Goal: Task Accomplishment & Management: Use online tool/utility

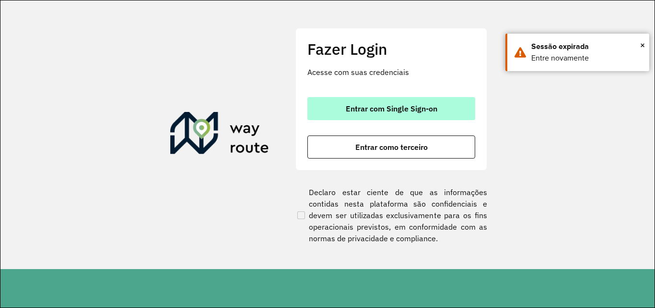
click at [357, 112] on span "Entrar com Single Sign-on" at bounding box center [392, 109] width 92 height 8
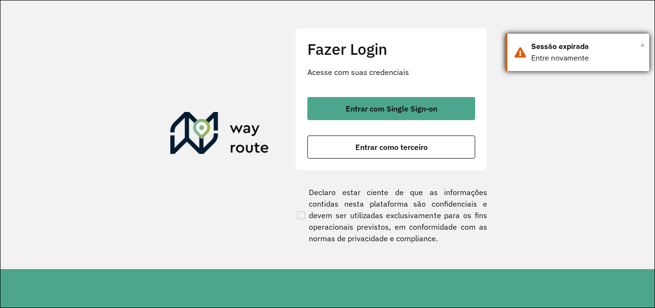
click at [643, 45] on span "×" at bounding box center [643, 45] width 5 height 14
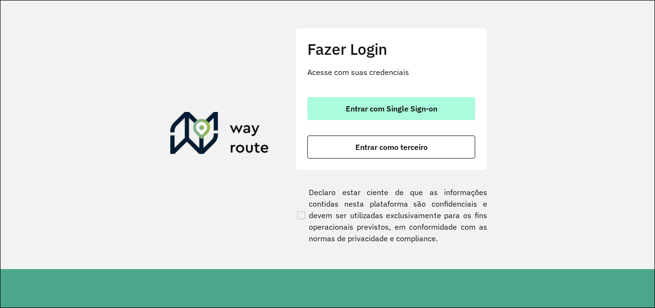
click at [378, 109] on span "Entrar com Single Sign-on" at bounding box center [392, 109] width 92 height 8
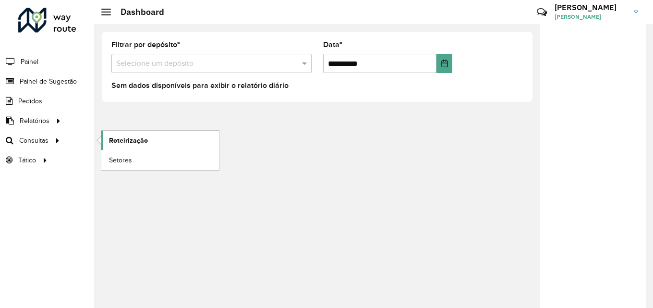
click at [154, 138] on link "Roteirização" at bounding box center [160, 140] width 118 height 19
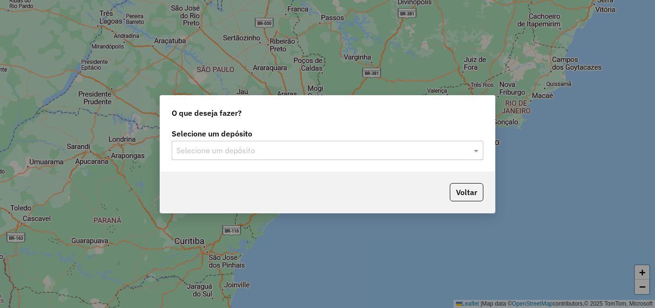
click at [260, 154] on input "text" at bounding box center [318, 151] width 283 height 12
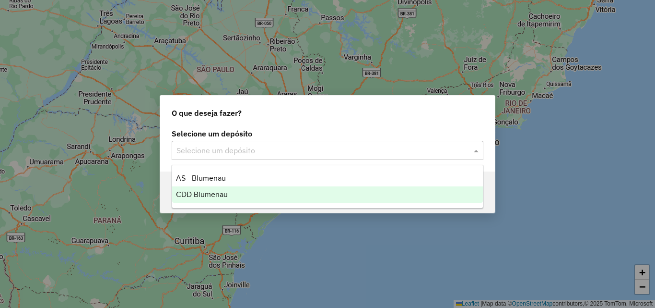
click at [233, 190] on div "CDD Blumenau" at bounding box center [327, 194] width 311 height 16
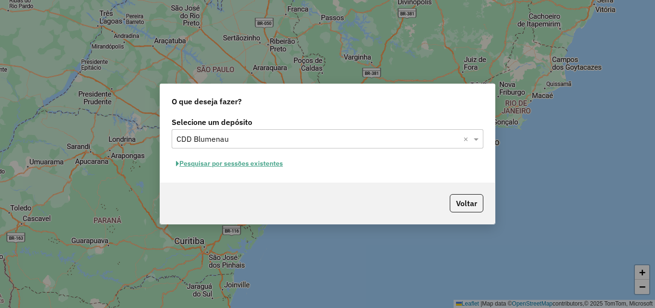
click at [234, 164] on button "Pesquisar por sessões existentes" at bounding box center [230, 163] width 116 height 15
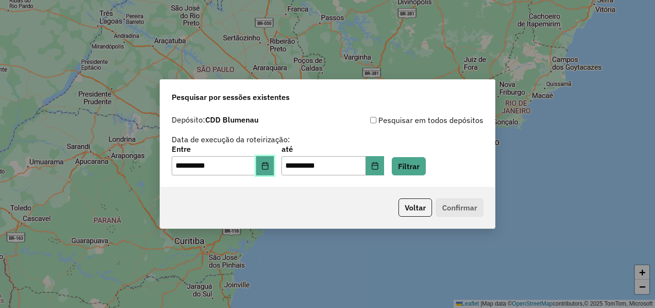
click at [268, 165] on icon "Choose Date" at bounding box center [265, 166] width 6 height 8
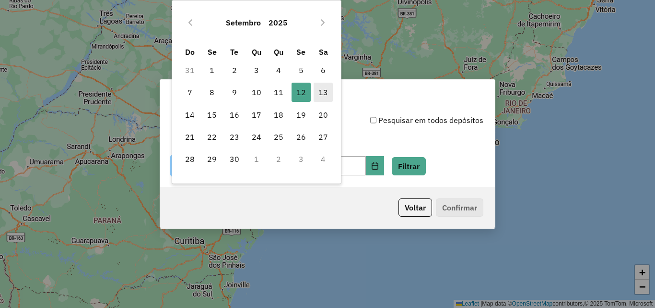
click at [320, 95] on span "13" at bounding box center [323, 92] width 19 height 19
type input "**********"
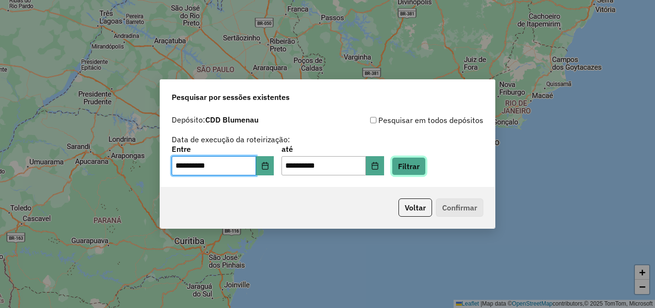
click at [426, 160] on button "Filtrar" at bounding box center [409, 166] width 34 height 18
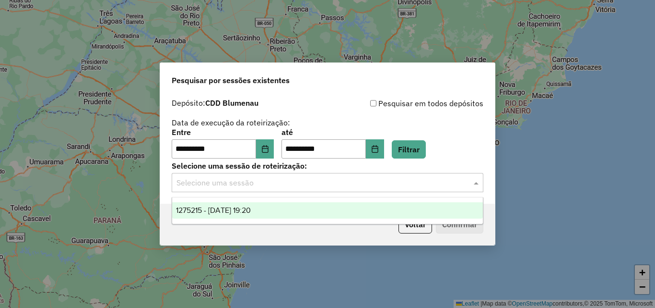
click at [226, 189] on div "Selecione uma sessão" at bounding box center [328, 182] width 312 height 19
click at [218, 212] on span "1275215 - 13/09/2025 19:20" at bounding box center [213, 210] width 75 height 8
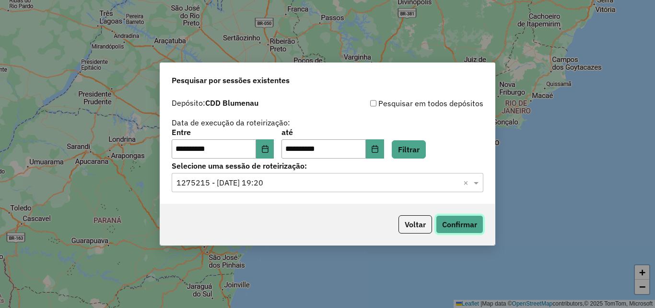
click at [448, 219] on button "Confirmar" at bounding box center [459, 224] width 47 height 18
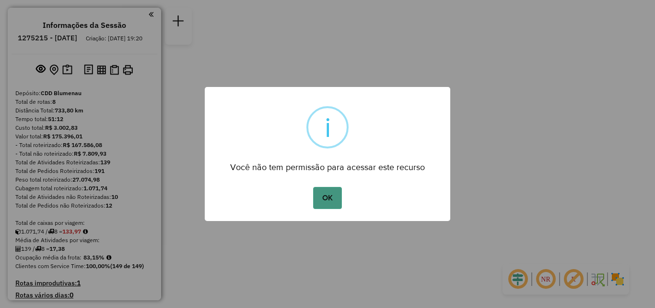
click at [332, 189] on button "OK" at bounding box center [327, 198] width 28 height 22
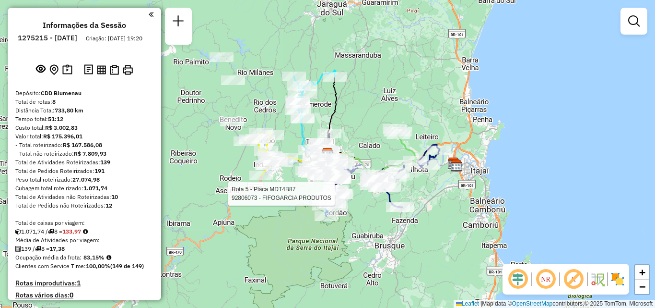
select select "**********"
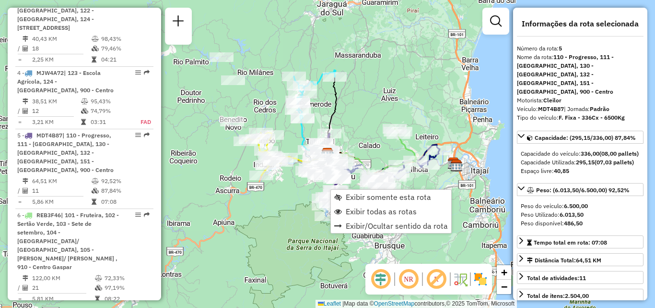
scroll to position [634, 0]
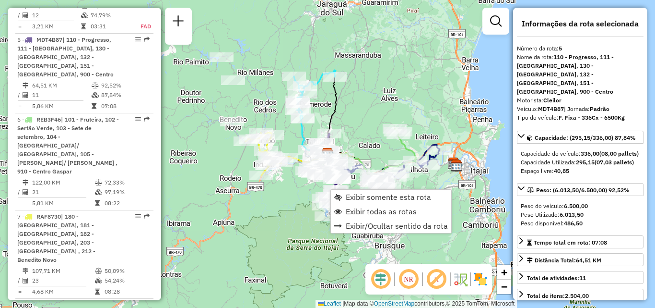
click at [283, 192] on div "Rota 1 - Placa MHK0H55 92809887 - RESTAURANTE KOLPING Janela de atendimento Gra…" at bounding box center [327, 154] width 655 height 308
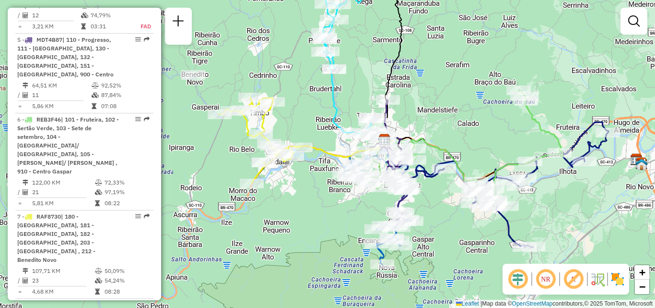
drag, startPoint x: 330, startPoint y: 226, endPoint x: 334, endPoint y: 233, distance: 8.2
click at [334, 233] on div "Janela de atendimento Grade de atendimento Capacidade Transportadoras Veículos …" at bounding box center [327, 154] width 655 height 308
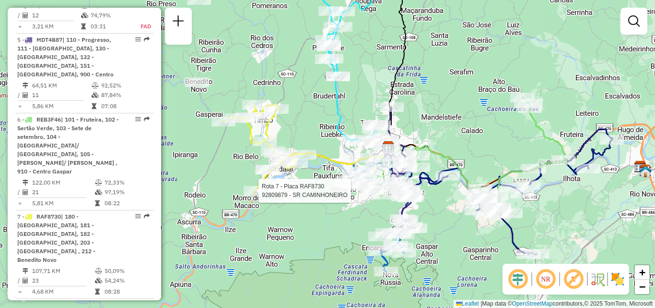
select select "**********"
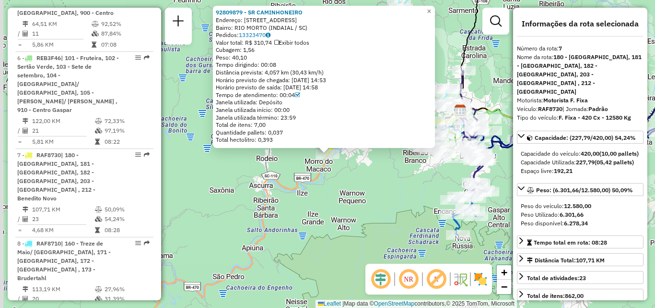
scroll to position [785, 0]
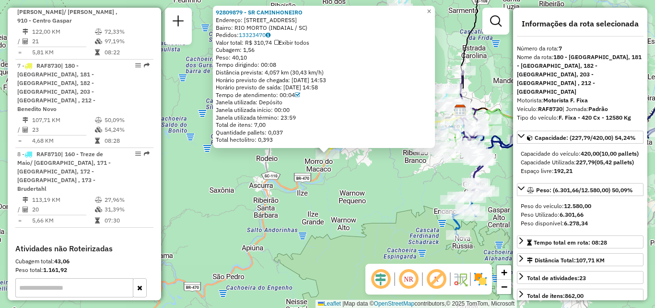
click at [382, 215] on div "92809879 - SR CAMINHONEIRO Endereço: RUA URUPEMA 30 Bairro: RIO MORTO (INDAIAL …" at bounding box center [327, 154] width 655 height 308
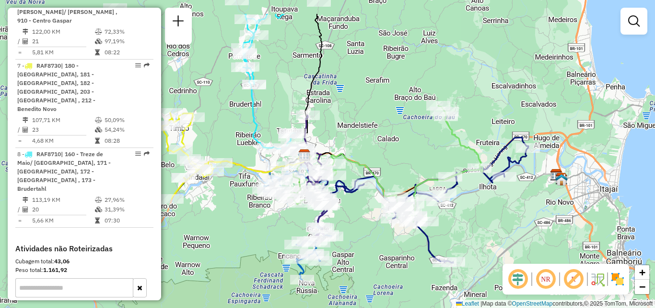
drag, startPoint x: 386, startPoint y: 201, endPoint x: 231, endPoint y: 246, distance: 161.3
click at [231, 246] on div "Janela de atendimento Grade de atendimento Capacidade Transportadoras Veículos …" at bounding box center [327, 154] width 655 height 308
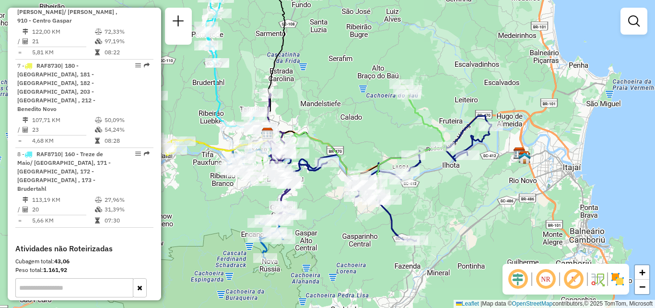
drag, startPoint x: 383, startPoint y: 155, endPoint x: 341, endPoint y: 132, distance: 48.1
click at [345, 135] on div "Janela de atendimento Grade de atendimento Capacidade Transportadoras Veículos …" at bounding box center [327, 154] width 655 height 308
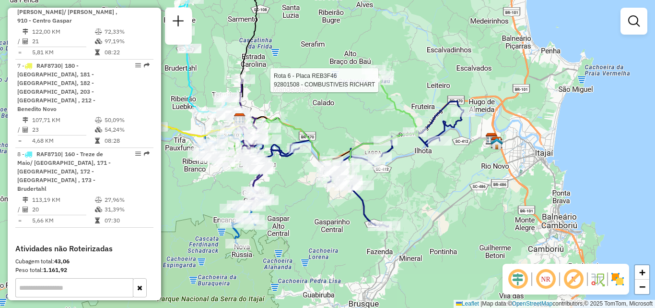
select select "**********"
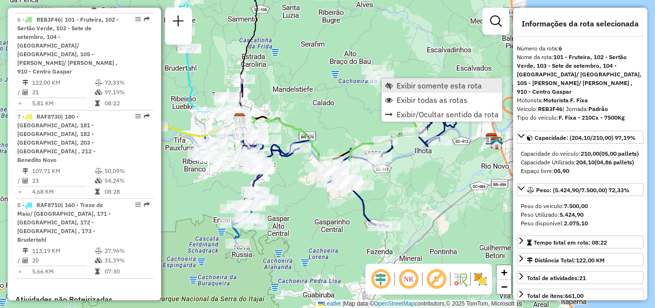
scroll to position [705, 0]
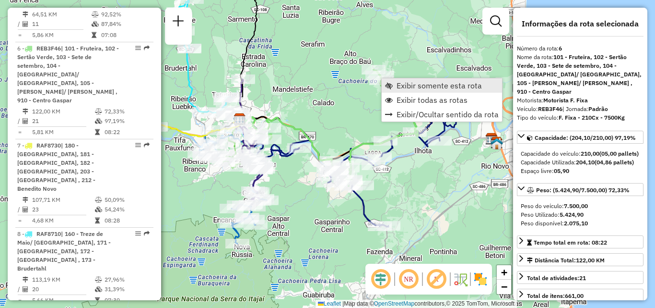
click at [399, 83] on span "Exibir somente esta rota" at bounding box center [439, 86] width 85 height 8
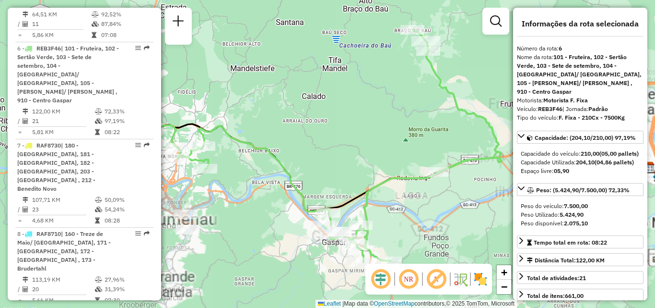
drag, startPoint x: 368, startPoint y: 138, endPoint x: 336, endPoint y: 110, distance: 43.2
click at [347, 120] on div "Janela de atendimento Grade de atendimento Capacidade Transportadoras Veículos …" at bounding box center [327, 154] width 655 height 308
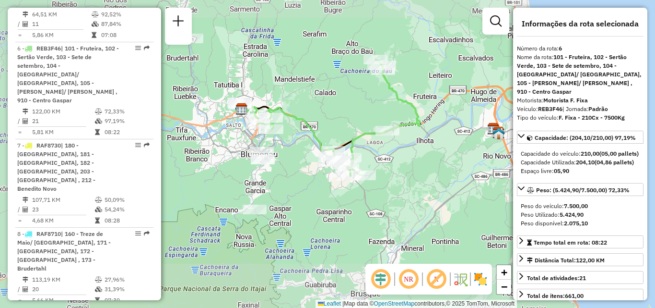
click at [349, 110] on div "Janela de atendimento Grade de atendimento Capacidade Transportadoras Veículos …" at bounding box center [327, 154] width 655 height 308
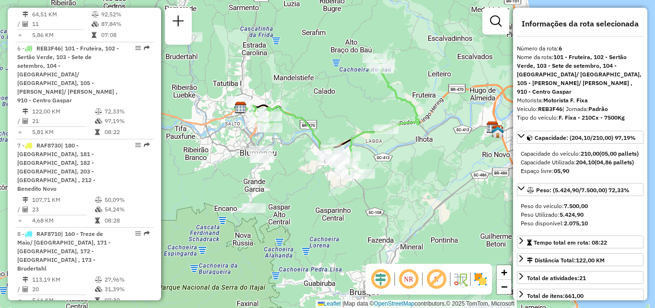
drag, startPoint x: 335, startPoint y: 139, endPoint x: 328, endPoint y: 124, distance: 16.7
click at [328, 124] on div "Janela de atendimento Grade de atendimento Capacidade Transportadoras Veículos …" at bounding box center [327, 154] width 655 height 308
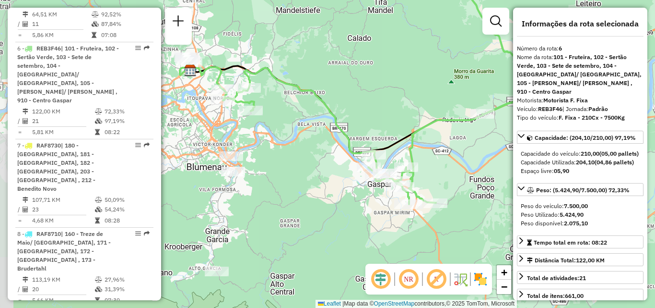
drag, startPoint x: 311, startPoint y: 116, endPoint x: 320, endPoint y: 116, distance: 8.6
click at [320, 116] on div "Janela de atendimento Grade de atendimento Capacidade Transportadoras Veículos …" at bounding box center [327, 154] width 655 height 308
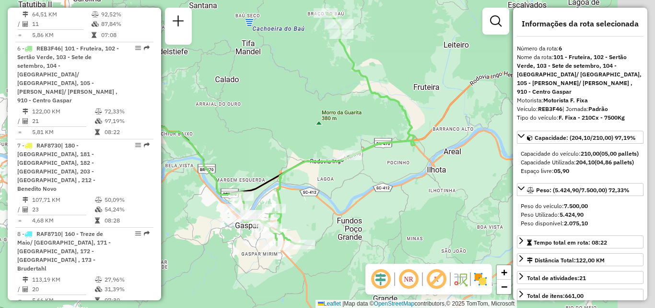
drag, startPoint x: 357, startPoint y: 116, endPoint x: 220, endPoint y: 157, distance: 143.7
click at [220, 157] on div "Janela de atendimento Grade de atendimento Capacidade Transportadoras Veículos …" at bounding box center [327, 154] width 655 height 308
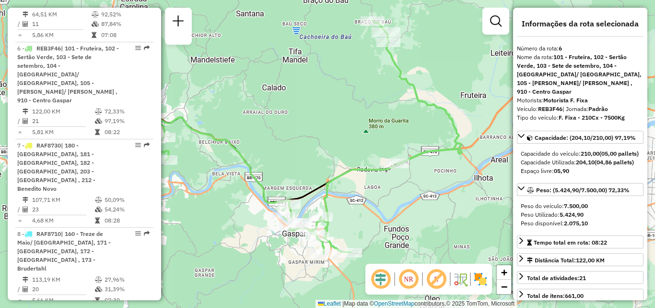
drag, startPoint x: 291, startPoint y: 141, endPoint x: 345, endPoint y: 144, distance: 54.8
click at [345, 146] on div "Janela de atendimento Grade de atendimento Capacidade Transportadoras Veículos …" at bounding box center [327, 154] width 655 height 308
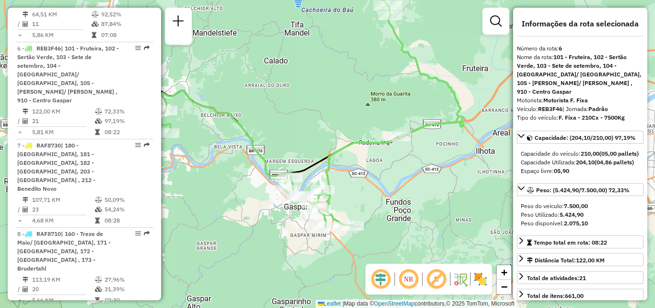
drag, startPoint x: 356, startPoint y: 202, endPoint x: 358, endPoint y: 177, distance: 25.5
click at [358, 177] on div "Janela de atendimento Grade de atendimento Capacidade Transportadoras Veículos …" at bounding box center [327, 154] width 655 height 308
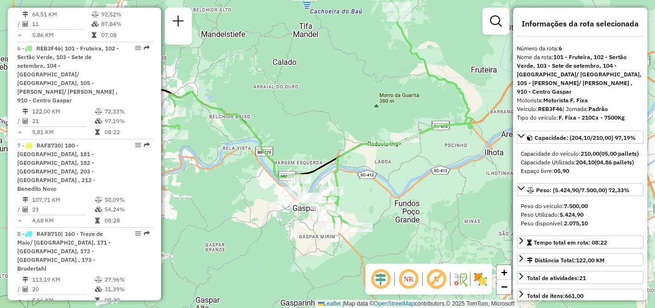
drag, startPoint x: 356, startPoint y: 167, endPoint x: 365, endPoint y: 168, distance: 8.8
click at [365, 168] on div "Janela de atendimento Grade de atendimento Capacidade Transportadoras Veículos …" at bounding box center [327, 154] width 655 height 308
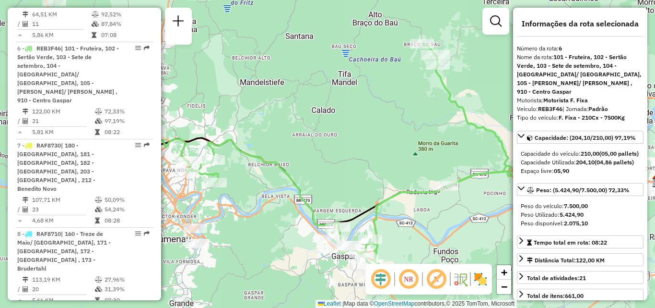
drag, startPoint x: 364, startPoint y: 165, endPoint x: 403, endPoint y: 213, distance: 61.7
click at [403, 213] on div "Janela de atendimento Grade de atendimento Capacidade Transportadoras Veículos …" at bounding box center [327, 154] width 655 height 308
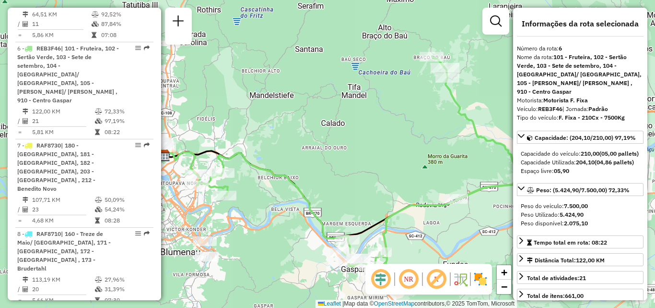
drag, startPoint x: 372, startPoint y: 181, endPoint x: 382, endPoint y: 194, distance: 16.1
click at [382, 194] on div "Janela de atendimento Grade de atendimento Capacidade Transportadoras Veículos …" at bounding box center [327, 154] width 655 height 308
drag, startPoint x: 372, startPoint y: 189, endPoint x: 377, endPoint y: 154, distance: 35.4
click at [375, 166] on div "Janela de atendimento Grade de atendimento Capacidade Transportadoras Veículos …" at bounding box center [327, 154] width 655 height 308
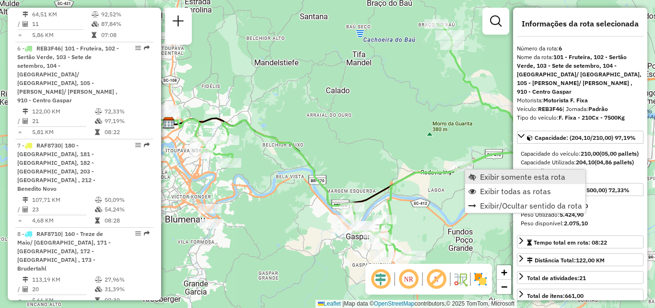
click at [470, 173] on span "Exibir somente esta rota" at bounding box center [473, 177] width 8 height 8
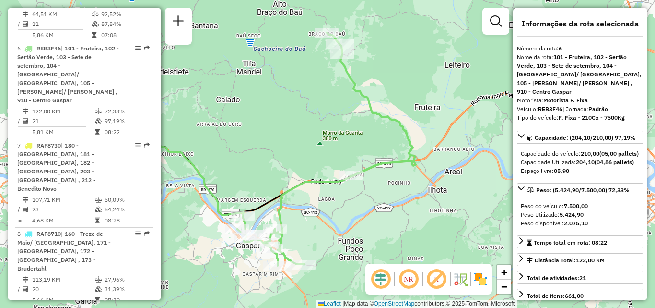
drag, startPoint x: 414, startPoint y: 166, endPoint x: 309, endPoint y: 169, distance: 104.7
click at [320, 168] on div "Janela de atendimento Grade de atendimento Capacidade Transportadoras Veículos …" at bounding box center [327, 154] width 655 height 308
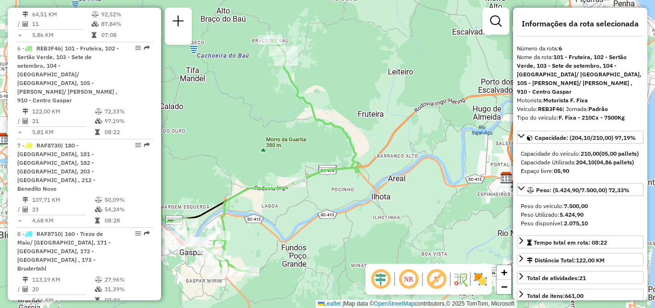
drag, startPoint x: 348, startPoint y: 173, endPoint x: 330, endPoint y: 178, distance: 19.2
click at [332, 177] on div "Janela de atendimento Grade de atendimento Capacidade Transportadoras Veículos …" at bounding box center [327, 154] width 655 height 308
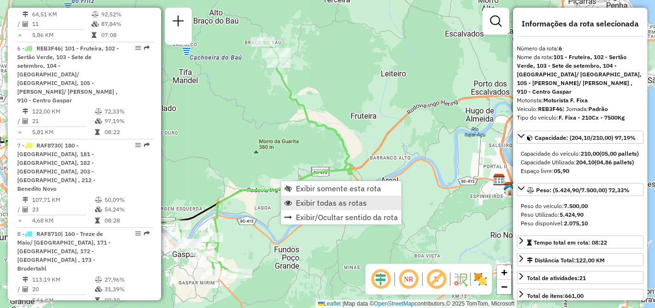
click at [325, 205] on span "Exibir todas as rotas" at bounding box center [331, 203] width 71 height 8
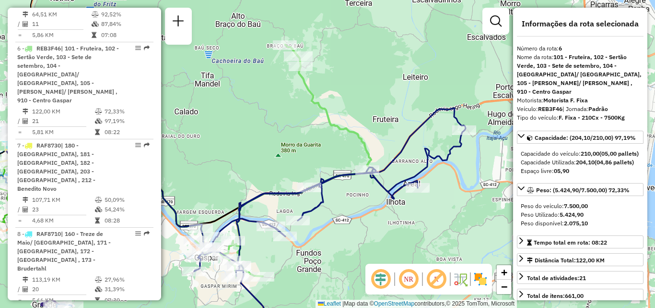
drag, startPoint x: 342, startPoint y: 195, endPoint x: 364, endPoint y: 198, distance: 22.3
click at [364, 198] on div "Janela de atendimento Grade de atendimento Capacidade Transportadoras Veículos …" at bounding box center [327, 154] width 655 height 308
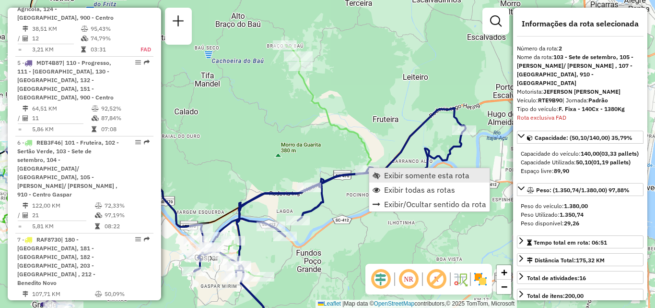
scroll to position [439, 0]
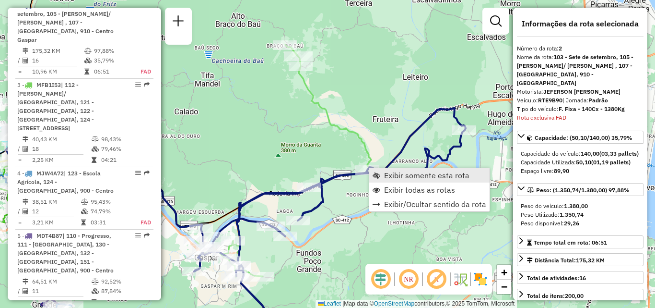
click at [383, 175] on link "Exibir somente esta rota" at bounding box center [429, 175] width 120 height 14
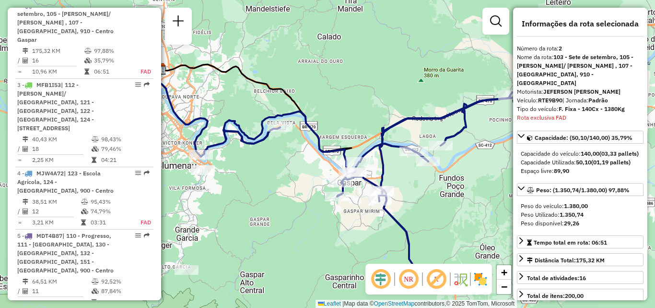
drag, startPoint x: 357, startPoint y: 196, endPoint x: 425, endPoint y: 199, distance: 67.2
click at [424, 200] on div "Janela de atendimento Grade de atendimento Capacidade Transportadoras Veículos …" at bounding box center [327, 154] width 655 height 308
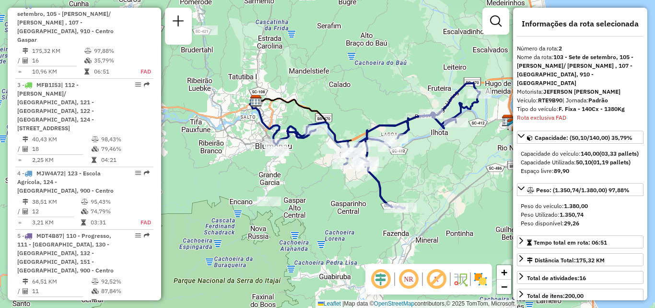
drag, startPoint x: 433, startPoint y: 195, endPoint x: 389, endPoint y: 167, distance: 52.2
click at [389, 167] on div "Janela de atendimento Grade de atendimento Capacidade Transportadoras Veículos …" at bounding box center [327, 154] width 655 height 308
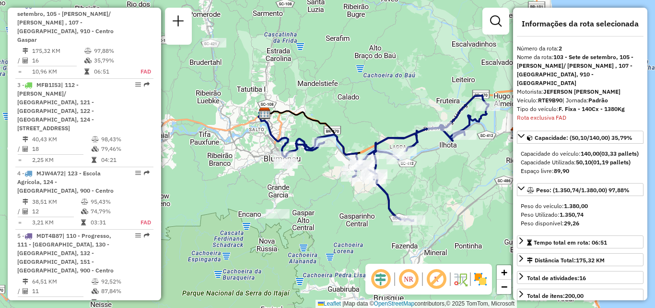
drag, startPoint x: 389, startPoint y: 167, endPoint x: 398, endPoint y: 180, distance: 15.2
click at [398, 180] on div "Janela de atendimento Grade de atendimento Capacidade Transportadoras Veículos …" at bounding box center [327, 154] width 655 height 308
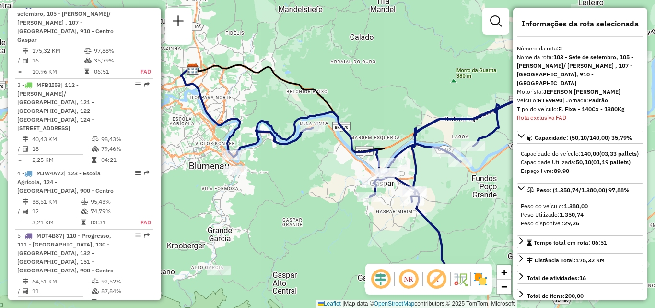
drag, startPoint x: 364, startPoint y: 172, endPoint x: 334, endPoint y: 177, distance: 30.6
click at [338, 175] on div "Janela de atendimento Grade de atendimento Capacidade Transportadoras Veículos …" at bounding box center [327, 154] width 655 height 308
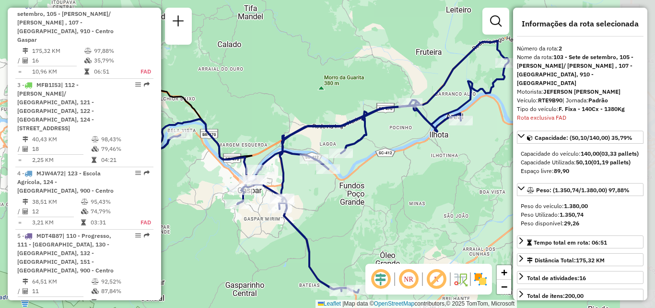
drag, startPoint x: 394, startPoint y: 184, endPoint x: 265, endPoint y: 190, distance: 129.2
click at [266, 190] on icon at bounding box center [316, 166] width 385 height 251
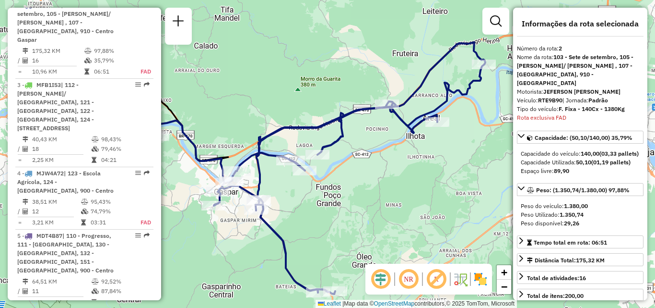
drag, startPoint x: 374, startPoint y: 191, endPoint x: 298, endPoint y: 197, distance: 76.0
click at [300, 199] on div "Janela de atendimento Grade de atendimento Capacidade Transportadoras Veículos …" at bounding box center [327, 154] width 655 height 308
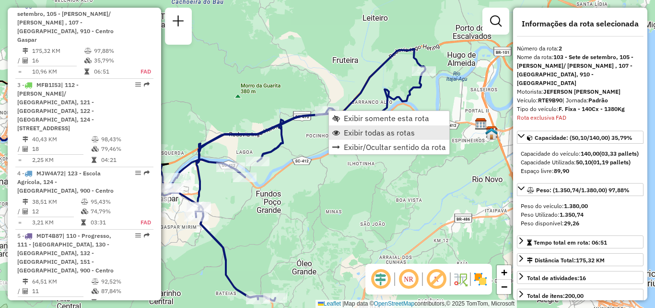
click at [358, 130] on span "Exibir todas as rotas" at bounding box center [379, 133] width 71 height 8
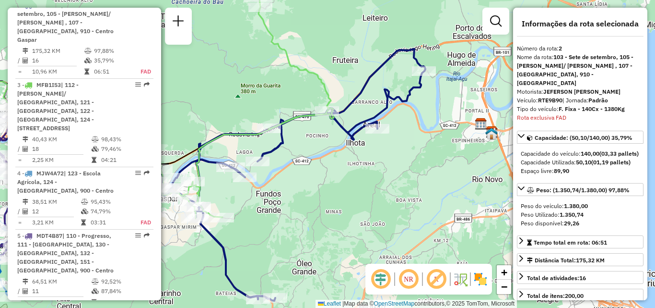
drag, startPoint x: 336, startPoint y: 178, endPoint x: 351, endPoint y: 215, distance: 40.5
click at [351, 215] on div "Janela de atendimento Grade de atendimento Capacidade Transportadoras Veículos …" at bounding box center [327, 154] width 655 height 308
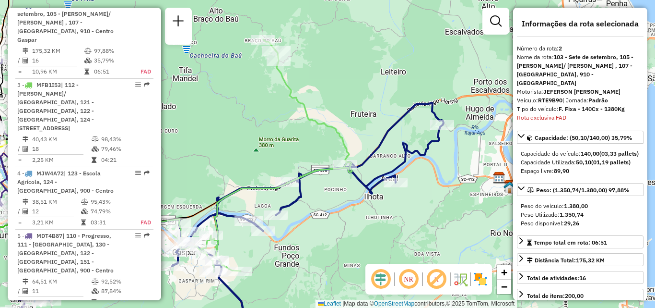
drag, startPoint x: 332, startPoint y: 179, endPoint x: 356, endPoint y: 194, distance: 28.0
click at [356, 194] on div "Janela de atendimento Grade de atendimento Capacidade Transportadoras Veículos …" at bounding box center [327, 154] width 655 height 308
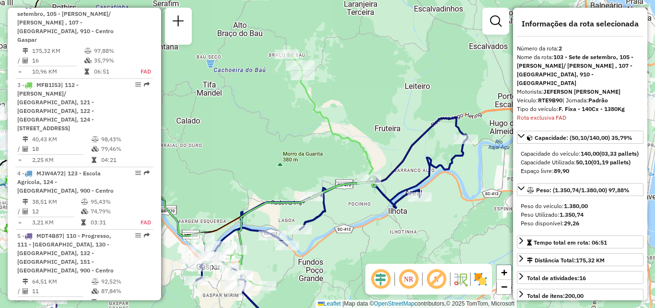
drag, startPoint x: 364, startPoint y: 148, endPoint x: 378, endPoint y: 147, distance: 13.9
click at [373, 148] on div "Janela de atendimento Grade de atendimento Capacidade Transportadoras Veículos …" at bounding box center [327, 154] width 655 height 308
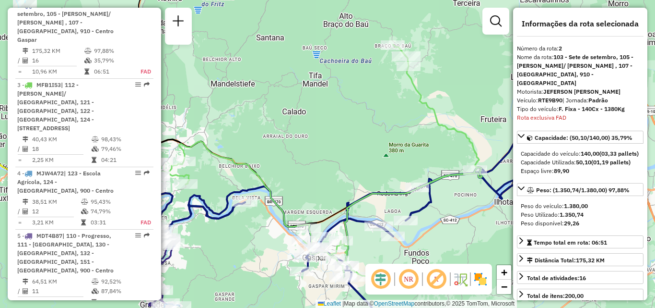
drag, startPoint x: 360, startPoint y: 163, endPoint x: 400, endPoint y: 156, distance: 39.9
click at [400, 156] on div "Janela de atendimento Grade de atendimento Capacidade Transportadoras Veículos …" at bounding box center [327, 154] width 655 height 308
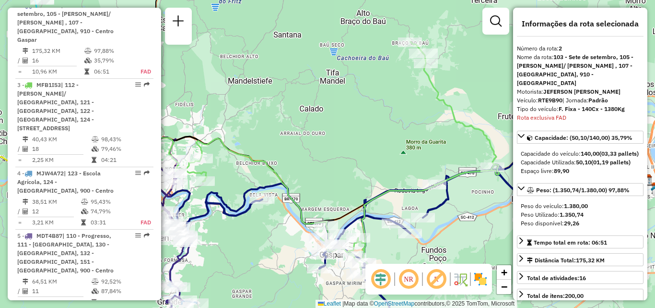
click at [375, 163] on div "Janela de atendimento Grade de atendimento Capacidade Transportadoras Veículos …" at bounding box center [327, 154] width 655 height 308
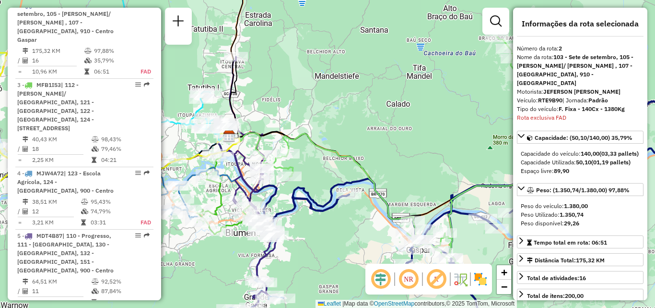
drag, startPoint x: 381, startPoint y: 163, endPoint x: 387, endPoint y: 163, distance: 5.3
click at [387, 163] on div "Janela de atendimento Grade de atendimento Capacidade Transportadoras Veículos …" at bounding box center [327, 154] width 655 height 308
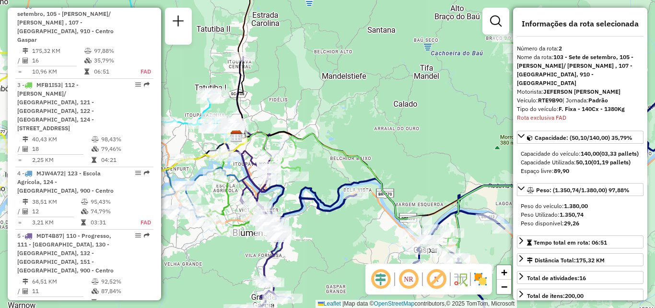
click at [398, 161] on icon at bounding box center [412, 153] width 361 height 233
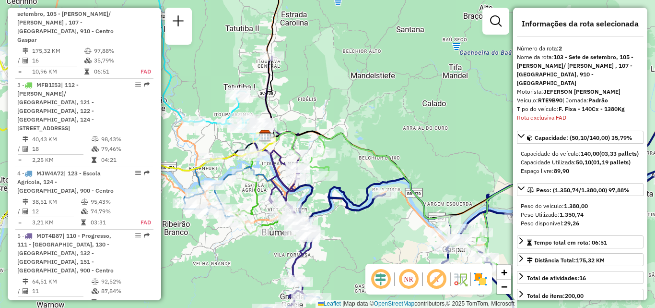
click at [400, 145] on icon at bounding box center [441, 152] width 361 height 233
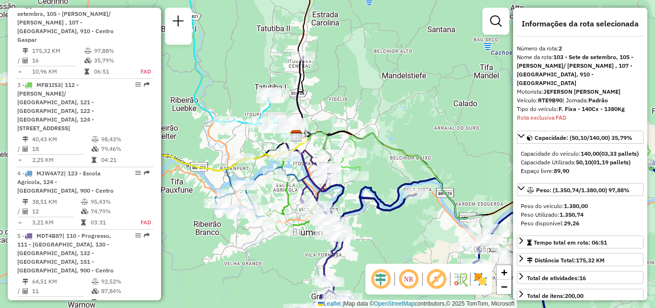
click at [380, 123] on div "Janela de atendimento Grade de atendimento Capacidade Transportadoras Veículos …" at bounding box center [327, 154] width 655 height 308
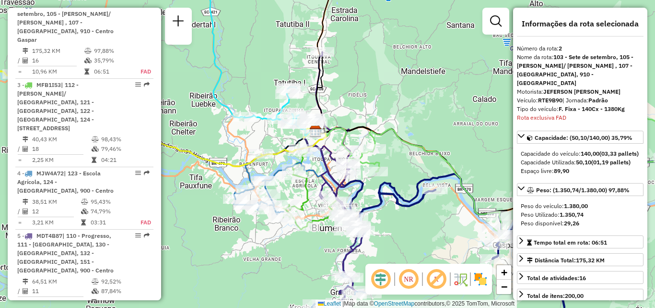
click at [375, 130] on icon at bounding box center [491, 148] width 361 height 233
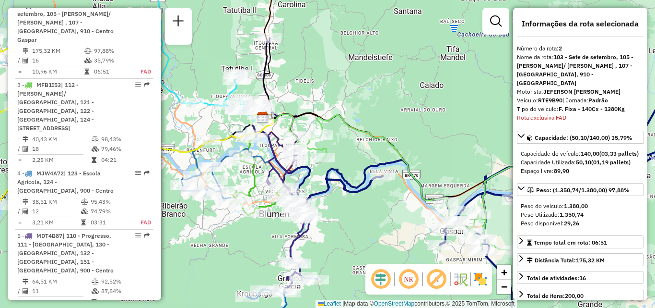
drag, startPoint x: 415, startPoint y: 146, endPoint x: 347, endPoint y: 135, distance: 68.5
click at [361, 136] on div "Janela de atendimento Grade de atendimento Capacidade Transportadoras Veículos …" at bounding box center [327, 154] width 655 height 308
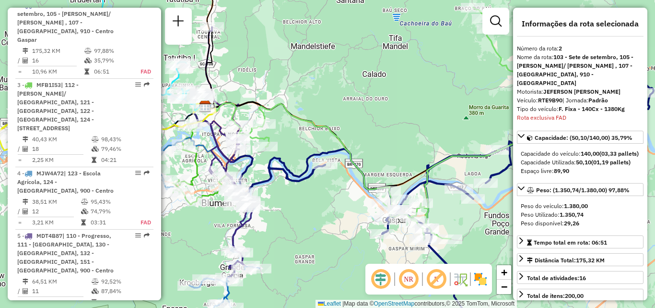
drag, startPoint x: 386, startPoint y: 136, endPoint x: 353, endPoint y: 134, distance: 33.1
click at [361, 134] on div "Janela de atendimento Grade de atendimento Capacidade Transportadoras Veículos …" at bounding box center [327, 154] width 655 height 308
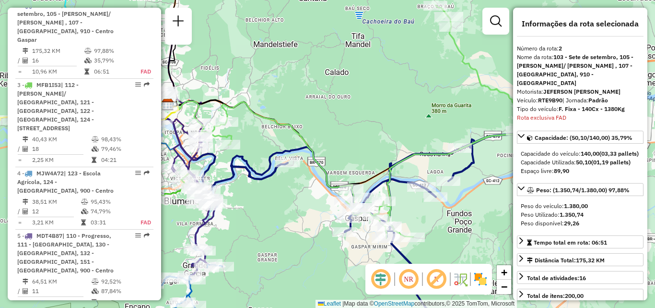
click at [377, 136] on div "Janela de atendimento Grade de atendimento Capacidade Transportadoras Veículos …" at bounding box center [327, 154] width 655 height 308
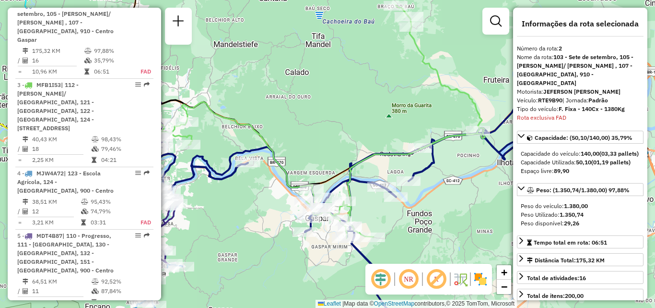
drag, startPoint x: 256, startPoint y: 196, endPoint x: 292, endPoint y: 186, distance: 37.4
click at [287, 188] on div "Janela de atendimento Grade de atendimento Capacidade Transportadoras Veículos …" at bounding box center [327, 154] width 655 height 308
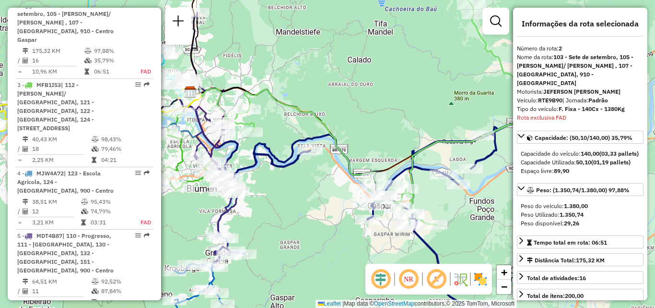
drag, startPoint x: 308, startPoint y: 209, endPoint x: 332, endPoint y: 214, distance: 25.3
click at [334, 213] on div "Janela de atendimento Grade de atendimento Capacidade Transportadoras Veículos …" at bounding box center [327, 154] width 655 height 308
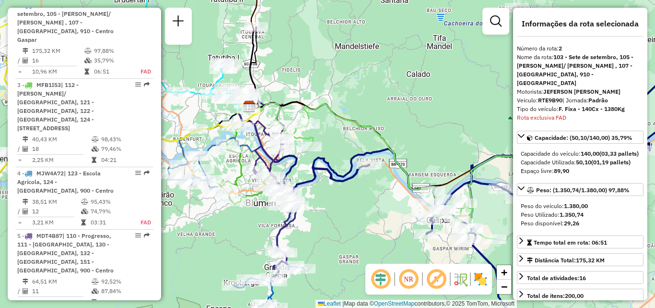
drag, startPoint x: 313, startPoint y: 222, endPoint x: 315, endPoint y: 174, distance: 48.5
click at [315, 183] on div "Janela de atendimento Grade de atendimento Capacidade Transportadoras Veículos …" at bounding box center [327, 154] width 655 height 308
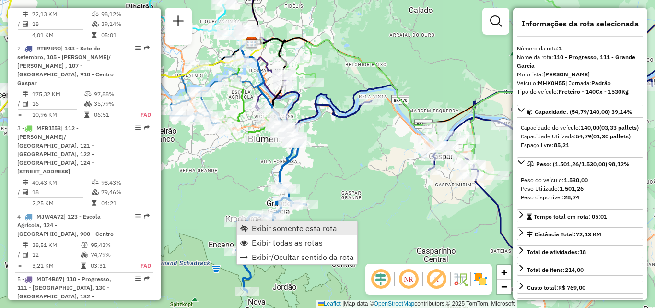
scroll to position [385, 0]
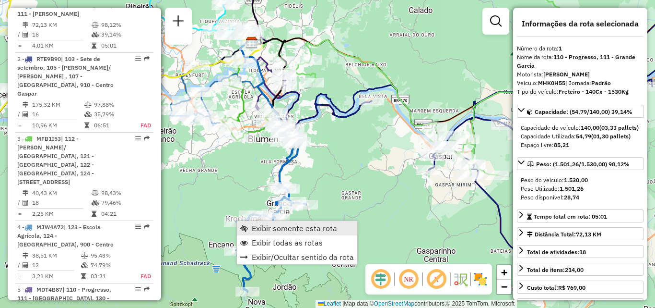
click at [257, 224] on span "Exibir somente esta rota" at bounding box center [294, 228] width 85 height 8
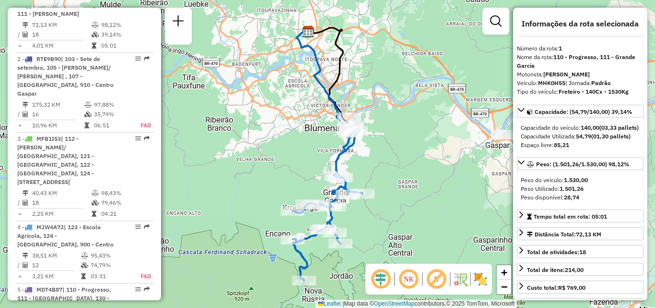
drag, startPoint x: 244, startPoint y: 226, endPoint x: 238, endPoint y: 214, distance: 13.3
click at [239, 217] on div "Janela de atendimento Grade de atendimento Capacidade Transportadoras Veículos …" at bounding box center [327, 154] width 655 height 308
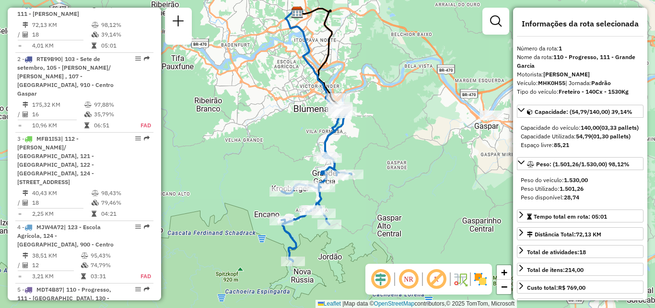
click at [379, 215] on div "Janela de atendimento Grade de atendimento Capacidade Transportadoras Veículos …" at bounding box center [327, 154] width 655 height 308
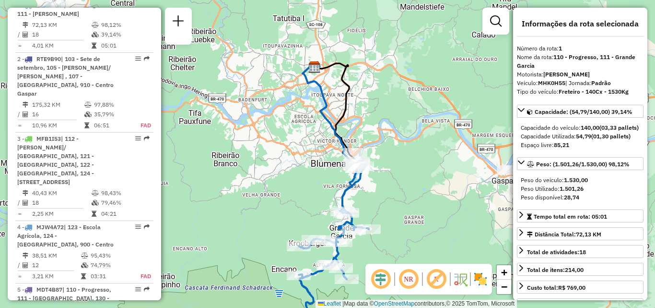
drag, startPoint x: 381, startPoint y: 258, endPoint x: 373, endPoint y: 242, distance: 17.6
click at [381, 260] on div "Janela de atendimento Grade de atendimento Capacidade Transportadoras Veículos …" at bounding box center [327, 154] width 655 height 308
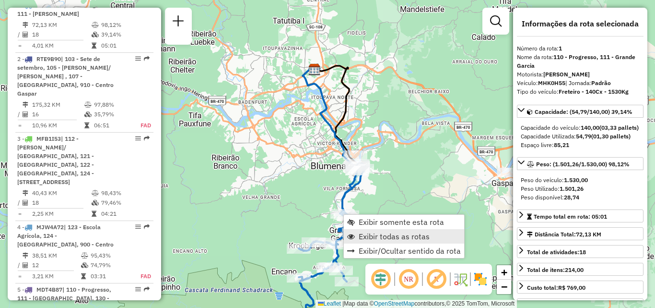
click at [370, 235] on span "Exibir todas as rotas" at bounding box center [394, 236] width 71 height 8
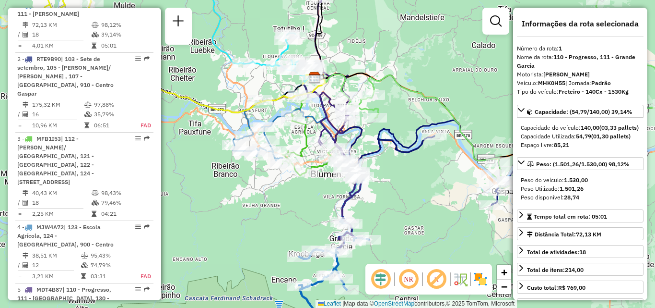
drag, startPoint x: 322, startPoint y: 196, endPoint x: 313, endPoint y: 244, distance: 48.8
click at [314, 244] on div "Janela de atendimento Grade de atendimento Capacidade Transportadoras Veículos …" at bounding box center [327, 154] width 655 height 308
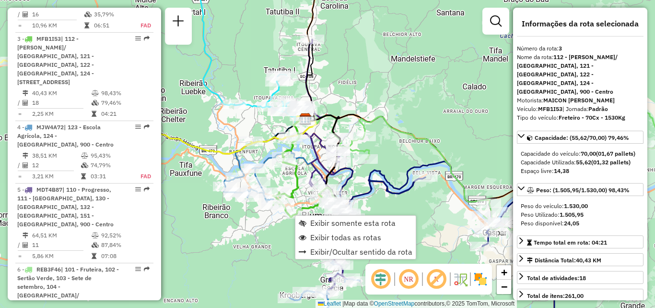
scroll to position [510, 0]
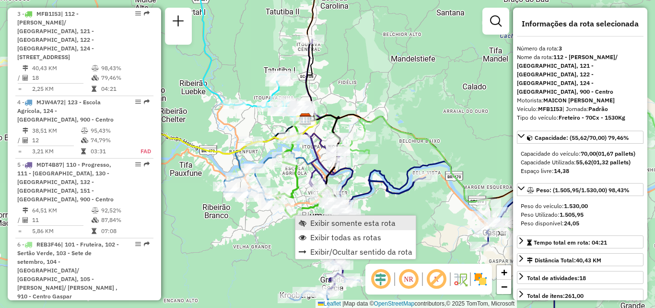
click at [308, 220] on link "Exibir somente esta rota" at bounding box center [356, 222] width 120 height 14
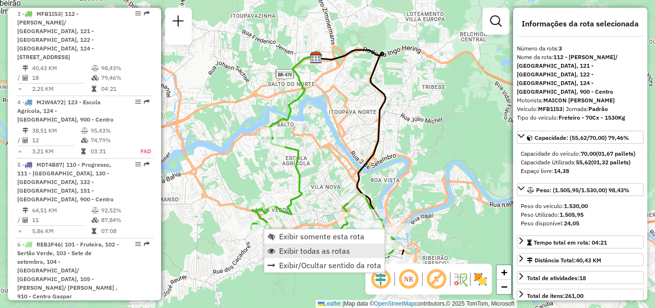
click at [289, 250] on span "Exibir todas as rotas" at bounding box center [314, 251] width 71 height 8
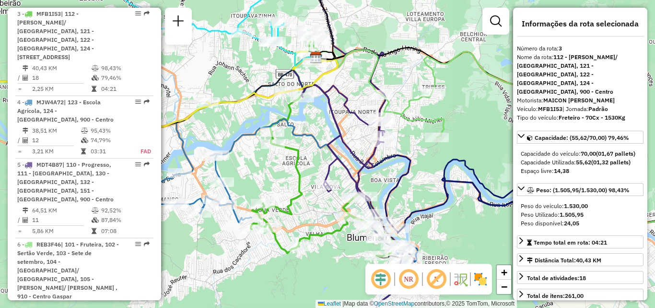
click at [294, 269] on div "Rota 3 - Placa MFB1I53 92811427 - 60.088.458 RAFAEL MARQUETTI Janela de atendim…" at bounding box center [327, 154] width 655 height 308
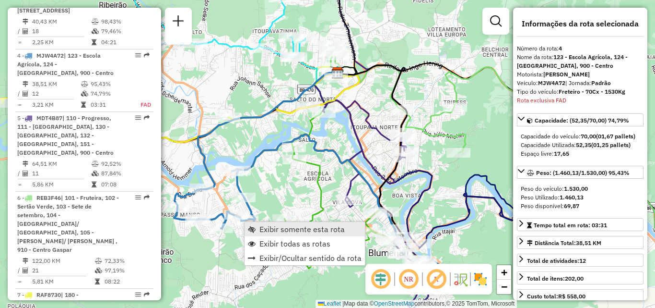
scroll to position [572, 0]
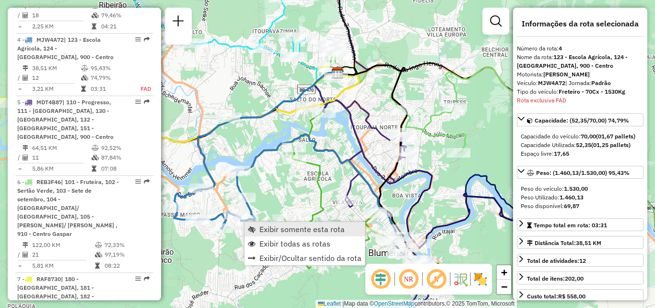
click at [267, 228] on span "Exibir somente esta rota" at bounding box center [302, 229] width 85 height 8
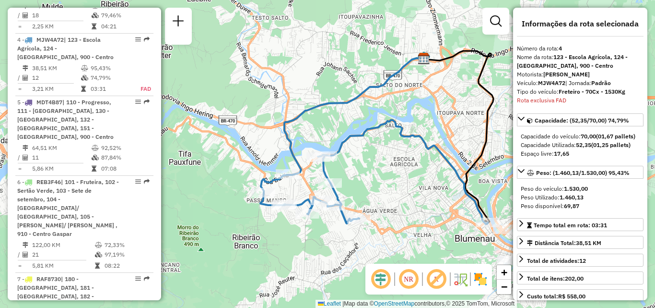
drag, startPoint x: 260, startPoint y: 257, endPoint x: 309, endPoint y: 241, distance: 52.0
click at [309, 241] on div "Janela de atendimento Grade de atendimento Capacidade Transportadoras Veículos …" at bounding box center [327, 154] width 655 height 308
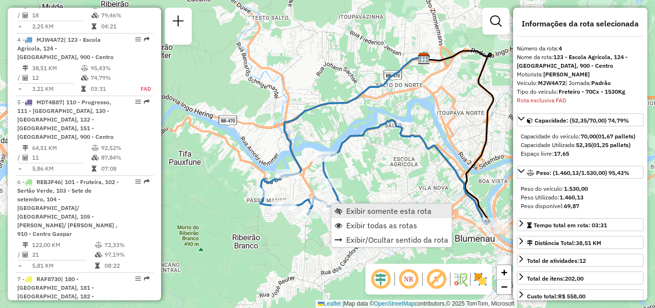
click at [345, 213] on link "Exibir somente esta rota" at bounding box center [392, 210] width 120 height 14
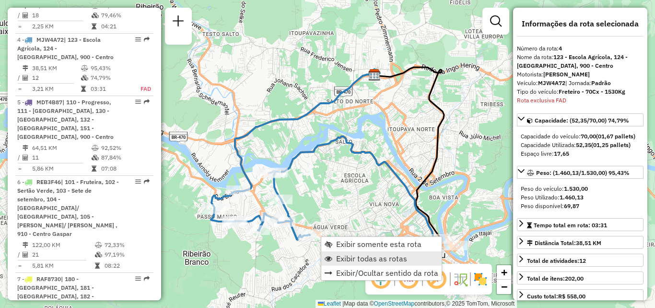
click at [334, 256] on link "Exibir todas as rotas" at bounding box center [381, 258] width 120 height 14
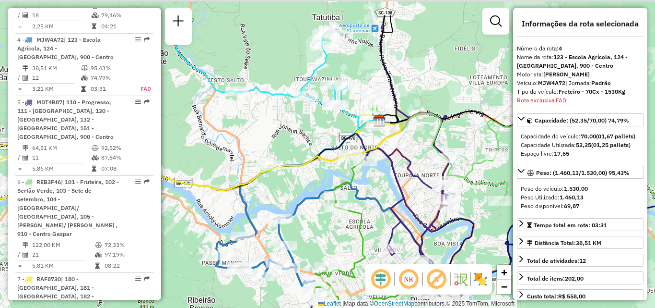
drag, startPoint x: 343, startPoint y: 209, endPoint x: 339, endPoint y: 249, distance: 41.0
click at [339, 249] on div "Janela de atendimento Grade de atendimento Capacidade Transportadoras Veículos …" at bounding box center [327, 154] width 655 height 308
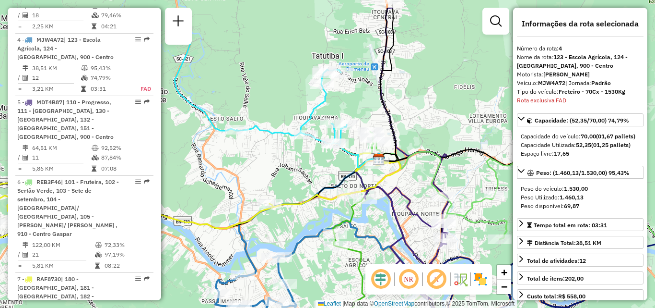
drag, startPoint x: 315, startPoint y: 209, endPoint x: 314, endPoint y: 253, distance: 44.2
click at [314, 259] on div "Janela de atendimento Grade de atendimento Capacidade Transportadoras Veículos …" at bounding box center [327, 154] width 655 height 308
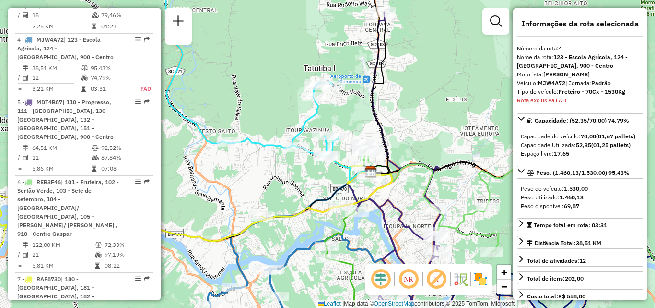
drag, startPoint x: 311, startPoint y: 221, endPoint x: 293, endPoint y: 223, distance: 17.9
click at [300, 222] on div "Janela de atendimento Grade de atendimento Capacidade Transportadoras Veículos …" at bounding box center [327, 154] width 655 height 308
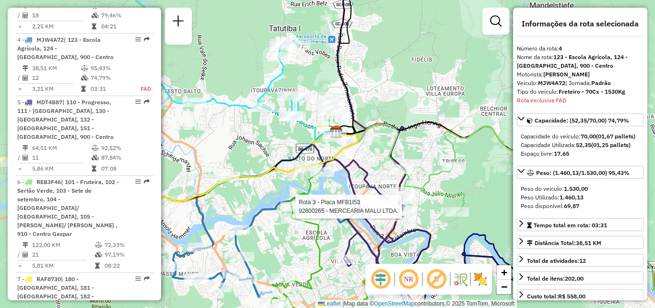
drag, startPoint x: 350, startPoint y: 210, endPoint x: 297, endPoint y: 206, distance: 52.5
click at [321, 207] on icon at bounding box center [377, 155] width 113 height 366
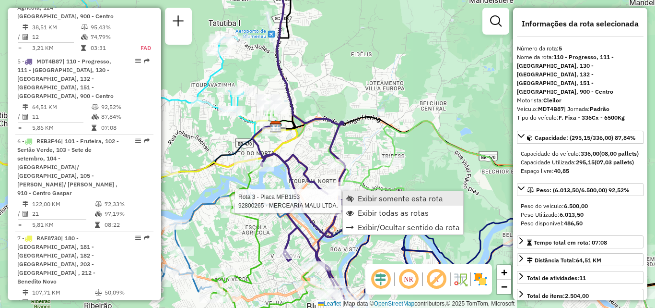
scroll to position [634, 0]
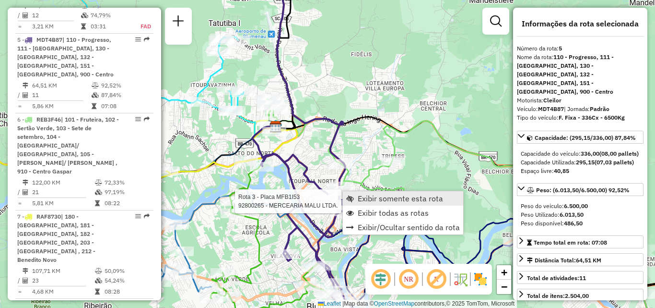
click at [361, 194] on span "Exibir somente esta rota" at bounding box center [400, 198] width 85 height 8
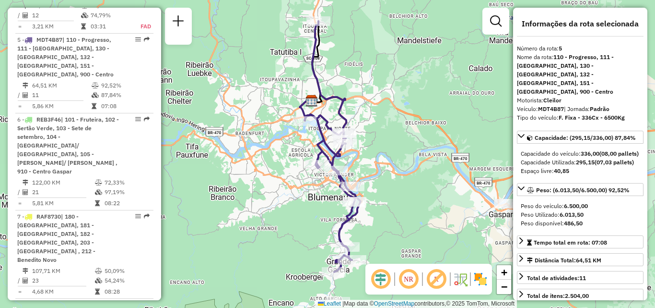
drag, startPoint x: 369, startPoint y: 208, endPoint x: 372, endPoint y: 201, distance: 8.2
click at [372, 201] on div "Janela de atendimento Grade de atendimento Capacidade Transportadoras Veículos …" at bounding box center [327, 154] width 655 height 308
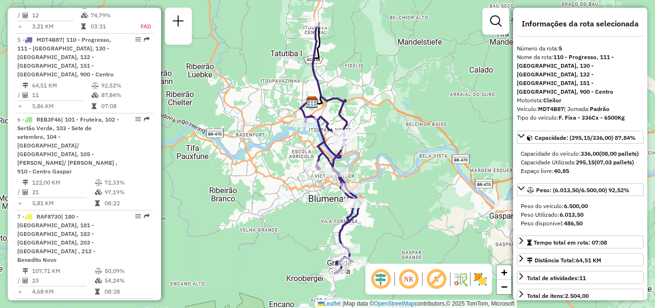
drag, startPoint x: 373, startPoint y: 199, endPoint x: 377, endPoint y: 238, distance: 39.5
click at [377, 238] on div "Janela de atendimento Grade de atendimento Capacidade Transportadoras Veículos …" at bounding box center [327, 154] width 655 height 308
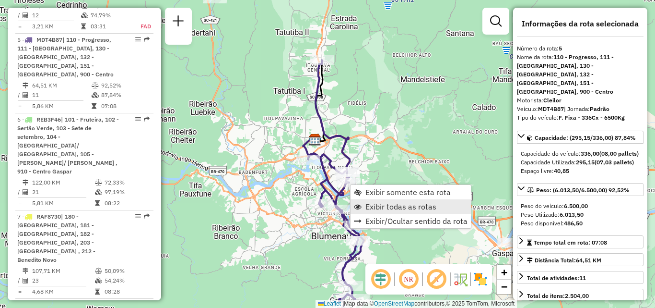
click at [374, 205] on span "Exibir todas as rotas" at bounding box center [401, 206] width 71 height 8
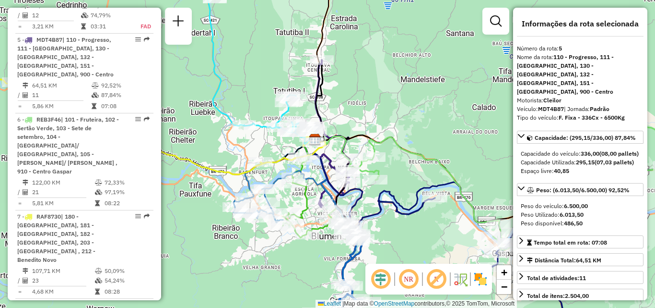
drag, startPoint x: 371, startPoint y: 193, endPoint x: 392, endPoint y: 225, distance: 38.5
click at [392, 225] on div "Janela de atendimento Grade de atendimento Capacidade Transportadoras Veículos …" at bounding box center [327, 154] width 655 height 308
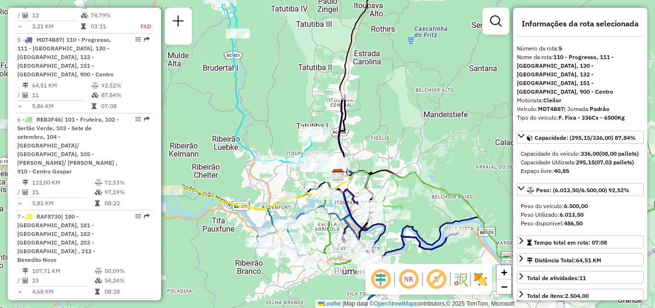
drag, startPoint x: 369, startPoint y: 157, endPoint x: 399, endPoint y: 190, distance: 44.1
click at [399, 190] on div "Rota 5 - Placa MDT4B87 92826498 - GREGORY FELIPE DA RO Rota 6 - Placa REB3F46 9…" at bounding box center [327, 154] width 655 height 308
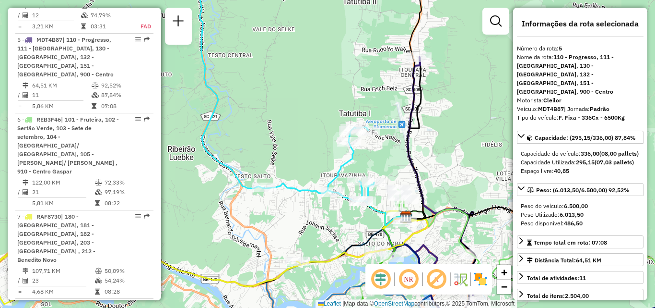
click at [341, 202] on div "Janela de atendimento Grade de atendimento Capacidade Transportadoras Veículos …" at bounding box center [327, 154] width 655 height 308
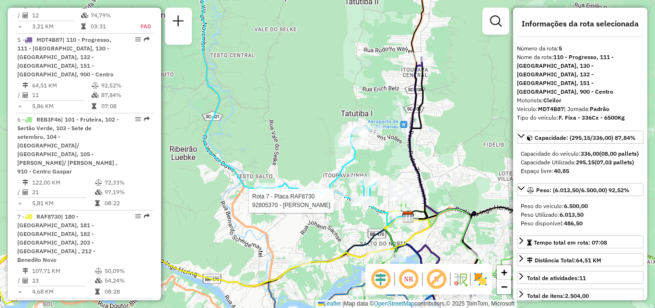
drag, startPoint x: 343, startPoint y: 231, endPoint x: 322, endPoint y: 226, distance: 21.2
click at [328, 226] on div "Rota 7 - Placa RAF8730 92805370 - JEAN MARCELO HAVENST Janela de atendimento Gr…" at bounding box center [327, 154] width 655 height 308
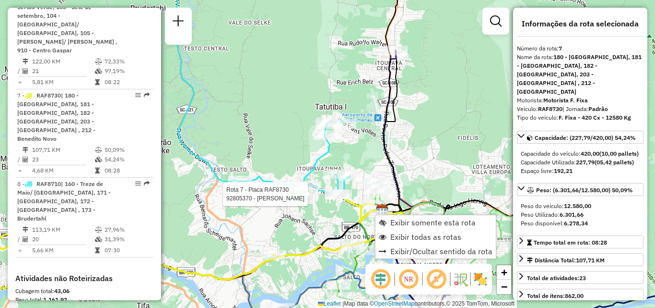
scroll to position [785, 0]
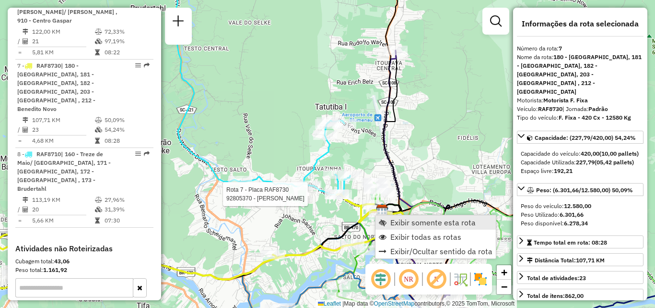
click at [426, 220] on span "Exibir somente esta rota" at bounding box center [433, 222] width 85 height 8
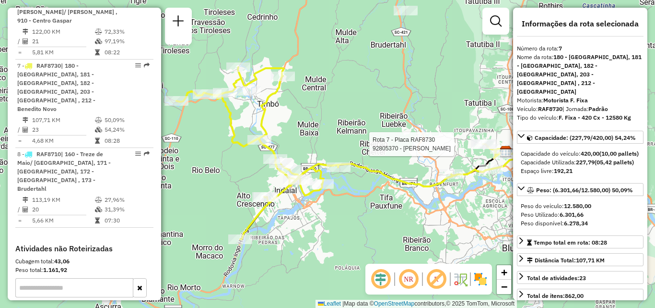
click at [397, 221] on div "Rota 7 - Placa RAF8730 92805370 - JEAN MARCELO HAVENST Janela de atendimento Gr…" at bounding box center [327, 154] width 655 height 308
drag, startPoint x: 354, startPoint y: 215, endPoint x: 411, endPoint y: 217, distance: 57.1
click at [410, 217] on div "Rota 7 - Placa RAF8730 92805370 - JEAN MARCELO HAVENST Janela de atendimento Gr…" at bounding box center [327, 154] width 655 height 308
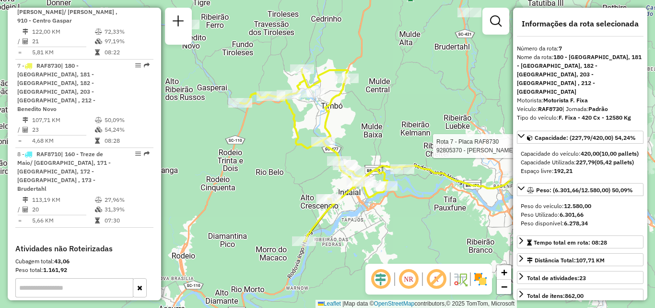
drag, startPoint x: 376, startPoint y: 212, endPoint x: 322, endPoint y: 219, distance: 54.2
click at [324, 218] on div "Rota 7 - Placa RAF8730 92805370 - JEAN MARCELO HAVENST Janela de atendimento Gr…" at bounding box center [327, 154] width 655 height 308
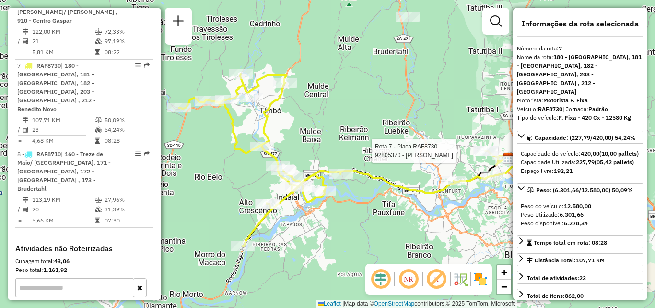
drag, startPoint x: 416, startPoint y: 221, endPoint x: 381, endPoint y: 219, distance: 34.6
click at [381, 219] on div "Rota 7 - Placa RAF8730 92805370 - JEAN MARCELO HAVENST Janela de atendimento Gr…" at bounding box center [327, 154] width 655 height 308
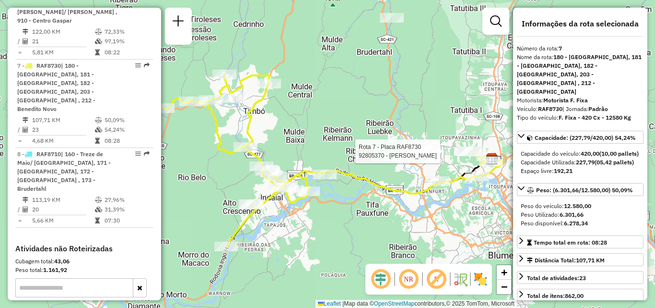
drag, startPoint x: 359, startPoint y: 223, endPoint x: 417, endPoint y: 225, distance: 58.1
click at [418, 225] on div "Rota 7 - Placa RAF8730 92805370 - JEAN MARCELO HAVENST Janela de atendimento Gr…" at bounding box center [327, 154] width 655 height 308
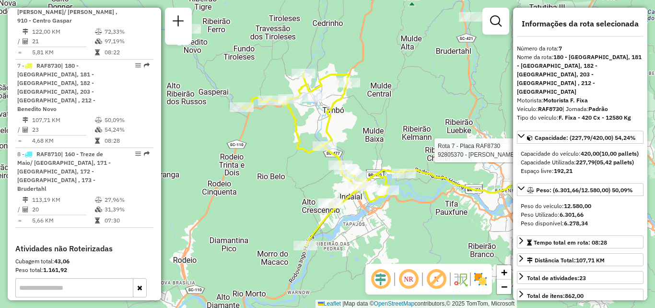
drag, startPoint x: 387, startPoint y: 224, endPoint x: 309, endPoint y: 221, distance: 77.8
click at [309, 221] on div "Rota 7 - Placa RAF8730 92805370 - JEAN MARCELO HAVENST Janela de atendimento Gr…" at bounding box center [327, 154] width 655 height 308
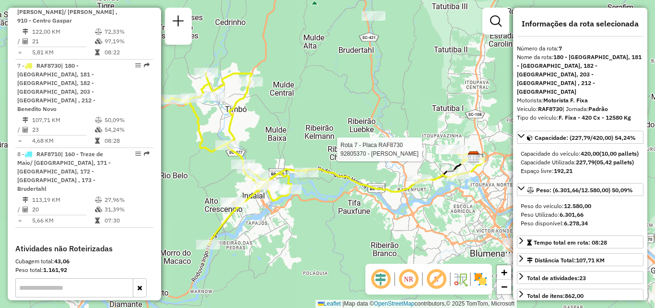
drag, startPoint x: 349, startPoint y: 213, endPoint x: 315, endPoint y: 218, distance: 34.0
click at [318, 218] on div "Rota 7 - Placa RAF8730 92805370 - JEAN MARCELO HAVENST Janela de atendimento Gr…" at bounding box center [327, 154] width 655 height 308
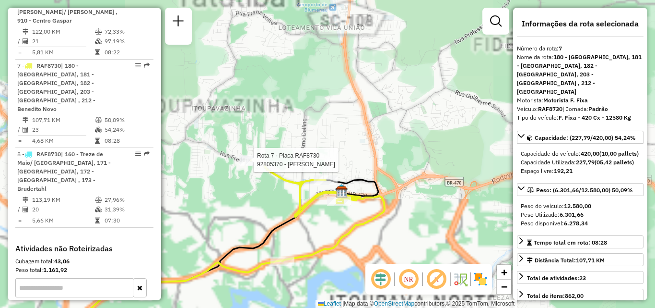
drag, startPoint x: 391, startPoint y: 195, endPoint x: 410, endPoint y: 193, distance: 19.8
click at [409, 194] on div "Rota 7 - Placa RAF8730 92805370 - JEAN MARCELO HAVENST Janela de atendimento Gr…" at bounding box center [327, 154] width 655 height 308
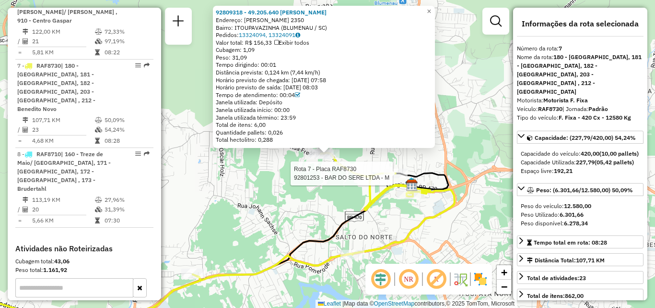
click at [260, 186] on div "Rota 7 - Placa RAF8730 92801253 - BAR DO SERE LTDA - M 92809318 - 49.205.640 ZU…" at bounding box center [327, 154] width 655 height 308
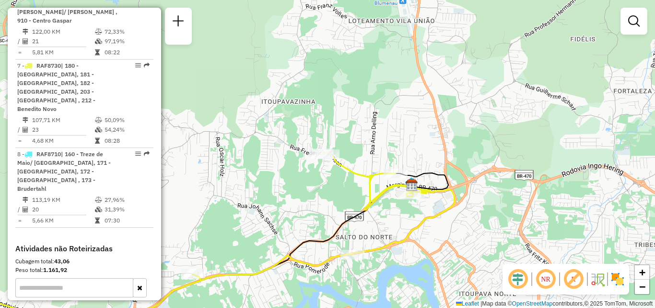
drag, startPoint x: 294, startPoint y: 209, endPoint x: 339, endPoint y: 169, distance: 59.5
click at [315, 190] on div "Janela de atendimento Grade de atendimento Capacidade Transportadoras Veículos …" at bounding box center [327, 154] width 655 height 308
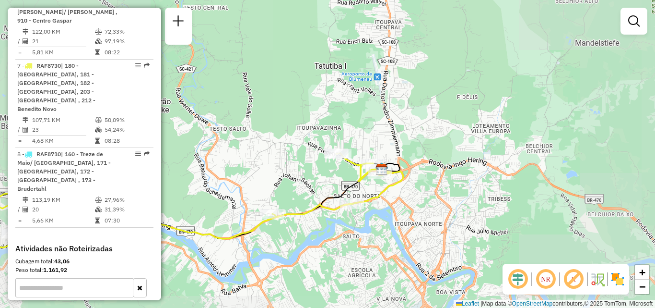
drag, startPoint x: 300, startPoint y: 201, endPoint x: 302, endPoint y: 178, distance: 22.7
click at [302, 179] on div "Janela de atendimento Grade de atendimento Capacidade Transportadoras Veículos …" at bounding box center [327, 154] width 655 height 308
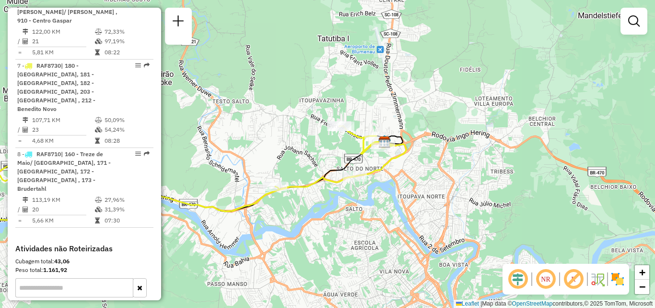
drag, startPoint x: 255, startPoint y: 128, endPoint x: 306, endPoint y: 103, distance: 56.9
click at [305, 103] on div "Janela de atendimento Grade de atendimento Capacidade Transportadoras Veículos …" at bounding box center [327, 154] width 655 height 308
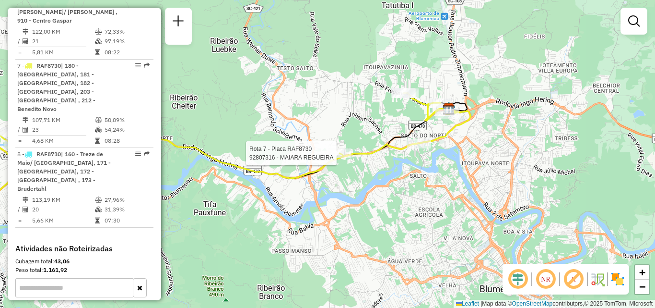
select select "**********"
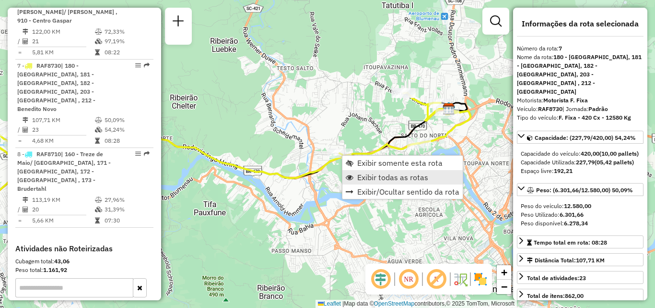
click at [371, 178] on span "Exibir todas as rotas" at bounding box center [392, 177] width 71 height 8
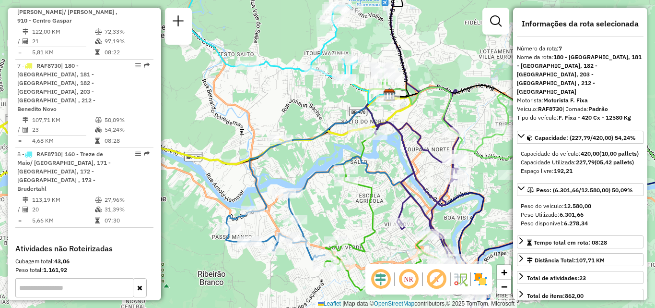
drag, startPoint x: 294, startPoint y: 195, endPoint x: 202, endPoint y: 201, distance: 92.3
click at [202, 201] on div "Janela de atendimento Grade de atendimento Capacidade Transportadoras Veículos …" at bounding box center [327, 154] width 655 height 308
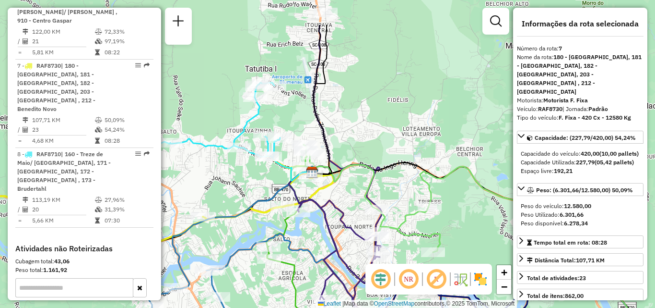
drag, startPoint x: 254, startPoint y: 155, endPoint x: 219, endPoint y: 203, distance: 59.3
click at [213, 214] on div "Rota 7 - Placa RAF8730 92807316 - MAIARA REGUEIRA Janela de atendimento Grade d…" at bounding box center [327, 154] width 655 height 308
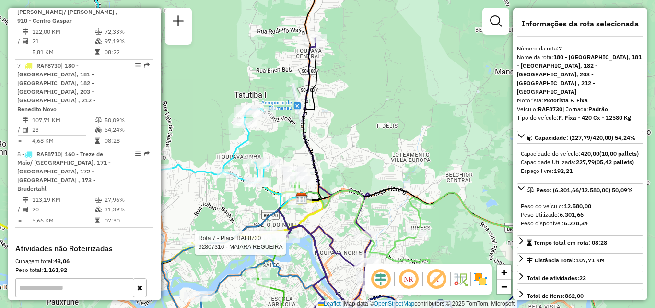
drag, startPoint x: 236, startPoint y: 194, endPoint x: 226, endPoint y: 214, distance: 21.2
click at [222, 222] on div "Rota 7 - Placa RAF8730 92807316 - MAIARA REGUEIRA Janela de atendimento Grade d…" at bounding box center [327, 154] width 655 height 308
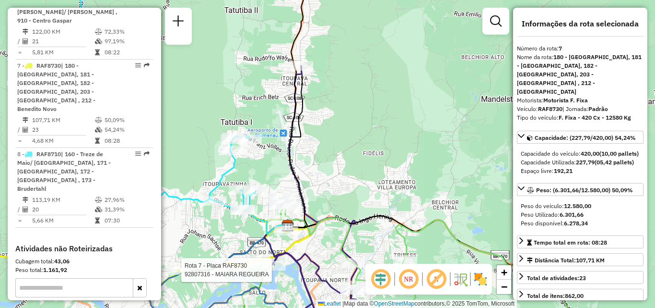
drag, startPoint x: 320, startPoint y: 130, endPoint x: 301, endPoint y: 75, distance: 58.3
click at [308, 104] on div "Rota 7 - Placa RAF8730 92807316 - MAIARA REGUEIRA Janela de atendimento Grade d…" at bounding box center [327, 154] width 655 height 308
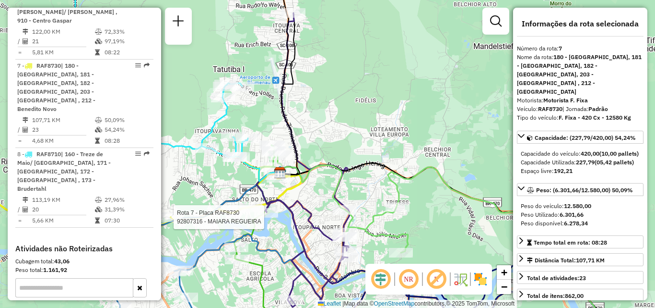
drag, startPoint x: 300, startPoint y: 109, endPoint x: 328, endPoint y: 115, distance: 28.5
click at [328, 115] on div "Rota 7 - Placa RAF8730 92807316 - MAIARA REGUEIRA Janela de atendimento Grade d…" at bounding box center [327, 154] width 655 height 308
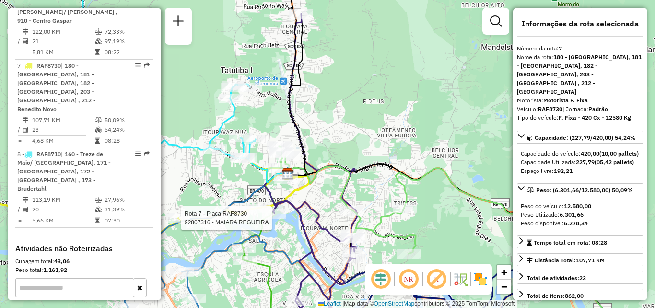
click at [340, 112] on div "Rota 7 - Placa RAF8730 92807316 - MAIARA REGUEIRA Janela de atendimento Grade d…" at bounding box center [327, 154] width 655 height 308
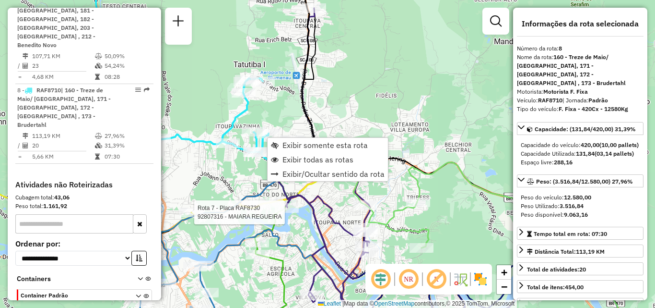
scroll to position [856, 0]
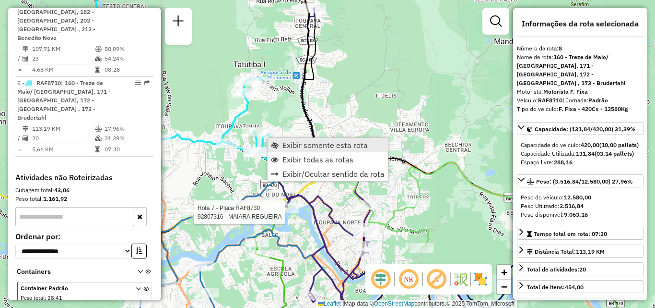
click at [292, 147] on span "Exibir somente esta rota" at bounding box center [325, 145] width 85 height 8
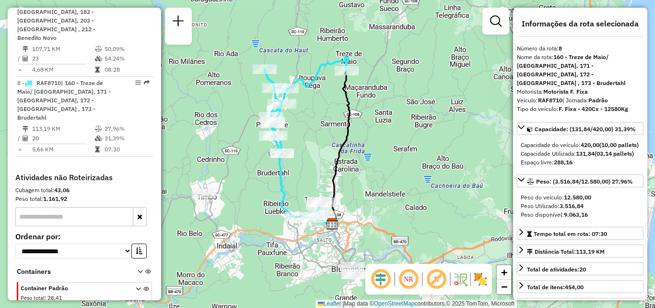
drag, startPoint x: 290, startPoint y: 188, endPoint x: 262, endPoint y: 178, distance: 29.8
click at [262, 178] on div "Janela de atendimento Grade de atendimento Capacidade Transportadoras Veículos …" at bounding box center [327, 154] width 655 height 308
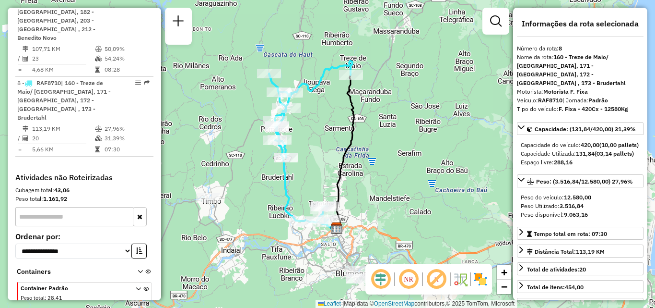
drag, startPoint x: 365, startPoint y: 131, endPoint x: 377, endPoint y: 133, distance: 12.2
click at [377, 133] on div "Janela de atendimento Grade de atendimento Capacidade Transportadoras Veículos …" at bounding box center [327, 154] width 655 height 308
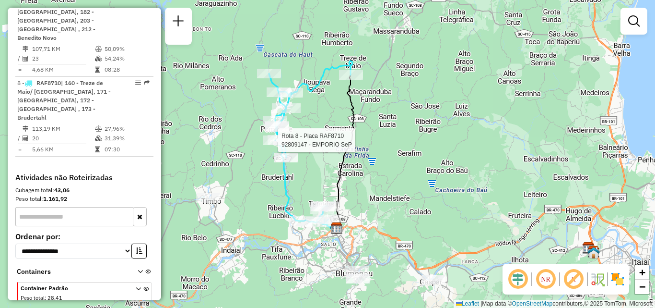
select select "**********"
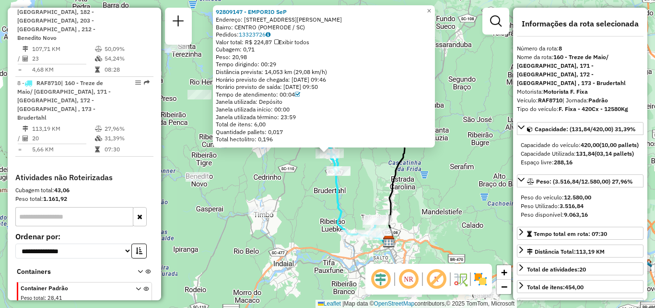
scroll to position [48, 0]
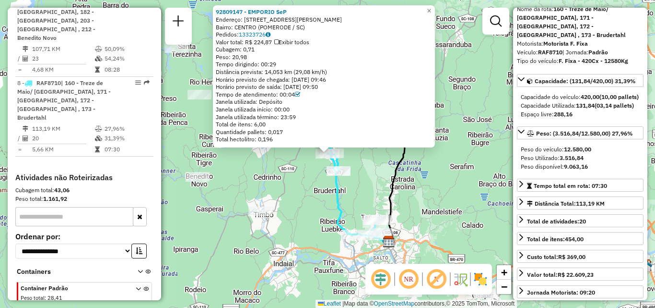
click at [313, 215] on div "92809147 - EMPORIO SeP Endereço: RUA CARL BEHLING 144 Bairro: CENTRO (POMERODE …" at bounding box center [327, 154] width 655 height 308
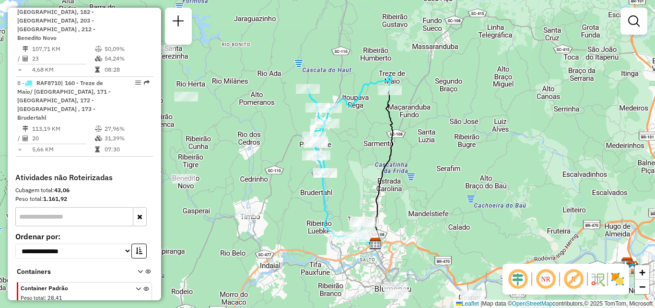
drag, startPoint x: 282, startPoint y: 218, endPoint x: 243, endPoint y: 231, distance: 40.8
click at [243, 231] on div "Janela de atendimento Grade de atendimento Capacidade Transportadoras Veículos …" at bounding box center [327, 154] width 655 height 308
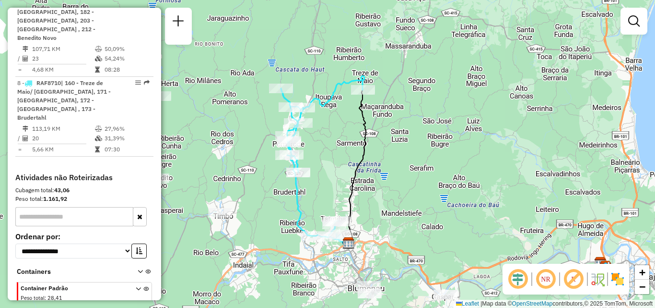
drag, startPoint x: 303, startPoint y: 207, endPoint x: 318, endPoint y: 189, distance: 23.8
click at [317, 190] on div "Janela de atendimento Grade de atendimento Capacidade Transportadoras Veículos …" at bounding box center [327, 154] width 655 height 308
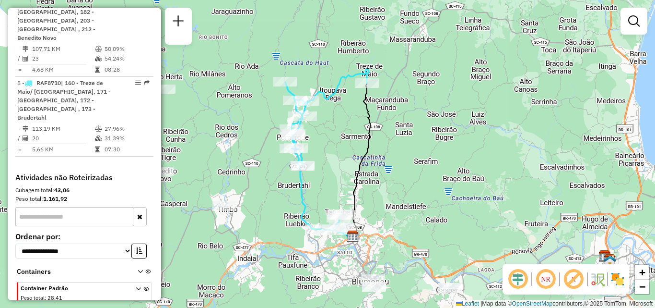
click at [277, 165] on div "Janela de atendimento Grade de atendimento Capacidade Transportadoras Veículos …" at bounding box center [327, 154] width 655 height 308
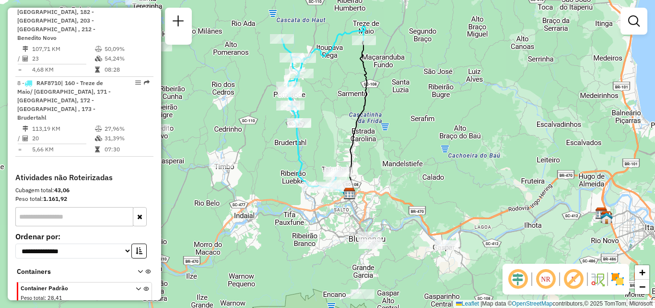
drag, startPoint x: 279, startPoint y: 219, endPoint x: 250, endPoint y: 208, distance: 31.0
click at [250, 208] on div "Janela de atendimento Grade de atendimento Capacidade Transportadoras Veículos …" at bounding box center [327, 154] width 655 height 308
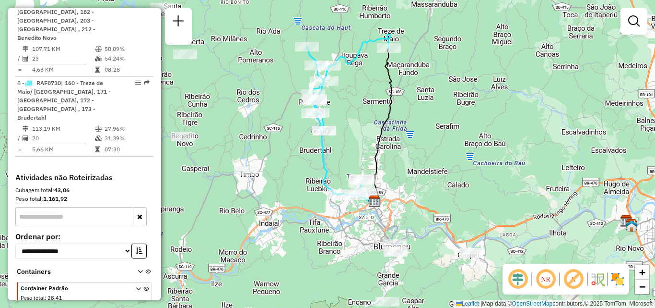
drag, startPoint x: 341, startPoint y: 111, endPoint x: 346, endPoint y: 138, distance: 27.9
click at [346, 138] on div "Rota 8 - Placa RAF8710 92808457 - CRIS ROBERTS KRANKEL Janela de atendimento Gr…" at bounding box center [327, 154] width 655 height 308
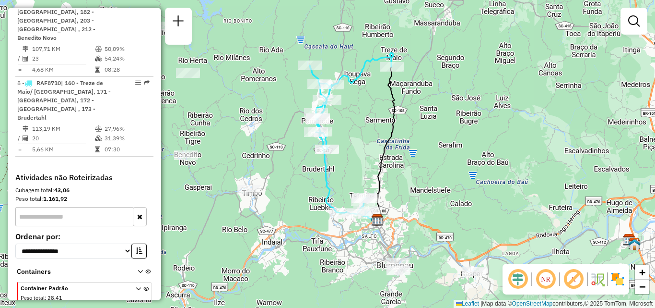
drag, startPoint x: 361, startPoint y: 144, endPoint x: 397, endPoint y: 142, distance: 36.0
click at [397, 143] on div "Janela de atendimento Grade de atendimento Capacidade Transportadoras Veículos …" at bounding box center [327, 154] width 655 height 308
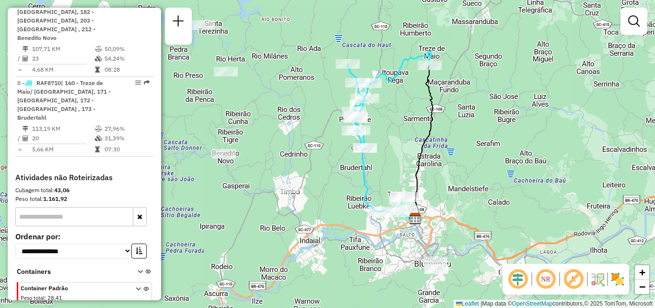
drag, startPoint x: 396, startPoint y: 163, endPoint x: 387, endPoint y: 119, distance: 44.6
click at [389, 131] on div "Janela de atendimento Grade de atendimento Capacidade Transportadoras Veículos …" at bounding box center [327, 154] width 655 height 308
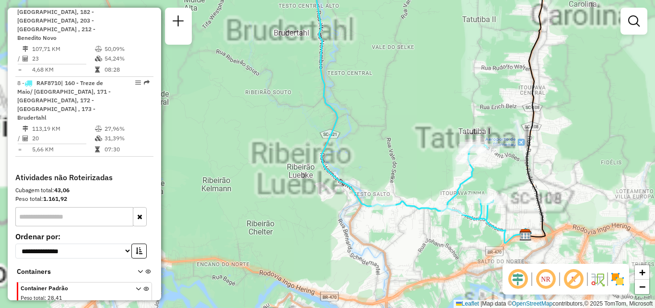
drag, startPoint x: 368, startPoint y: 154, endPoint x: 342, endPoint y: 127, distance: 38.4
click at [349, 132] on div "Janela de atendimento Grade de atendimento Capacidade Transportadoras Veículos …" at bounding box center [327, 154] width 655 height 308
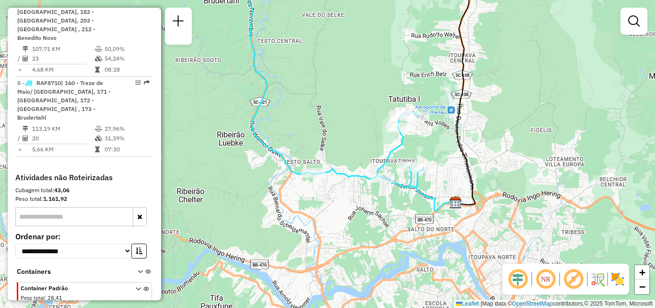
drag, startPoint x: 356, startPoint y: 150, endPoint x: 321, endPoint y: 150, distance: 34.5
click at [324, 150] on div "Janela de atendimento Grade de atendimento Capacidade Transportadoras Veículos …" at bounding box center [327, 154] width 655 height 308
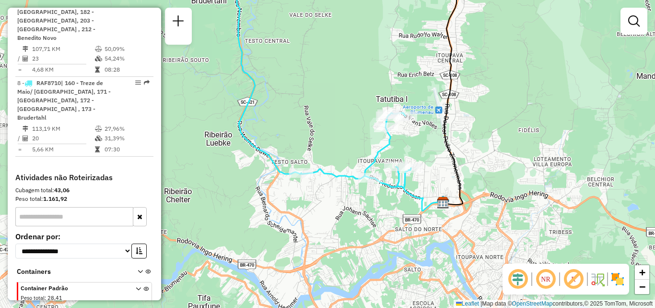
click at [411, 151] on div "Janela de atendimento Grade de atendimento Capacidade Transportadoras Veículos …" at bounding box center [327, 154] width 655 height 308
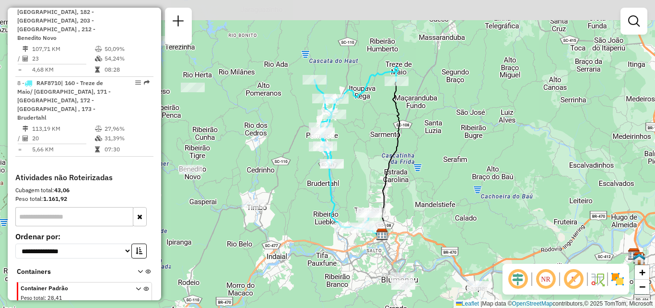
drag, startPoint x: 334, startPoint y: 140, endPoint x: 333, endPoint y: 216, distance: 76.3
click at [333, 216] on icon at bounding box center [356, 148] width 83 height 163
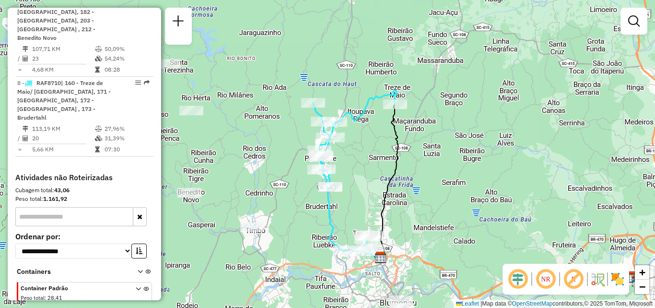
drag, startPoint x: 361, startPoint y: 150, endPoint x: 357, endPoint y: 184, distance: 34.8
click at [357, 184] on div "Janela de atendimento Grade de atendimento Capacidade Transportadoras Veículos …" at bounding box center [327, 154] width 655 height 308
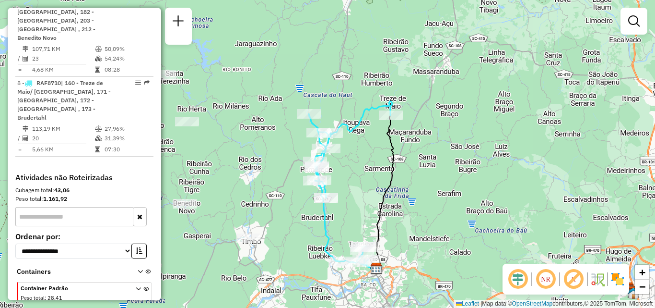
drag, startPoint x: 341, startPoint y: 160, endPoint x: 339, endPoint y: 139, distance: 21.7
click at [339, 142] on div "Janela de atendimento Grade de atendimento Capacidade Transportadoras Veículos …" at bounding box center [327, 154] width 655 height 308
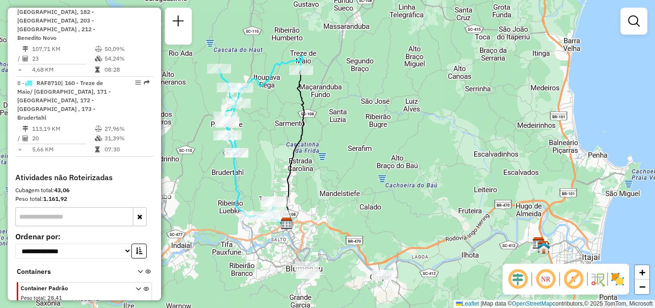
drag, startPoint x: 340, startPoint y: 153, endPoint x: 368, endPoint y: 143, distance: 30.0
click at [367, 143] on div "Janela de atendimento Grade de atendimento Capacidade Transportadoras Veículos …" at bounding box center [327, 154] width 655 height 308
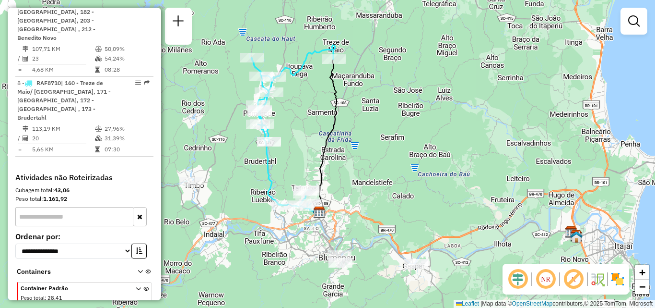
click at [371, 145] on div "Janela de atendimento Grade de atendimento Capacidade Transportadoras Veículos …" at bounding box center [327, 154] width 655 height 308
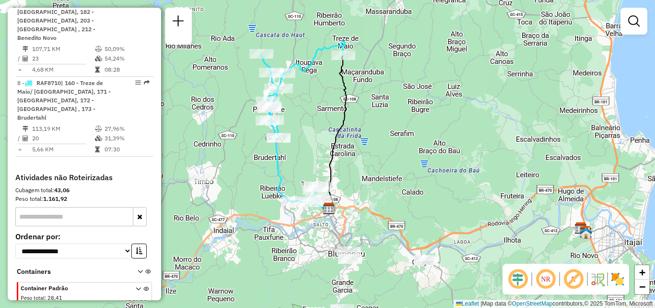
drag, startPoint x: 264, startPoint y: 184, endPoint x: 291, endPoint y: 176, distance: 27.9
click at [287, 177] on div "Janela de atendimento Grade de atendimento Capacidade Transportadoras Veículos …" at bounding box center [327, 154] width 655 height 308
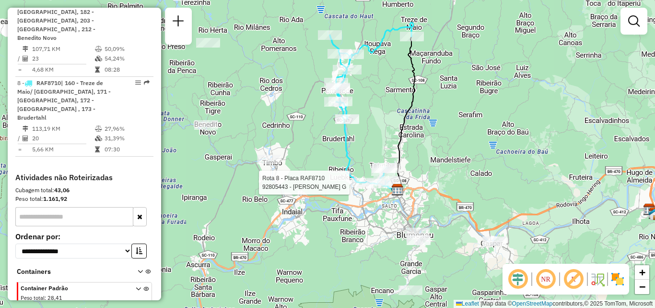
select select "**********"
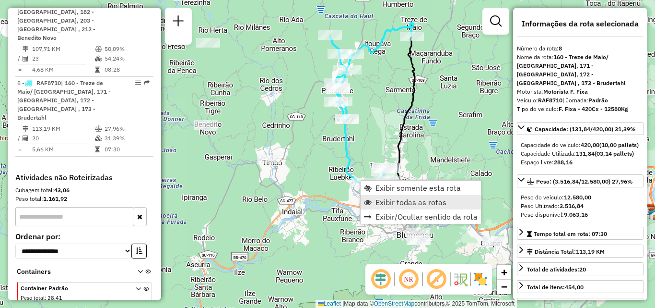
click at [397, 201] on span "Exibir todas as rotas" at bounding box center [411, 202] width 71 height 8
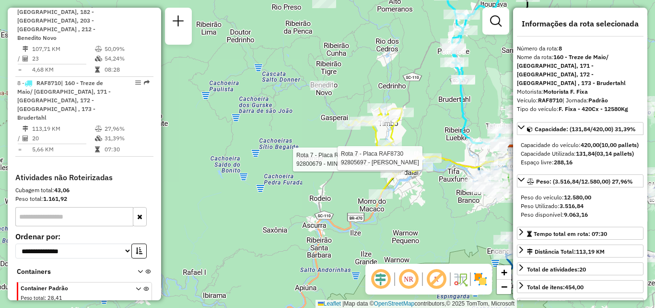
drag, startPoint x: 300, startPoint y: 214, endPoint x: 353, endPoint y: 215, distance: 52.8
click at [353, 215] on div "Rota 7 - Placa RAF8730 92800679 - MINIMERCADO SCHELIAN Rota 7 - Placa RAF8730 9…" at bounding box center [327, 154] width 655 height 308
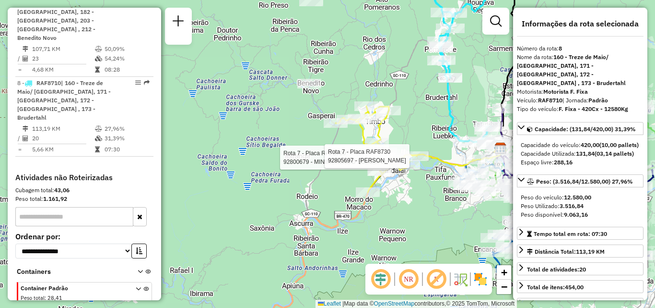
drag, startPoint x: 383, startPoint y: 216, endPoint x: 332, endPoint y: 208, distance: 52.0
click at [338, 209] on div "Rota 7 - Placa RAF8730 92800679 - MINIMERCADO SCHELIAN Rota 7 - Placa RAF8730 9…" at bounding box center [327, 154] width 655 height 308
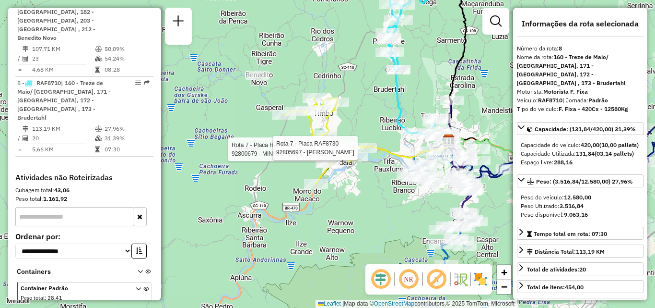
drag, startPoint x: 340, startPoint y: 227, endPoint x: 319, endPoint y: 224, distance: 21.9
click at [324, 225] on div "Rota 7 - Placa RAF8730 92800679 - MINIMERCADO SCHELIAN Rota 7 - Placa RAF8730 9…" at bounding box center [327, 154] width 655 height 308
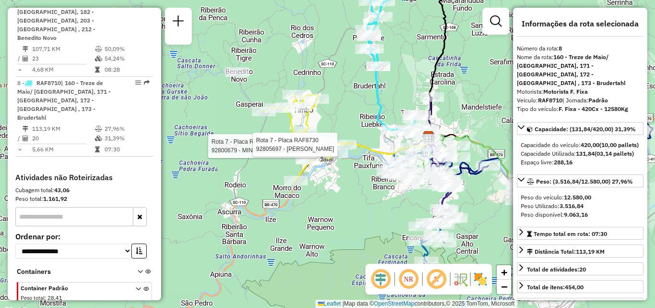
drag, startPoint x: 356, startPoint y: 212, endPoint x: 315, endPoint y: 217, distance: 41.6
click at [325, 216] on div "Rota 7 - Placa RAF8730 92800679 - MINIMERCADO SCHELIAN Rota 7 - Placa RAF8730 9…" at bounding box center [327, 154] width 655 height 308
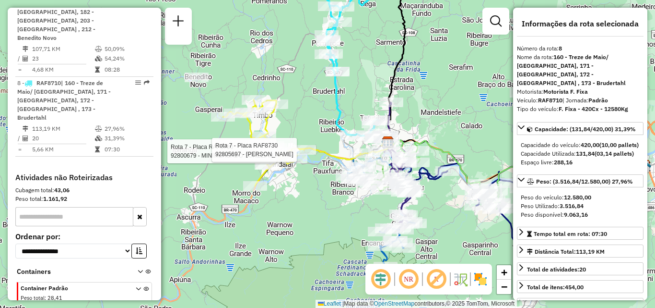
drag, startPoint x: 363, startPoint y: 214, endPoint x: 328, endPoint y: 214, distance: 35.0
click at [334, 214] on div "Rota 7 - Placa RAF8730 92800679 - MINIMERCADO SCHELIAN Rota 7 - Placa RAF8730 9…" at bounding box center [327, 154] width 655 height 308
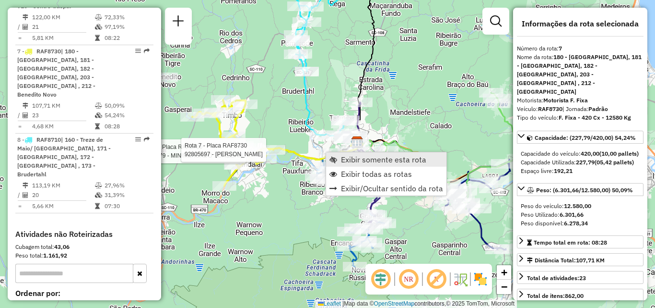
scroll to position [785, 0]
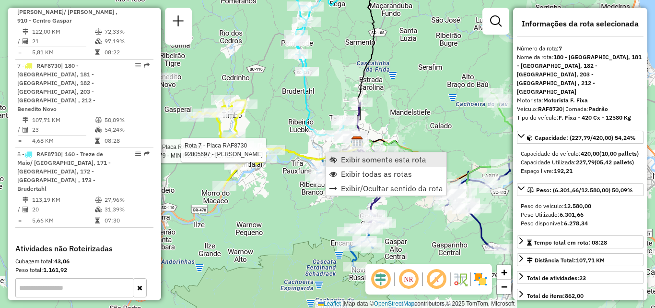
click at [368, 159] on span "Exibir somente esta rota" at bounding box center [383, 159] width 85 height 8
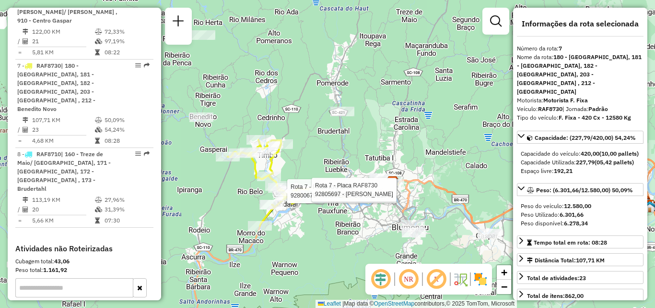
drag, startPoint x: 310, startPoint y: 234, endPoint x: 320, endPoint y: 194, distance: 41.0
click at [315, 216] on div "Rota 7 - Placa RAF8730 92800679 - MINIMERCADO SCHELIAN Rota 7 - Placa RAF8730 9…" at bounding box center [327, 154] width 655 height 308
click at [320, 194] on div "Rota 7 - Placa RAF8730 92800679 - MINIMERCADO SCHELIAN Rota 7 - Placa RAF8730 9…" at bounding box center [327, 154] width 655 height 308
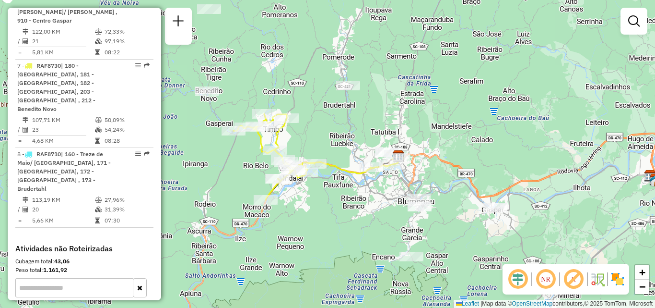
click at [549, 278] on em at bounding box center [545, 278] width 23 height 23
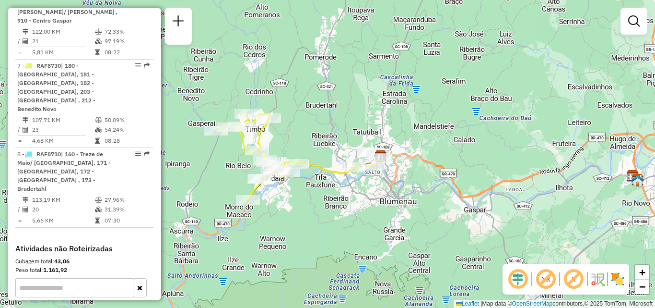
drag, startPoint x: 352, startPoint y: 255, endPoint x: 265, endPoint y: 257, distance: 86.4
click at [267, 255] on div "Janela de atendimento Grade de atendimento Capacidade Transportadoras Veículos …" at bounding box center [327, 154] width 655 height 308
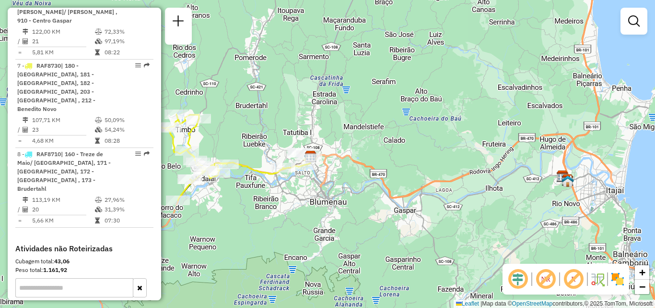
drag, startPoint x: 268, startPoint y: 235, endPoint x: 332, endPoint y: 236, distance: 63.8
click at [332, 236] on div "Janela de atendimento Grade de atendimento Capacidade Transportadoras Veículos …" at bounding box center [327, 154] width 655 height 308
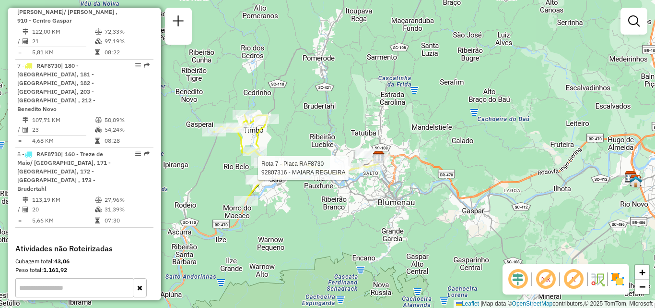
select select "**********"
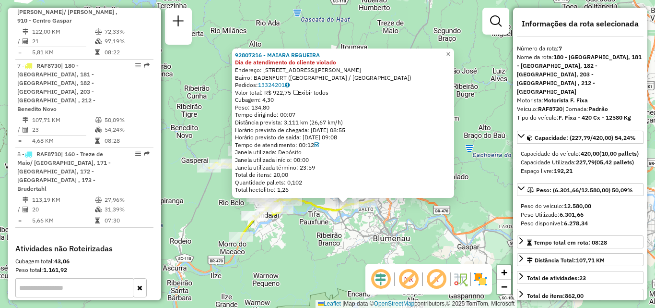
drag, startPoint x: 319, startPoint y: 218, endPoint x: 341, endPoint y: 273, distance: 59.2
click at [341, 273] on div "92807316 - MAIARA REGUEIRA Dia de atendimento do cliente violado Endereço: 081 …" at bounding box center [327, 154] width 655 height 308
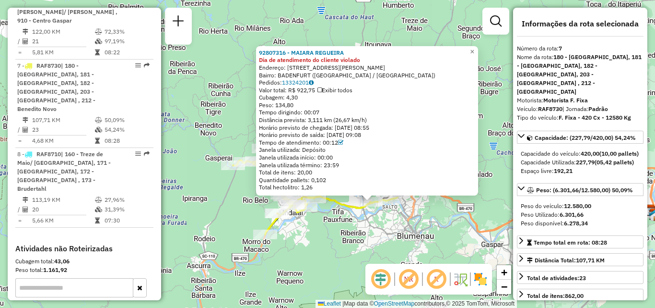
drag, startPoint x: 317, startPoint y: 247, endPoint x: 337, endPoint y: 234, distance: 24.4
click at [338, 237] on div "92807316 - MAIARA REGUEIRA Dia de atendimento do cliente violado Endereço: 081 …" at bounding box center [327, 154] width 655 height 308
click at [475, 48] on span "×" at bounding box center [473, 51] width 4 height 8
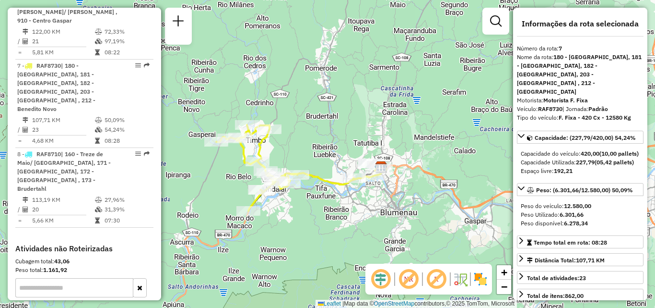
drag, startPoint x: 331, startPoint y: 141, endPoint x: 321, endPoint y: 125, distance: 18.8
click at [322, 127] on div "Janela de atendimento Grade de atendimento Capacidade Transportadoras Veículos …" at bounding box center [327, 154] width 655 height 308
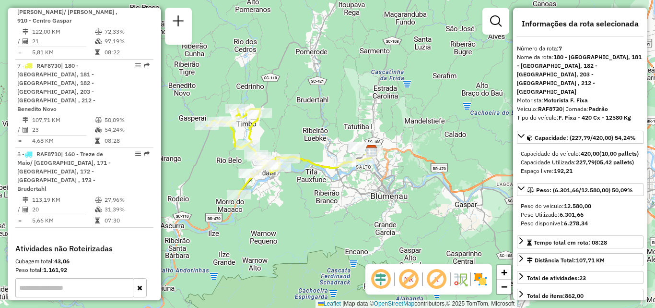
drag, startPoint x: 335, startPoint y: 187, endPoint x: 332, endPoint y: 181, distance: 7.1
click at [334, 187] on div "Janela de atendimento Grade de atendimento Capacidade Transportadoras Veículos …" at bounding box center [327, 154] width 655 height 308
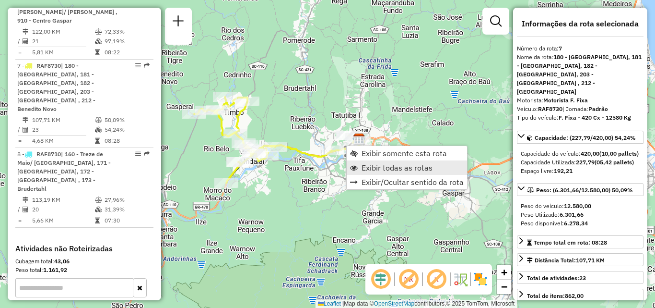
click at [384, 169] on span "Exibir todas as rotas" at bounding box center [397, 168] width 71 height 8
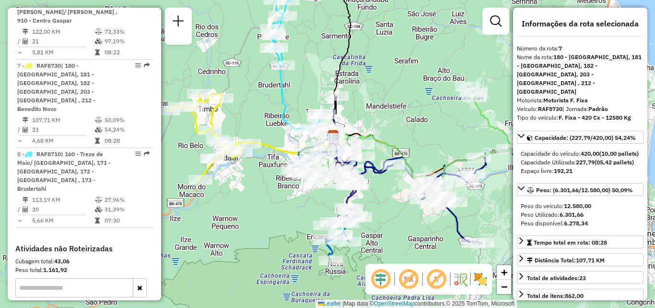
drag, startPoint x: 391, startPoint y: 200, endPoint x: 309, endPoint y: 186, distance: 82.7
click at [314, 187] on div "Janela de atendimento Grade de atendimento Capacidade Transportadoras Veículos …" at bounding box center [327, 154] width 655 height 308
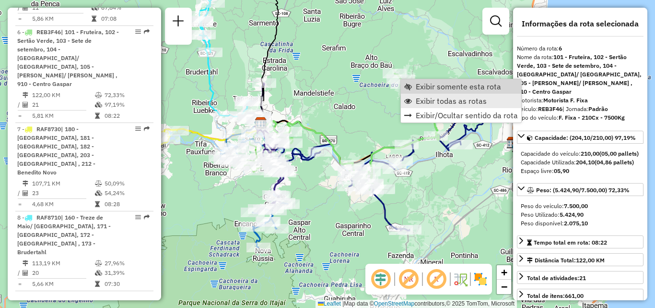
scroll to position [705, 0]
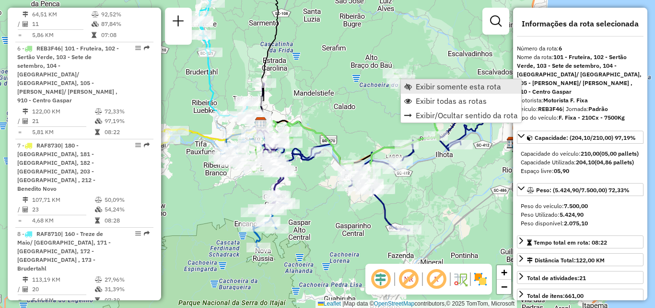
click at [427, 84] on span "Exibir somente esta rota" at bounding box center [458, 87] width 85 height 8
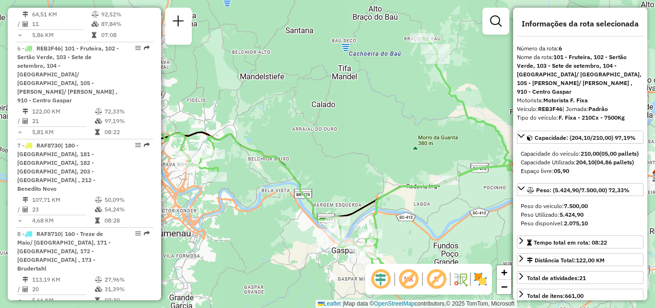
drag, startPoint x: 382, startPoint y: 152, endPoint x: 411, endPoint y: 132, distance: 35.3
click at [408, 135] on div "Janela de atendimento Grade de atendimento Capacidade Transportadoras Veículos …" at bounding box center [327, 154] width 655 height 308
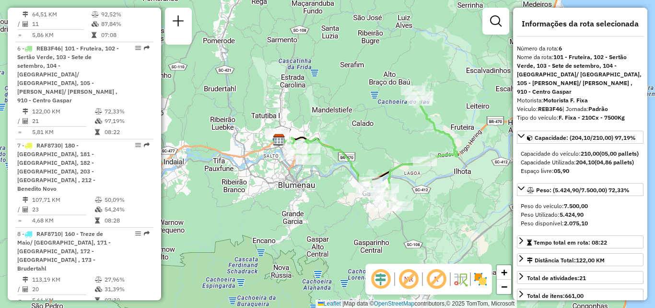
drag, startPoint x: 391, startPoint y: 145, endPoint x: 358, endPoint y: 169, distance: 40.8
click at [358, 169] on icon at bounding box center [367, 148] width 180 height 116
drag, startPoint x: 292, startPoint y: 190, endPoint x: 325, endPoint y: 192, distance: 33.1
click at [325, 192] on div "Janela de atendimento Grade de atendimento Capacidade Transportadoras Veículos …" at bounding box center [327, 154] width 655 height 308
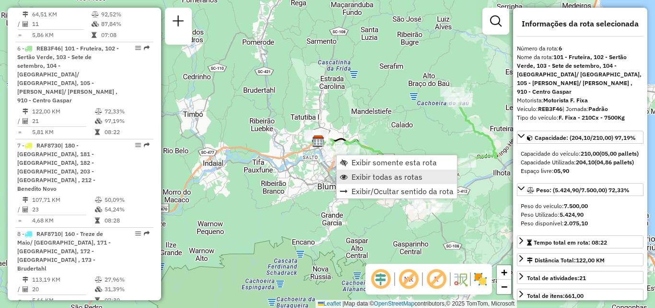
click at [367, 179] on span "Exibir todas as rotas" at bounding box center [387, 177] width 71 height 8
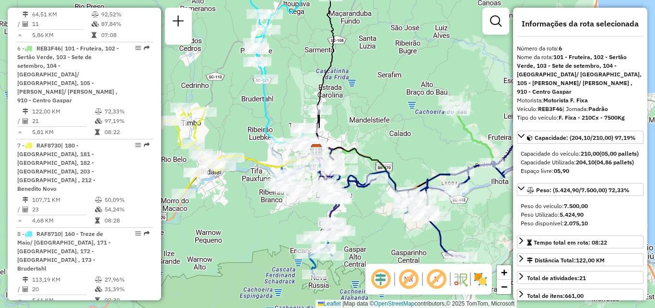
drag, startPoint x: 273, startPoint y: 194, endPoint x: 265, endPoint y: 229, distance: 35.4
click at [265, 229] on div "Rota 4 - Placa MJW4A72 92811213 - RAUL BRANDES LANCHONETE Janela de atendimento…" at bounding box center [327, 154] width 655 height 308
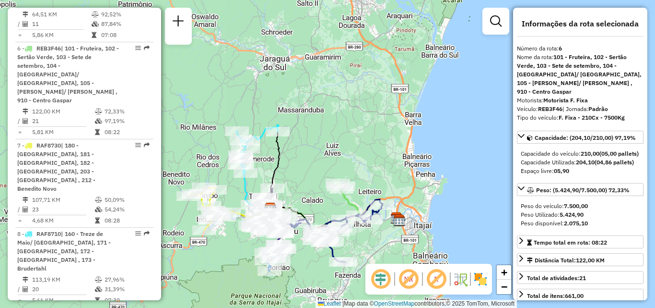
drag, startPoint x: 308, startPoint y: 174, endPoint x: 344, endPoint y: 164, distance: 36.9
click at [343, 165] on div "Janela de atendimento Grade de atendimento Capacidade Transportadoras Veículos …" at bounding box center [327, 154] width 655 height 308
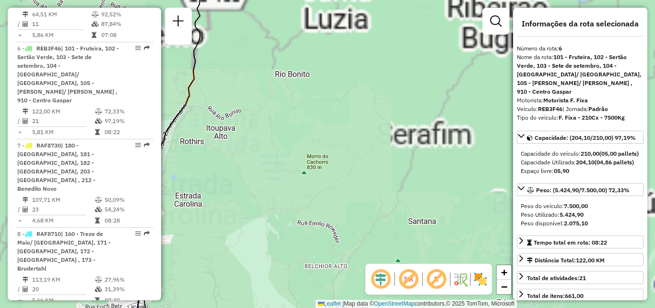
drag, startPoint x: 374, startPoint y: 178, endPoint x: 368, endPoint y: 182, distance: 6.5
click at [398, 178] on div "Janela de atendimento Grade de atendimento Capacidade Transportadoras Veículos …" at bounding box center [327, 154] width 655 height 308
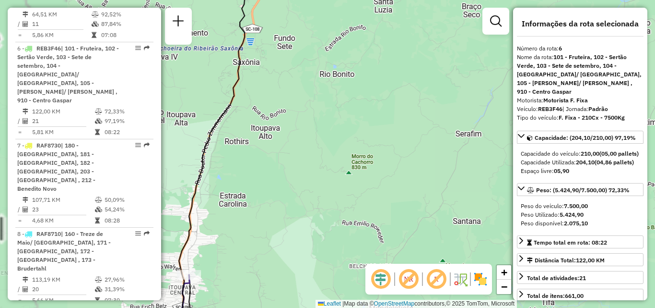
drag, startPoint x: 325, startPoint y: 186, endPoint x: 427, endPoint y: 194, distance: 101.6
click at [427, 194] on div "Janela de atendimento Grade de atendimento Capacidade Transportadoras Veículos …" at bounding box center [327, 154] width 655 height 308
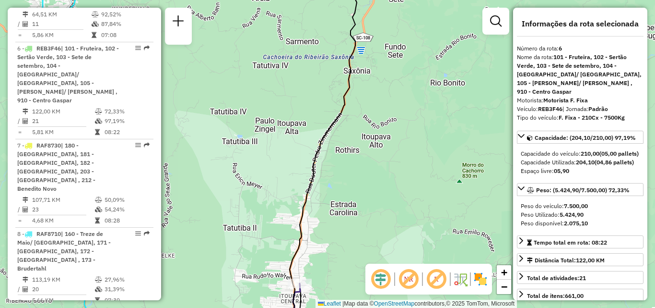
drag, startPoint x: 321, startPoint y: 195, endPoint x: 421, endPoint y: 196, distance: 100.3
click at [421, 196] on div "Janela de atendimento Grade de atendimento Capacidade Transportadoras Veículos …" at bounding box center [327, 154] width 655 height 308
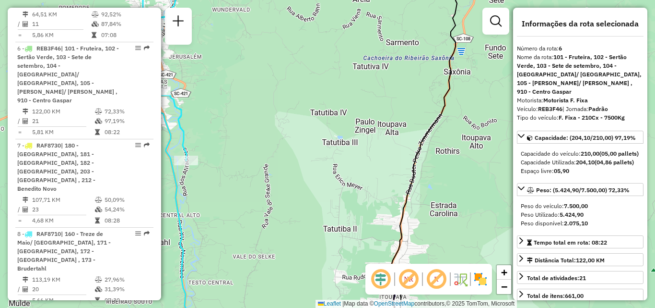
drag, startPoint x: 276, startPoint y: 172, endPoint x: 355, endPoint y: 193, distance: 81.5
click at [355, 193] on div "Janela de atendimento Grade de atendimento Capacidade Transportadoras Veículos …" at bounding box center [327, 154] width 655 height 308
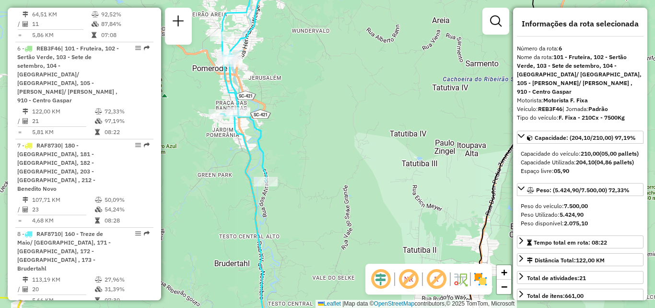
drag, startPoint x: 293, startPoint y: 193, endPoint x: 355, endPoint y: 219, distance: 67.5
click at [355, 219] on div "Janela de atendimento Grade de atendimento Capacidade Transportadoras Veículos …" at bounding box center [327, 154] width 655 height 308
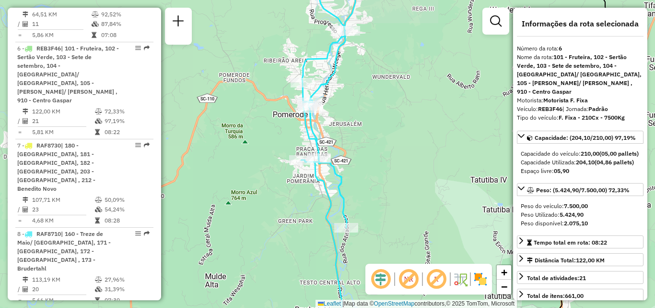
drag, startPoint x: 300, startPoint y: 185, endPoint x: 325, endPoint y: 217, distance: 40.4
click at [327, 220] on div "Janela de atendimento Grade de atendimento Capacidade Transportadoras Veículos …" at bounding box center [327, 154] width 655 height 308
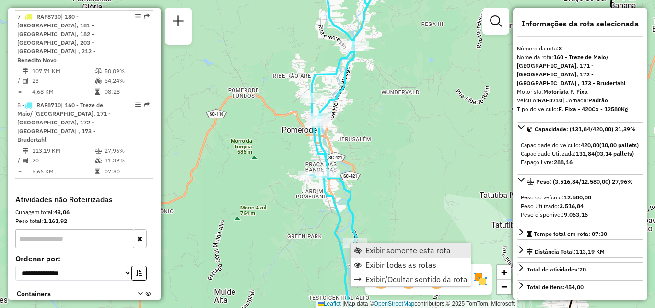
scroll to position [856, 0]
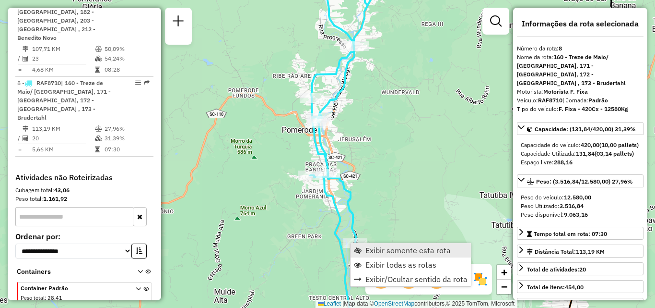
click at [383, 250] on span "Exibir somente esta rota" at bounding box center [408, 250] width 85 height 8
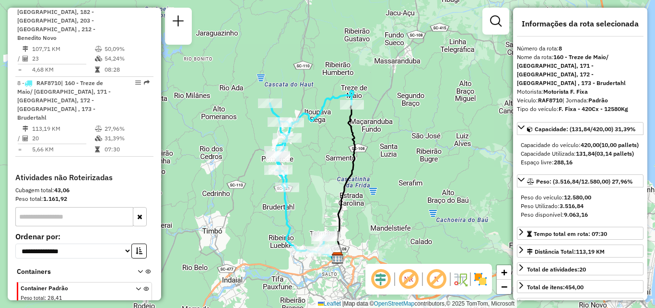
drag, startPoint x: 271, startPoint y: 218, endPoint x: 257, endPoint y: 243, distance: 27.9
click at [257, 243] on div "Janela de atendimento Grade de atendimento Capacidade Transportadoras Veículos …" at bounding box center [327, 154] width 655 height 308
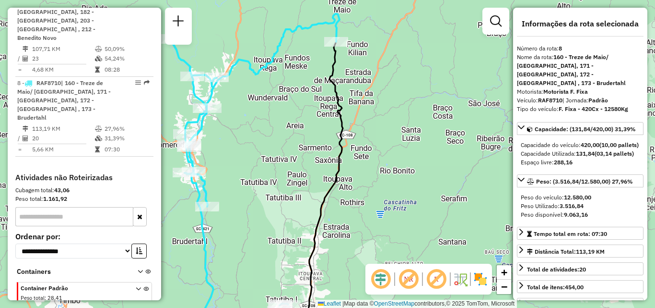
drag, startPoint x: 373, startPoint y: 180, endPoint x: 398, endPoint y: 215, distance: 42.6
click at [398, 215] on div "Janela de atendimento Grade de atendimento Capacidade Transportadoras Veículos …" at bounding box center [327, 154] width 655 height 308
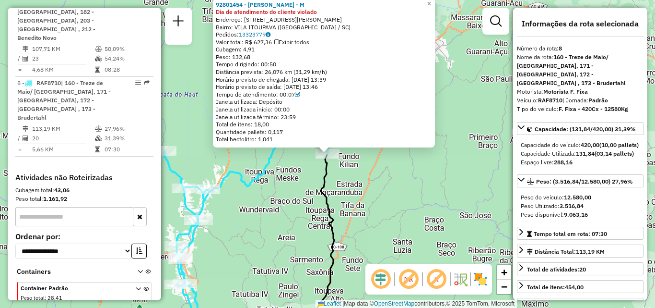
click at [304, 198] on div "92801454 - CLAUDIONOR DOEGE - M Dia de atendimento do cliente violado Endereço:…" at bounding box center [327, 154] width 655 height 308
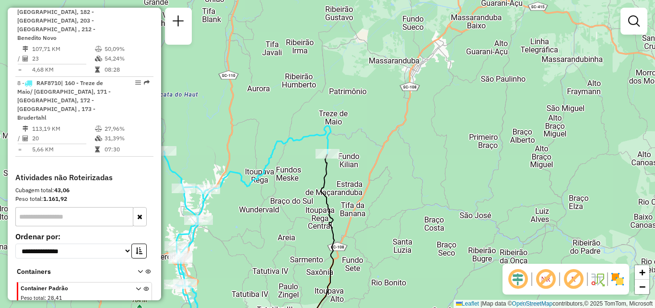
drag, startPoint x: 286, startPoint y: 225, endPoint x: 298, endPoint y: 205, distance: 23.0
click at [296, 211] on div "Janela de atendimento Grade de atendimento Capacidade Transportadoras Veículos …" at bounding box center [327, 154] width 655 height 308
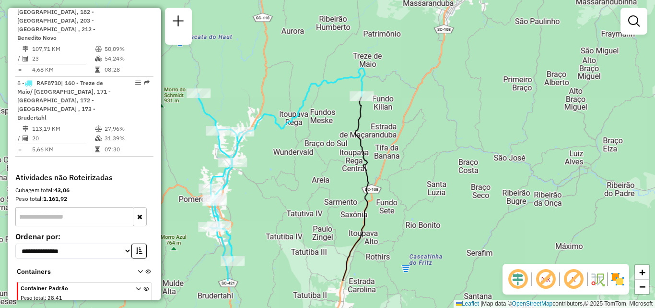
drag, startPoint x: 298, startPoint y: 218, endPoint x: 299, endPoint y: 154, distance: 63.8
click at [299, 181] on div "Janela de atendimento Grade de atendimento Capacidade Transportadoras Veículos …" at bounding box center [327, 154] width 655 height 308
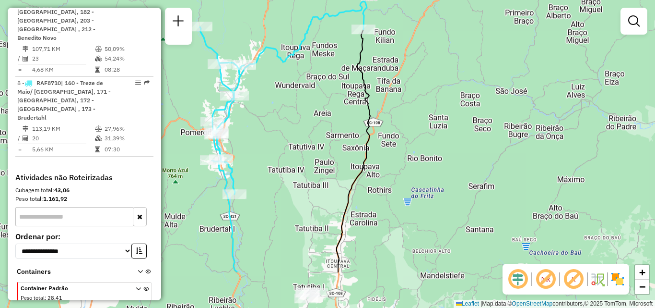
drag, startPoint x: 292, startPoint y: 203, endPoint x: 300, endPoint y: 144, distance: 60.1
click at [297, 168] on div "Janela de atendimento Grade de atendimento Capacidade Transportadoras Veículos …" at bounding box center [327, 154] width 655 height 308
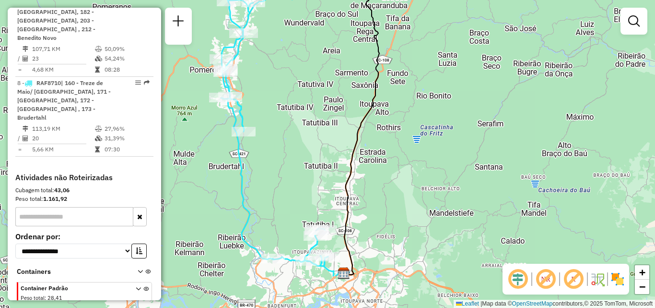
drag, startPoint x: 293, startPoint y: 212, endPoint x: 296, endPoint y: 160, distance: 51.9
click at [296, 172] on div "Janela de atendimento Grade de atendimento Capacidade Transportadoras Veículos …" at bounding box center [327, 154] width 655 height 308
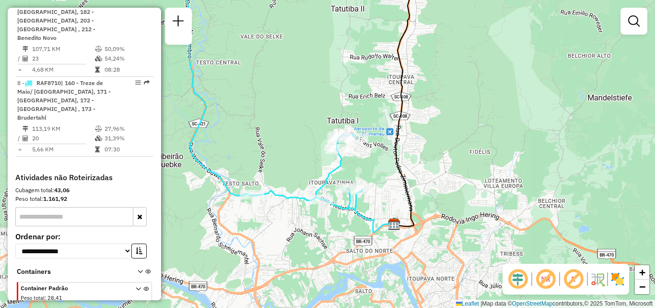
click at [299, 210] on icon at bounding box center [272, 89] width 179 height 240
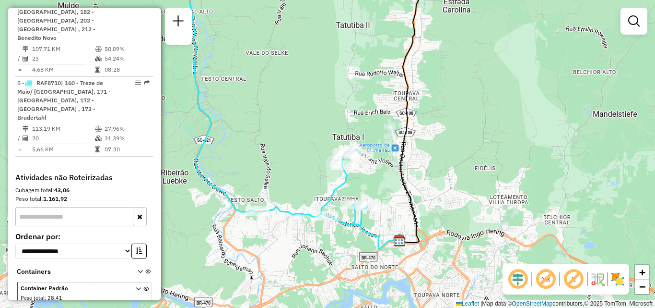
drag, startPoint x: 307, startPoint y: 243, endPoint x: 349, endPoint y: 243, distance: 42.7
click at [349, 243] on div "Janela de atendimento Grade de atendimento Capacidade Transportadoras Veículos …" at bounding box center [327, 154] width 655 height 308
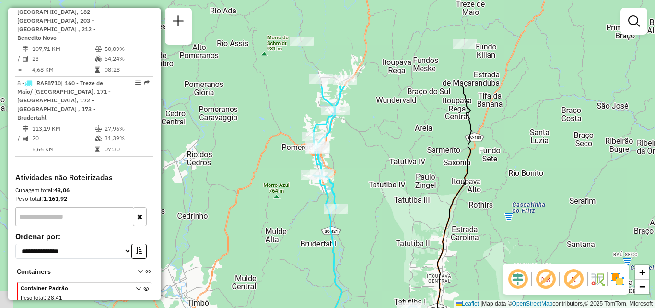
drag, startPoint x: 313, startPoint y: 168, endPoint x: 348, endPoint y: 179, distance: 36.1
click at [350, 197] on div "Janela de atendimento Grade de atendimento Capacidade Transportadoras Veículos …" at bounding box center [327, 154] width 655 height 308
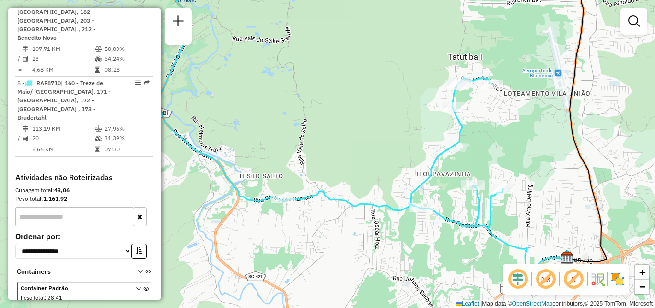
drag, startPoint x: 403, startPoint y: 237, endPoint x: 399, endPoint y: 247, distance: 10.8
click at [399, 247] on div "Janela de atendimento Grade de atendimento Capacidade Transportadoras Veículos …" at bounding box center [327, 154] width 655 height 308
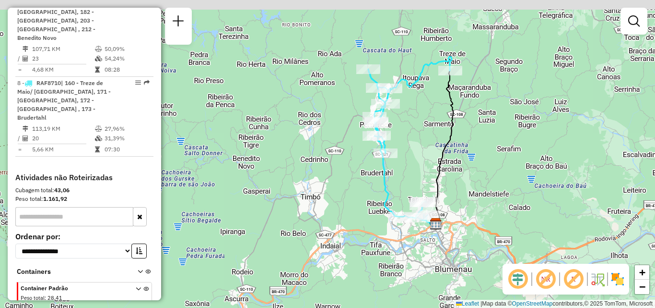
drag, startPoint x: 389, startPoint y: 216, endPoint x: 391, endPoint y: 242, distance: 25.9
click at [391, 242] on div "Janela de atendimento Grade de atendimento Capacidade Transportadoras Veículos …" at bounding box center [327, 154] width 655 height 308
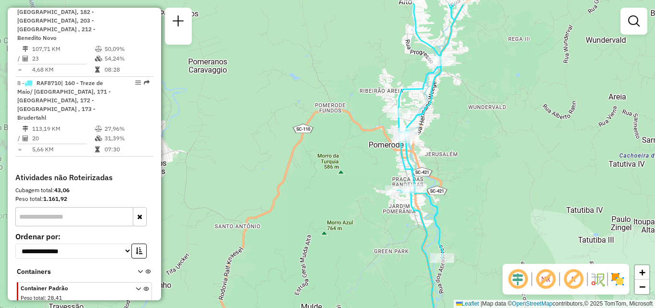
drag, startPoint x: 491, startPoint y: 127, endPoint x: 487, endPoint y: 189, distance: 61.5
click at [490, 190] on div "Janela de atendimento Grade de atendimento Capacidade Transportadoras Veículos …" at bounding box center [327, 154] width 655 height 308
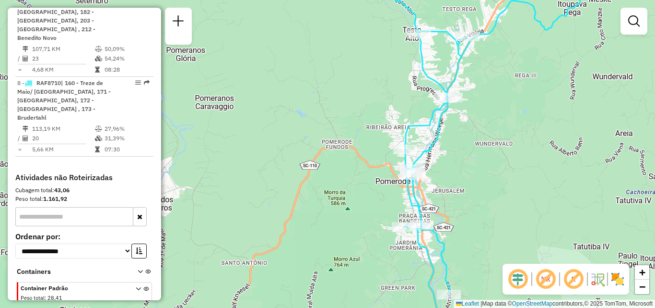
drag, startPoint x: 437, startPoint y: 196, endPoint x: 438, endPoint y: 153, distance: 42.7
click at [438, 172] on div "Janela de atendimento Grade de atendimento Capacidade Transportadoras Veículos …" at bounding box center [327, 154] width 655 height 308
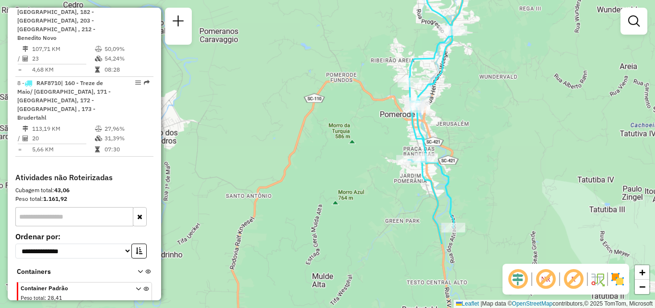
drag, startPoint x: 468, startPoint y: 180, endPoint x: 454, endPoint y: 174, distance: 15.5
click at [455, 175] on div "Janela de atendimento Grade de atendimento Capacidade Transportadoras Veículos …" at bounding box center [327, 154] width 655 height 308
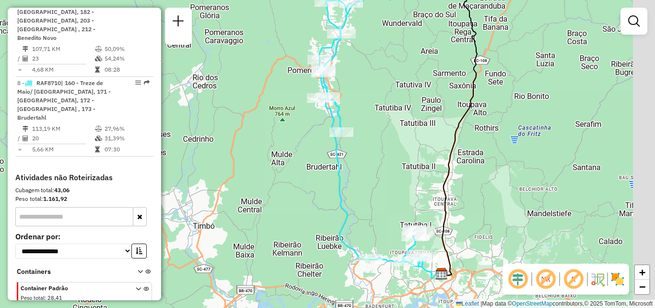
drag, startPoint x: 383, startPoint y: 177, endPoint x: 308, endPoint y: 124, distance: 92.0
click at [316, 130] on icon at bounding box center [390, 103] width 167 height 327
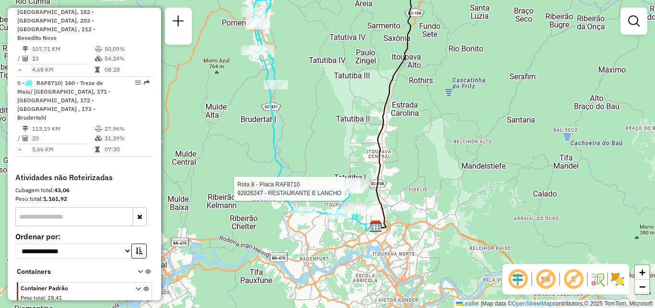
select select "**********"
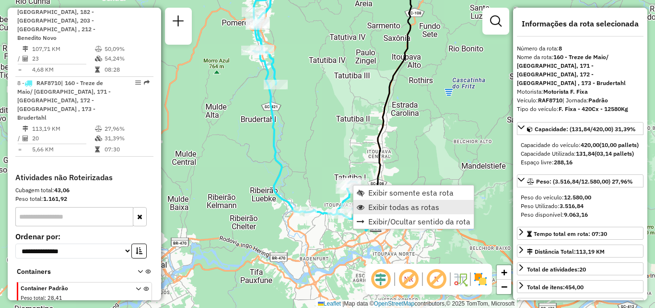
click at [380, 210] on span "Exibir todas as rotas" at bounding box center [403, 207] width 71 height 8
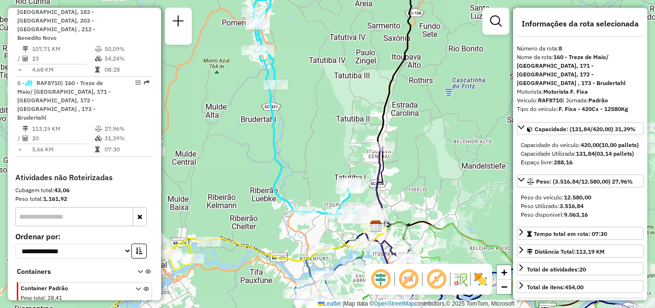
click at [317, 158] on div "Rota 8 - Placa RAF8710 92807578 - SILVIA PAULA MIRANDA Rota 8 - Placa RAF8710 9…" at bounding box center [327, 154] width 655 height 308
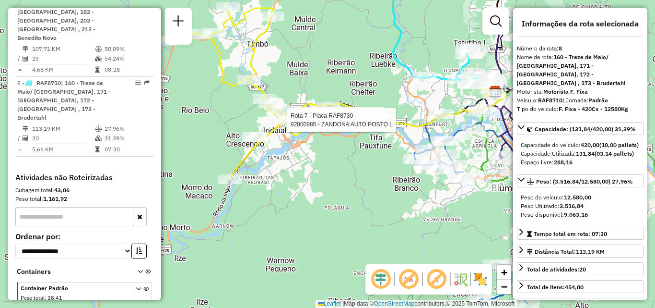
drag, startPoint x: 329, startPoint y: 185, endPoint x: 291, endPoint y: 162, distance: 44.6
click at [293, 163] on div "Rota 7 - Placa RAF8730 92805620 - IVONE GOMES 76101703 Rota 7 - Placa RAF8730 9…" at bounding box center [327, 154] width 655 height 308
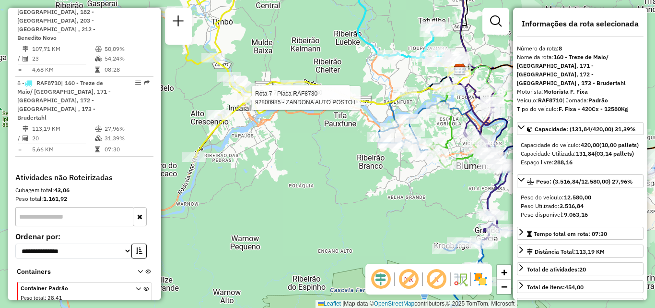
drag, startPoint x: 402, startPoint y: 219, endPoint x: 317, endPoint y: 191, distance: 89.8
click at [325, 194] on div "Rota 7 - Placa RAF8730 92806408 - SOCCER 7 CARIJOS Rota 7 - Placa RAF8730 92800…" at bounding box center [327, 154] width 655 height 308
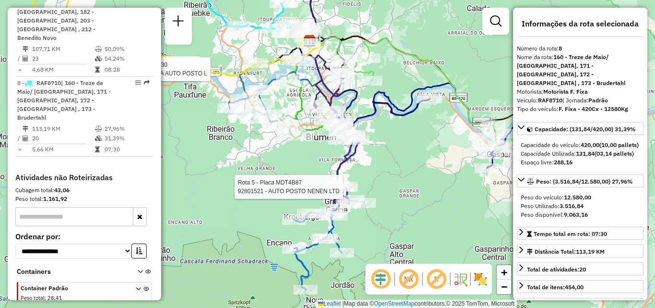
drag, startPoint x: 406, startPoint y: 142, endPoint x: 415, endPoint y: 146, distance: 9.7
click at [415, 146] on div "Rota 7 - Placa RAF8730 92806408 - SOCCER 7 CARIJOS Rota 7 - Placa RAF8730 92800…" at bounding box center [327, 154] width 655 height 308
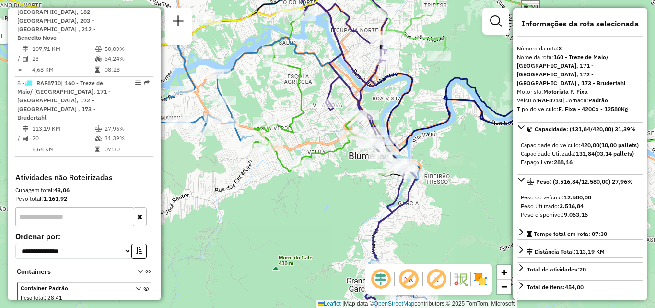
drag, startPoint x: 402, startPoint y: 140, endPoint x: 419, endPoint y: 151, distance: 20.8
click at [419, 151] on icon at bounding box center [426, 65] width 263 height 172
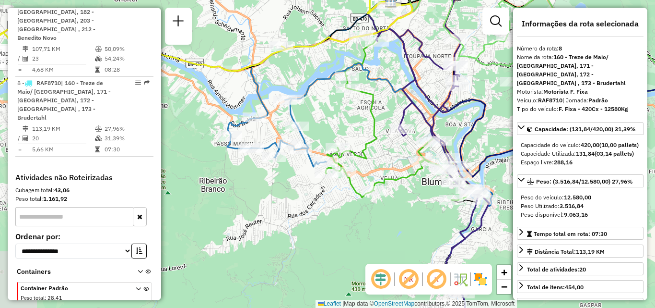
drag, startPoint x: 407, startPoint y: 122, endPoint x: 451, endPoint y: 134, distance: 45.3
click at [451, 134] on div "Rota 7 - Placa RAF8730 92806408 - SOCCER 7 CARIJOS Rota 7 - Placa RAF8730 92800…" at bounding box center [327, 154] width 655 height 308
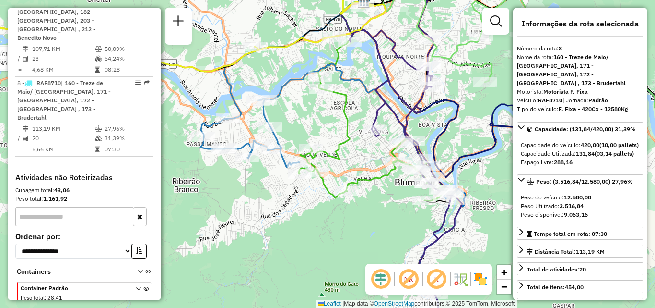
drag, startPoint x: 421, startPoint y: 122, endPoint x: 332, endPoint y: 138, distance: 90.6
click at [334, 138] on div "Rota 7 - Placa RAF8730 92806408 - SOCCER 7 CARIJOS Rota 7 - Placa RAF8730 92800…" at bounding box center [327, 154] width 655 height 308
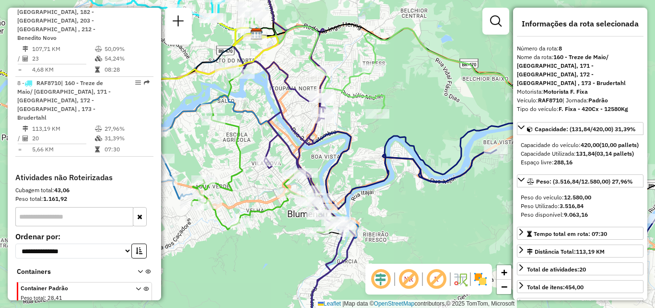
click at [381, 131] on div "Rota 7 - Placa RAF8730 92806408 - SOCCER 7 CARIJOS Rota 7 - Placa RAF8730 92800…" at bounding box center [327, 154] width 655 height 308
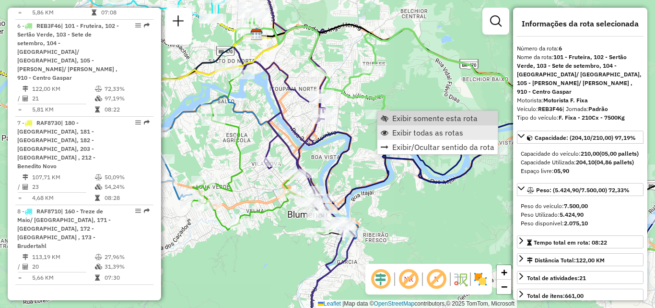
scroll to position [705, 0]
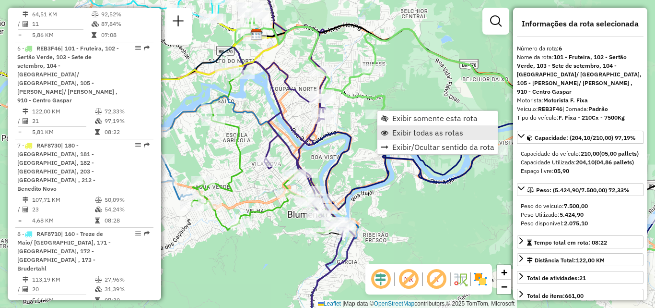
click at [405, 132] on span "Exibir todas as rotas" at bounding box center [427, 133] width 71 height 8
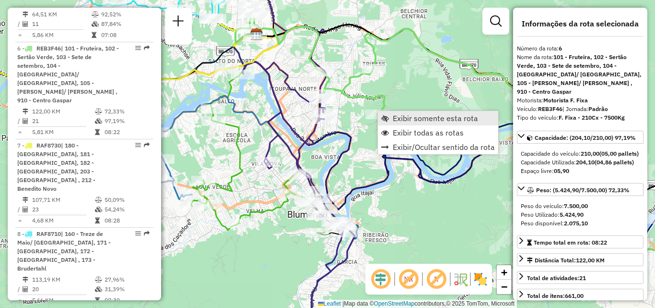
click at [407, 118] on span "Exibir somente esta rota" at bounding box center [435, 118] width 85 height 8
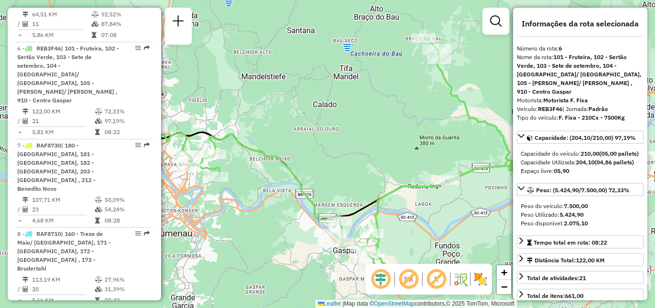
drag, startPoint x: 328, startPoint y: 148, endPoint x: 374, endPoint y: 138, distance: 47.3
click at [364, 141] on div "Janela de atendimento Grade de atendimento Capacidade Transportadoras Veículos …" at bounding box center [327, 154] width 655 height 308
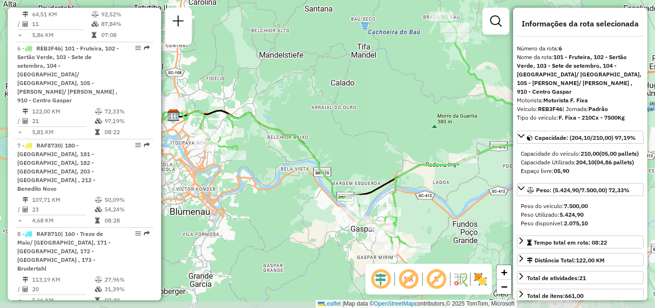
drag, startPoint x: 347, startPoint y: 144, endPoint x: 298, endPoint y: 125, distance: 52.7
click at [299, 126] on div "Janela de atendimento Grade de atendimento Capacidade Transportadoras Veículos …" at bounding box center [327, 154] width 655 height 308
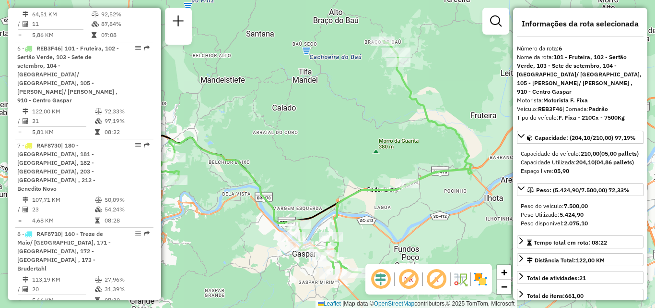
drag, startPoint x: 382, startPoint y: 148, endPoint x: 362, endPoint y: 179, distance: 37.0
click at [362, 179] on div "Janela de atendimento Grade de atendimento Capacidade Transportadoras Veículos …" at bounding box center [327, 154] width 655 height 308
drag, startPoint x: 362, startPoint y: 185, endPoint x: 313, endPoint y: 146, distance: 62.5
click at [315, 147] on icon at bounding box center [290, 157] width 361 height 233
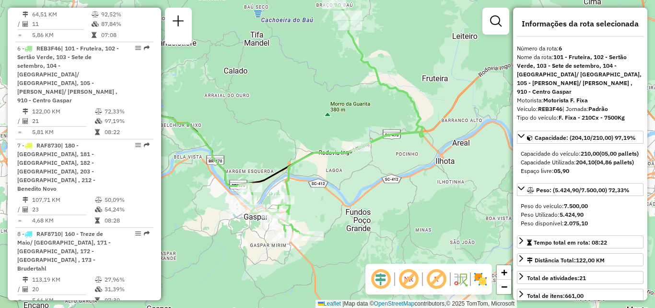
drag, startPoint x: 350, startPoint y: 164, endPoint x: 355, endPoint y: 165, distance: 5.4
click at [355, 165] on div "Janela de atendimento Grade de atendimento Capacidade Transportadoras Veículos …" at bounding box center [327, 154] width 655 height 308
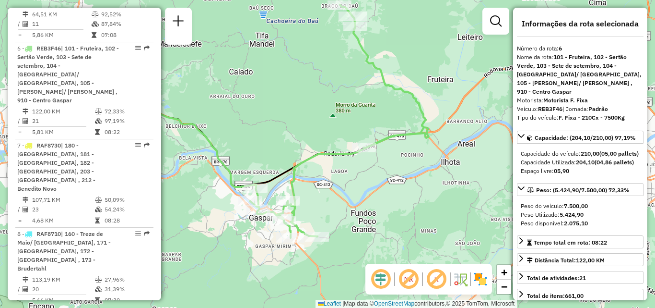
drag, startPoint x: 354, startPoint y: 170, endPoint x: 399, endPoint y: 243, distance: 85.5
click at [399, 243] on div "Janela de atendimento Grade de atendimento Capacidade Transportadoras Veículos …" at bounding box center [327, 154] width 655 height 308
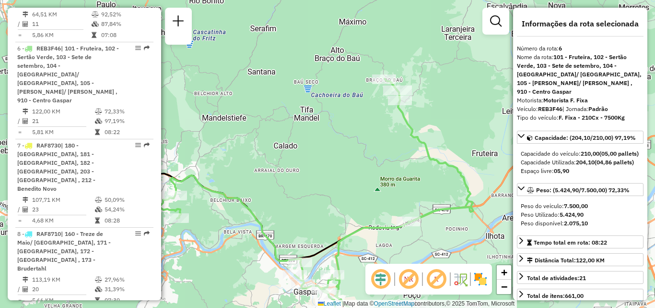
drag, startPoint x: 396, startPoint y: 140, endPoint x: 386, endPoint y: 193, distance: 53.7
click at [386, 193] on div "Rota 6 - Placa REB3F46 92804852 - BRAZ CORADINI POSTO Janela de atendimento Gra…" at bounding box center [327, 154] width 655 height 308
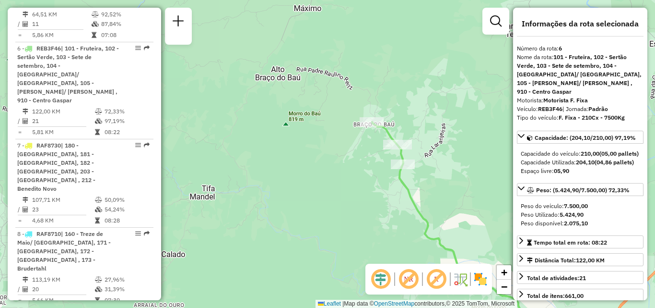
drag, startPoint x: 353, startPoint y: 222, endPoint x: 320, endPoint y: 136, distance: 91.4
click at [341, 175] on div "Rota 6 - Placa REB3F46 92801508 - COMBUSTIVEIS RICHART Janela de atendimento Gr…" at bounding box center [327, 154] width 655 height 308
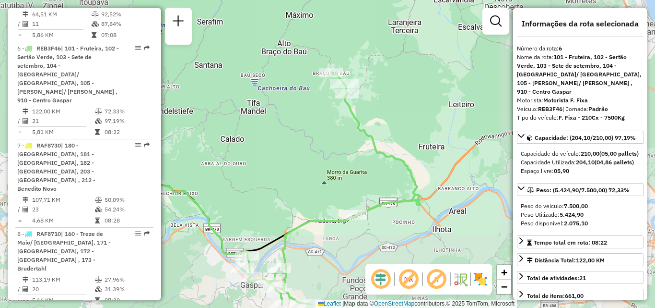
drag, startPoint x: 326, startPoint y: 155, endPoint x: 307, endPoint y: 118, distance: 41.8
click at [314, 131] on div "Janela de atendimento Grade de atendimento Capacidade Transportadoras Veículos …" at bounding box center [327, 154] width 655 height 308
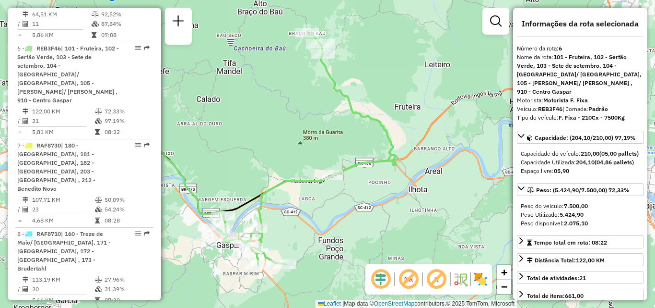
drag, startPoint x: 295, startPoint y: 177, endPoint x: 273, endPoint y: 148, distance: 36.0
click at [281, 154] on div "Janela de atendimento Grade de atendimento Capacidade Transportadoras Veículos …" at bounding box center [327, 154] width 655 height 308
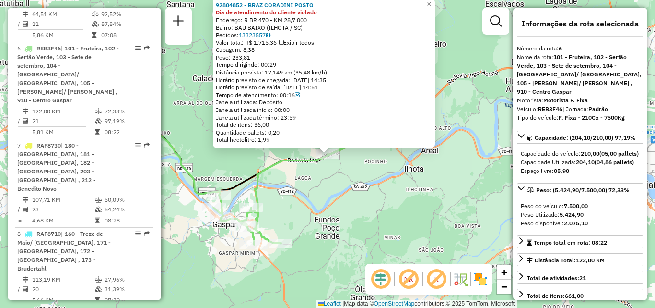
click at [326, 187] on div "92804852 - BRAZ CORADINI POSTO Dia de atendimento do cliente violado Endereço: …" at bounding box center [327, 154] width 655 height 308
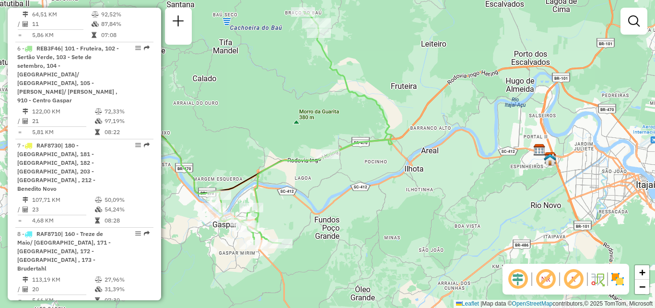
drag, startPoint x: 319, startPoint y: 177, endPoint x: 410, endPoint y: 186, distance: 91.1
click at [410, 186] on div "Janela de atendimento Grade de atendimento Capacidade Transportadoras Veículos …" at bounding box center [327, 154] width 655 height 308
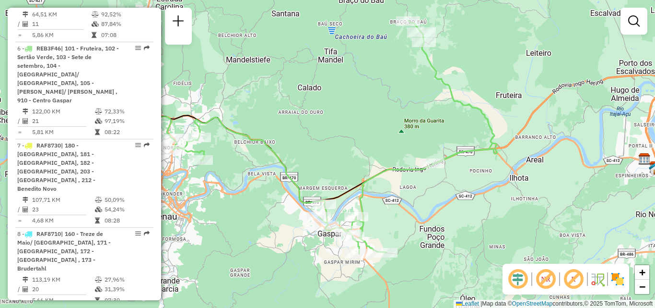
drag, startPoint x: 381, startPoint y: 136, endPoint x: 408, endPoint y: 136, distance: 27.4
click at [408, 136] on div "Janela de atendimento Grade de atendimento Capacidade Transportadoras Veículos …" at bounding box center [327, 154] width 655 height 308
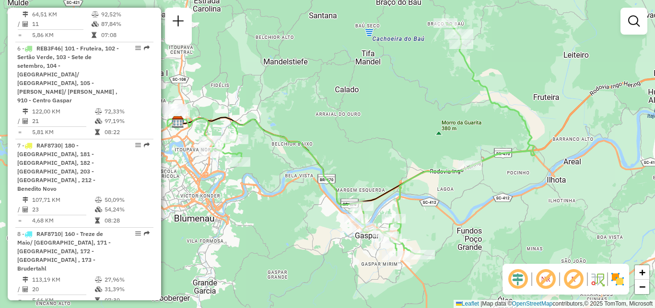
drag, startPoint x: 288, startPoint y: 178, endPoint x: 320, endPoint y: 192, distance: 34.8
click at [320, 192] on div "Rota 6 - Placa REB3F46 92826450 - MARILENE REIS Janela de atendimento Grade de …" at bounding box center [327, 154] width 655 height 308
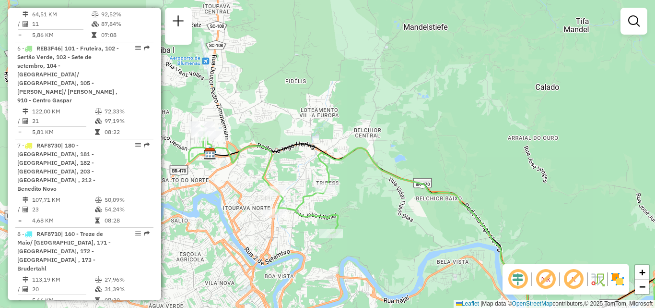
drag, startPoint x: 276, startPoint y: 150, endPoint x: 324, endPoint y: 152, distance: 48.5
click at [321, 152] on icon at bounding box center [462, 232] width 520 height 213
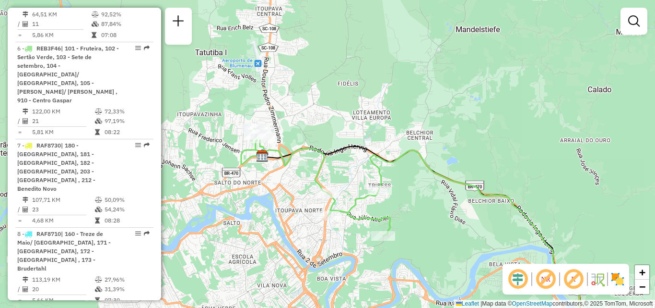
drag, startPoint x: 316, startPoint y: 158, endPoint x: 360, endPoint y: 154, distance: 44.8
click at [360, 154] on div "Janela de atendimento Grade de atendimento Capacidade Transportadoras Veículos …" at bounding box center [327, 154] width 655 height 308
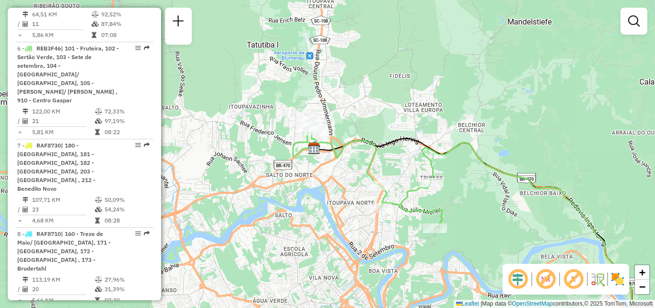
drag, startPoint x: 347, startPoint y: 160, endPoint x: 356, endPoint y: 155, distance: 9.5
click at [356, 155] on div "Janela de atendimento Grade de atendimento Capacidade Transportadoras Veículos …" at bounding box center [327, 154] width 655 height 308
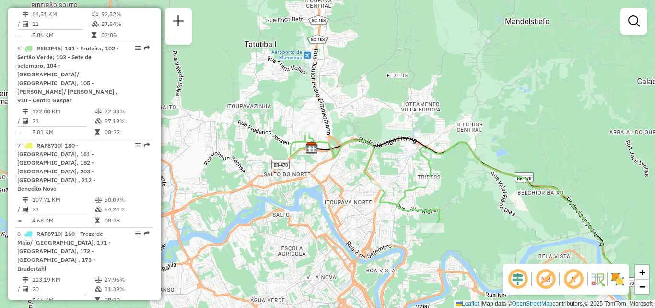
drag, startPoint x: 363, startPoint y: 154, endPoint x: 289, endPoint y: 193, distance: 83.9
click at [292, 192] on div "Janela de atendimento Grade de atendimento Capacidade Transportadoras Veículos …" at bounding box center [327, 154] width 655 height 308
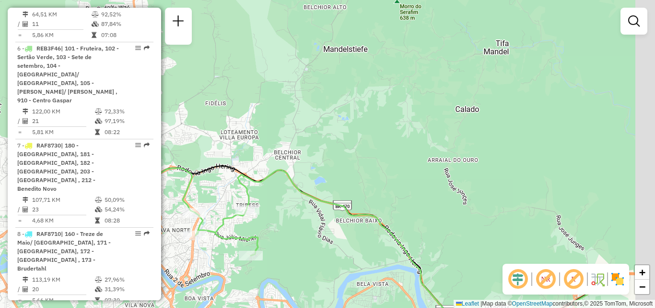
drag, startPoint x: 491, startPoint y: 167, endPoint x: 340, endPoint y: 147, distance: 152.5
click at [369, 154] on div "Janela de atendimento Grade de atendimento Capacidade Transportadoras Veículos …" at bounding box center [327, 154] width 655 height 308
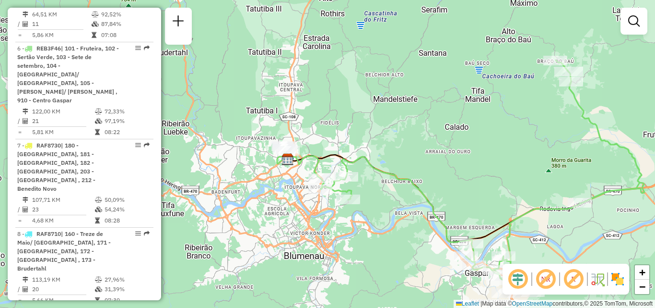
drag, startPoint x: 457, startPoint y: 151, endPoint x: 409, endPoint y: 142, distance: 48.3
click at [417, 144] on div "Janela de atendimento Grade de atendimento Capacidade Transportadoras Veículos …" at bounding box center [327, 154] width 655 height 308
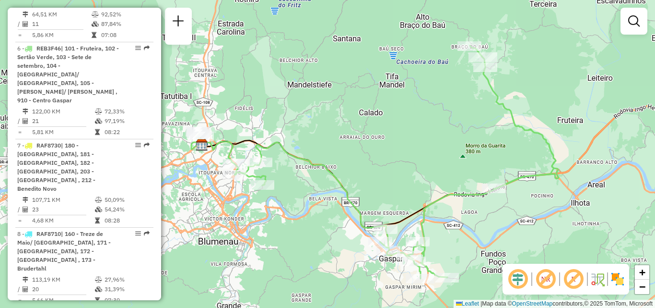
click at [399, 140] on div "Janela de atendimento Grade de atendimento Capacidade Transportadoras Veículos …" at bounding box center [327, 154] width 655 height 308
click at [313, 184] on div "Janela de atendimento Grade de atendimento Capacidade Transportadoras Veículos …" at bounding box center [327, 154] width 655 height 308
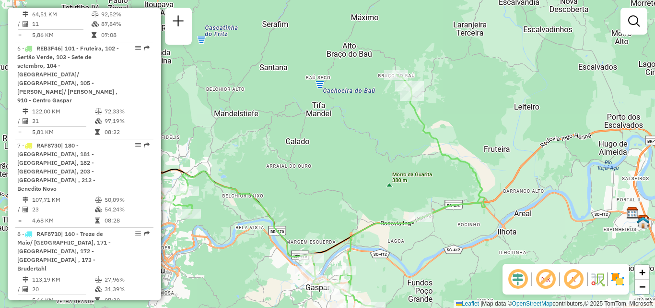
drag, startPoint x: 446, startPoint y: 179, endPoint x: 422, endPoint y: 164, distance: 28.2
click at [433, 174] on div "Janela de atendimento Grade de atendimento Capacidade Transportadoras Veículos …" at bounding box center [327, 154] width 655 height 308
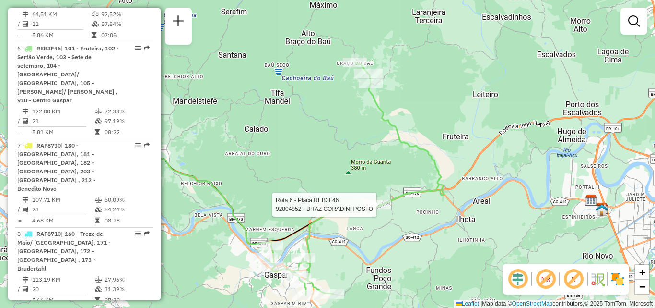
select select "**********"
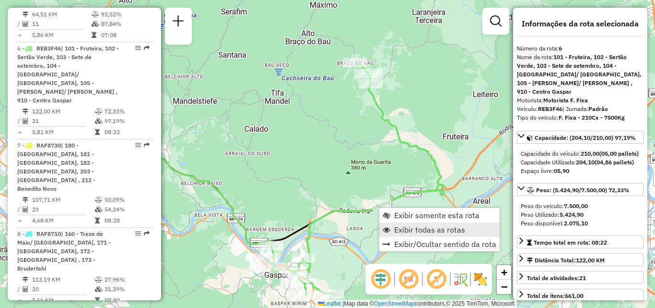
click at [421, 228] on span "Exibir todas as rotas" at bounding box center [429, 230] width 71 height 8
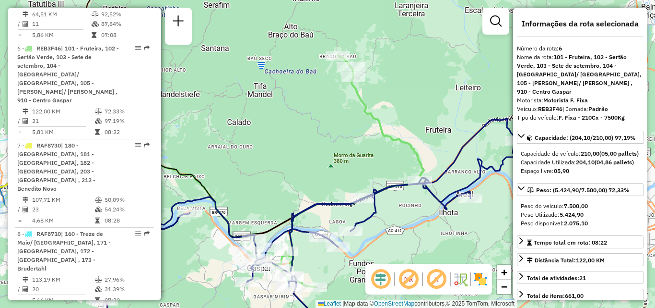
drag, startPoint x: 335, startPoint y: 148, endPoint x: 308, endPoint y: 131, distance: 32.2
click at [319, 138] on div "Janela de atendimento Grade de atendimento Capacidade Transportadoras Veículos …" at bounding box center [327, 154] width 655 height 308
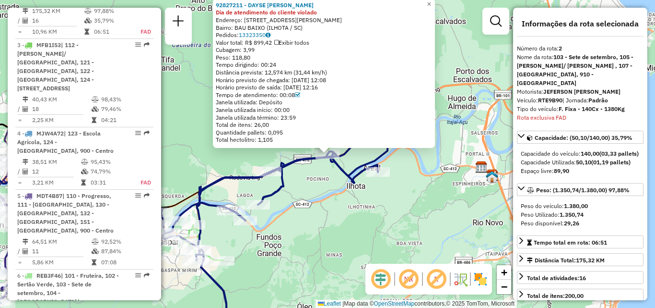
scroll to position [439, 0]
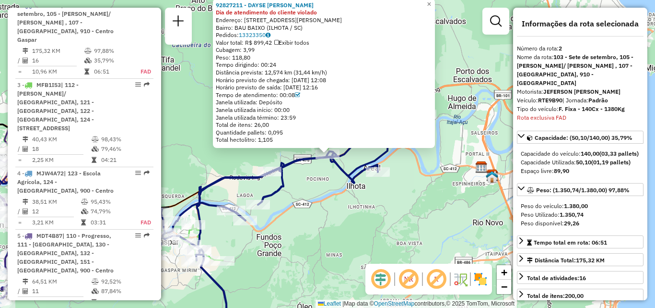
click at [368, 218] on div "Rota 2 - Placa RTE9B90 92809625 - MERCADO COSTA 92827211 - DAYSE CRISTINA LAMIM…" at bounding box center [327, 154] width 655 height 308
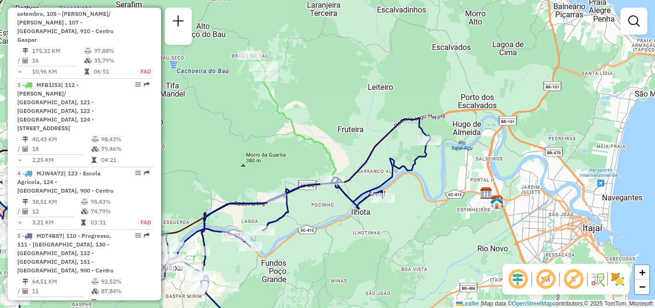
drag
click at [364, 255] on div "Janela de atendimento Grade de atendimento Capacidade Transportadoras Veículos …" at bounding box center [327, 154] width 655 height 308
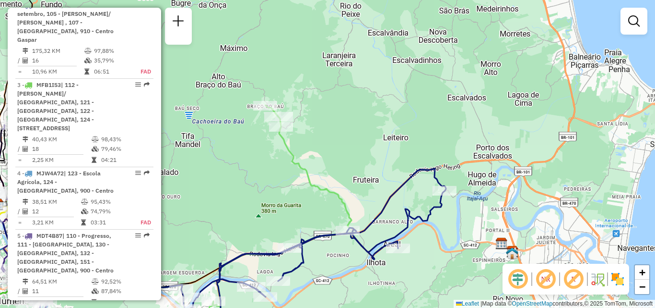
click at [410, 97] on div "Janela de atendimento Grade de atendimento Capacidade Transportadoras Veículos …" at bounding box center [327, 154] width 655 height 308
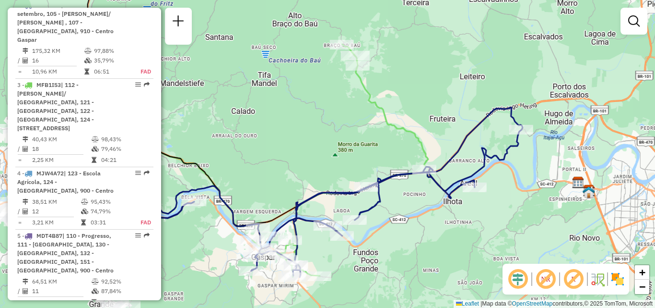
click at [456, 158] on div "Rota 2 - Placa RTE9B90 92827211 - DAYSE CRISTINA LAMIM Janela de atendimento Gr…" at bounding box center [327, 154] width 655 height 308
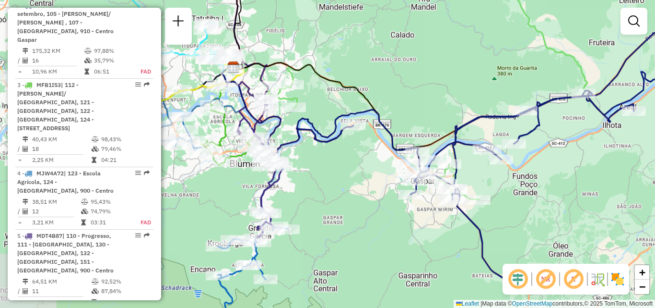
click at [534, 192] on div "Janela de atendimento Grade de atendimento Capacidade Transportadoras Veículos …" at bounding box center [327, 154] width 655 height 308
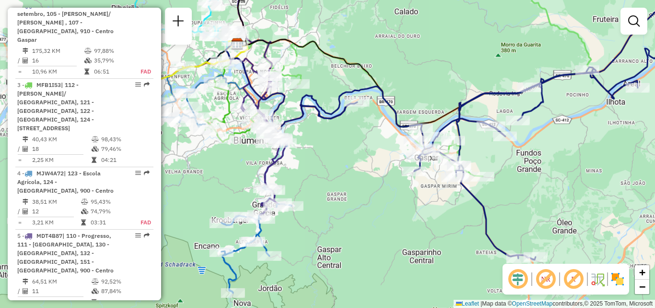
click at [533, 140] on div "Janela de atendimento Grade de atendimento Capacidade Transportadoras Veículos …" at bounding box center [327, 154] width 655 height 308
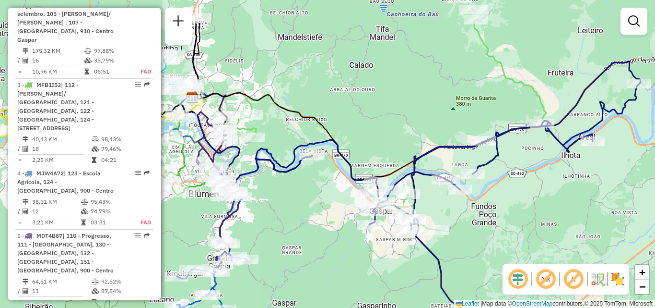
click at [423, 208] on div "Janela de atendimento Grade de atendimento Capacidade Transportadoras Veículos …" at bounding box center [327, 154] width 655 height 308
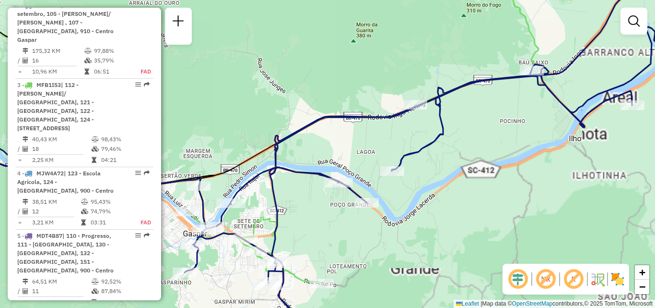
click at [448, 222] on div "Janela de atendimento Grade de atendimento Capacidade Transportadoras Veículos …" at bounding box center [327, 154] width 655 height 308
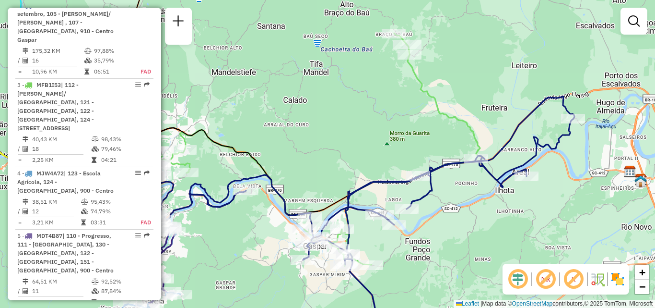
click at [473, 236] on div "Janela de atendimento Grade de atendimento Capacidade Transportadoras Veículos …" at bounding box center [327, 154] width 655 height 308
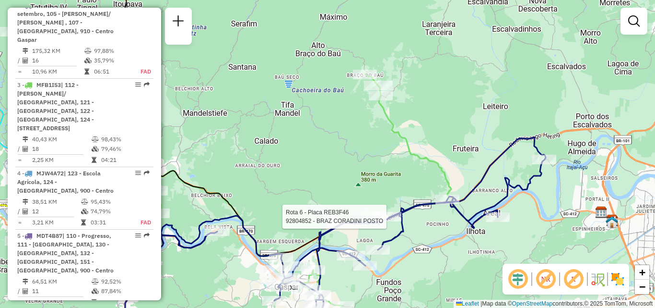
select select "**********"
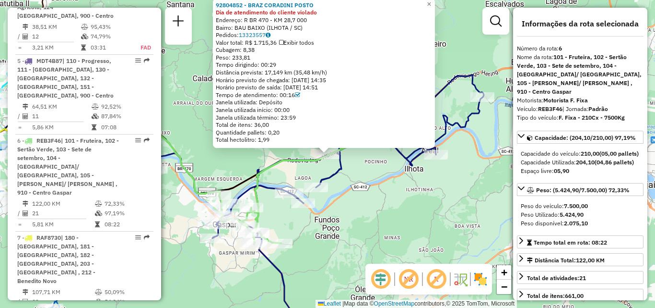
scroll to position [705, 0]
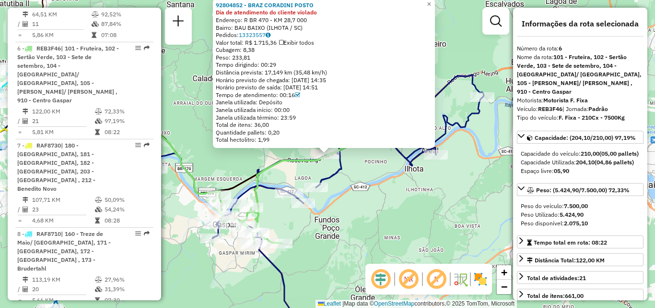
click at [410, 213] on div "92804852 - BRAZ CORADINI POSTO Dia de atendimento do cliente violado Endereço: …" at bounding box center [327, 154] width 655 height 308
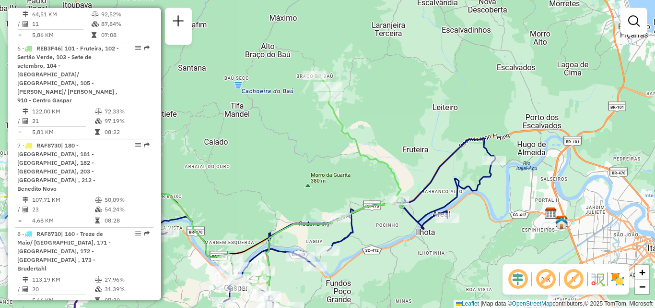
click at [414, 232] on div "Janela de atendimento Grade de atendimento Capacidade Transportadoras Veículos …" at bounding box center [327, 154] width 655 height 308
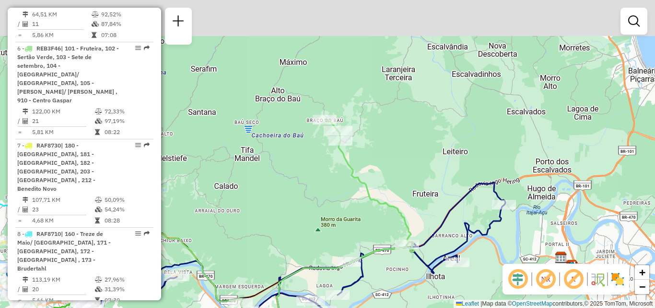
click at [421, 208] on div "Janela de atendimento Grade de atendimento Capacidade Transportadoras Veículos …" at bounding box center [327, 154] width 655 height 308
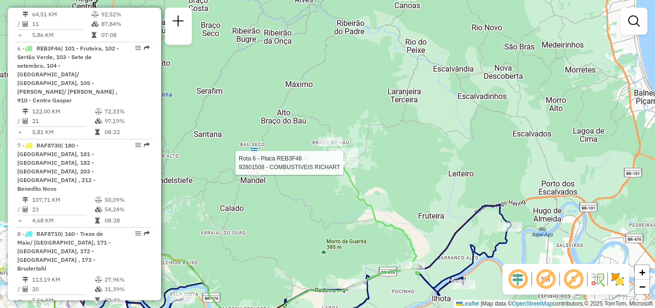
select select "**********"
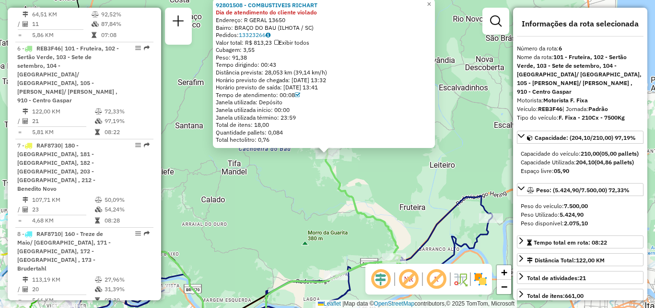
click at [376, 185] on div "92801508 - COMBUSTIVEIS RICHART Dia de atendimento do cliente violado Endereço:…" at bounding box center [327, 154] width 655 height 308
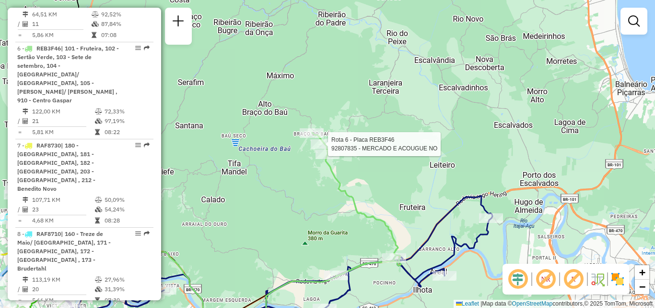
select select "**********"
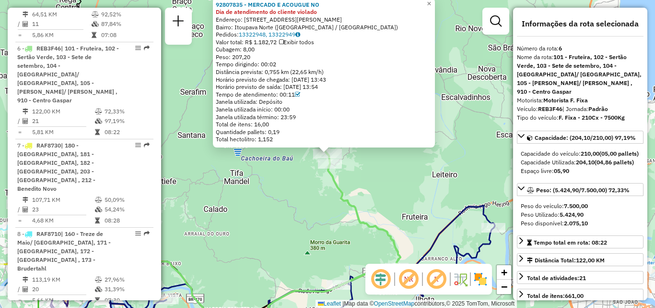
click at [413, 198] on div "92807835 - MERCADO E ACOUGUE NO Dia de atendimento do cliente violado Endereço:…" at bounding box center [327, 154] width 655 height 308
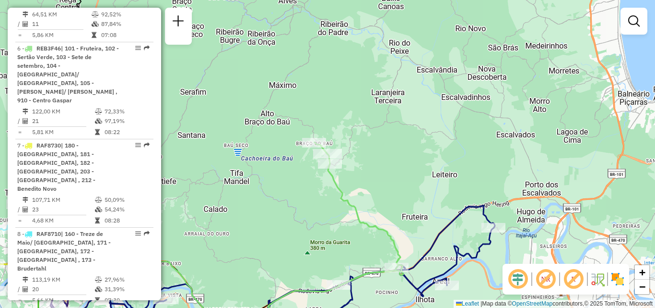
click at [406, 197] on div "Janela de atendimento Grade de atendimento Capacidade Transportadoras Veículos …" at bounding box center [327, 154] width 655 height 308
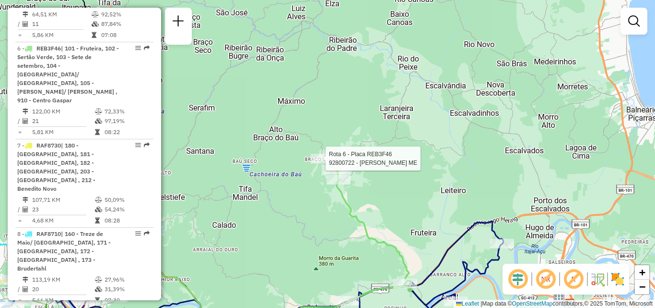
select select "**********"
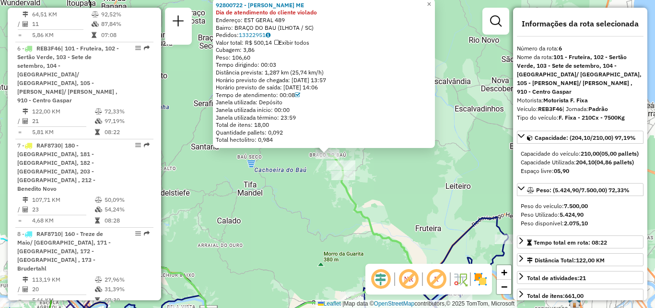
click at [312, 206] on div "92800722 - GELASIO RICHART ME Dia de atendimento do cliente violado Endereço: E…" at bounding box center [327, 154] width 655 height 308
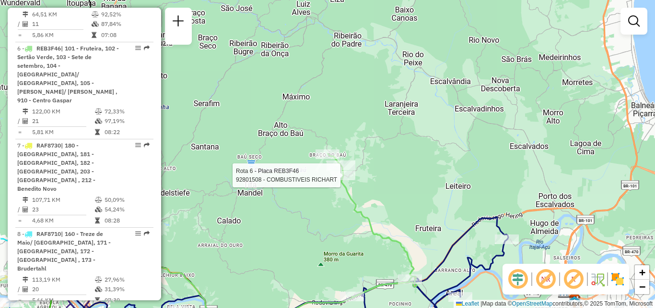
select select "**********"
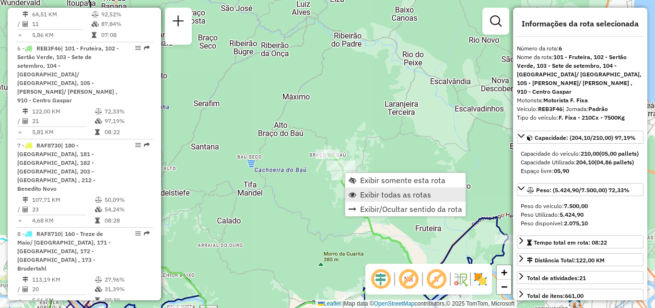
click at [376, 194] on span "Exibir todas as rotas" at bounding box center [395, 194] width 71 height 8
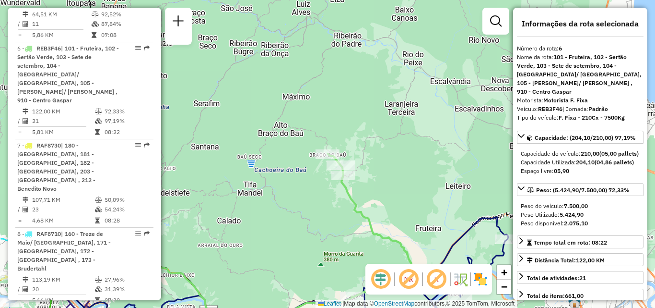
click at [290, 166] on div "Janela de atendimento Grade de atendimento Capacidade Transportadoras Veículos …" at bounding box center [327, 154] width 655 height 308
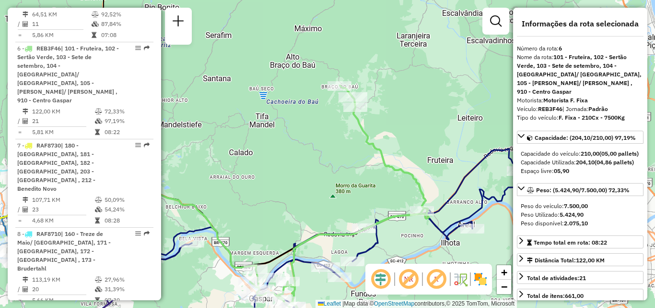
click at [309, 151] on div "Janela de atendimento Grade de atendimento Capacidade Transportadoras Veículos …" at bounding box center [327, 154] width 655 height 308
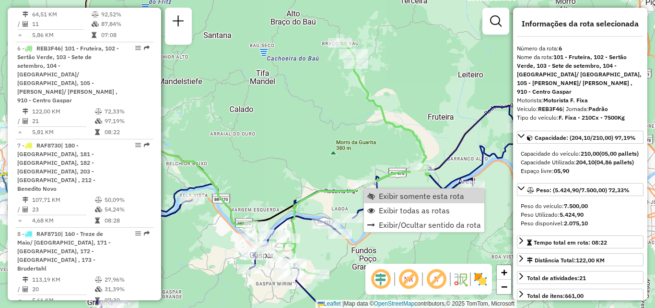
click at [307, 128] on div "Janela de atendimento Grade de atendimento Capacidade Transportadoras Veículos …" at bounding box center [327, 154] width 655 height 308
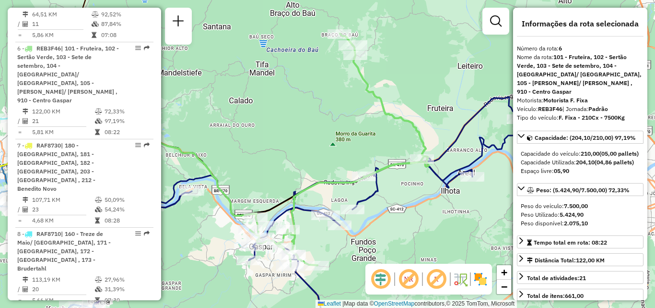
click at [334, 108] on div "Janela de atendimento Grade de atendimento Capacidade Transportadoras Veículos …" at bounding box center [327, 154] width 655 height 308
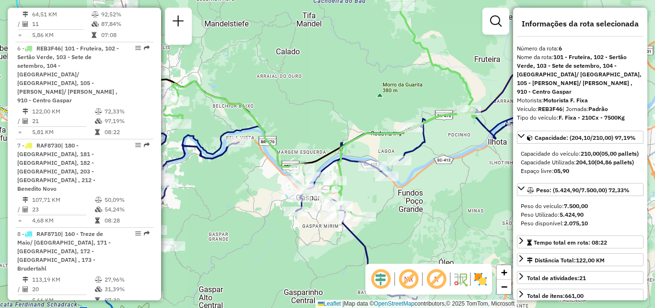
click at [410, 76] on div "Janela de atendimento Grade de atendimento Capacidade Transportadoras Veículos …" at bounding box center [327, 154] width 655 height 308
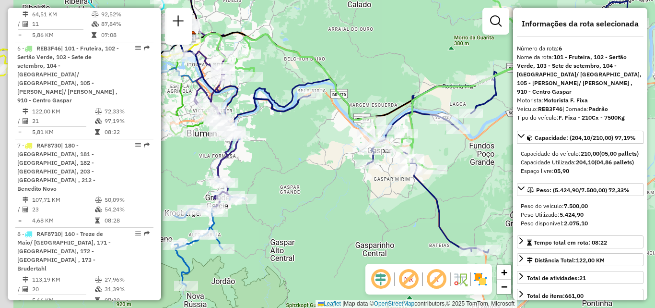
drag, startPoint x: 255, startPoint y: 186, endPoint x: 285, endPoint y: 172, distance: 33.9
click at [283, 175] on div "Janela de atendimento Grade de atendimento Capacidade Transportadoras Veículos …" at bounding box center [327, 154] width 655 height 308
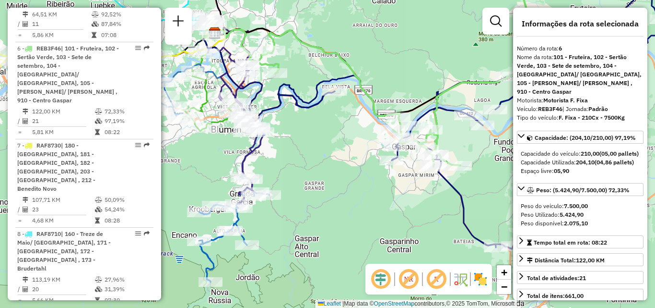
drag, startPoint x: 299, startPoint y: 119, endPoint x: 356, endPoint y: 119, distance: 56.1
click at [356, 119] on div "Janela de atendimento Grade de atendimento Capacidade Transportadoras Veículos …" at bounding box center [327, 154] width 655 height 308
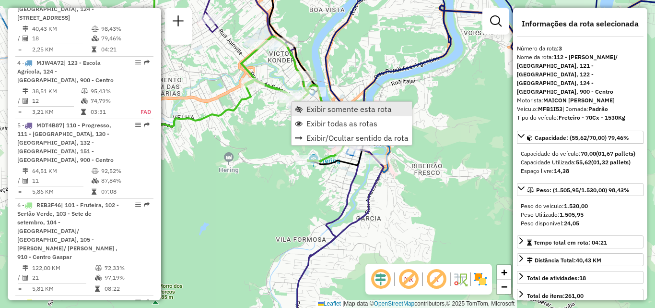
scroll to position [510, 0]
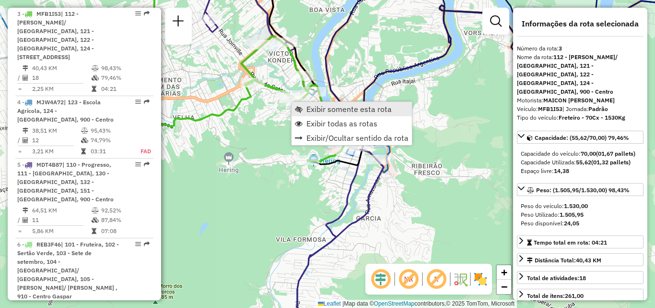
click at [312, 109] on span "Exibir somente esta rota" at bounding box center [349, 109] width 85 height 8
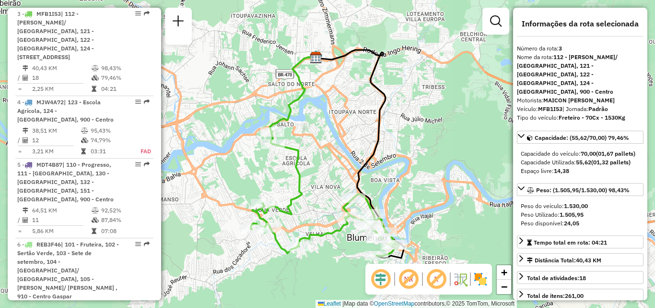
drag, startPoint x: 288, startPoint y: 206, endPoint x: 281, endPoint y: 145, distance: 60.8
click at [286, 183] on icon at bounding box center [325, 193] width 148 height 124
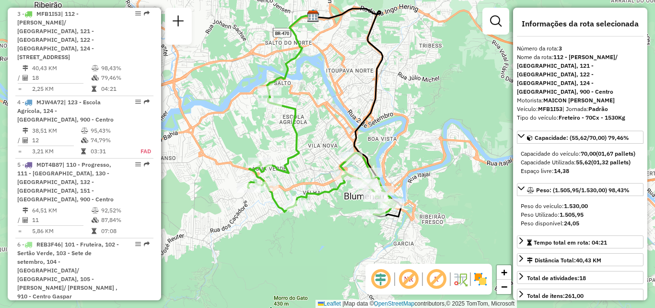
drag, startPoint x: 332, startPoint y: 196, endPoint x: 313, endPoint y: 166, distance: 36.2
click at [314, 166] on icon at bounding box center [322, 152] width 148 height 124
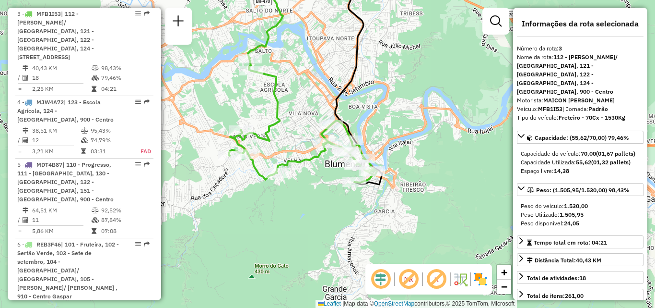
drag, startPoint x: 314, startPoint y: 188, endPoint x: 325, endPoint y: 190, distance: 10.8
click at [325, 190] on div "Janela de atendimento Grade de atendimento Capacidade Transportadoras Veículos …" at bounding box center [327, 154] width 655 height 308
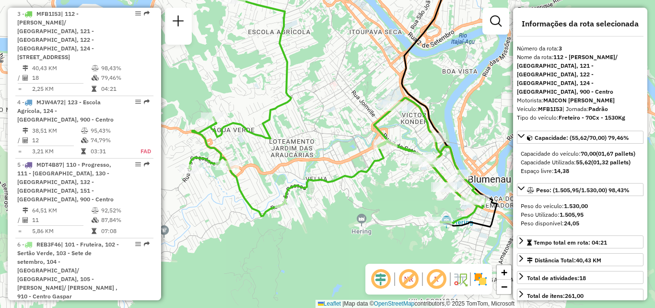
drag, startPoint x: 313, startPoint y: 188, endPoint x: 407, endPoint y: 227, distance: 101.9
click at [407, 227] on div "Janela de atendimento Grade de atendimento Capacidade Transportadoras Veículos …" at bounding box center [327, 154] width 655 height 308
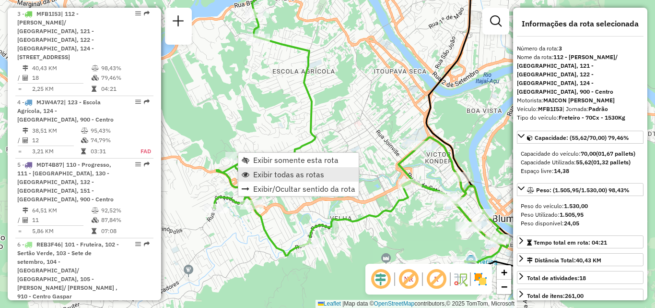
click at [272, 175] on span "Exibir todas as rotas" at bounding box center [288, 174] width 71 height 8
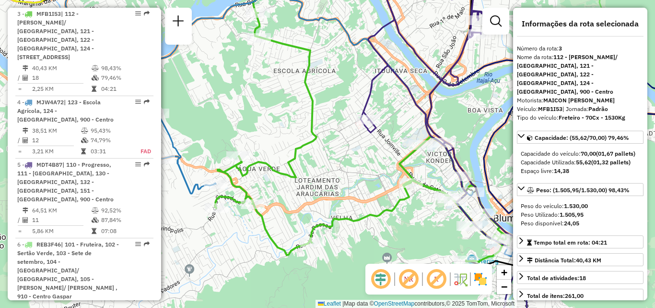
drag, startPoint x: 217, startPoint y: 195, endPoint x: 372, endPoint y: 155, distance: 160.5
click at [347, 161] on icon at bounding box center [363, 137] width 297 height 249
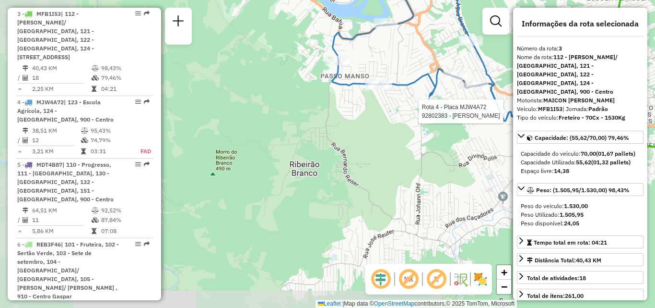
drag, startPoint x: 335, startPoint y: 184, endPoint x: 312, endPoint y: 223, distance: 45.6
click at [312, 223] on div "Rota 4 - Placa MJW4A72 92802383 - JOSE FELINTO BERNARD Janela de atendimento Gr…" at bounding box center [327, 154] width 655 height 308
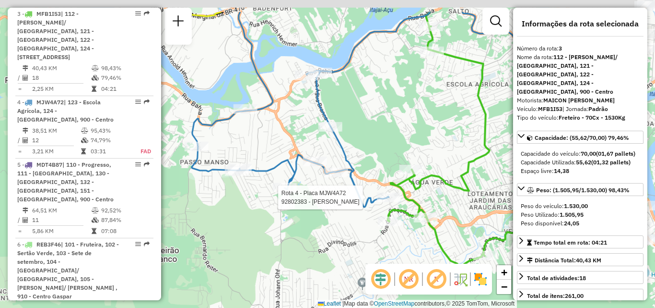
drag, startPoint x: 341, startPoint y: 190, endPoint x: 264, endPoint y: 232, distance: 87.4
click at [264, 232] on div "Rota 4 - Placa MJW4A72 92802383 - JOSE FELINTO BERNARD Janela de atendimento Gr…" at bounding box center [327, 154] width 655 height 308
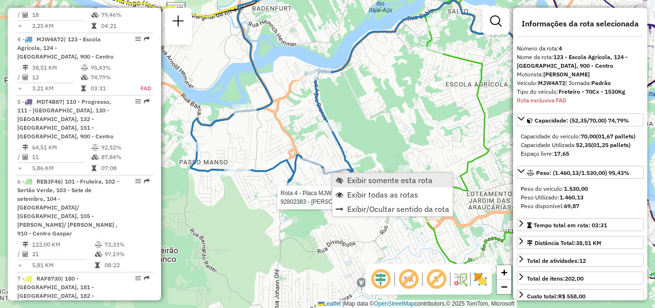
scroll to position [572, 0]
click at [363, 179] on span "Exibir somente esta rota" at bounding box center [389, 180] width 85 height 8
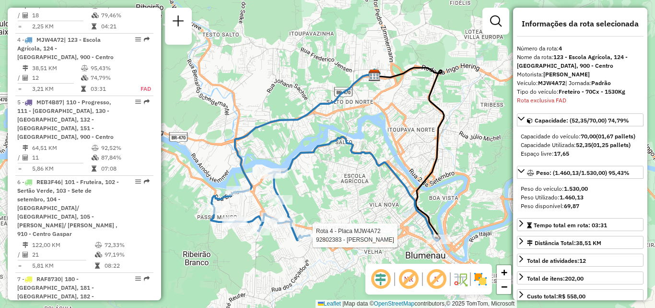
drag, startPoint x: 352, startPoint y: 194, endPoint x: 350, endPoint y: 174, distance: 20.2
click at [351, 175] on div "Rota 4 - Placa MJW4A72 92802383 - JOSE FELINTO BERNARD Janela de atendimento Gr…" at bounding box center [327, 154] width 655 height 308
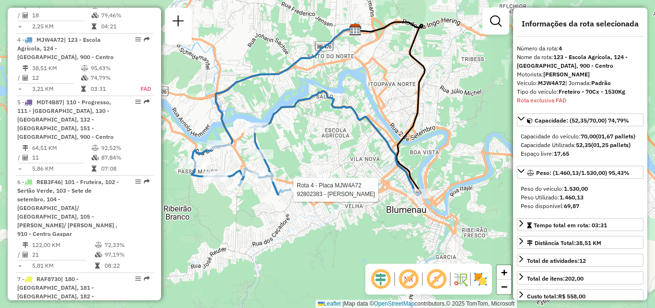
drag, startPoint x: 354, startPoint y: 185, endPoint x: 335, endPoint y: 157, distance: 33.8
click at [335, 157] on div "Rota 4 - Placa MJW4A72 92802383 - JOSE FELINTO BERNARD Janela de atendimento Gr…" at bounding box center [327, 154] width 655 height 308
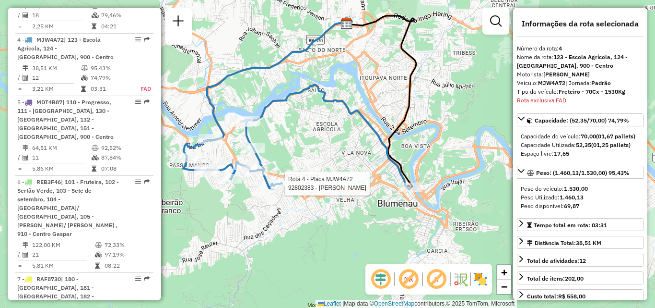
drag, startPoint x: 357, startPoint y: 173, endPoint x: 336, endPoint y: 167, distance: 21.9
click at [336, 167] on div "Rota 4 - Placa MJW4A72 92802383 - JOSE FELINTO BERNARD Janela de atendimento Gr…" at bounding box center [327, 154] width 655 height 308
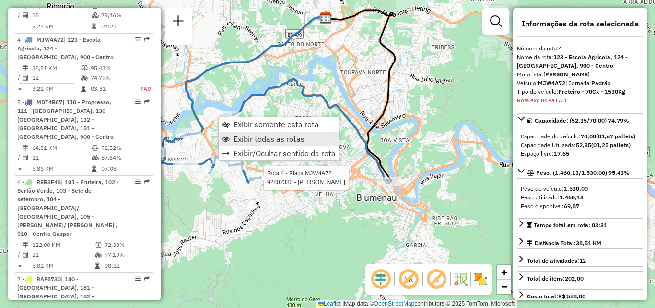
click at [277, 135] on span "Exibir todas as rotas" at bounding box center [269, 139] width 71 height 8
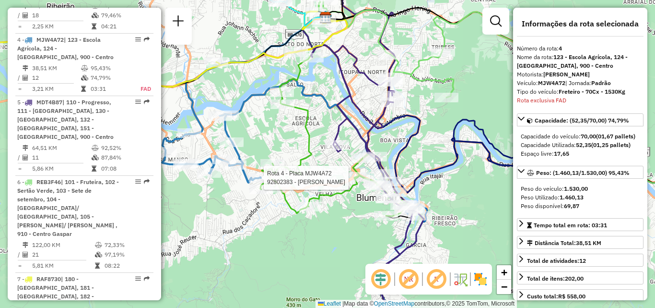
drag, startPoint x: 358, startPoint y: 150, endPoint x: 171, endPoint y: 131, distance: 188.1
click at [207, 130] on div "Rota 4 - Placa MJW4A72 92802383 - JOSE FELINTO BERNARD Rota 5 - Placa MDT4B87 9…" at bounding box center [327, 154] width 655 height 308
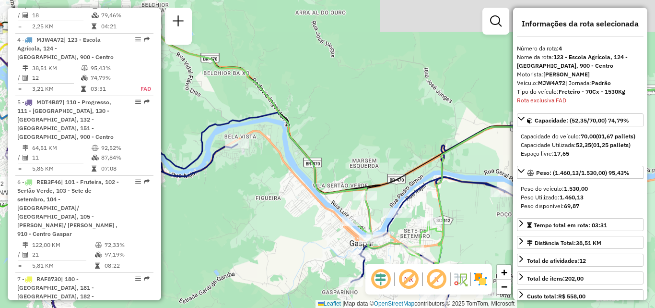
drag, startPoint x: 280, startPoint y: 119, endPoint x: 445, endPoint y: 209, distance: 188.1
click at [445, 209] on div "Rota 4 - Placa MJW4A72 92802383 - JOSE FELINTO BERNARD Rota 5 - Placa MDT4B87 9…" at bounding box center [327, 154] width 655 height 308
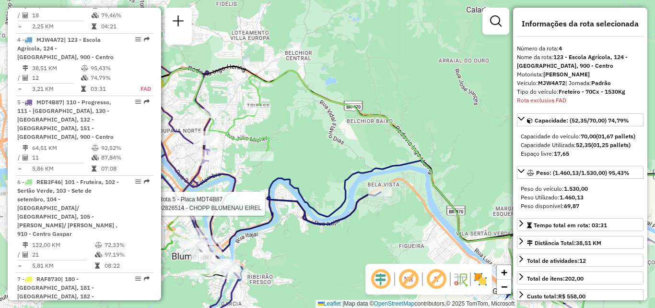
drag, startPoint x: 417, startPoint y: 194, endPoint x: 404, endPoint y: 144, distance: 51.8
click at [409, 157] on div "Rota 4 - Placa MJW4A72 92802383 - JOSE FELINTO BERNARD Rota 5 - Placa MDT4B87 9…" at bounding box center [327, 154] width 655 height 308
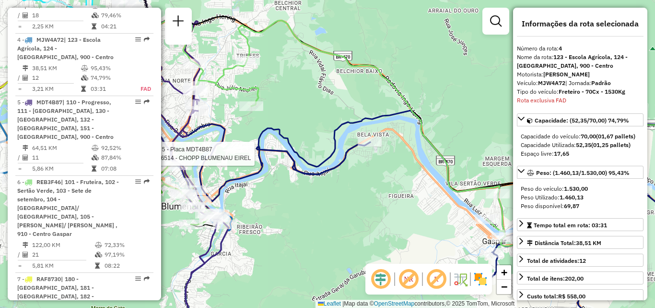
drag, startPoint x: 355, startPoint y: 155, endPoint x: 320, endPoint y: 140, distance: 38.5
click at [330, 144] on div "Rota 4 - Placa MJW4A72 92802383 - JOSE FELINTO BERNARD Rota 5 - Placa MDT4B87 9…" at bounding box center [327, 154] width 655 height 308
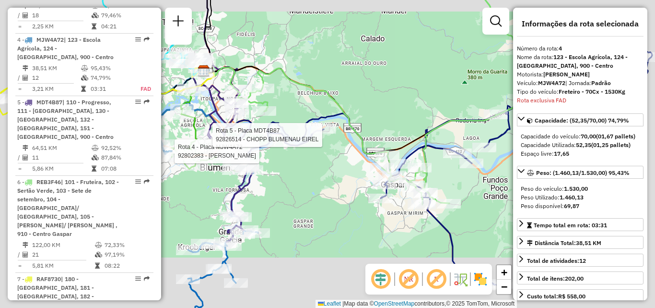
drag, startPoint x: 359, startPoint y: 174, endPoint x: 291, endPoint y: 163, distance: 69.0
click at [302, 163] on div "Rota 4 - Placa MJW4A72 92802383 - JOSE FELINTO BERNARD Rota 5 - Placa MDT4B87 9…" at bounding box center [327, 154] width 655 height 308
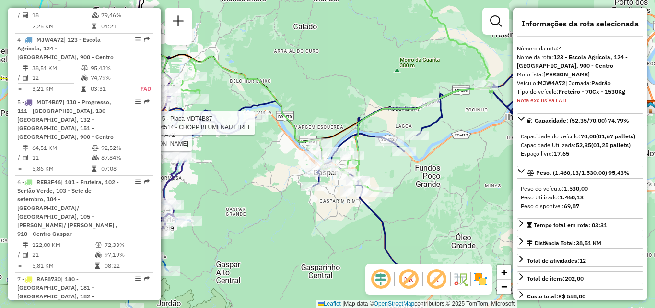
drag, startPoint x: 408, startPoint y: 193, endPoint x: 364, endPoint y: 195, distance: 43.7
click at [365, 193] on div "Rota 4 - Placa MJW4A72 92802383 - JOSE FELINTO BERNARD Rota 5 - Placa MDT4B87 9…" at bounding box center [327, 154] width 655 height 308
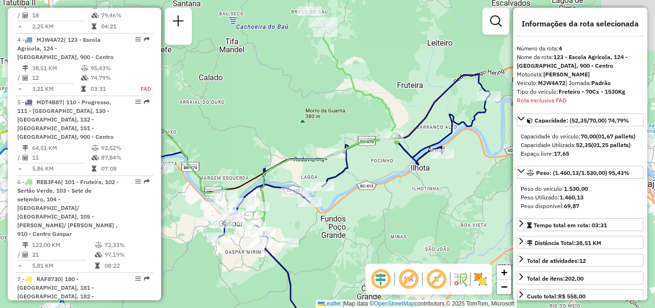
drag, startPoint x: 344, startPoint y: 198, endPoint x: 344, endPoint y: 232, distance: 34.5
click at [344, 232] on div "Rota 4 - Placa MJW4A72 92802383 - JOSE FELINTO BERNARD Rota 5 - Placa MDT4B87 9…" at bounding box center [327, 154] width 655 height 308
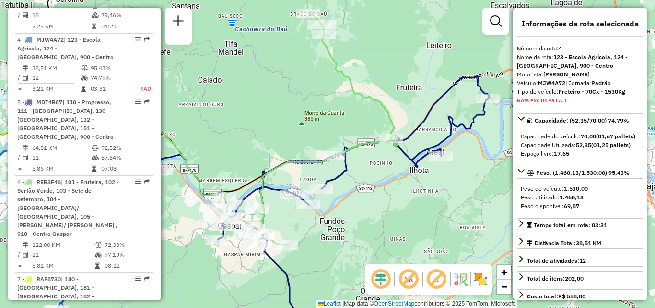
drag, startPoint x: 359, startPoint y: 196, endPoint x: 407, endPoint y: 187, distance: 48.3
click at [405, 187] on div "Rota 4 - Placa MJW4A72 92802383 - JOSE FELINTO BERNARD Rota 5 - Placa MDT4B87 9…" at bounding box center [327, 154] width 655 height 308
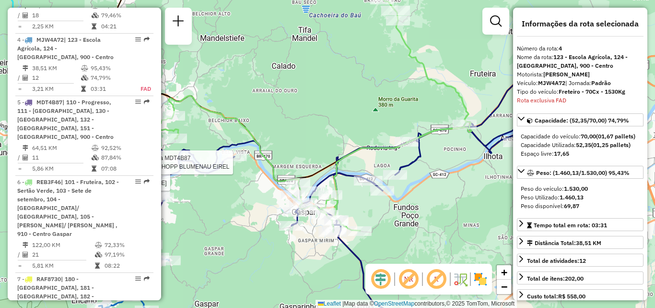
click at [321, 176] on div "Rota 4 - Placa MJW4A72 92802383 - JOSE FELINTO BERNARD Rota 5 - Placa MDT4B87 9…" at bounding box center [327, 154] width 655 height 308
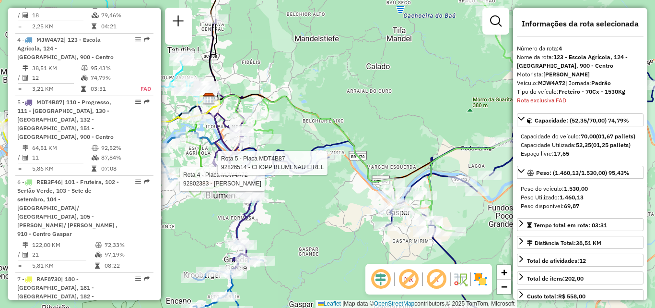
click at [293, 194] on div "Rota 4 - Placa MJW4A72 92802383 - JOSE FELINTO BERNARD Rota 5 - Placa MDT4B87 9…" at bounding box center [327, 154] width 655 height 308
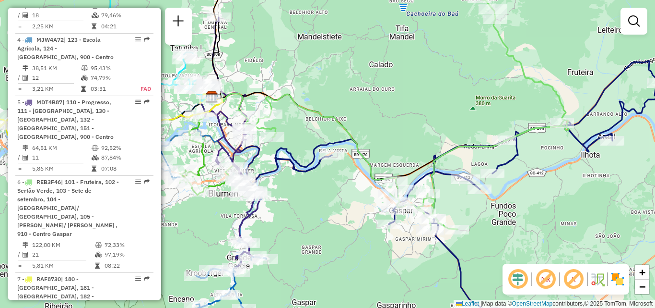
drag, startPoint x: 326, startPoint y: 188, endPoint x: 334, endPoint y: 181, distance: 10.2
click at [332, 184] on div "Janela de atendimento Grade de atendimento Capacidade Transportadoras Veículos …" at bounding box center [327, 154] width 655 height 308
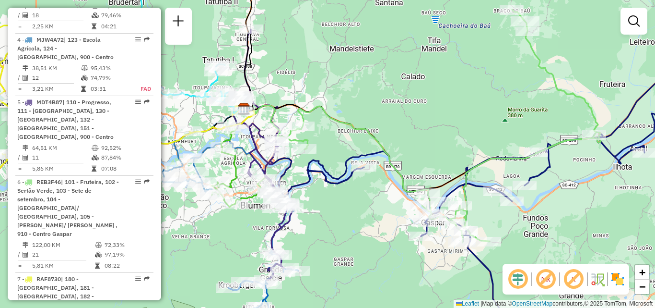
drag, startPoint x: 289, startPoint y: 185, endPoint x: 319, endPoint y: 202, distance: 33.7
click at [319, 202] on div "Janela de atendimento Grade de atendimento Capacidade Transportadoras Veículos …" at bounding box center [327, 154] width 655 height 308
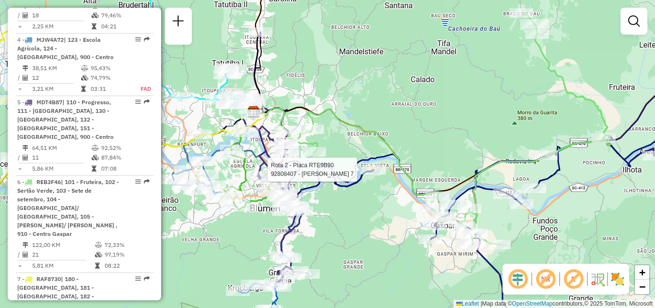
select select "**********"
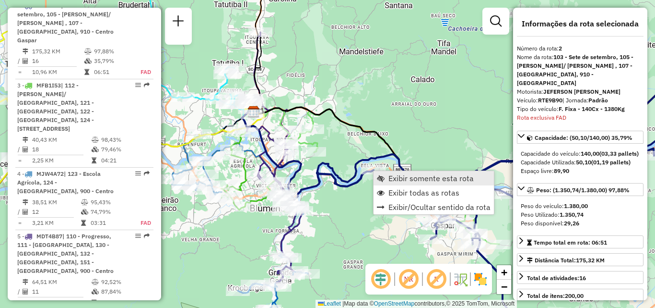
scroll to position [439, 0]
click at [387, 181] on link "Exibir somente esta rota" at bounding box center [434, 178] width 120 height 14
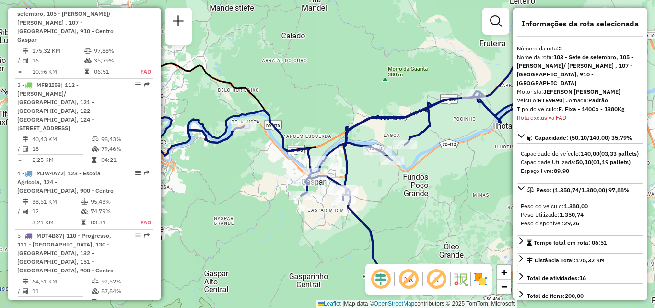
drag, startPoint x: 295, startPoint y: 201, endPoint x: 328, endPoint y: 204, distance: 33.3
click at [313, 200] on div at bounding box center [301, 195] width 24 height 10
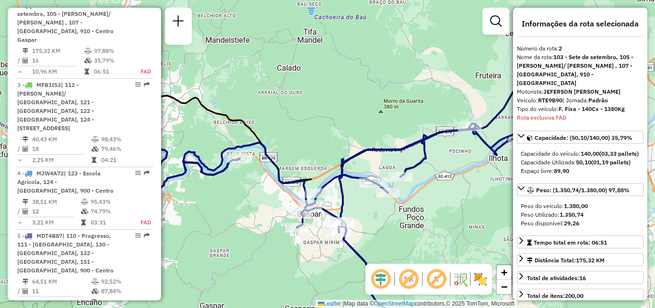
drag, startPoint x: 299, startPoint y: 225, endPoint x: 251, endPoint y: 223, distance: 48.0
click at [256, 236] on div "Janela de atendimento Grade de atendimento Capacidade Transportadoras Veículos …" at bounding box center [327, 154] width 655 height 308
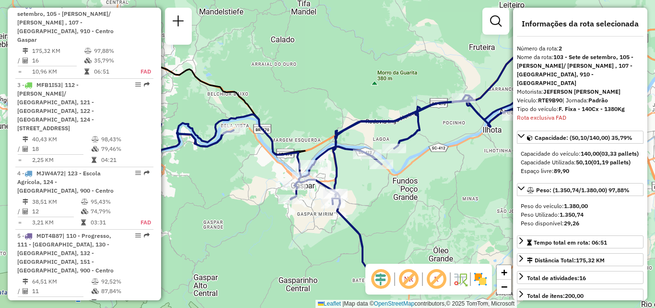
drag, startPoint x: 272, startPoint y: 224, endPoint x: 239, endPoint y: 204, distance: 38.8
click at [244, 207] on div "Janela de atendimento Grade de atendimento Capacidade Transportadoras Veículos …" at bounding box center [327, 154] width 655 height 308
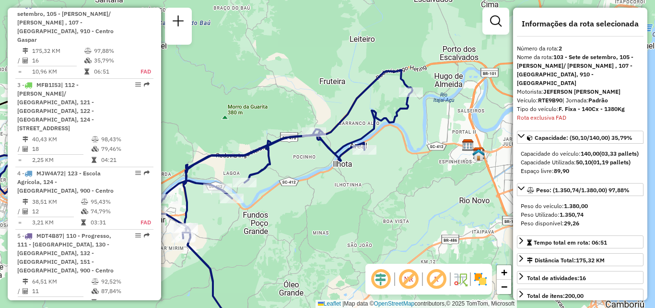
drag, startPoint x: 354, startPoint y: 204, endPoint x: 456, endPoint y: 216, distance: 102.9
click at [456, 216] on div "Janela de atendimento Grade de atendimento Capacidade Transportadoras Veículos …" at bounding box center [327, 154] width 655 height 308
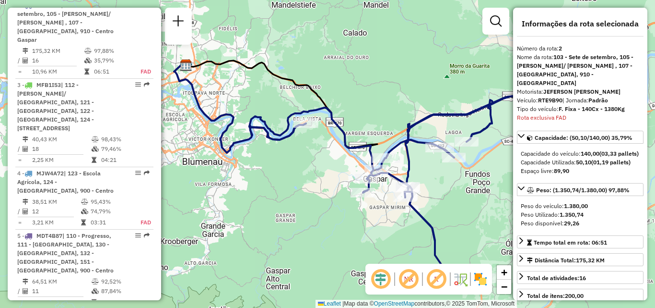
drag, startPoint x: 341, startPoint y: 216, endPoint x: 415, endPoint y: 234, distance: 75.5
click at [415, 234] on div "Janela de atendimento Grade de atendimento Capacidade Transportadoras Veículos …" at bounding box center [327, 154] width 655 height 308
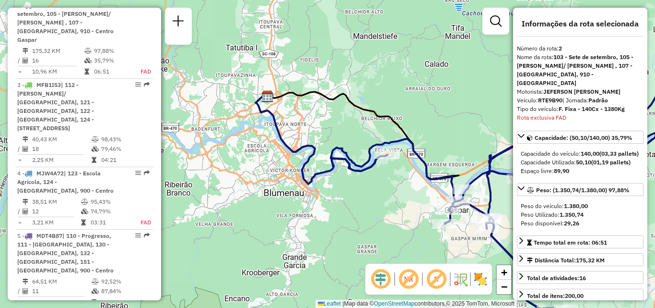
drag, startPoint x: 378, startPoint y: 205, endPoint x: 399, endPoint y: 219, distance: 25.7
click at [399, 219] on div "Janela de atendimento Grade de atendimento Capacidade Transportadoras Veículos …" at bounding box center [327, 154] width 655 height 308
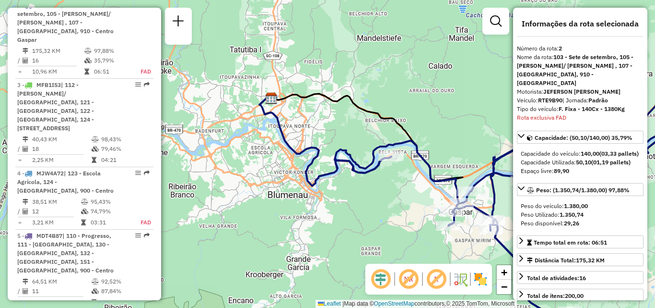
drag, startPoint x: 374, startPoint y: 203, endPoint x: 405, endPoint y: 206, distance: 30.8
click at [405, 206] on div "Janela de atendimento Grade de atendimento Capacidade Transportadoras Veículos …" at bounding box center [327, 154] width 655 height 308
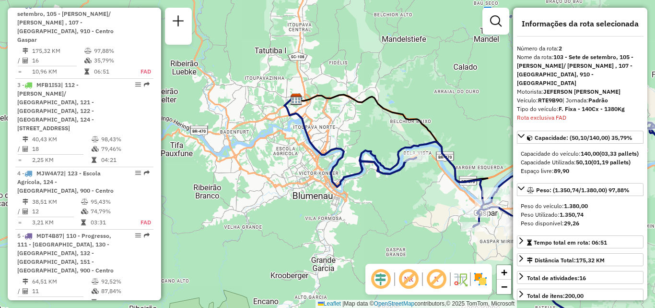
drag, startPoint x: 392, startPoint y: 199, endPoint x: 313, endPoint y: 185, distance: 79.4
click at [327, 187] on div "Janela de atendimento Grade de atendimento Capacidade Transportadoras Veículos …" at bounding box center [327, 154] width 655 height 308
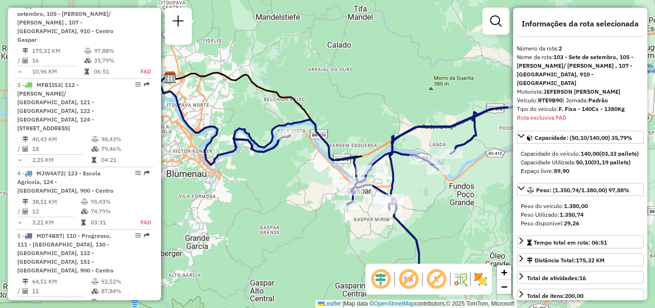
drag, startPoint x: 327, startPoint y: 191, endPoint x: 251, endPoint y: 192, distance: 75.8
click at [252, 191] on div "Janela de atendimento Grade de atendimento Capacidade Transportadoras Veículos …" at bounding box center [327, 154] width 655 height 308
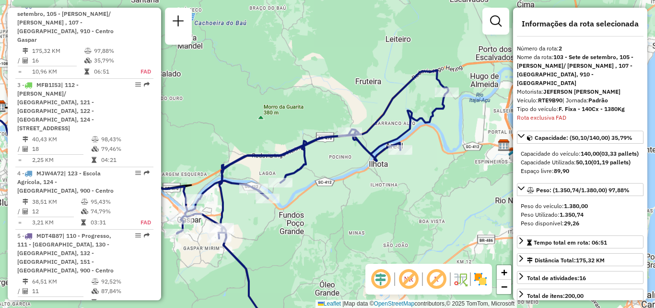
drag, startPoint x: 392, startPoint y: 200, endPoint x: 272, endPoint y: 245, distance: 127.5
click at [272, 245] on div "Janela de atendimento Grade de atendimento Capacidade Transportadoras Veículos …" at bounding box center [327, 154] width 655 height 308
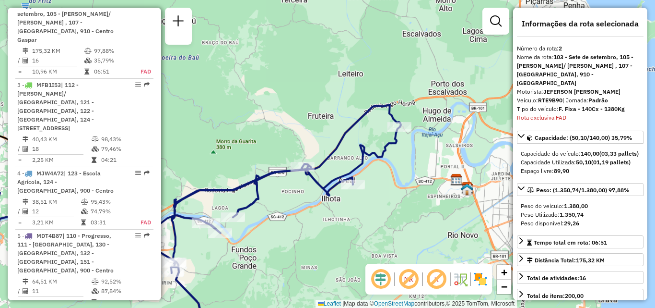
drag, startPoint x: 317, startPoint y: 228, endPoint x: 390, endPoint y: 155, distance: 103.5
click at [376, 168] on div "Janela de atendimento Grade de atendimento Capacidade Transportadoras Veículos …" at bounding box center [327, 154] width 655 height 308
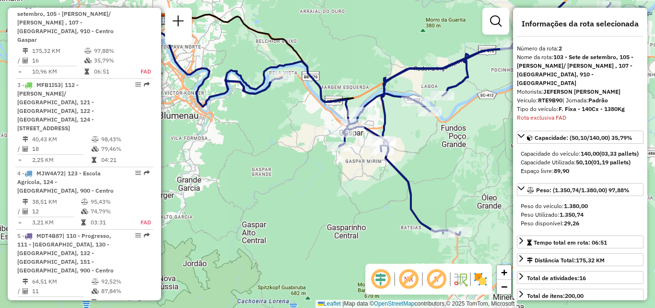
drag, startPoint x: 327, startPoint y: 203, endPoint x: 369, endPoint y: 229, distance: 49.1
click at [369, 229] on div "Janela de atendimento Grade de atendimento Capacidade Transportadoras Veículos …" at bounding box center [327, 154] width 655 height 308
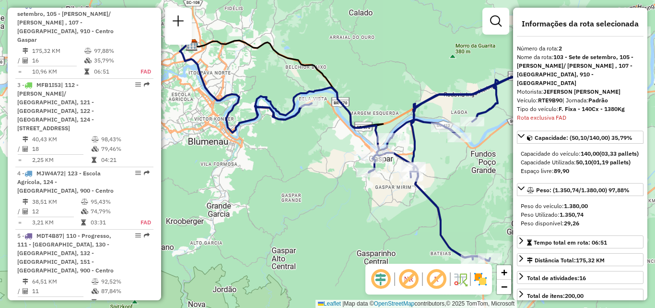
drag, startPoint x: 304, startPoint y: 186, endPoint x: 334, endPoint y: 212, distance: 39.4
click at [334, 212] on div "Janela de atendimento Grade de atendimento Capacidade Transportadoras Veículos …" at bounding box center [327, 154] width 655 height 308
drag, startPoint x: 318, startPoint y: 173, endPoint x: 352, endPoint y: 191, distance: 38.6
click at [351, 191] on div "Janela de atendimento Grade de atendimento Capacidade Transportadoras Veículos …" at bounding box center [327, 154] width 655 height 308
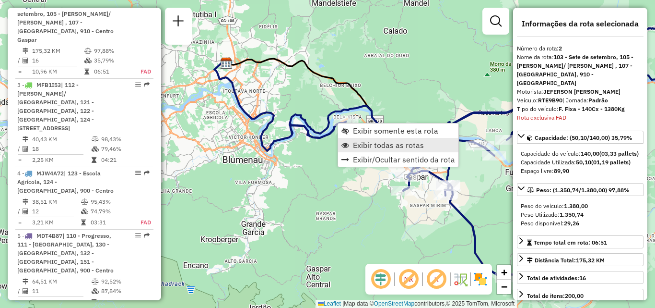
click at [363, 147] on span "Exibir todas as rotas" at bounding box center [388, 145] width 71 height 8
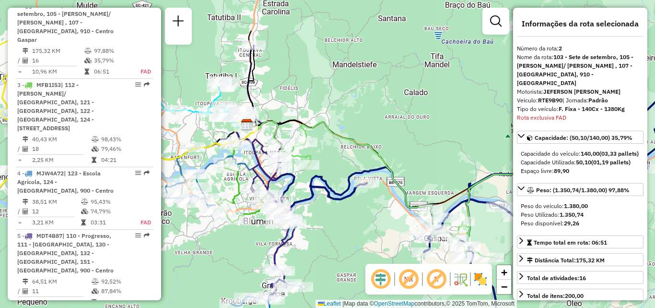
drag, startPoint x: 330, startPoint y: 222, endPoint x: 332, endPoint y: 228, distance: 6.5
click at [332, 228] on div "Janela de atendimento Grade de atendimento Capacidade Transportadoras Veículos …" at bounding box center [327, 154] width 655 height 308
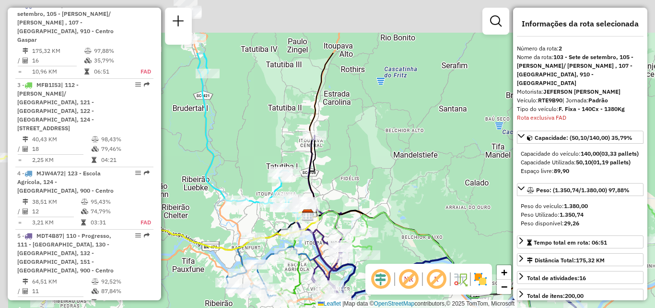
drag, startPoint x: 325, startPoint y: 116, endPoint x: 388, endPoint y: 202, distance: 106.5
click at [388, 202] on div "Janela de atendimento Grade de atendimento Capacidade Transportadoras Veículos …" at bounding box center [327, 154] width 655 height 308
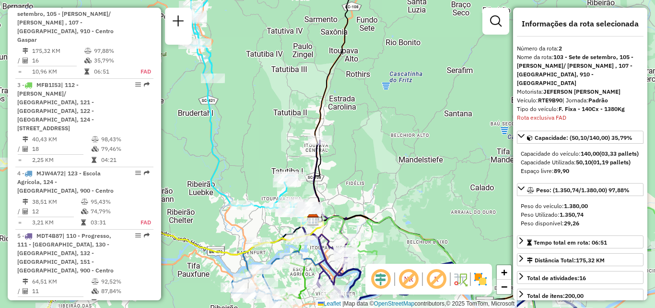
drag, startPoint x: 321, startPoint y: 154, endPoint x: 403, endPoint y: 185, distance: 88.2
click at [349, 185] on icon at bounding box center [331, 95] width 36 height 252
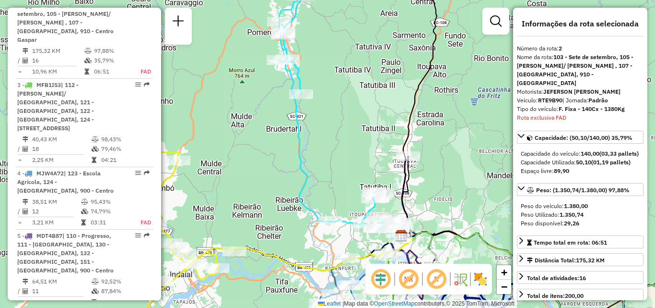
drag, startPoint x: 351, startPoint y: 167, endPoint x: 305, endPoint y: 102, distance: 79.9
click at [321, 125] on div "Janela de atendimento Grade de atendimento Capacidade Transportadoras Veículos …" at bounding box center [327, 154] width 655 height 308
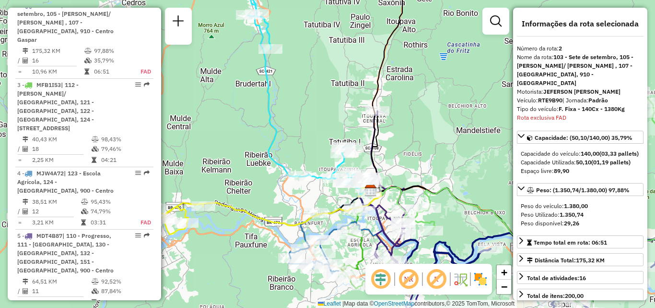
drag, startPoint x: 390, startPoint y: 115, endPoint x: 368, endPoint y: 88, distance: 34.5
click at [375, 99] on div "Rota 5 - Placa MDT4B87 92807256 - ITOUPAVA ATACADO EIR Janela de atendimento Gr…" at bounding box center [327, 154] width 655 height 308
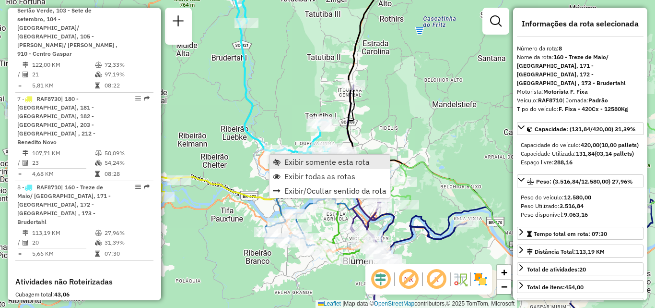
scroll to position [856, 0]
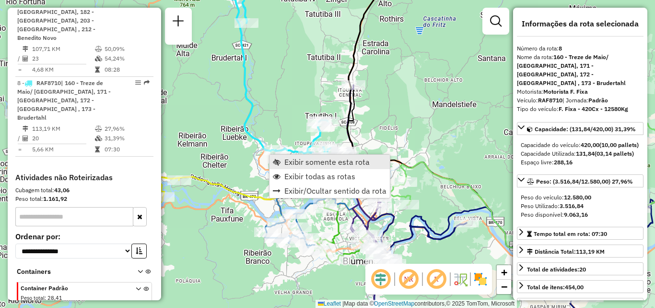
click at [296, 162] on span "Exibir somente esta rota" at bounding box center [327, 162] width 85 height 8
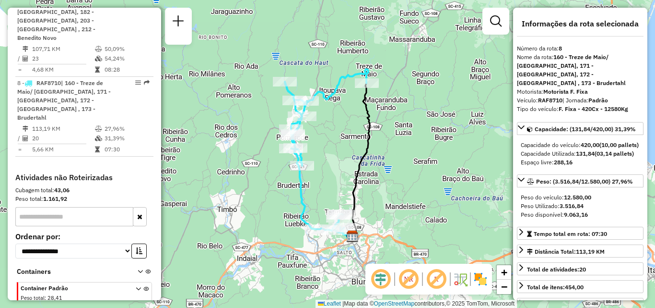
drag, startPoint x: 274, startPoint y: 169, endPoint x: 251, endPoint y: 136, distance: 40.3
click at [253, 139] on div "Rota 8 - Placa RAF8710 92805630 - ELAN DIRK HARMEL Janela de atendimento Grade …" at bounding box center [327, 154] width 655 height 308
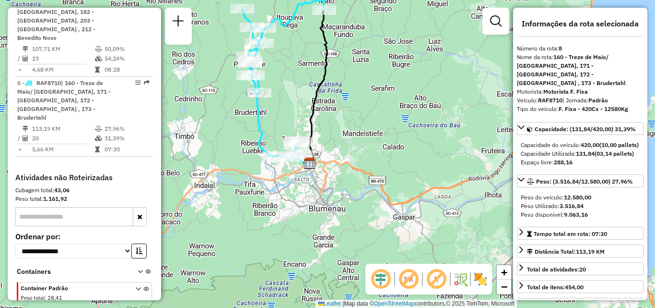
drag, startPoint x: 381, startPoint y: 150, endPoint x: 367, endPoint y: 126, distance: 28.0
click at [374, 137] on div "Janela de atendimento Grade de atendimento Capacidade Transportadoras Veículos …" at bounding box center [327, 154] width 655 height 308
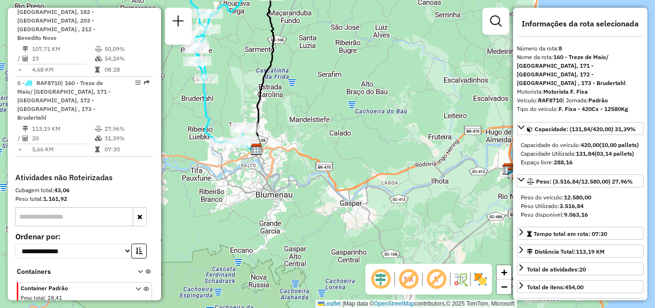
drag, startPoint x: 370, startPoint y: 142, endPoint x: 309, endPoint y: 136, distance: 60.7
click at [317, 141] on div "Janela de atendimento Grade de atendimento Capacidade Transportadoras Veículos …" at bounding box center [327, 154] width 655 height 308
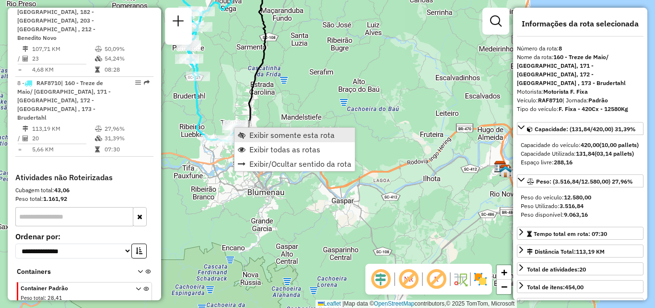
click at [269, 136] on span "Exibir somente esta rota" at bounding box center [291, 135] width 85 height 8
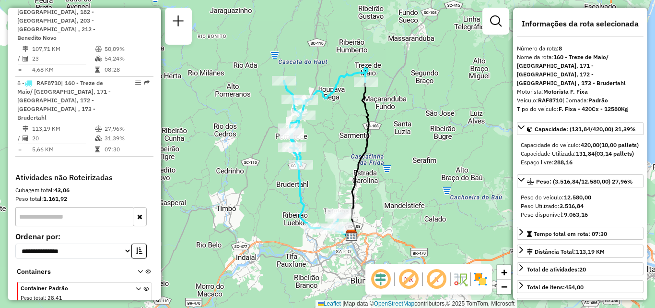
drag, startPoint x: 308, startPoint y: 159, endPoint x: 299, endPoint y: 147, distance: 14.5
click at [303, 152] on icon at bounding box center [325, 149] width 83 height 163
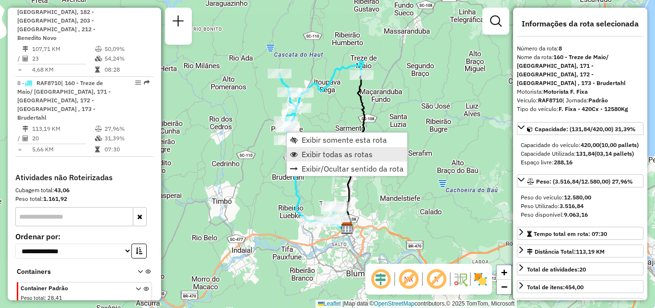
click at [305, 157] on span "Exibir todas as rotas" at bounding box center [337, 154] width 71 height 8
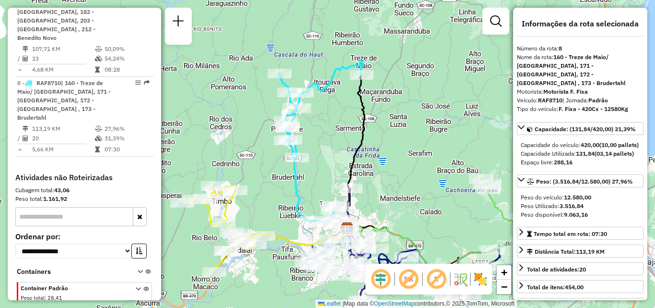
click at [260, 156] on div "Rota 8 - Placa RAF8710 92805630 - ELAN DIRK HARMEL Janela de atendimento Grade …" at bounding box center [327, 154] width 655 height 308
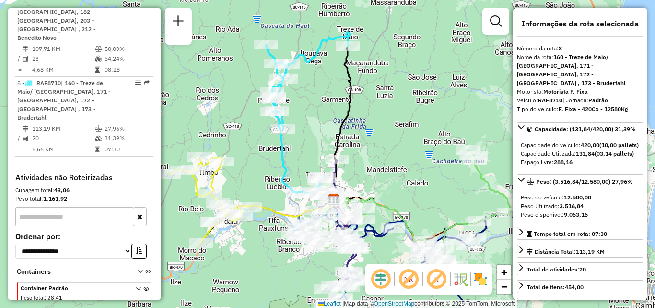
click at [395, 133] on div "Janela de atendimento Grade de atendimento Capacidade Transportadoras Veículos …" at bounding box center [327, 154] width 655 height 308
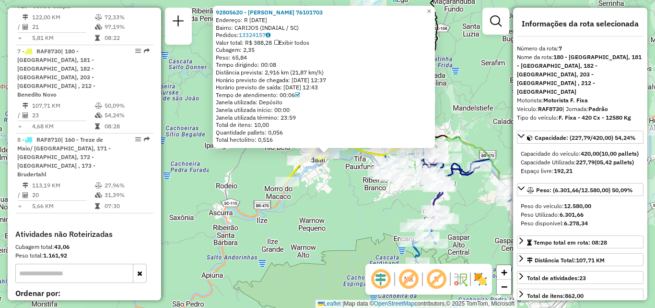
scroll to position [785, 0]
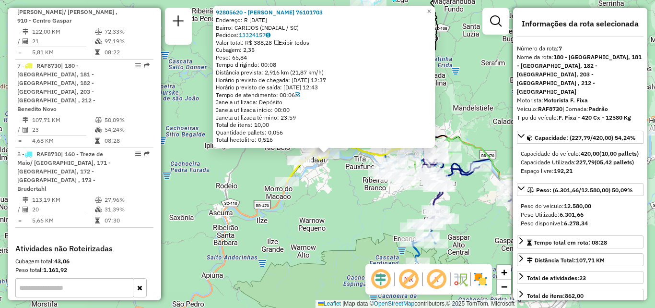
click at [250, 172] on div "92805620 - IVONE GOMES 76101703 Endereço: R 15 DE JUNHO 58 Bairro: CARIJOS (IND…" at bounding box center [327, 154] width 655 height 308
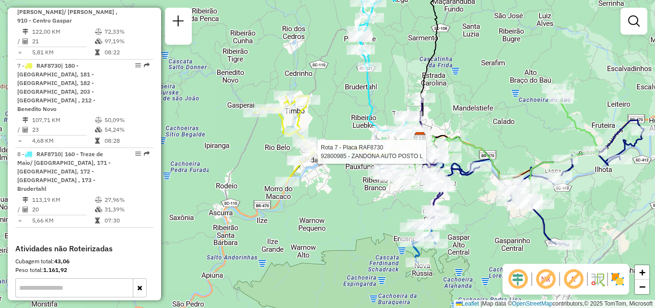
select select "**********"
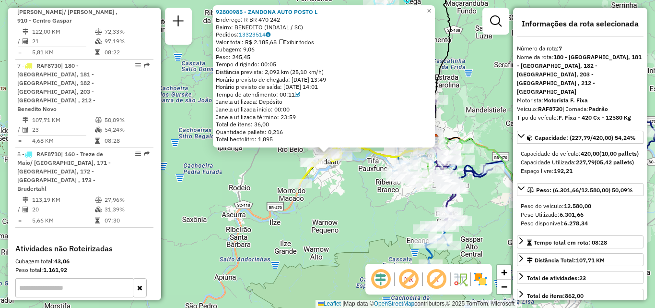
click at [310, 197] on div "Rota 7 - Placa RAF8730 92809879 - SR CAMINHONEIRO 92800985 - ZANDONA AUTO POSTO…" at bounding box center [327, 154] width 655 height 308
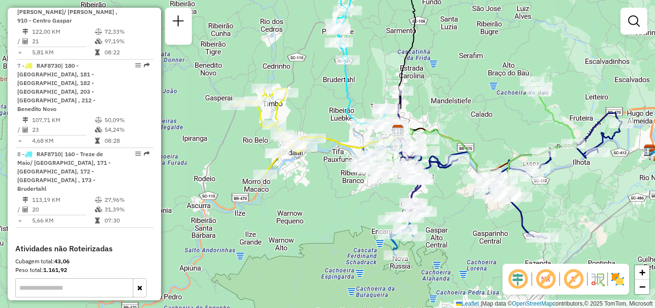
drag, startPoint x: 338, startPoint y: 204, endPoint x: 255, endPoint y: 191, distance: 83.9
click at [253, 191] on div "Janela de atendimento Grade de atendimento Capacidade Transportadoras Veículos …" at bounding box center [327, 154] width 655 height 308
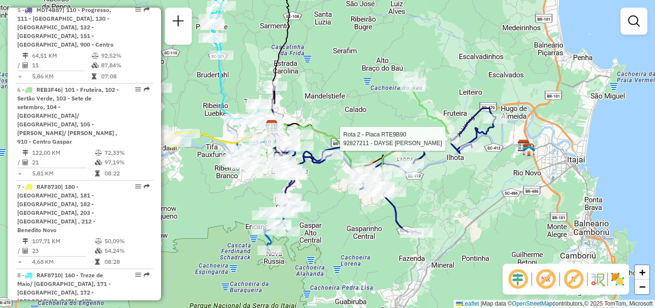
select select "**********"
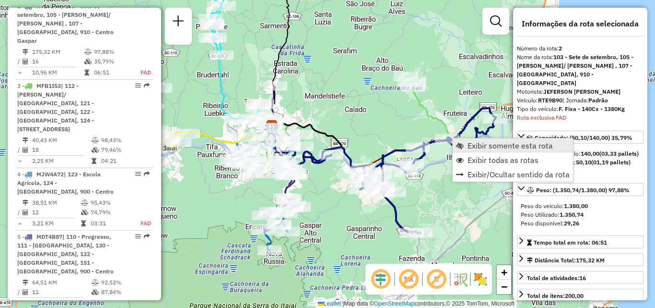
scroll to position [439, 0]
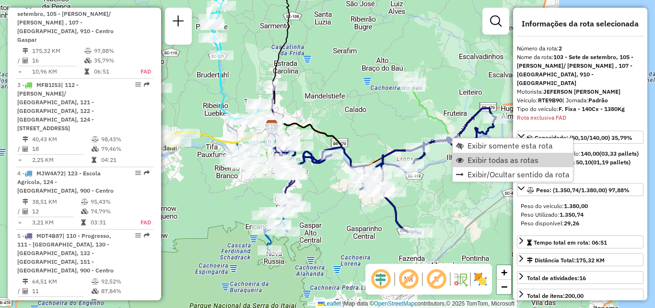
click at [428, 190] on div "Janela de atendimento Grade de atendimento Capacidade Transportadoras Veículos …" at bounding box center [327, 154] width 655 height 308
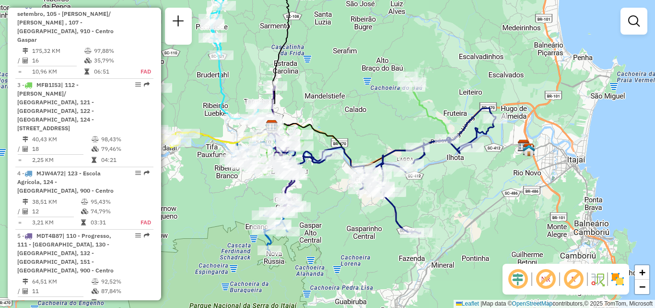
drag, startPoint x: 428, startPoint y: 185, endPoint x: 408, endPoint y: 175, distance: 22.7
click at [409, 176] on div "Janela de atendimento Grade de atendimento Capacidade Transportadoras Veículos …" at bounding box center [327, 154] width 655 height 308
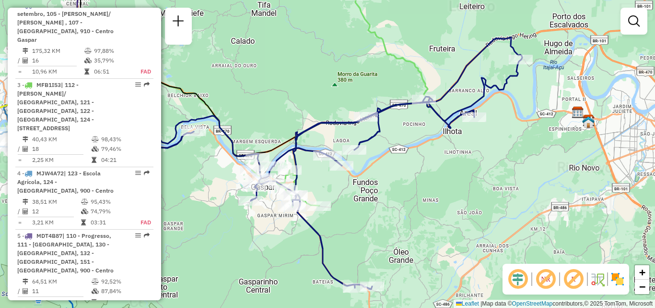
drag, startPoint x: 431, startPoint y: 167, endPoint x: 444, endPoint y: 179, distance: 18.0
click at [444, 179] on div "Janela de atendimento Grade de atendimento Capacidade Transportadoras Veículos …" at bounding box center [327, 154] width 655 height 308
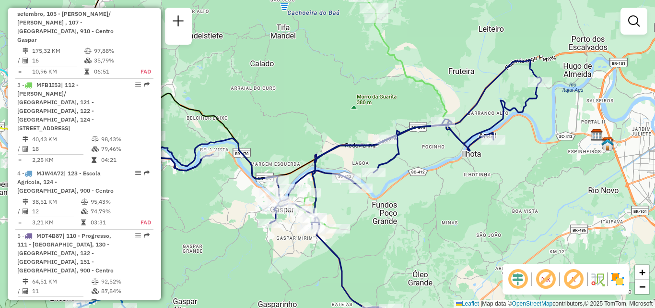
drag, startPoint x: 409, startPoint y: 178, endPoint x: 447, endPoint y: 165, distance: 39.9
click at [443, 166] on div "Rota 6 - Placa REB3F46 92804852 - BRAZ CORADINI POSTO Janela de atendimento Gra…" at bounding box center [327, 154] width 655 height 308
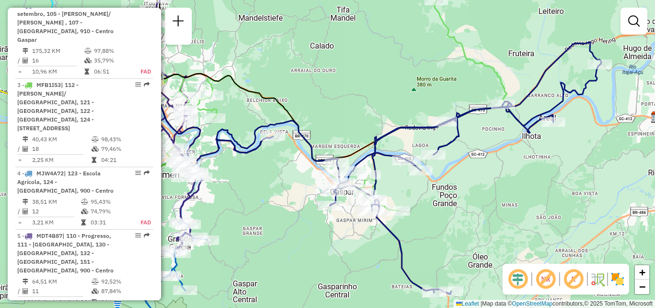
drag, startPoint x: 358, startPoint y: 133, endPoint x: 394, endPoint y: 125, distance: 36.9
click at [393, 125] on div "Janela de atendimento Grade de atendimento Capacidade Transportadoras Veículos …" at bounding box center [327, 154] width 655 height 308
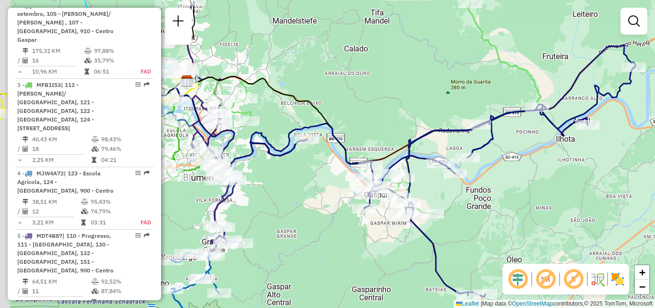
drag, startPoint x: 276, startPoint y: 171, endPoint x: 323, endPoint y: 185, distance: 49.0
click at [323, 185] on div "Janela de atendimento Grade de atendimento Capacidade Transportadoras Veículos …" at bounding box center [327, 154] width 655 height 308
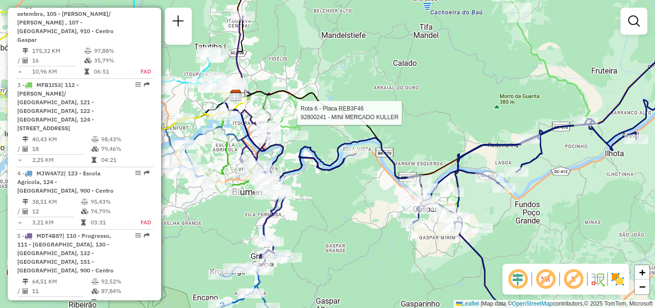
select select "**********"
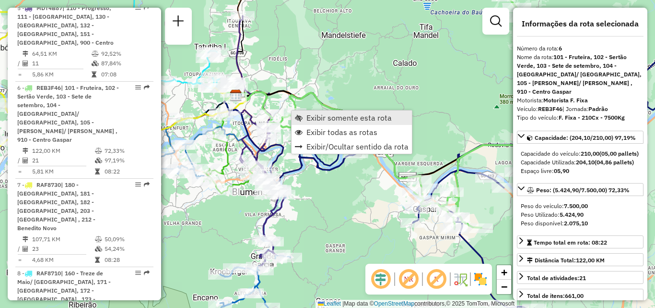
scroll to position [705, 0]
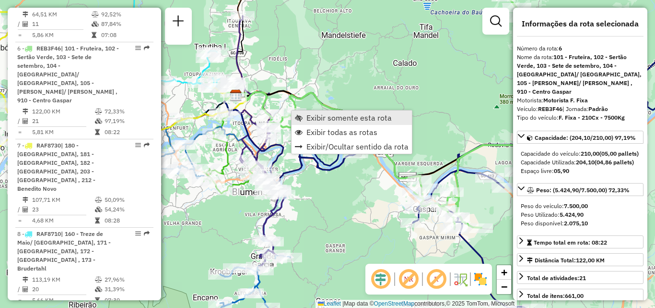
click at [324, 118] on span "Exibir somente esta rota" at bounding box center [349, 118] width 85 height 8
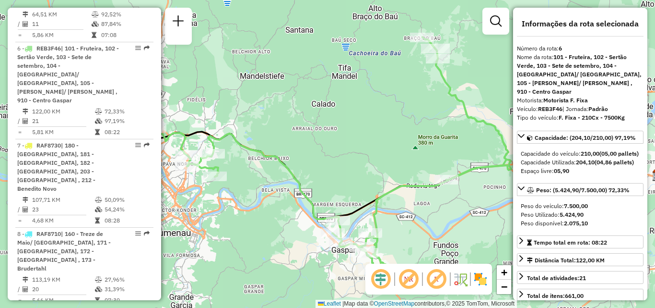
click at [304, 128] on div "Janela de atendimento Grade de atendimento Capacidade Transportadoras Veículos …" at bounding box center [327, 154] width 655 height 308
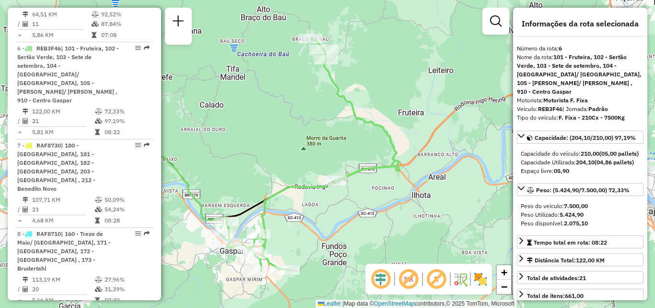
drag, startPoint x: 394, startPoint y: 180, endPoint x: 324, endPoint y: 213, distance: 77.5
click at [324, 213] on div "Janela de atendimento Grade de atendimento Capacidade Transportadoras Veículos …" at bounding box center [327, 154] width 655 height 308
drag, startPoint x: 324, startPoint y: 206, endPoint x: 366, endPoint y: 169, distance: 55.7
click at [364, 173] on div "Janela de atendimento Grade de atendimento Capacidade Transportadoras Veículos …" at bounding box center [327, 154] width 655 height 308
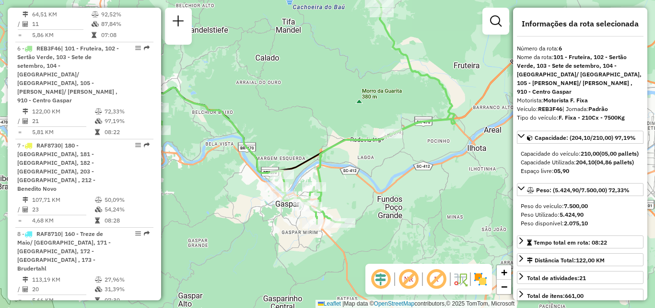
drag, startPoint x: 225, startPoint y: 181, endPoint x: 308, endPoint y: 233, distance: 98.5
click at [308, 233] on div "Rota 6 - Placa REB3F46 92806699 - CONTAINERS AVENIDA B Rota 6 - Placa REB3F46 9…" at bounding box center [327, 154] width 655 height 308
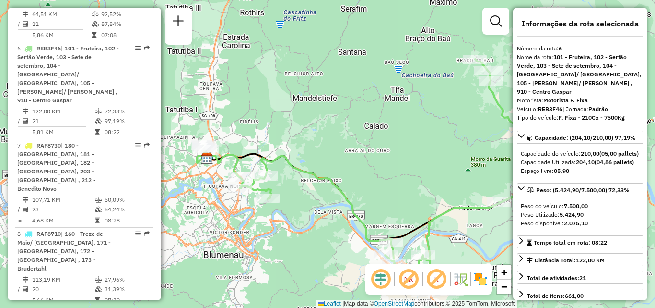
drag, startPoint x: 279, startPoint y: 209, endPoint x: 321, endPoint y: 234, distance: 48.6
click at [321, 234] on div "Janela de atendimento Grade de atendimento Capacidade Transportadoras Veículos …" at bounding box center [327, 154] width 655 height 308
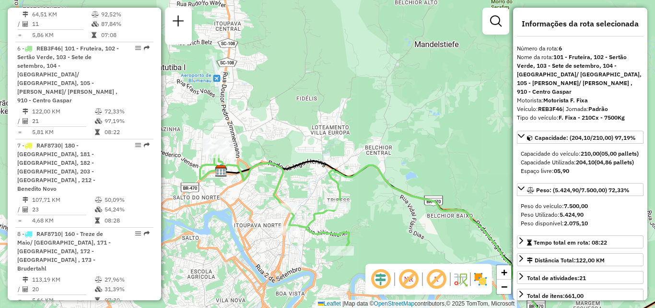
drag, startPoint x: 230, startPoint y: 177, endPoint x: 267, endPoint y: 177, distance: 36.9
click at [267, 177] on icon at bounding box center [472, 248] width 502 height 175
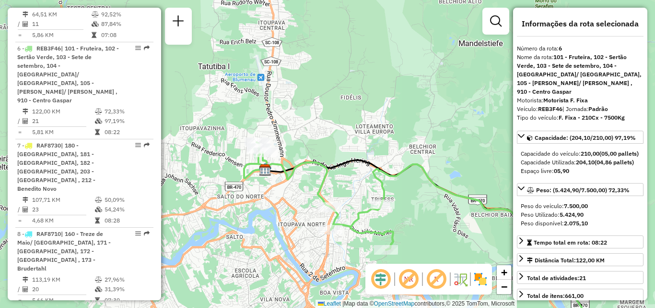
drag, startPoint x: 275, startPoint y: 183, endPoint x: 287, endPoint y: 178, distance: 12.9
click at [286, 179] on icon at bounding box center [492, 239] width 471 height 195
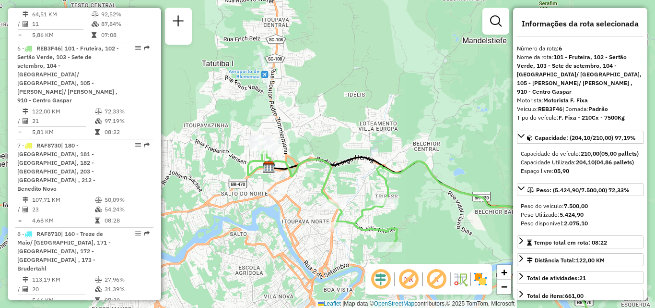
drag, startPoint x: 308, startPoint y: 177, endPoint x: 278, endPoint y: 174, distance: 29.4
click at [280, 174] on div "Janela de atendimento Grade de atendimento Capacidade Transportadoras Veículos …" at bounding box center [327, 154] width 655 height 308
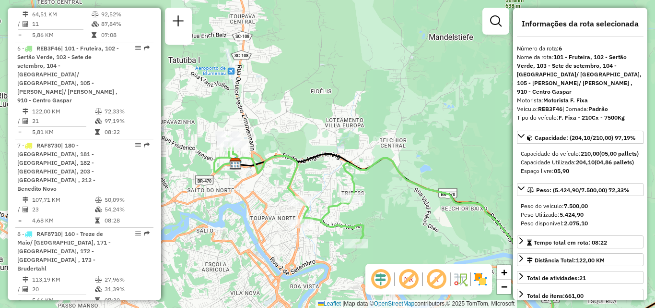
drag, startPoint x: 336, startPoint y: 182, endPoint x: 272, endPoint y: 168, distance: 65.9
click at [287, 171] on div "Janela de atendimento Grade de atendimento Capacidade Transportadoras Veículos …" at bounding box center [327, 154] width 655 height 308
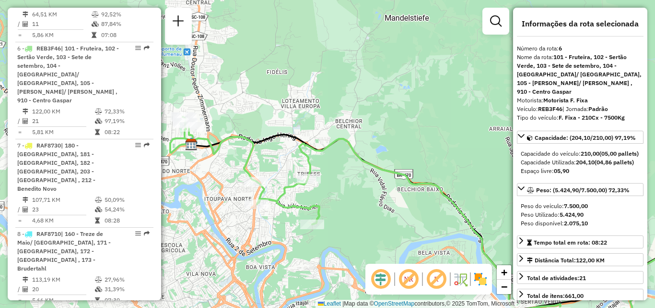
click at [333, 172] on div "Janela de atendimento Grade de atendimento Capacidade Transportadoras Veículos …" at bounding box center [327, 154] width 655 height 308
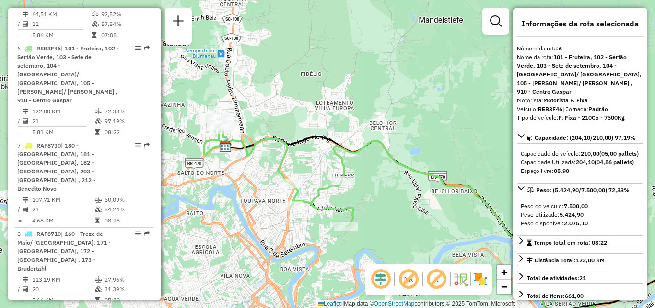
drag, startPoint x: 287, startPoint y: 157, endPoint x: 296, endPoint y: 158, distance: 8.2
click at [296, 158] on icon at bounding box center [483, 230] width 532 height 222
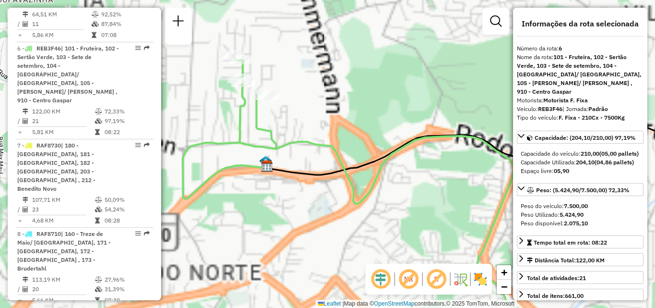
drag, startPoint x: 253, startPoint y: 160, endPoint x: 289, endPoint y: 205, distance: 57.0
click at [289, 205] on div "Janela de atendimento Grade de atendimento Capacidade Transportadoras Veículos …" at bounding box center [327, 154] width 655 height 308
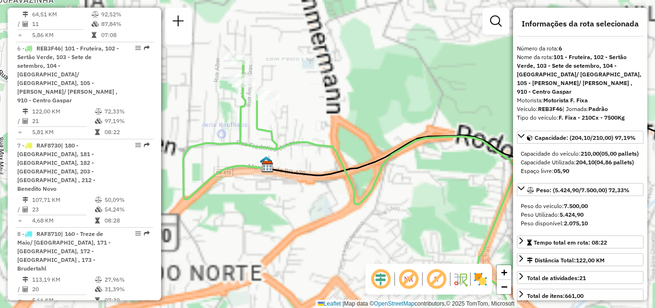
click at [289, 185] on div "Janela de atendimento Grade de atendimento Capacidade Transportadoras Veículos …" at bounding box center [327, 154] width 655 height 308
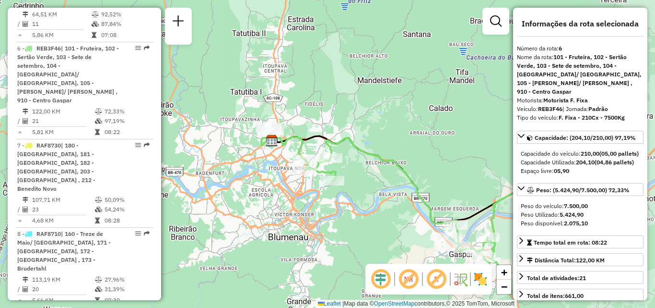
drag, startPoint x: 321, startPoint y: 167, endPoint x: 275, endPoint y: 136, distance: 55.2
click at [279, 138] on icon at bounding box center [448, 157] width 361 height 233
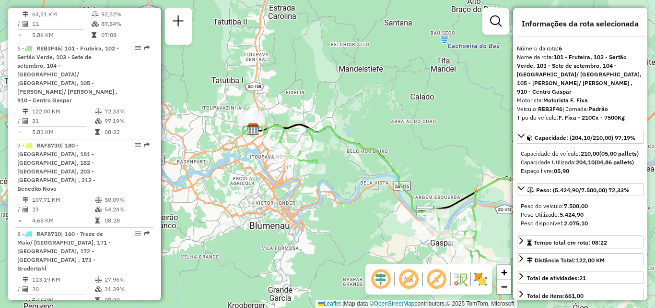
drag, startPoint x: 355, startPoint y: 165, endPoint x: 279, endPoint y: 124, distance: 86.1
click at [291, 129] on div "Rota 6 - Placa REB3F46 92806418 - MARCOS LUCIANI Janela de atendimento Grade de…" at bounding box center [327, 154] width 655 height 308
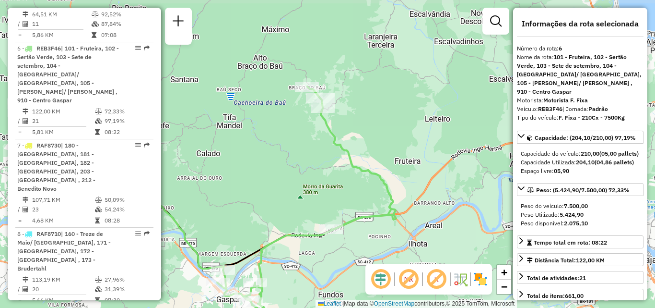
drag, startPoint x: 292, startPoint y: 153, endPoint x: 313, endPoint y: 147, distance: 21.4
click at [309, 156] on div "Rota 6 - Placa REB3F46 92810812 - VANESSA GOLDACKER Janela de atendimento Grade…" at bounding box center [327, 154] width 655 height 308
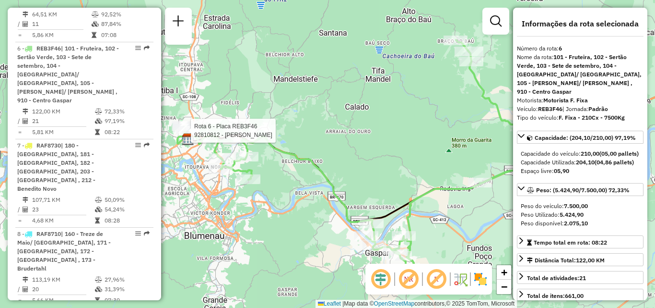
drag, startPoint x: 297, startPoint y: 151, endPoint x: 429, endPoint y: 184, distance: 136.5
click at [429, 184] on div "Rota 6 - Placa REB3F46 92810812 - VANESSA GOLDACKER Janela de atendimento Grade…" at bounding box center [327, 154] width 655 height 308
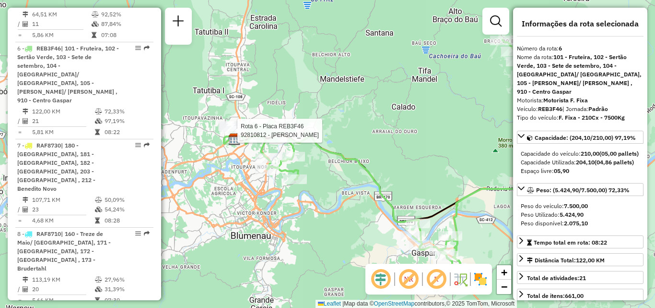
drag, startPoint x: 392, startPoint y: 164, endPoint x: 413, endPoint y: 164, distance: 20.6
click at [413, 164] on div "Rota 6 - Placa REB3F46 92810812 - VANESSA GOLDACKER Janela de atendimento Grade…" at bounding box center [327, 154] width 655 height 308
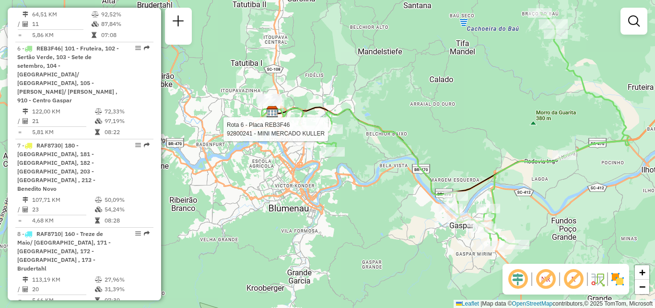
drag, startPoint x: 288, startPoint y: 172, endPoint x: 255, endPoint y: 181, distance: 34.2
click at [257, 179] on div "Rota 6 - Placa REB3F46 92800241 - MINI MERCADO KULLER Rota 6 - Placa REB3F46 92…" at bounding box center [327, 154] width 655 height 308
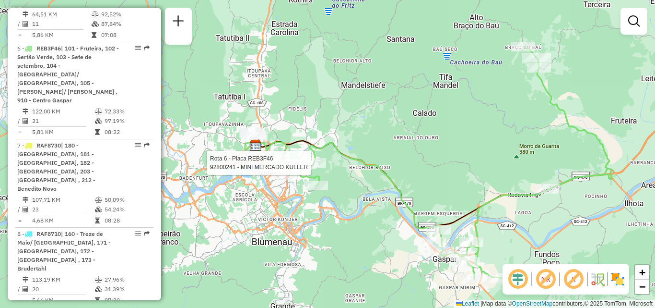
drag, startPoint x: 252, startPoint y: 197, endPoint x: 286, endPoint y: 220, distance: 41.5
click at [286, 220] on div "Rota 6 - Placa REB3F46 92800241 - MINI MERCADO KULLER Janela de atendimento Gra…" at bounding box center [327, 154] width 655 height 308
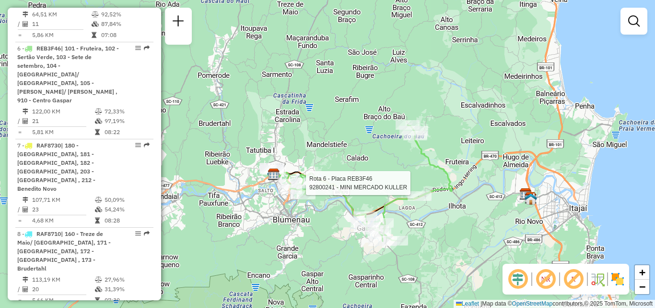
drag, startPoint x: 284, startPoint y: 208, endPoint x: 268, endPoint y: 194, distance: 21.1
click at [264, 197] on div "Rota 6 - Placa REB3F46 92800241 - MINI MERCADO KULLER Janela de atendimento Gra…" at bounding box center [327, 154] width 655 height 308
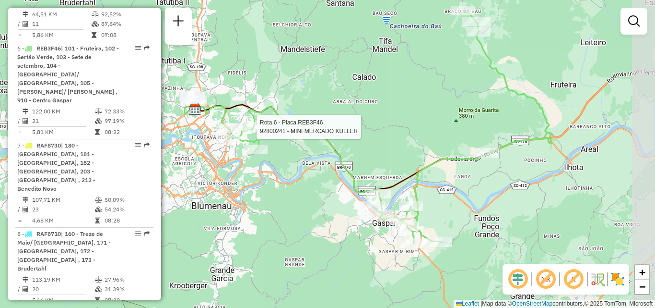
drag, startPoint x: 284, startPoint y: 253, endPoint x: 249, endPoint y: 221, distance: 47.5
click at [249, 221] on div "Rota 6 - Placa REB3F46 92800241 - MINI MERCADO KULLER Janela de atendimento Gra…" at bounding box center [327, 154] width 655 height 308
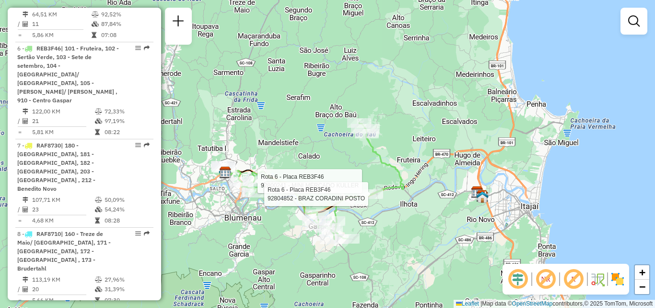
select select "**********"
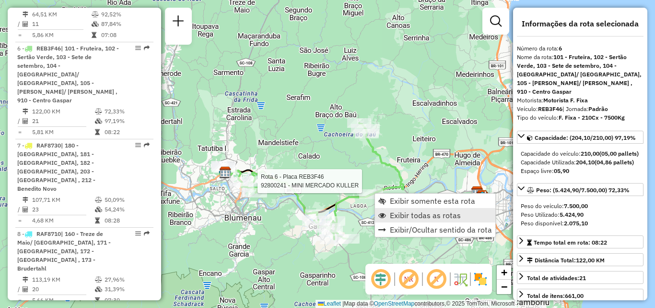
click at [394, 213] on span "Exibir todas as rotas" at bounding box center [425, 215] width 71 height 8
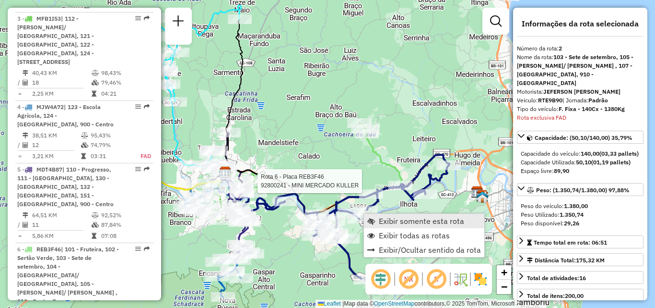
scroll to position [439, 0]
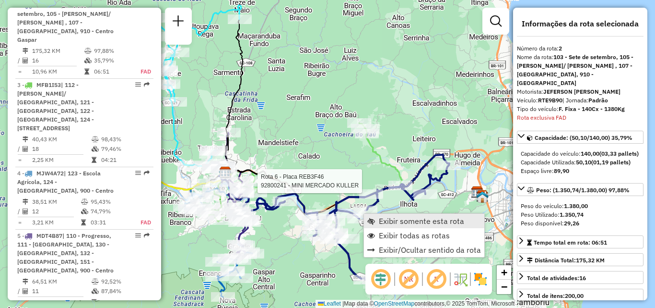
click at [393, 217] on span "Exibir somente esta rota" at bounding box center [421, 221] width 85 height 8
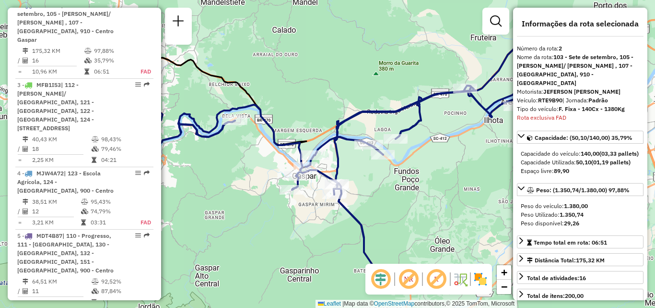
drag, startPoint x: 279, startPoint y: 252, endPoint x: 327, endPoint y: 235, distance: 50.8
click at [314, 243] on div "Janela de atendimento Grade de atendimento Capacidade Transportadoras Veículos …" at bounding box center [327, 154] width 655 height 308
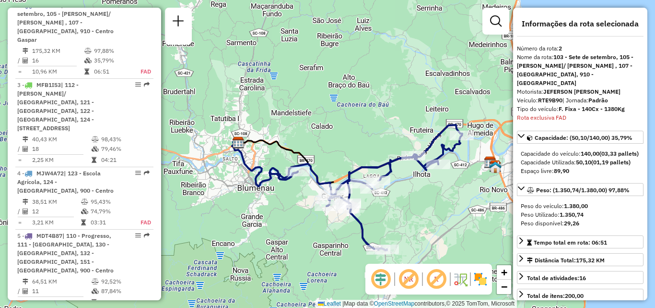
drag, startPoint x: 280, startPoint y: 248, endPoint x: 245, endPoint y: 245, distance: 35.1
click at [245, 245] on div "Janela de atendimento Grade de atendimento Capacidade Transportadoras Veículos …" at bounding box center [327, 154] width 655 height 308
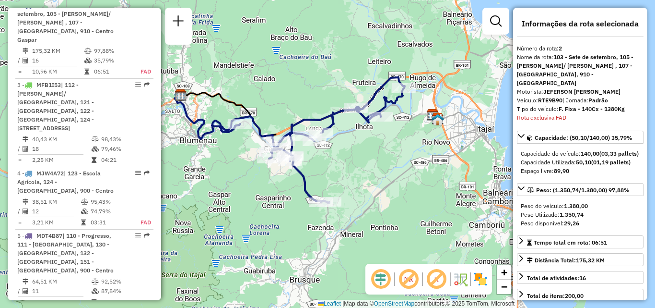
drag, startPoint x: 295, startPoint y: 241, endPoint x: 273, endPoint y: 196, distance: 49.8
click at [273, 196] on div "Janela de atendimento Grade de atendimento Capacidade Transportadoras Veículos …" at bounding box center [327, 154] width 655 height 308
drag, startPoint x: 234, startPoint y: 209, endPoint x: 253, endPoint y: 189, distance: 27.5
click at [253, 190] on div "Rota 2 - Placa RTE9B90 92826403 - LUCIANA GONCALVES Rota 2 - Placa RTE9B90 9281…" at bounding box center [327, 154] width 655 height 308
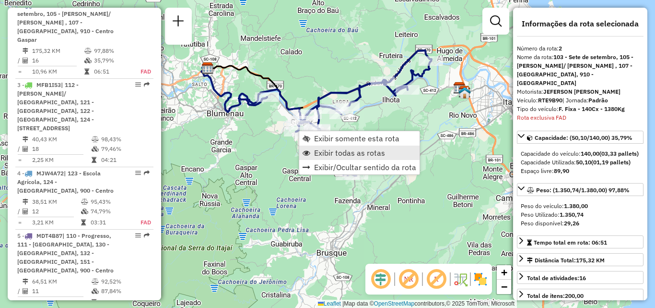
click at [321, 154] on span "Exibir todas as rotas" at bounding box center [349, 153] width 71 height 8
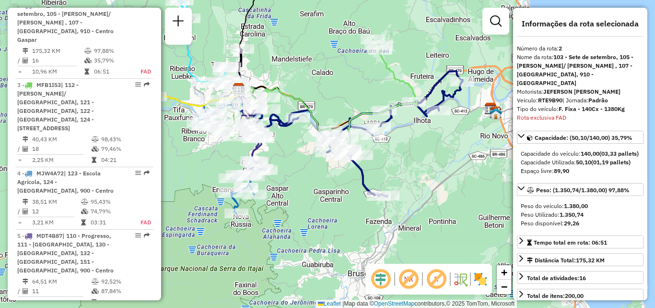
drag, startPoint x: 276, startPoint y: 149, endPoint x: 313, endPoint y: 174, distance: 43.9
click at [311, 172] on div "Janela de atendimento Grade de atendimento Capacidade Transportadoras Veículos …" at bounding box center [327, 154] width 655 height 308
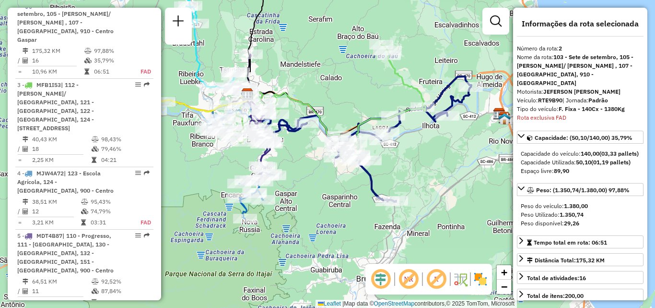
drag, startPoint x: 271, startPoint y: 49, endPoint x: 277, endPoint y: 69, distance: 20.8
click at [275, 55] on div "Rota 6 - Placa REB3F46 92826450 - MARILENE REIS Janela de atendimento Grade de …" at bounding box center [327, 154] width 655 height 308
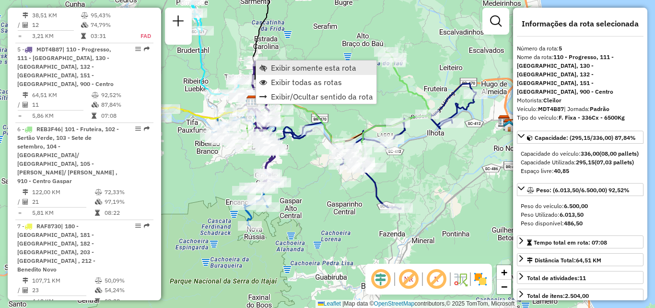
scroll to position [634, 0]
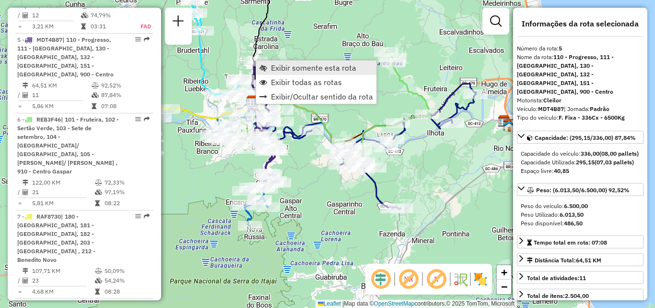
click at [282, 67] on span "Exibir somente esta rota" at bounding box center [313, 68] width 85 height 8
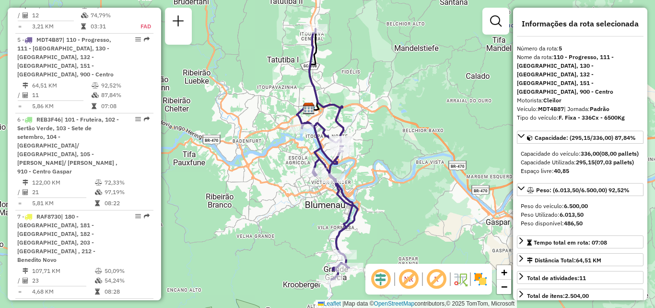
drag, startPoint x: 224, startPoint y: 171, endPoint x: 218, endPoint y: 160, distance: 12.2
click at [219, 160] on div "Janela de atendimento Grade de atendimento Capacidade Transportadoras Veículos …" at bounding box center [327, 154] width 655 height 308
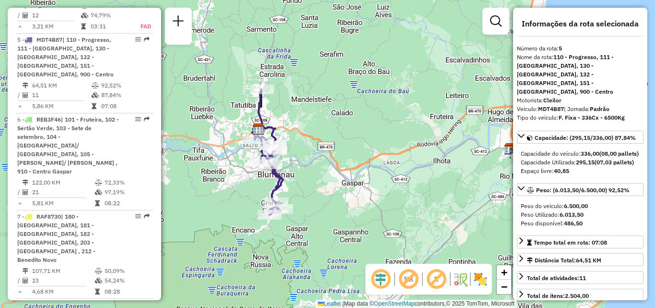
click at [213, 162] on div "Janela de atendimento Grade de atendimento Capacidade Transportadoras Veículos …" at bounding box center [327, 154] width 655 height 308
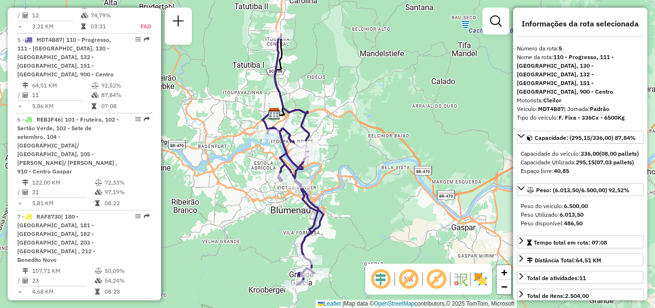
drag, startPoint x: 220, startPoint y: 186, endPoint x: 270, endPoint y: 247, distance: 79.1
click at [270, 247] on div "Janela de atendimento Grade de atendimento Capacidade Transportadoras Veículos …" at bounding box center [327, 154] width 655 height 308
drag, startPoint x: 342, startPoint y: 164, endPoint x: 365, endPoint y: 156, distance: 24.7
click at [363, 158] on div "Janela de atendimento Grade de atendimento Capacidade Transportadoras Veículos …" at bounding box center [327, 154] width 655 height 308
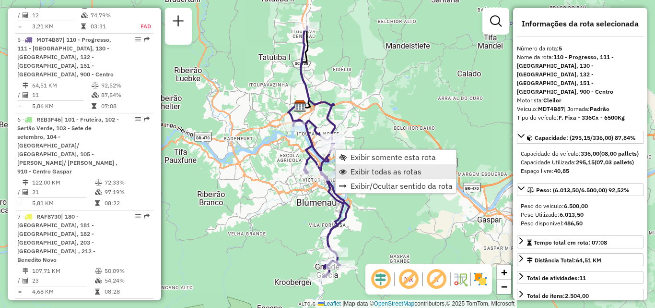
click at [365, 170] on span "Exibir todas as rotas" at bounding box center [386, 171] width 71 height 8
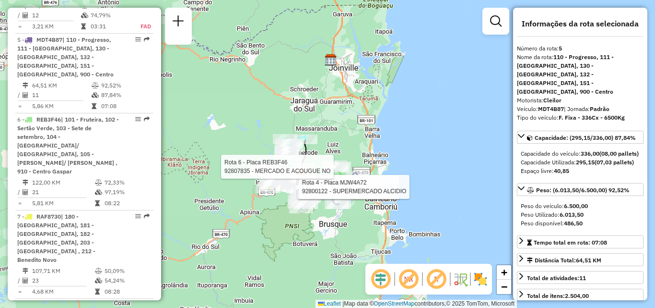
drag, startPoint x: 335, startPoint y: 134, endPoint x: 331, endPoint y: 124, distance: 11.0
click at [331, 125] on div "Rota 4 - Placa MJW4A72 92804195 - MERCADO PR LTDA ME Rota 4 - Placa MJW4A72 928…" at bounding box center [327, 154] width 655 height 308
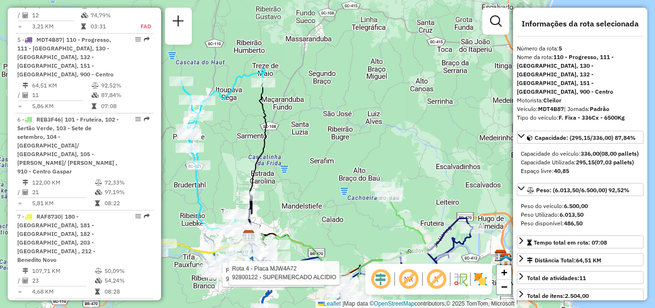
click at [332, 104] on div "Rota 4 - Placa MJW4A72 92804195 - MERCADO PR LTDA ME Rota 4 - Placa MJW4A72 928…" at bounding box center [327, 154] width 655 height 308
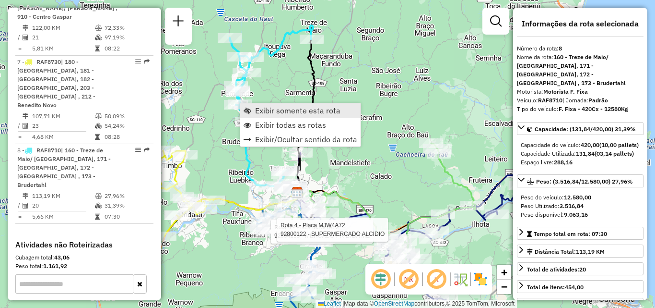
scroll to position [856, 0]
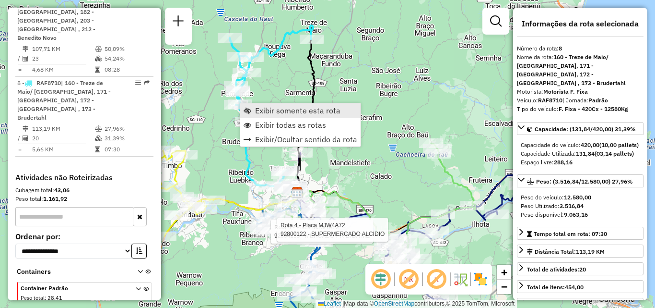
click at [272, 111] on span "Exibir somente esta rota" at bounding box center [297, 111] width 85 height 8
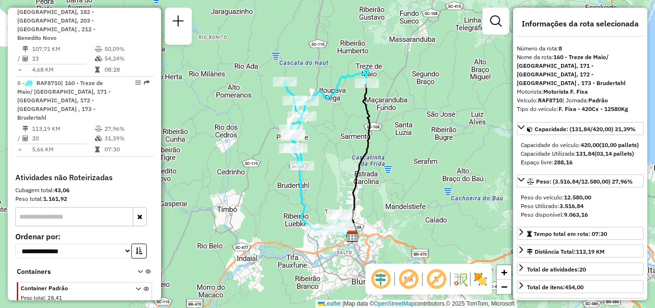
drag, startPoint x: 240, startPoint y: 187, endPoint x: 222, endPoint y: 174, distance: 22.6
click at [237, 187] on div "Janela de atendimento Grade de atendimento Capacidade Transportadoras Veículos …" at bounding box center [327, 154] width 655 height 308
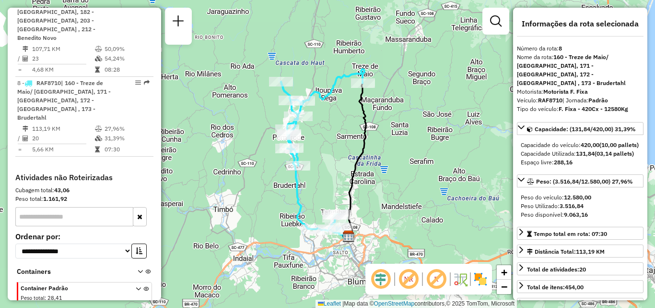
drag, startPoint x: 328, startPoint y: 148, endPoint x: 350, endPoint y: 122, distance: 34.7
click at [335, 141] on div "Janela de atendimento Grade de atendimento Capacidade Transportadoras Veículos …" at bounding box center [327, 154] width 655 height 308
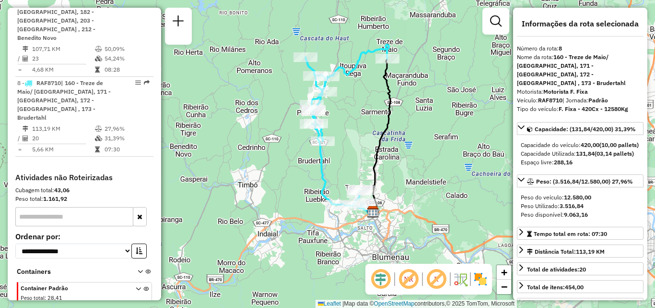
click at [409, 277] on em at bounding box center [408, 278] width 23 height 23
drag, startPoint x: 328, startPoint y: 229, endPoint x: 366, endPoint y: 223, distance: 38.3
click at [354, 225] on div "Janela de atendimento Grade de atendimento Capacidade Transportadoras Veículos …" at bounding box center [327, 154] width 655 height 308
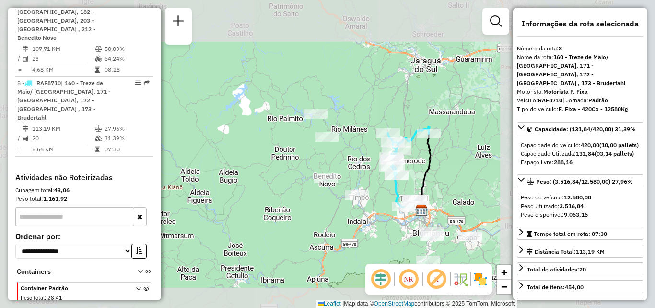
click at [339, 197] on div "Janela de atendimento Grade de atendimento Capacidade Transportadoras Veículos …" at bounding box center [327, 154] width 655 height 308
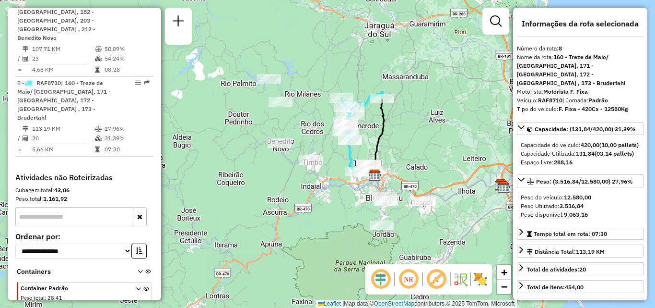
click at [362, 220] on div "Janela de atendimento Grade de atendimento Capacidade Transportadoras Veículos …" at bounding box center [327, 154] width 655 height 308
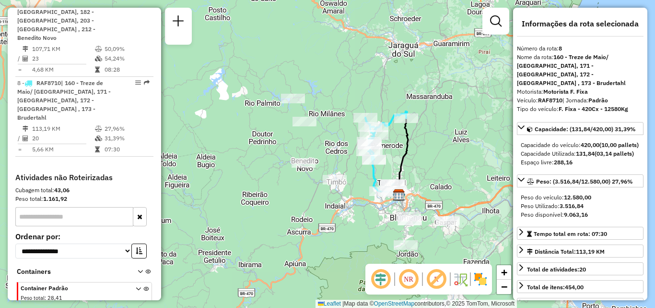
drag, startPoint x: 350, startPoint y: 220, endPoint x: 359, endPoint y: 233, distance: 15.5
click at [359, 233] on div "Janela de atendimento Grade de atendimento Capacidade Transportadoras Veículos …" at bounding box center [327, 154] width 655 height 308
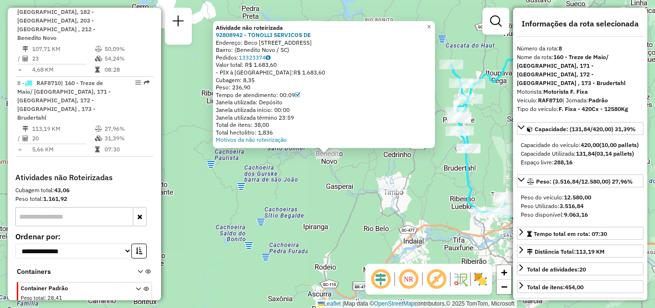
click at [287, 202] on div "Atividade não roteirizada 92808942 - TONOLLI SERVICOS DE Endereço: Beco Egídio …" at bounding box center [327, 154] width 655 height 308
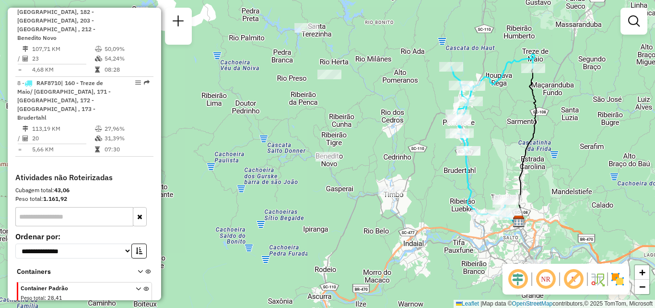
drag, startPoint x: 324, startPoint y: 202, endPoint x: 288, endPoint y: 261, distance: 68.5
click at [288, 261] on div "Janela de atendimento Grade de atendimento Capacidade Transportadoras Veículos …" at bounding box center [327, 154] width 655 height 308
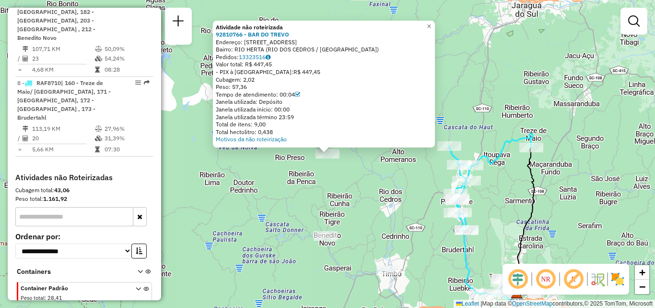
click at [246, 210] on div "Atividade não roteirizada 92810766 - BAR DO TREVO Endereço: Estrada Rio Herta 1…" at bounding box center [327, 154] width 655 height 308
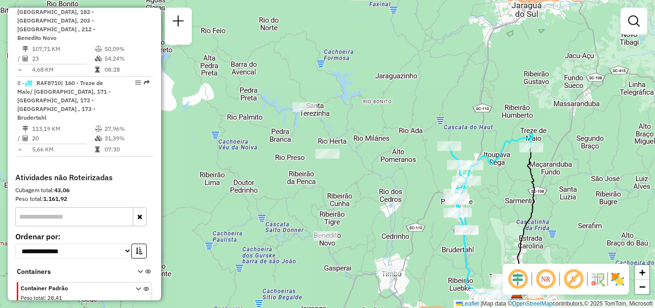
drag, startPoint x: 262, startPoint y: 201, endPoint x: 279, endPoint y: 230, distance: 33.7
click at [273, 239] on div "Janela de atendimento Grade de atendimento Capacidade Transportadoras Veículos …" at bounding box center [327, 154] width 655 height 308
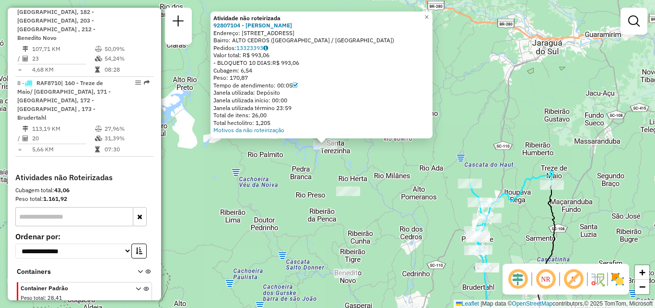
drag, startPoint x: 307, startPoint y: 255, endPoint x: 281, endPoint y: 168, distance: 91.1
click at [294, 198] on div "Atividade não roteirizada 92807104 - ALMIDE SIQUEIRA Endereço: R RUA ALTO CEDRO…" at bounding box center [327, 154] width 655 height 308
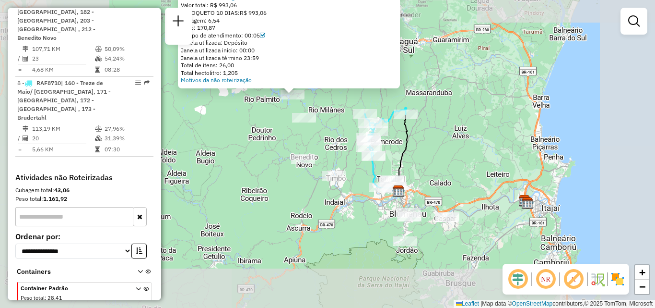
drag, startPoint x: 290, startPoint y: 184, endPoint x: 285, endPoint y: 155, distance: 28.9
click at [287, 169] on div "Atividade não roteirizada 92807104 - ALMIDE SIQUEIRA Endereço: R RUA ALTO CEDRO…" at bounding box center [327, 154] width 655 height 308
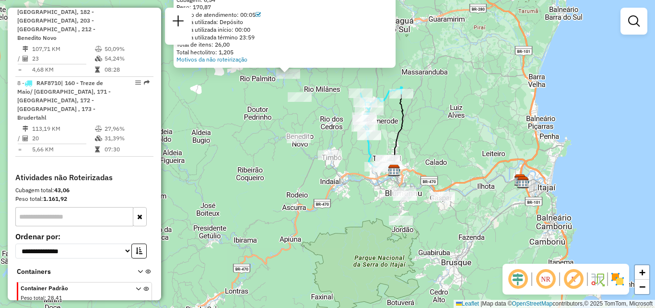
click at [343, 191] on div "Atividade não roteirizada 92807104 - ALMIDE SIQUEIRA Endereço: R RUA ALTO CEDRO…" at bounding box center [327, 154] width 655 height 308
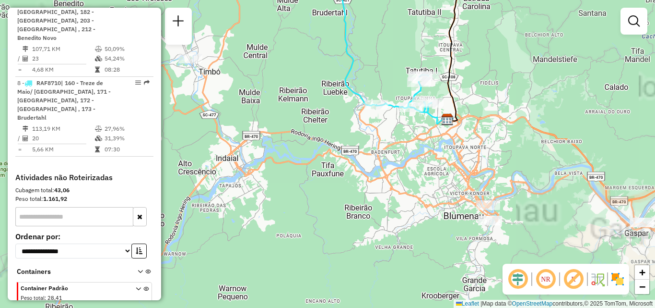
drag, startPoint x: 331, startPoint y: 193, endPoint x: 321, endPoint y: 192, distance: 10.1
click at [321, 192] on div "Atividade não roteirizada 92807104 - ALMIDE SIQUEIRA Endereço: R RUA ALTO CEDRO…" at bounding box center [327, 154] width 655 height 308
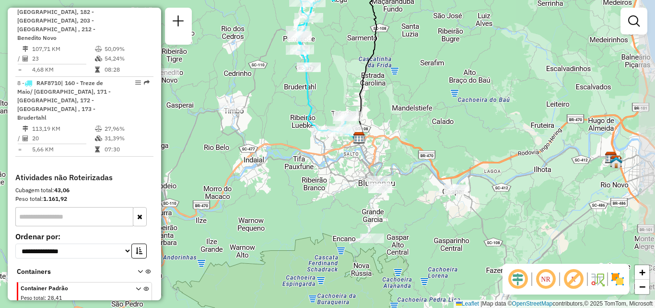
drag, startPoint x: 345, startPoint y: 206, endPoint x: 327, endPoint y: 192, distance: 22.9
click at [327, 192] on div "Atividade não roteirizada 92807104 - ALMIDE SIQUEIRA Endereço: R RUA ALTO CEDRO…" at bounding box center [327, 154] width 655 height 308
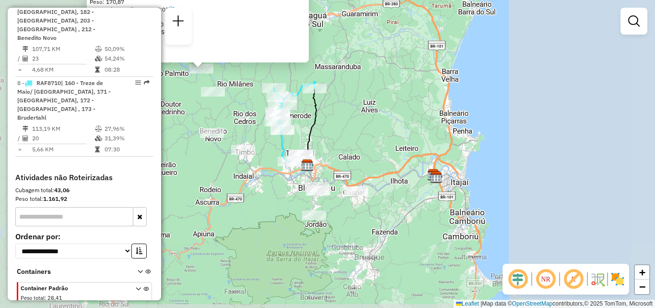
drag, startPoint x: 297, startPoint y: 199, endPoint x: 303, endPoint y: 201, distance: 6.7
click at [303, 201] on div "Atividade não roteirizada 92807104 - ALMIDE SIQUEIRA Endereço: R RUA ALTO CEDRO…" at bounding box center [327, 154] width 655 height 308
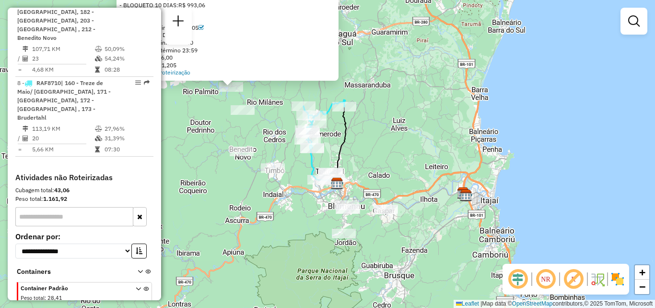
drag, startPoint x: 291, startPoint y: 211, endPoint x: 304, endPoint y: 232, distance: 24.8
click at [304, 232] on div "Atividade não roteirizada 92807104 - ALMIDE SIQUEIRA Endereço: R RUA ALTO CEDRO…" at bounding box center [327, 154] width 655 height 308
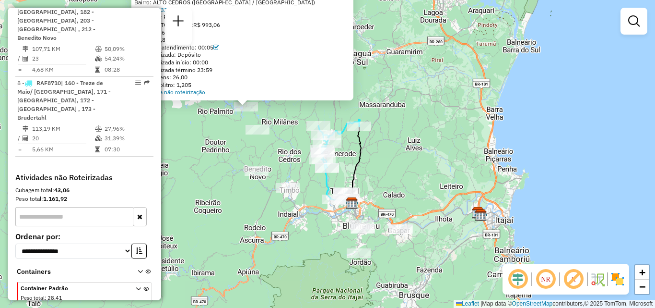
drag, startPoint x: 426, startPoint y: 138, endPoint x: 460, endPoint y: 111, distance: 43.0
click at [459, 113] on div "Atividade não roteirizada 92807104 - ALMIDE SIQUEIRA Endereço: R RUA ALTO CEDRO…" at bounding box center [327, 154] width 655 height 308
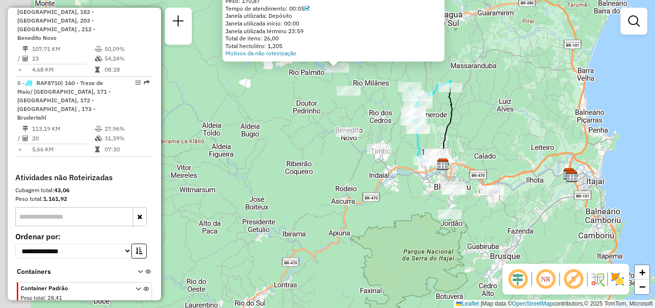
drag, startPoint x: 326, startPoint y: 243, endPoint x: 392, endPoint y: 226, distance: 68.3
click at [390, 228] on div "Atividade não roteirizada 92807104 - ALMIDE SIQUEIRA Endereço: R RUA ALTO CEDRO…" at bounding box center [327, 154] width 655 height 308
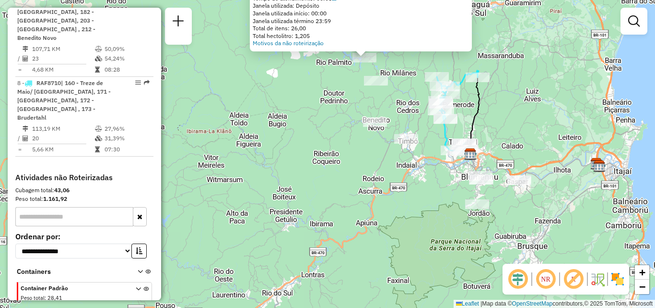
drag, startPoint x: 377, startPoint y: 180, endPoint x: 355, endPoint y: 182, distance: 22.1
click at [355, 182] on div "Atividade não roteirizada 92807104 - ALMIDE SIQUEIRA Endereço: R RUA ALTO CEDRO…" at bounding box center [327, 154] width 655 height 308
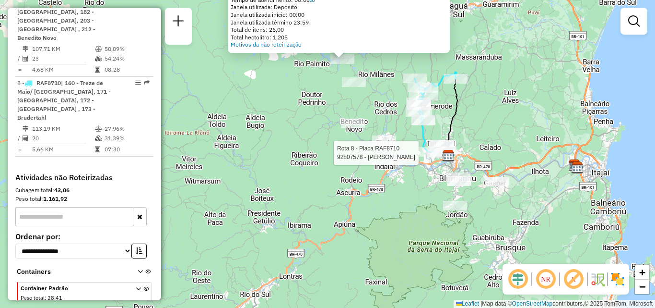
select select "**********"
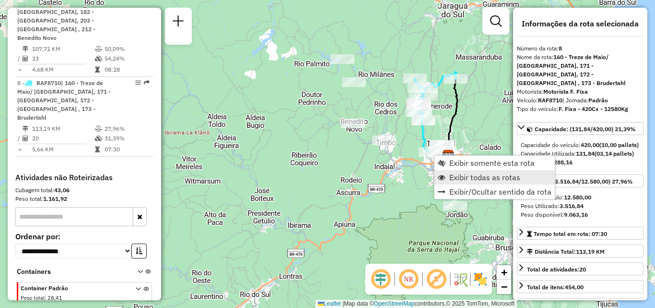
click at [457, 179] on span "Exibir todas as rotas" at bounding box center [485, 177] width 71 height 8
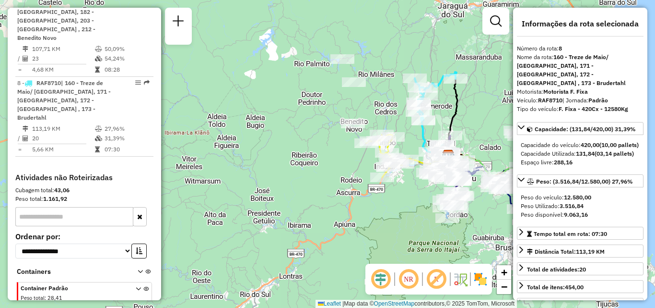
drag, startPoint x: 360, startPoint y: 199, endPoint x: 383, endPoint y: 205, distance: 23.9
click at [383, 205] on div "Janela de atendimento Grade de atendimento Capacidade Transportadoras Veículos …" at bounding box center [327, 154] width 655 height 308
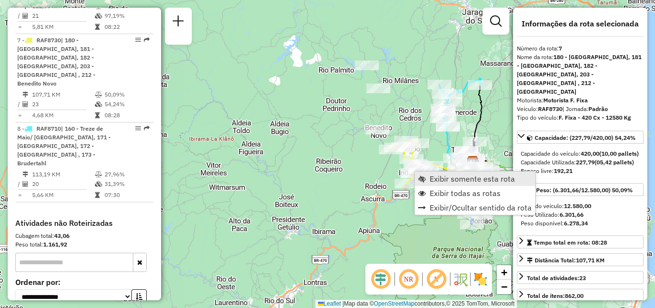
scroll to position [785, 0]
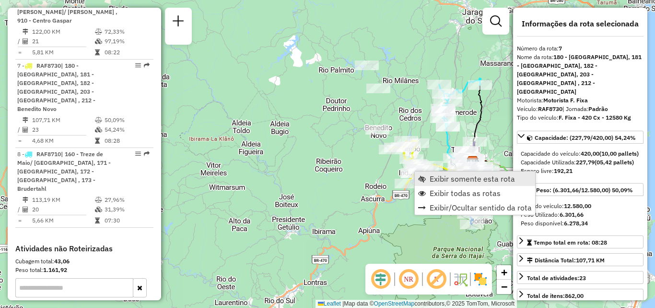
click at [432, 179] on span "Exibir somente esta rota" at bounding box center [472, 179] width 85 height 8
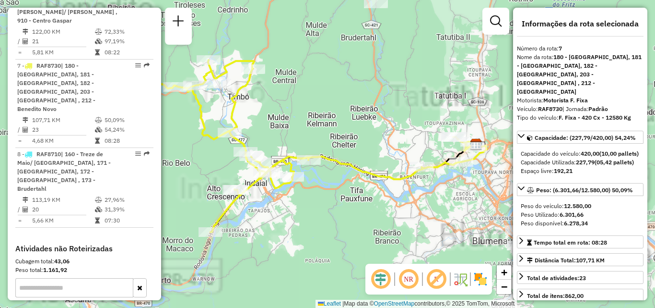
drag, startPoint x: 322, startPoint y: 199, endPoint x: 304, endPoint y: 185, distance: 22.9
click at [304, 185] on div "Janela de atendimento Grade de atendimento Capacidade Transportadoras Veículos …" at bounding box center [327, 154] width 655 height 308
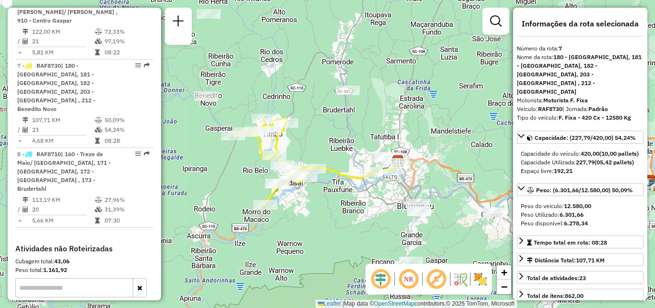
drag, startPoint x: 326, startPoint y: 192, endPoint x: 357, endPoint y: 195, distance: 31.3
click at [356, 195] on div "Janela de atendimento Grade de atendimento Capacidade Transportadoras Veículos …" at bounding box center [327, 154] width 655 height 308
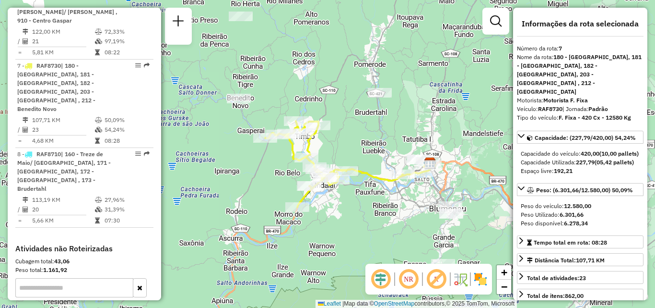
click at [408, 279] on em at bounding box center [408, 278] width 23 height 23
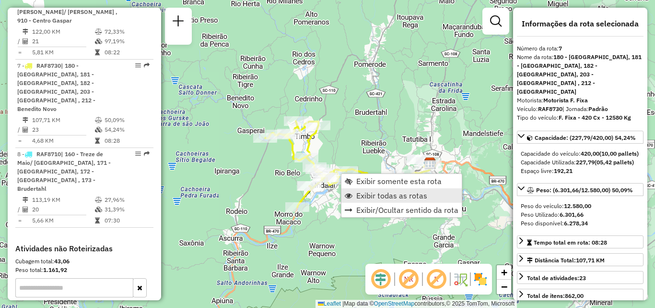
click at [393, 192] on span "Exibir todas as rotas" at bounding box center [391, 195] width 71 height 8
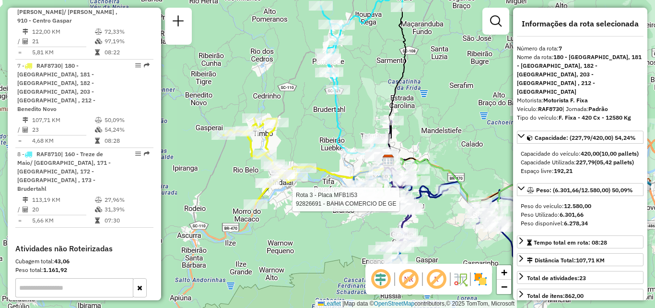
drag, startPoint x: 340, startPoint y: 120, endPoint x: 352, endPoint y: 93, distance: 30.5
click at [349, 98] on icon at bounding box center [362, 74] width 83 height 163
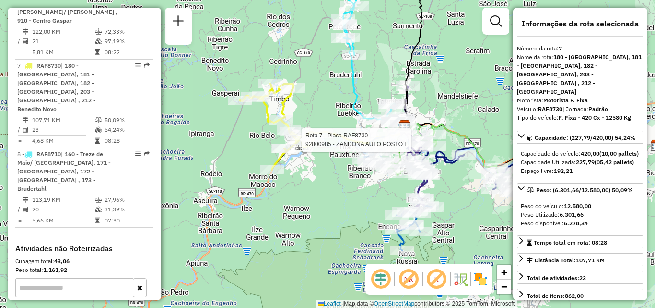
click at [298, 135] on div at bounding box center [299, 140] width 24 height 10
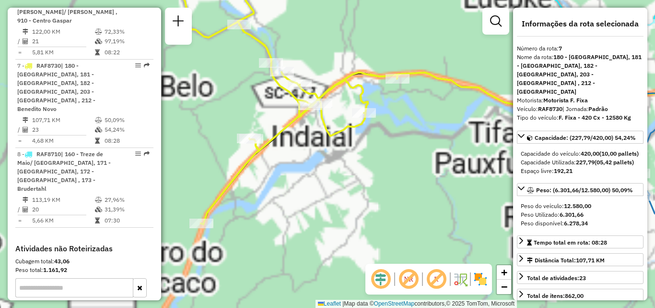
drag, startPoint x: 309, startPoint y: 149, endPoint x: 302, endPoint y: 149, distance: 6.2
click at [306, 149] on div "Janela de atendimento Grade de atendimento Capacidade Transportadoras Veículos …" at bounding box center [327, 154] width 655 height 308
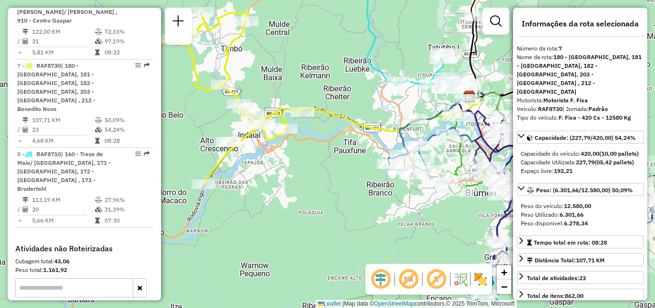
drag, startPoint x: 337, startPoint y: 160, endPoint x: 309, endPoint y: 160, distance: 27.8
click at [310, 161] on div "Janela de atendimento Grade de atendimento Capacidade Transportadoras Veículos …" at bounding box center [327, 154] width 655 height 308
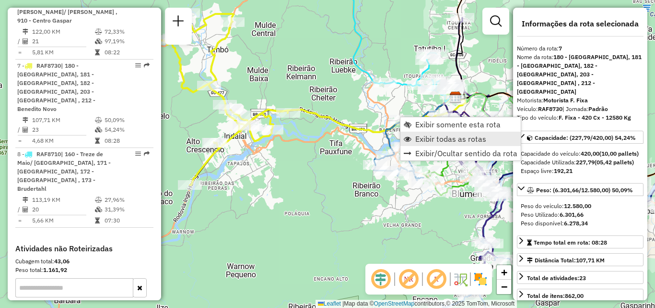
click at [421, 138] on span "Exibir todas as rotas" at bounding box center [451, 139] width 71 height 8
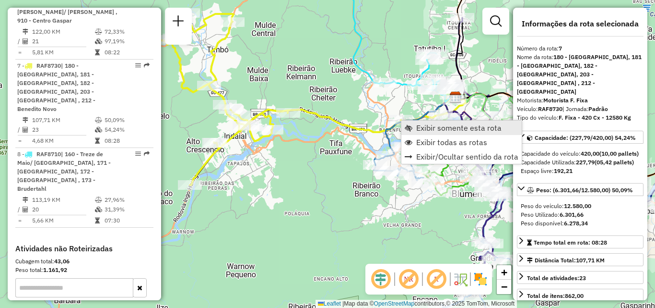
click at [425, 125] on span "Exibir somente esta rota" at bounding box center [458, 128] width 85 height 8
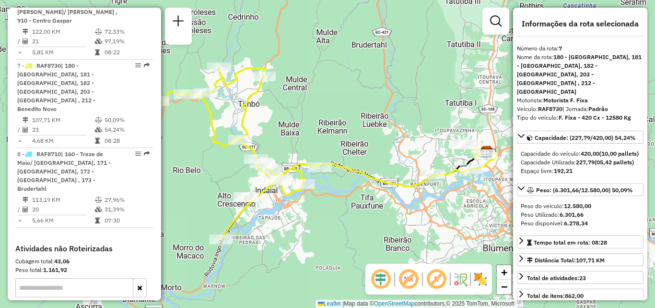
drag, startPoint x: 383, startPoint y: 142, endPoint x: 361, endPoint y: 122, distance: 30.2
click at [361, 122] on div "Janela de atendimento Grade de atendimento Capacidade Transportadoras Veículos …" at bounding box center [327, 154] width 655 height 308
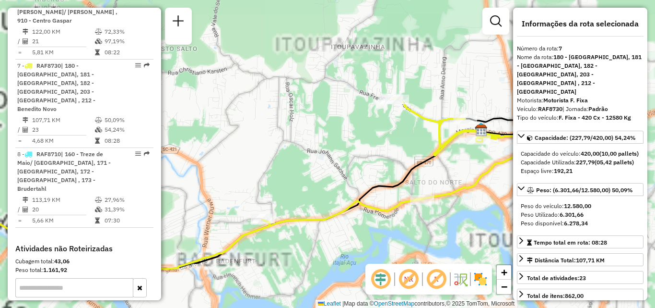
drag, startPoint x: 383, startPoint y: 126, endPoint x: 350, endPoint y: 119, distance: 33.8
click at [354, 120] on div "Janela de atendimento Grade de atendimento Capacidade Transportadoras Veículos …" at bounding box center [327, 154] width 655 height 308
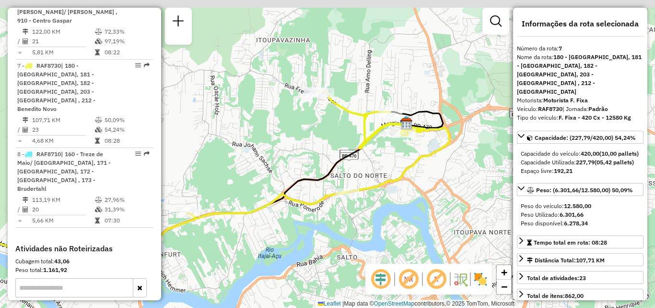
click at [329, 129] on div "Janela de atendimento Grade de atendimento Capacidade Transportadoras Veículos …" at bounding box center [327, 154] width 655 height 308
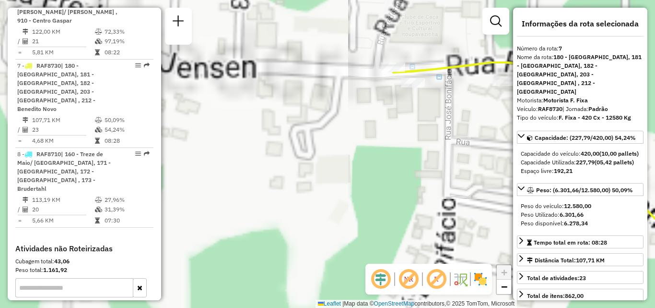
drag, startPoint x: 347, startPoint y: 128, endPoint x: 315, endPoint y: 137, distance: 33.4
click at [316, 137] on div "Janela de atendimento Grade de atendimento Capacidade Transportadoras Veículos …" at bounding box center [327, 154] width 655 height 308
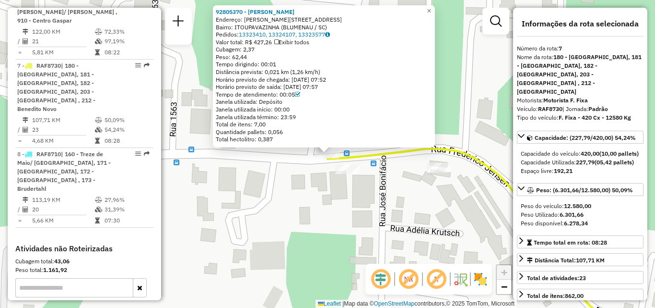
click at [309, 198] on div "92805370 - JEAN MARCELO HAVENST Endereço: R FREDERICO JENSEN 2391 Bairro: ITOUP…" at bounding box center [327, 154] width 655 height 308
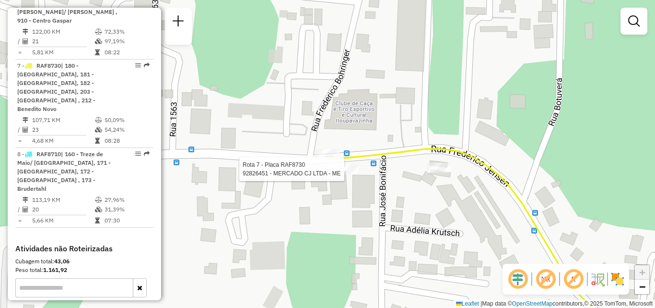
click at [350, 174] on div at bounding box center [347, 169] width 24 height 10
select select "**********"
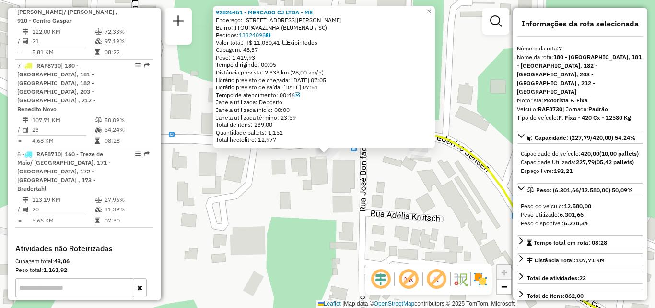
click at [348, 214] on div "92826451 - MERCADO CJ LTDA - ME Endereço: R Frederico Jensen 2371 Bairro: ITOUP…" at bounding box center [327, 154] width 655 height 308
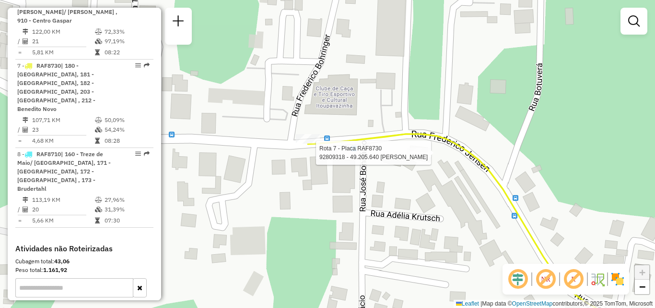
select select "**********"
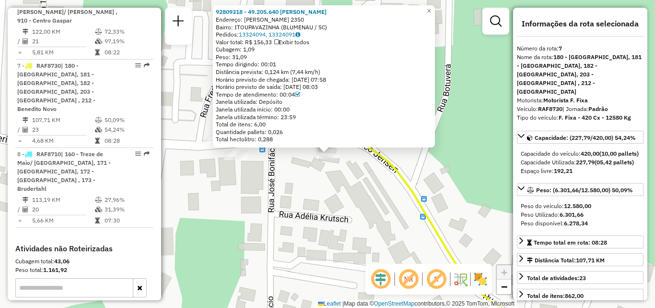
click at [382, 213] on div "92809318 - 49.205.640 ZULMAR JO Endereço: FREDERICO JENSEN 2350 Bairro: ITOUPAV…" at bounding box center [327, 154] width 655 height 308
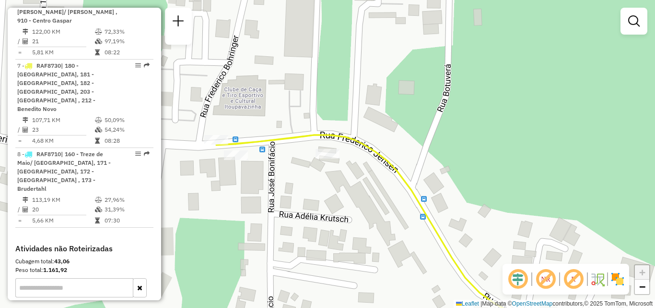
drag, startPoint x: 364, startPoint y: 200, endPoint x: 357, endPoint y: 149, distance: 51.3
click at [360, 179] on div "Janela de atendimento Grade de atendimento Capacidade Transportadoras Veículos …" at bounding box center [327, 154] width 655 height 308
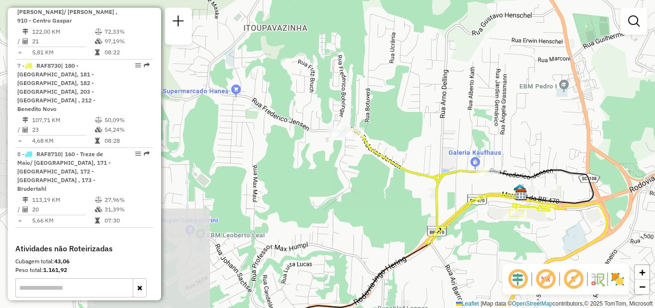
drag, startPoint x: 367, startPoint y: 169, endPoint x: 364, endPoint y: 150, distance: 20.0
click at [365, 156] on div "Janela de atendimento Grade de atendimento Capacidade Transportadoras Veículos …" at bounding box center [327, 154] width 655 height 308
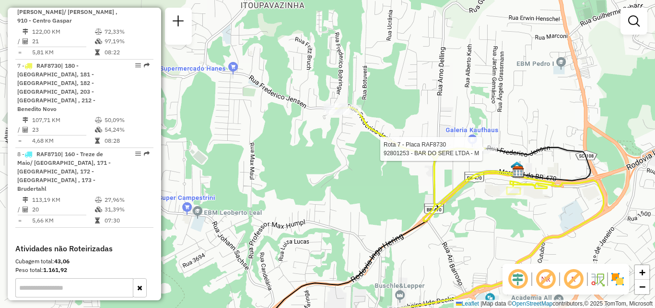
select select "**********"
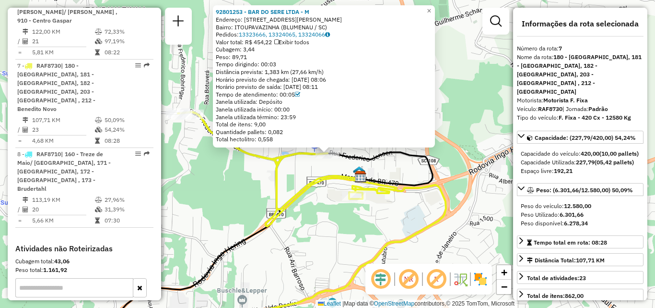
click at [346, 215] on div "92801253 - BAR DO SERE LTDA - M Endereço: R Frederico Jensen 906 Bairro: ITOUPA…" at bounding box center [327, 154] width 655 height 308
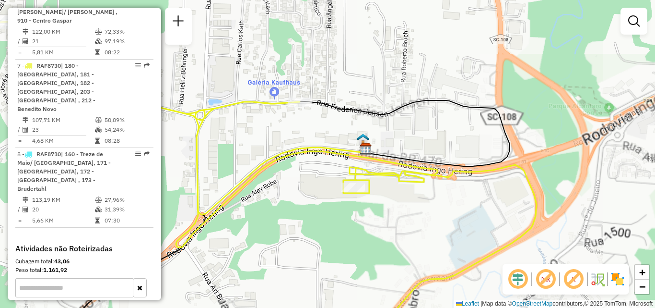
click at [354, 182] on icon at bounding box center [268, 179] width 536 height 319
select select "**********"
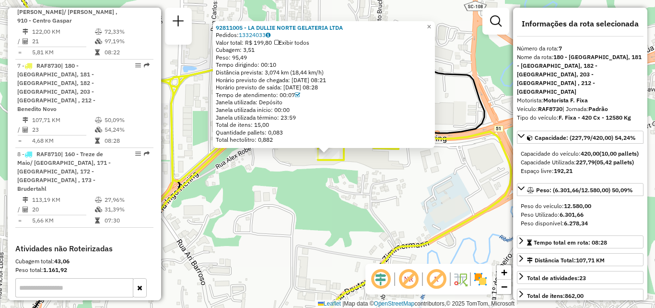
click at [309, 204] on div "92811005 - LA DULLIE NORTE GELATERIA LTDA Pedidos: 13324033 Valor total: R$ 199…" at bounding box center [327, 154] width 655 height 308
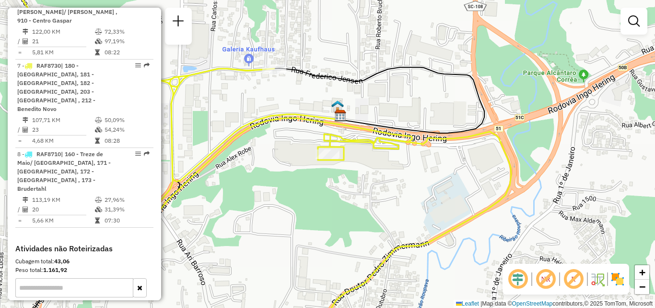
drag, startPoint x: 291, startPoint y: 204, endPoint x: 362, endPoint y: 166, distance: 80.5
click at [332, 182] on div "Janela de atendimento Grade de atendimento Capacidade Transportadoras Veículos …" at bounding box center [327, 154] width 655 height 308
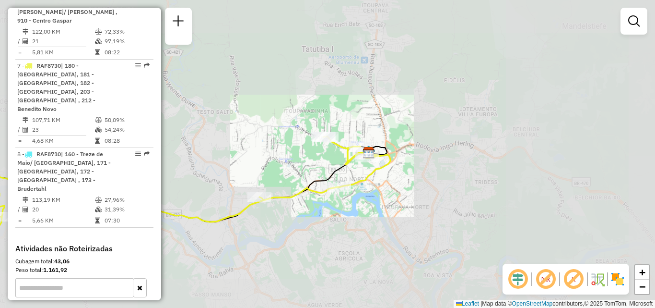
drag, startPoint x: 353, startPoint y: 168, endPoint x: 371, endPoint y: 148, distance: 26.5
click at [368, 152] on div "Janela de atendimento Grade de atendimento Capacidade Transportadoras Veículos …" at bounding box center [327, 154] width 655 height 308
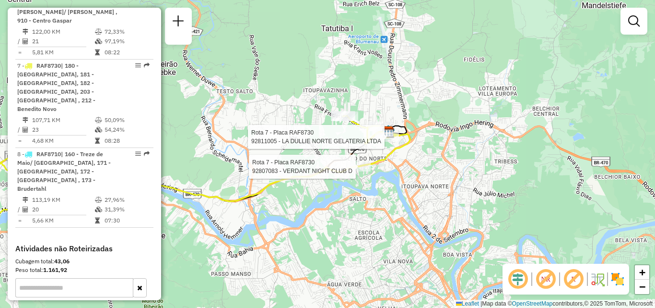
select select "**********"
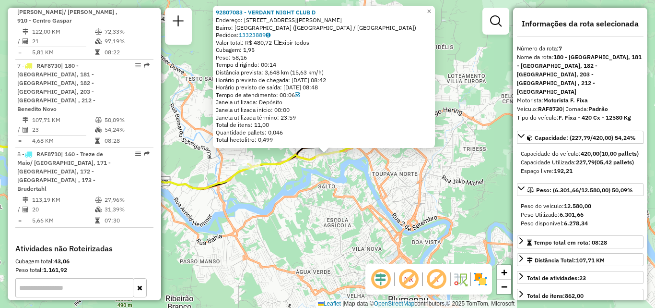
click at [322, 190] on div "92807083 - VERDANT NIGHT CLUB D Endereço: R ENGENHEIRO UDO DEEKE 1221 Bairro: S…" at bounding box center [327, 154] width 655 height 308
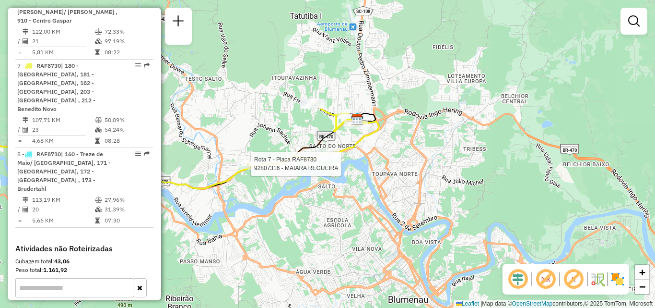
select select "**********"
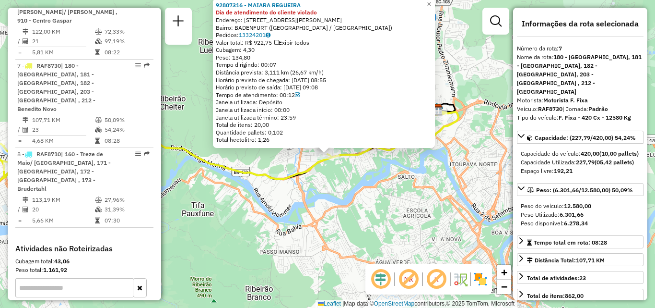
click at [285, 189] on div "92807316 - MAIARA REGUEIRA Dia de atendimento do cliente violado Endereço: 081 …" at bounding box center [327, 154] width 655 height 308
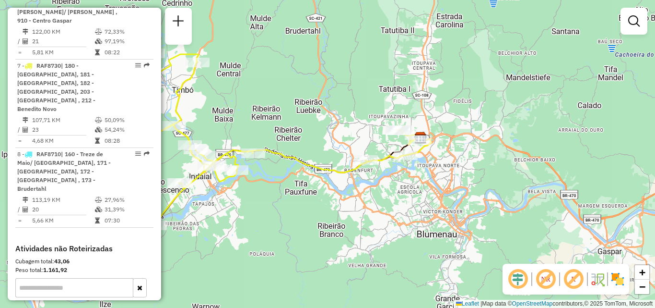
drag, startPoint x: 373, startPoint y: 178, endPoint x: 384, endPoint y: 176, distance: 11.7
click at [384, 176] on div "Janela de atendimento Grade de atendimento Capacidade Transportadoras Veículos …" at bounding box center [327, 154] width 655 height 308
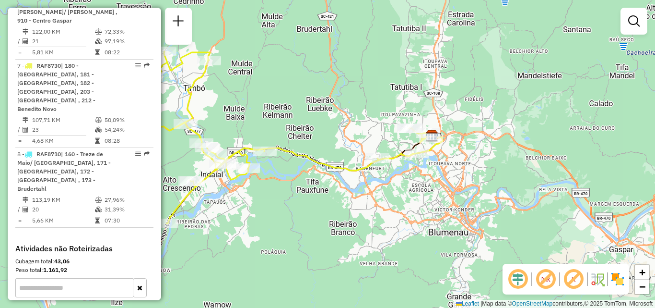
drag, startPoint x: 350, startPoint y: 215, endPoint x: 468, endPoint y: 212, distance: 118.1
click at [467, 212] on div "Janela de atendimento Grade de atendimento Capacidade Transportadoras Veículos …" at bounding box center [327, 154] width 655 height 308
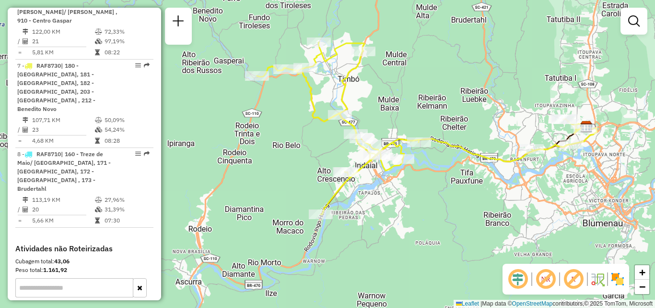
drag, startPoint x: 447, startPoint y: 210, endPoint x: 461, endPoint y: 221, distance: 17.7
click at [461, 221] on div "Janela de atendimento Grade de atendimento Capacidade Transportadoras Veículos …" at bounding box center [327, 154] width 655 height 308
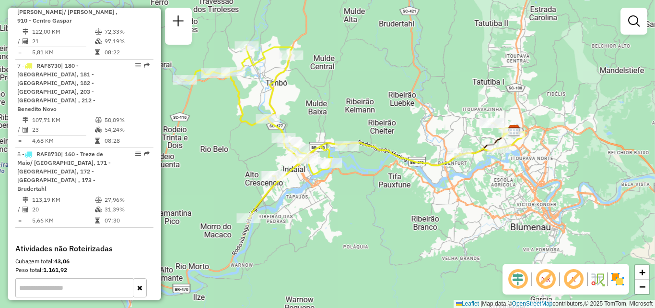
drag, startPoint x: 438, startPoint y: 213, endPoint x: 378, endPoint y: 207, distance: 59.7
click at [378, 207] on div "Janela de atendimento Grade de atendimento Capacidade Transportadoras Veículos …" at bounding box center [327, 154] width 655 height 308
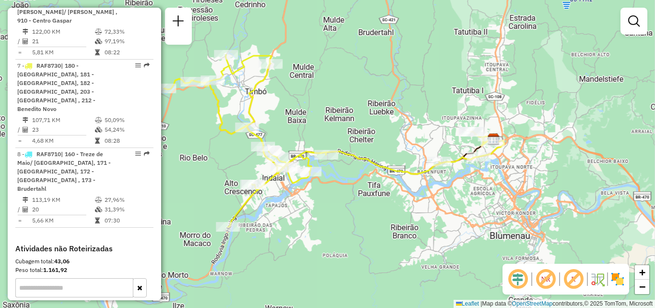
click at [382, 185] on div "Janela de atendimento Grade de atendimento Capacidade Transportadoras Veículos …" at bounding box center [327, 154] width 655 height 308
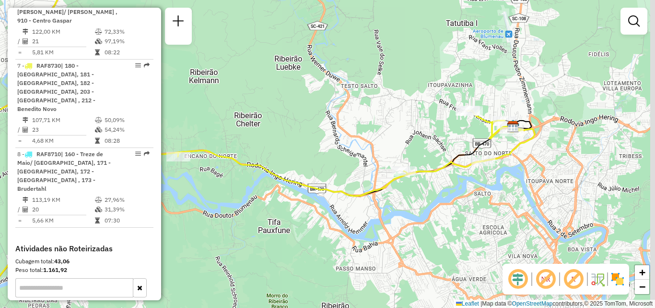
drag, startPoint x: 451, startPoint y: 166, endPoint x: 421, endPoint y: 179, distance: 32.9
click at [423, 179] on icon at bounding box center [231, 137] width 607 height 329
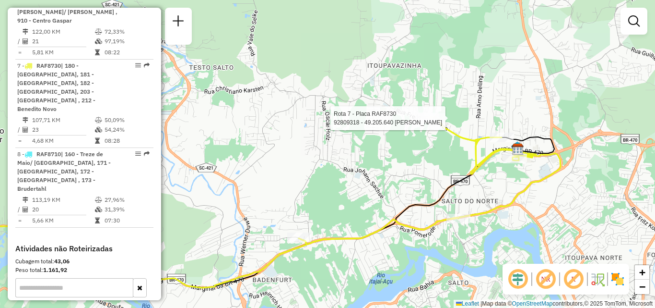
select select "**********"
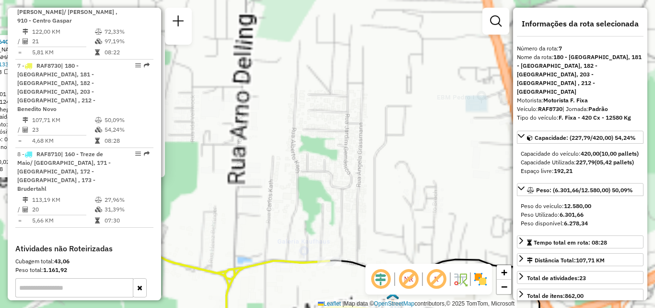
click at [297, 223] on div "92809318 - 49.205.640 ZULMAR JO Endereço: FREDERICO JENSEN 2350 Bairro: ITOUPAV…" at bounding box center [327, 154] width 655 height 308
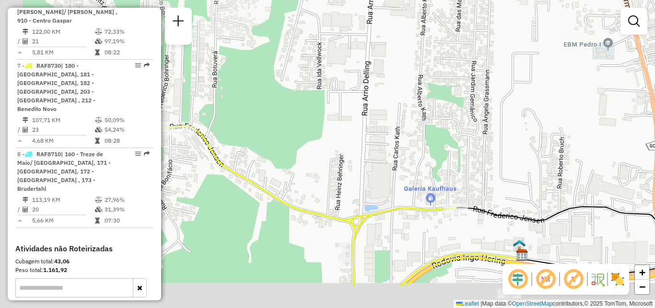
drag, startPoint x: 295, startPoint y: 217, endPoint x: 517, endPoint y: 138, distance: 236.0
click at [517, 138] on div "Janela de atendimento Grade de atendimento Capacidade Transportadoras Veículos …" at bounding box center [327, 154] width 655 height 308
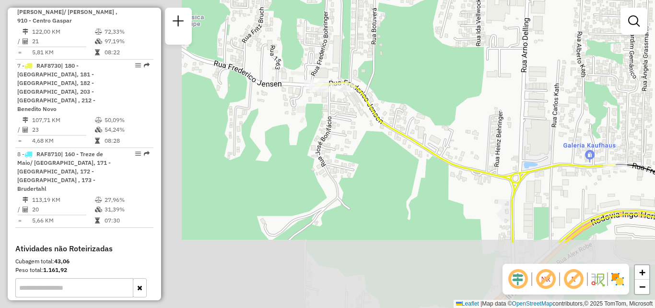
click at [495, 212] on div "Janela de atendimento Grade de atendimento Capacidade Transportadoras Veículos …" at bounding box center [327, 154] width 655 height 308
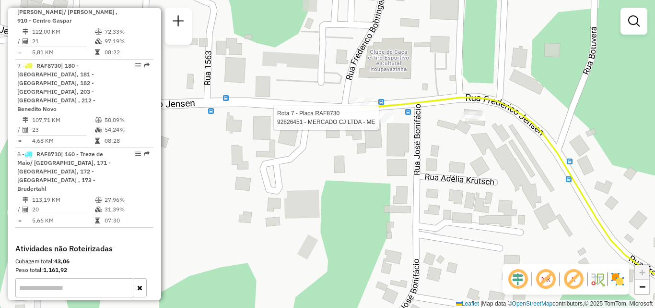
select select "**********"
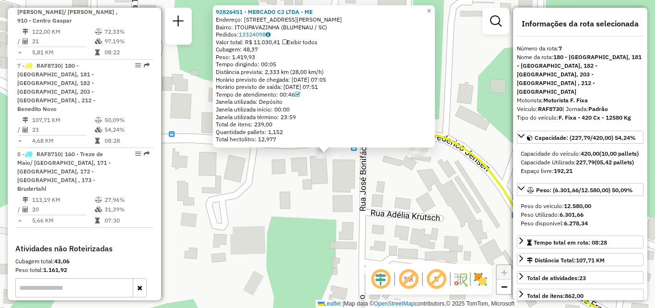
click at [364, 182] on div "92826451 - MERCADO CJ LTDA - ME Endereço: R Frederico Jensen 2371 Bairro: ITOUP…" at bounding box center [327, 154] width 655 height 308
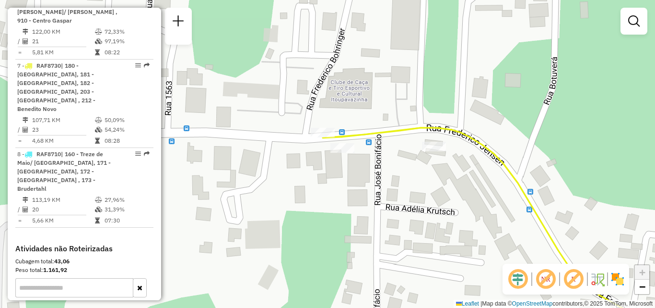
drag, startPoint x: 388, startPoint y: 206, endPoint x: 424, endPoint y: 192, distance: 39.0
click at [424, 192] on div "Janela de atendimento Grade de atendimento Capacidade Transportadoras Veículos …" at bounding box center [327, 154] width 655 height 308
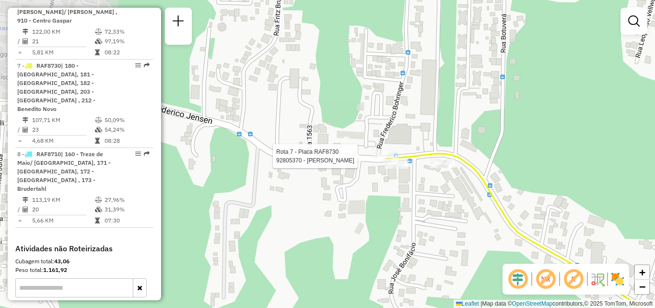
select select "**********"
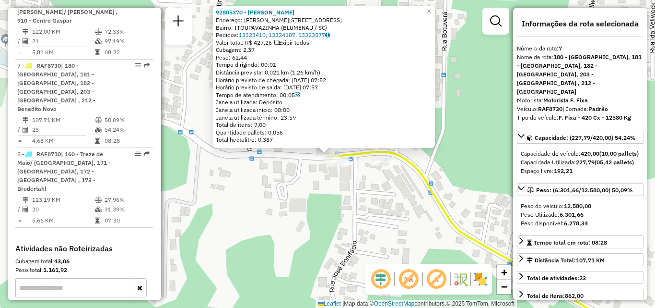
click at [397, 187] on div "92805370 - JEAN MARCELO HAVENST Endereço: R FREDERICO JENSEN 2391 Bairro: ITOUP…" at bounding box center [327, 154] width 655 height 308
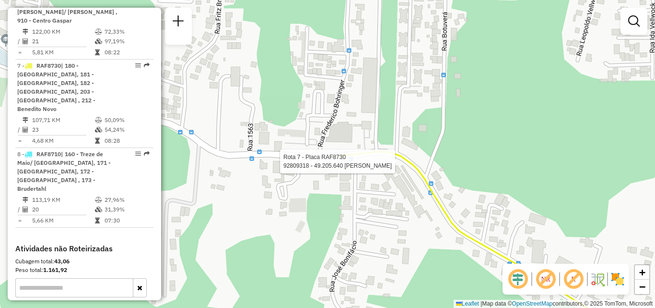
select select "**********"
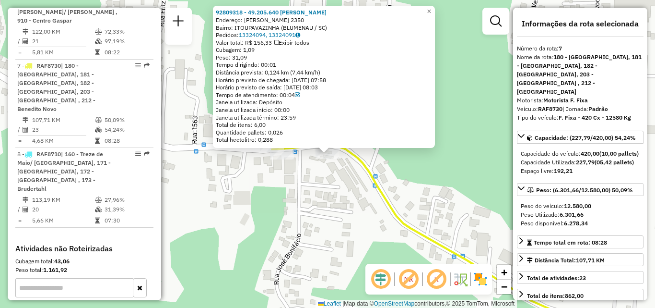
click at [372, 215] on div "92809318 - 49.205.640 ZULMAR JO Endereço: FREDERICO JENSEN 2350 Bairro: ITOUPAV…" at bounding box center [327, 154] width 655 height 308
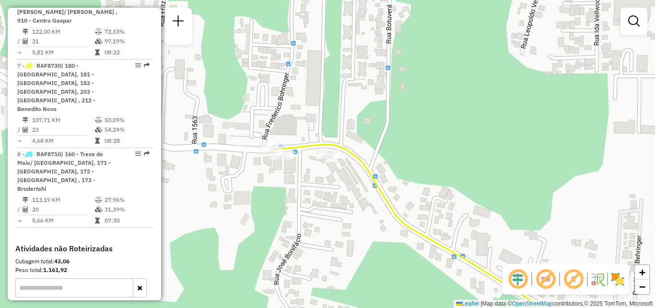
drag, startPoint x: 372, startPoint y: 217, endPoint x: 384, endPoint y: 156, distance: 62.1
click at [378, 189] on div "Janela de atendimento Grade de atendimento Capacidade Transportadoras Veículos …" at bounding box center [327, 154] width 655 height 308
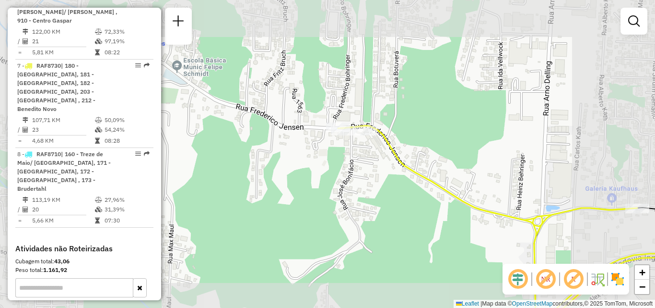
drag, startPoint x: 392, startPoint y: 202, endPoint x: 367, endPoint y: 131, distance: 76.3
click at [369, 139] on div "Janela de atendimento Grade de atendimento Capacidade Transportadoras Veículos …" at bounding box center [327, 154] width 655 height 308
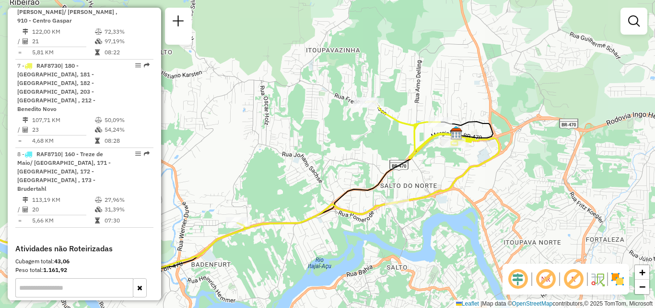
drag, startPoint x: 431, startPoint y: 142, endPoint x: 424, endPoint y: 137, distance: 8.6
click at [426, 142] on icon at bounding box center [202, 186] width 595 height 171
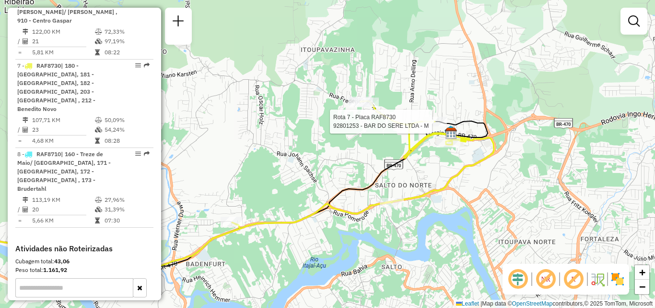
select select "**********"
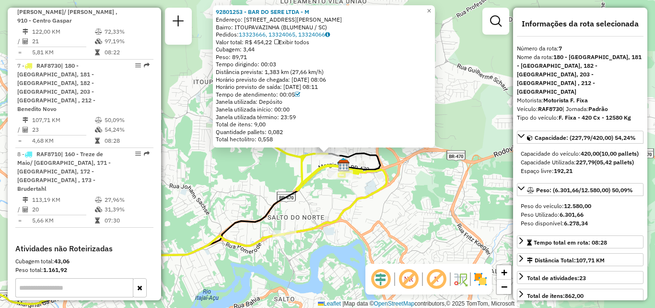
click at [386, 191] on icon at bounding box center [160, 218] width 452 height 171
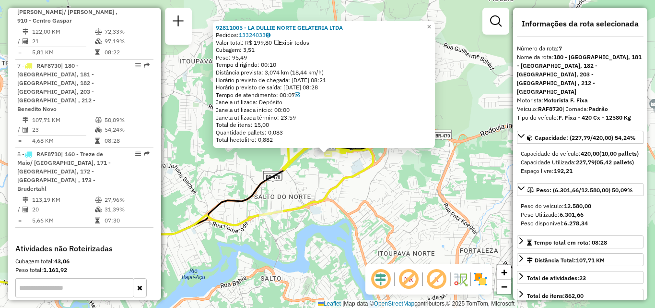
click at [336, 201] on div "92811005 - LA DULLIE NORTE GELATERIA LTDA Pedidos: 13324033 Valor total: R$ 199…" at bounding box center [327, 154] width 655 height 308
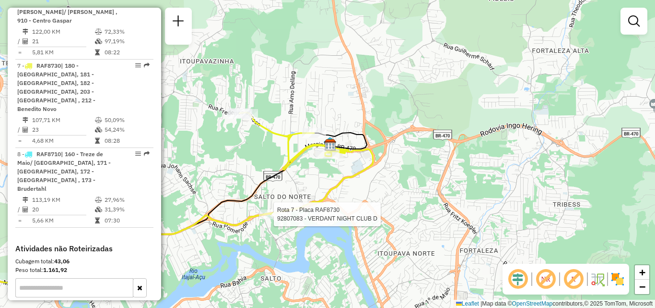
select select "**********"
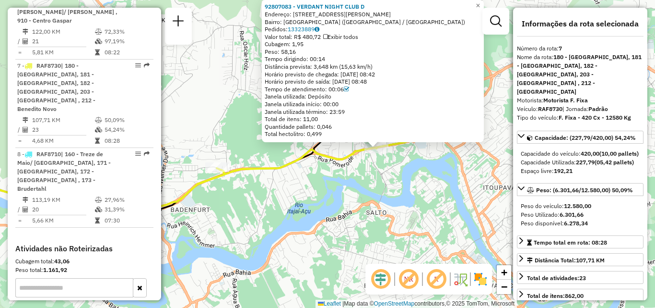
drag, startPoint x: 239, startPoint y: 233, endPoint x: 292, endPoint y: 226, distance: 53.2
click at [292, 226] on div "92807083 - VERDANT NIGHT CLUB D Endereço: R ENGENHEIRO UDO DEEKE 1221 Bairro: S…" at bounding box center [327, 154] width 655 height 308
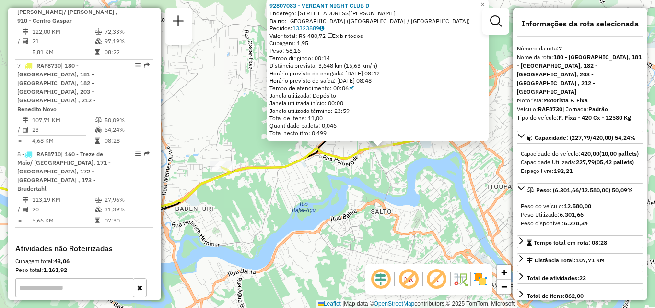
drag, startPoint x: 276, startPoint y: 225, endPoint x: 316, endPoint y: 225, distance: 39.8
click at [316, 225] on div "92807083 - VERDANT NIGHT CLUB D Endereço: R ENGENHEIRO UDO DEEKE 1221 Bairro: S…" at bounding box center [327, 154] width 655 height 308
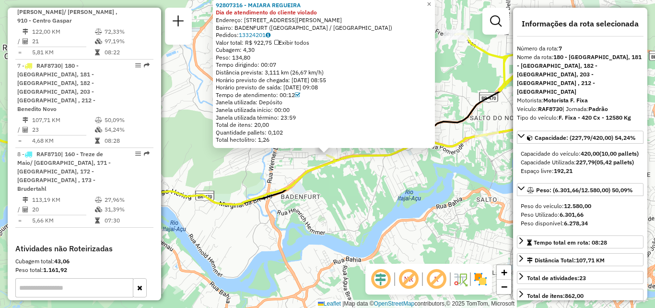
click at [275, 205] on div "92807316 - MAIARA REGUEIRA Dia de atendimento do cliente violado Endereço: 081 …" at bounding box center [327, 154] width 655 height 308
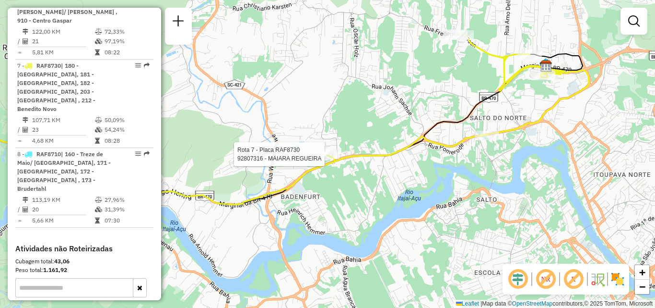
select select "**********"
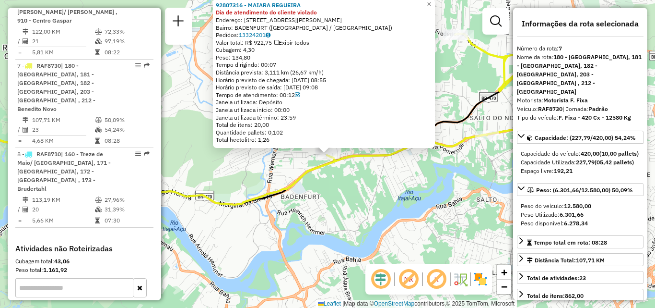
click at [323, 199] on div "92807316 - MAIARA REGUEIRA Dia de atendimento do cliente violado Endereço: 081 …" at bounding box center [327, 154] width 655 height 308
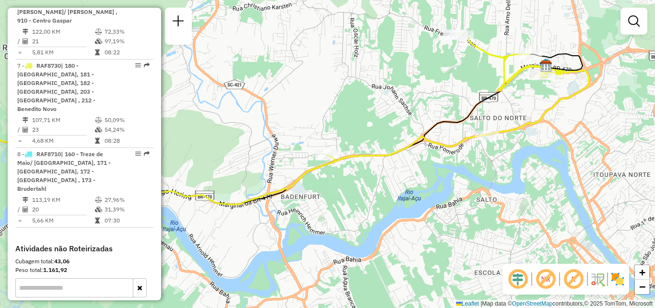
drag, startPoint x: 308, startPoint y: 179, endPoint x: 366, endPoint y: 148, distance: 65.3
click at [327, 167] on icon at bounding box center [261, 119] width 655 height 171
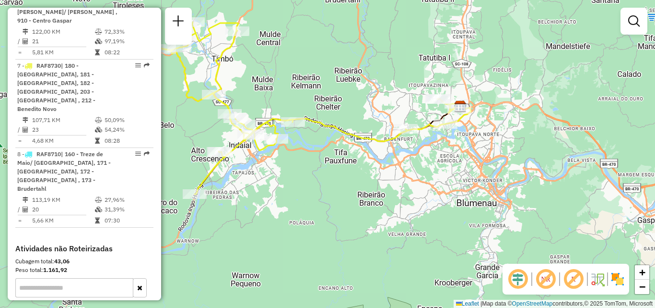
drag, startPoint x: 389, startPoint y: 178, endPoint x: 417, endPoint y: 178, distance: 28.3
click at [420, 178] on div "Rota 7 - Placa RAF8730 92807316 - MAIARA REGUEIRA Janela de atendimento Grade d…" at bounding box center [327, 154] width 655 height 308
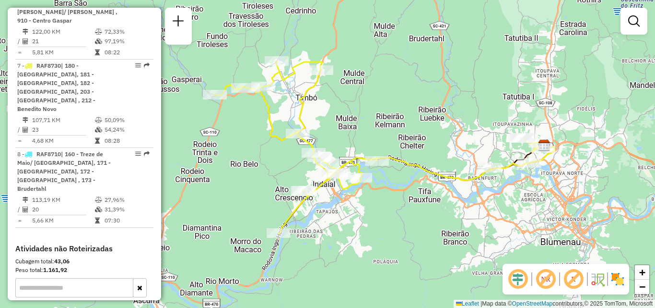
drag, startPoint x: 388, startPoint y: 204, endPoint x: 382, endPoint y: 202, distance: 6.2
click at [402, 223] on div "Janela de atendimento Grade de atendimento Capacidade Transportadoras Veículos …" at bounding box center [327, 154] width 655 height 308
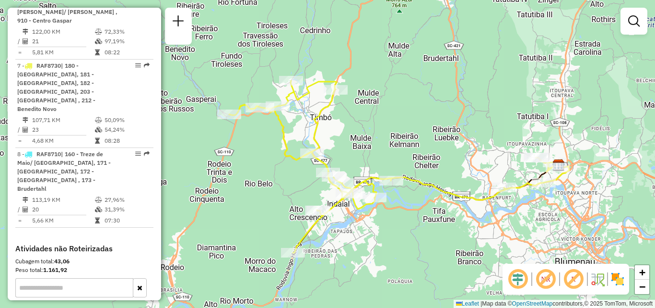
drag, startPoint x: 360, startPoint y: 165, endPoint x: 386, endPoint y: 158, distance: 26.8
click at [386, 158] on div "Janela de atendimento Grade de atendimento Capacidade Transportadoras Veículos …" at bounding box center [327, 154] width 655 height 308
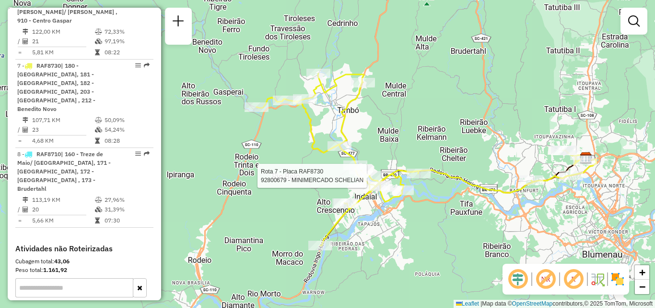
select select "**********"
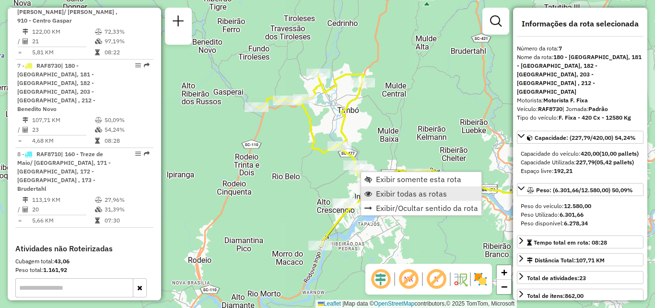
click at [403, 191] on span "Exibir todas as rotas" at bounding box center [411, 194] width 71 height 8
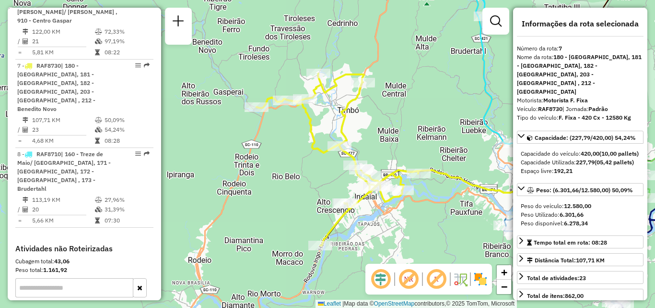
drag, startPoint x: 425, startPoint y: 236, endPoint x: 325, endPoint y: 178, distance: 115.5
click at [332, 183] on div "Janela de atendimento Grade de atendimento Capacidade Transportadoras Veículos …" at bounding box center [327, 154] width 655 height 308
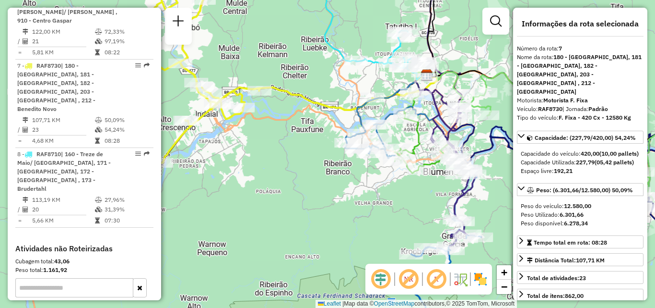
drag, startPoint x: 340, startPoint y: 185, endPoint x: 331, endPoint y: 196, distance: 14.0
click at [332, 196] on div "Janela de atendimento Grade de atendimento Capacidade Transportadoras Veículos …" at bounding box center [327, 154] width 655 height 308
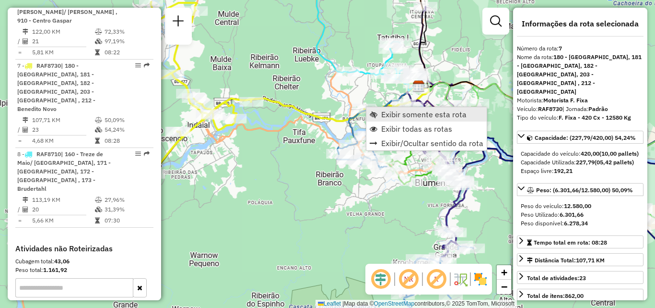
click at [399, 115] on span "Exibir somente esta rota" at bounding box center [423, 114] width 85 height 8
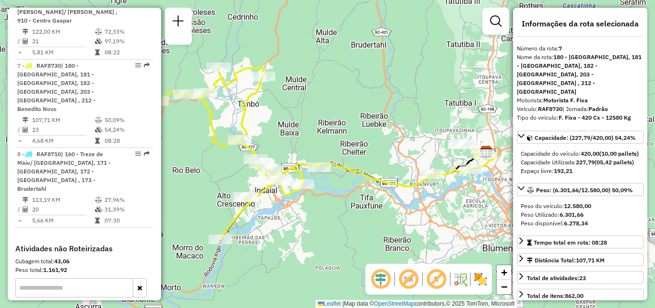
drag, startPoint x: 336, startPoint y: 190, endPoint x: 306, endPoint y: 164, distance: 39.4
click at [307, 164] on div "Janela de atendimento Grade de atendimento Capacidade Transportadoras Veículos …" at bounding box center [327, 154] width 655 height 308
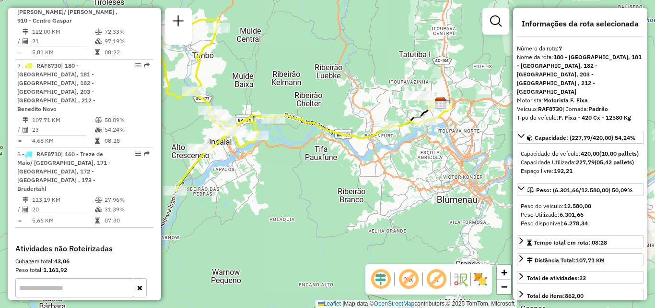
drag, startPoint x: 453, startPoint y: 164, endPoint x: 405, endPoint y: 182, distance: 50.9
click at [405, 182] on div "Janela de atendimento Grade de atendimento Capacidade Transportadoras Veículos …" at bounding box center [327, 154] width 655 height 308
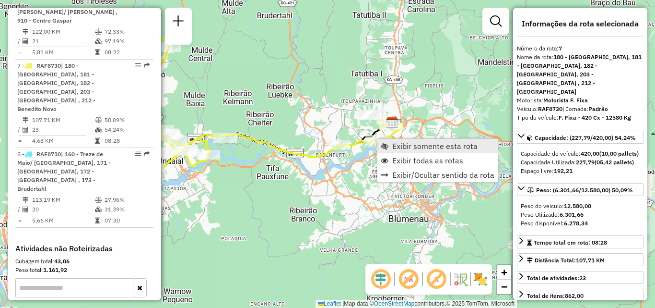
click at [409, 139] on link "Exibir somente esta rota" at bounding box center [438, 146] width 120 height 14
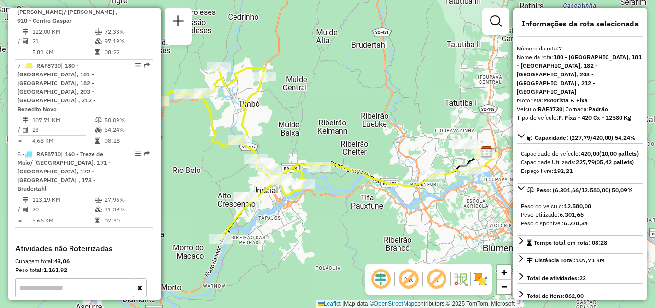
drag, startPoint x: 372, startPoint y: 188, endPoint x: 335, endPoint y: 202, distance: 39.8
click at [336, 202] on icon at bounding box center [327, 153] width 340 height 172
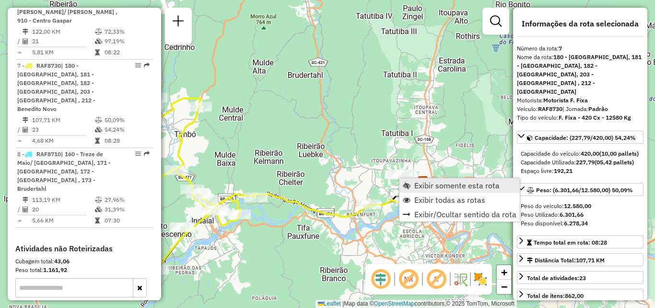
click at [420, 181] on span "Exibir somente esta rota" at bounding box center [457, 185] width 85 height 8
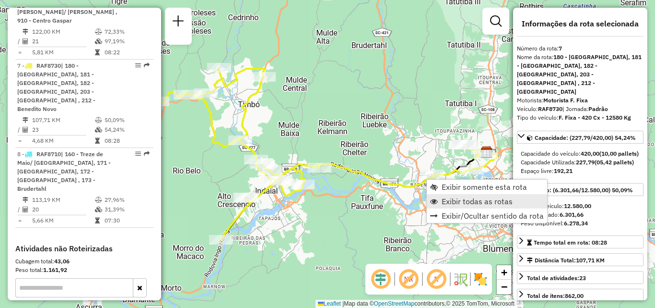
click at [452, 201] on span "Exibir todas as rotas" at bounding box center [477, 201] width 71 height 8
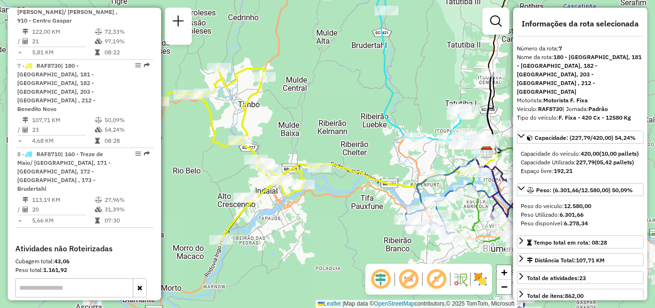
drag, startPoint x: 381, startPoint y: 216, endPoint x: 308, endPoint y: 222, distance: 73.6
click at [310, 221] on div "Janela de atendimento Grade de atendimento Capacidade Transportadoras Veículos …" at bounding box center [327, 154] width 655 height 308
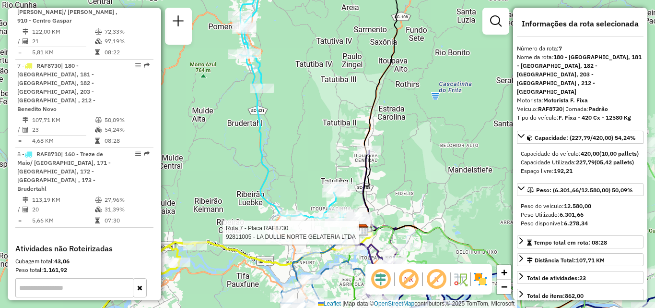
drag, startPoint x: 403, startPoint y: 175, endPoint x: 435, endPoint y: 149, distance: 41.3
click at [433, 153] on div "Rota 7 - Placa RAF8730 92801253 - BAR DO SERE LTDA - M Rota 7 - Placa RAF8730 9…" at bounding box center [327, 154] width 655 height 308
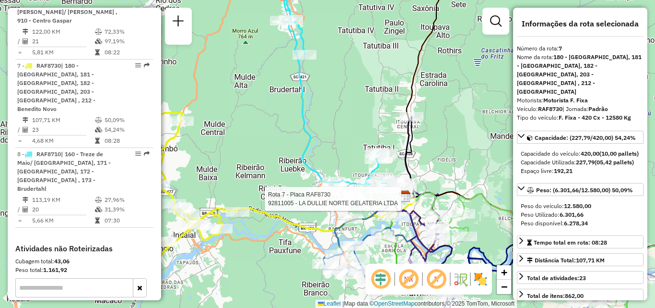
click at [432, 149] on div "Rota 7 - Placa RAF8730 92811005 - LA DULLIE NORTE GELATERIA LTDA Janela de aten…" at bounding box center [327, 154] width 655 height 308
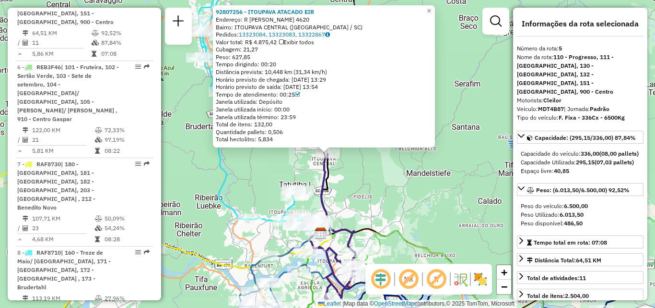
scroll to position [634, 0]
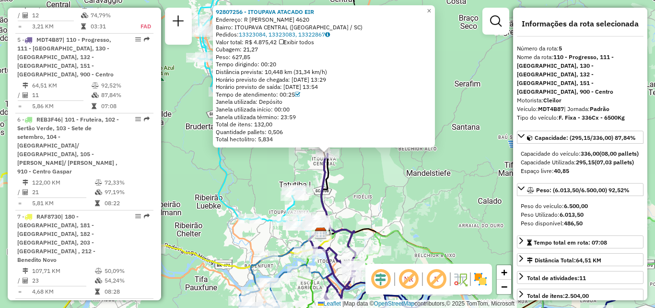
click at [395, 189] on div "92807256 - ITOUPAVA ATACADO EIR Endereço: R GUSTAVO ZIMMERMANN 4620 Bairro: ITO…" at bounding box center [327, 154] width 655 height 308
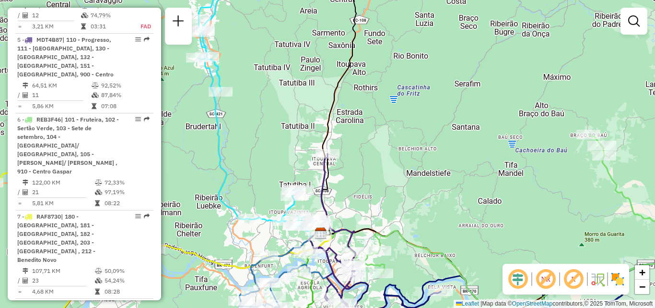
drag, startPoint x: 392, startPoint y: 217, endPoint x: 436, endPoint y: 147, distance: 82.5
click at [420, 174] on div "Janela de atendimento Grade de atendimento Capacidade Transportadoras Veículos …" at bounding box center [327, 154] width 655 height 308
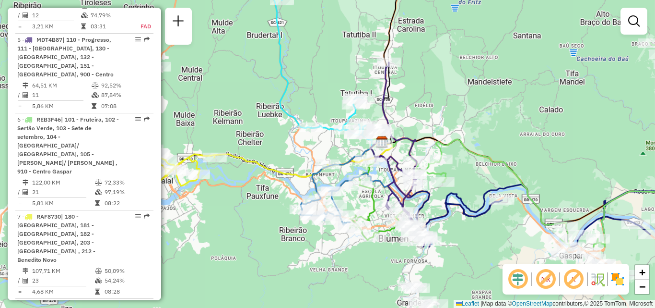
drag, startPoint x: 428, startPoint y: 155, endPoint x: 427, endPoint y: 128, distance: 27.4
click at [428, 138] on div "Janela de atendimento Grade de atendimento Capacidade Transportadoras Veículos …" at bounding box center [327, 154] width 655 height 308
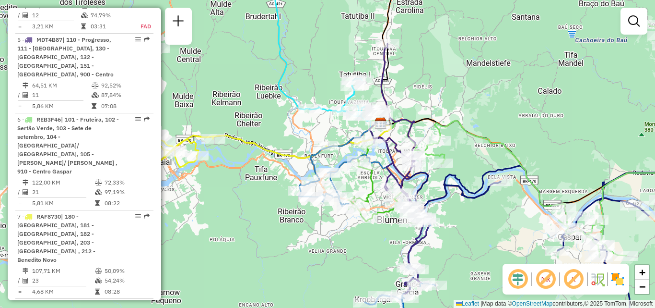
drag, startPoint x: 458, startPoint y: 178, endPoint x: 449, endPoint y: 163, distance: 17.6
click at [450, 165] on icon at bounding box center [582, 246] width 276 height 186
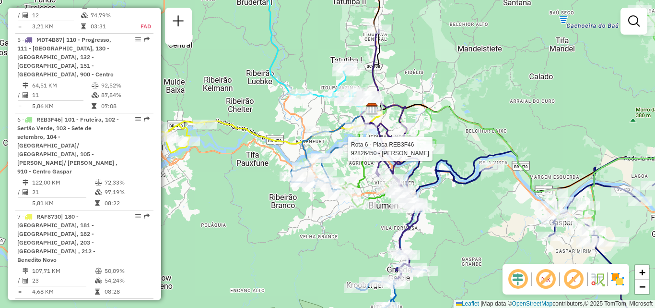
select select "**********"
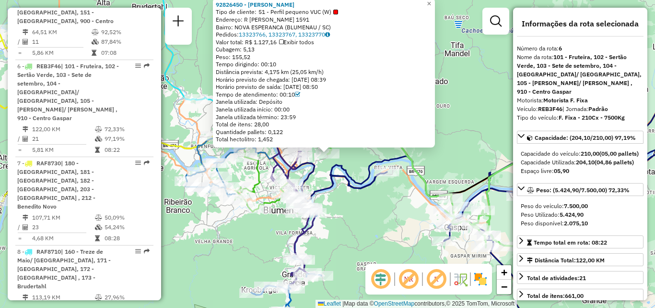
scroll to position [705, 0]
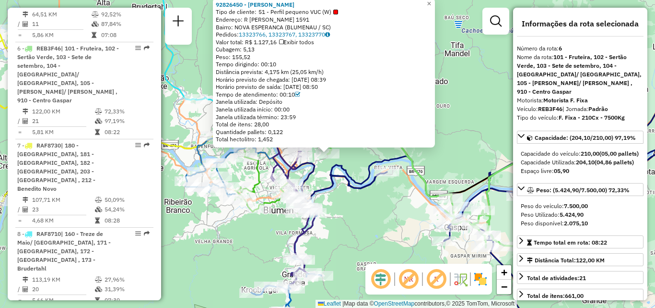
click at [410, 179] on div "92826450 - MARILENE REIS Tipo de cliente: 51 - Perfil pequeno VUC (W) Endereço:…" at bounding box center [327, 154] width 655 height 308
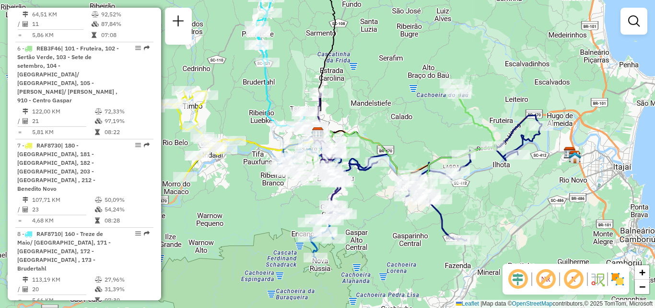
drag, startPoint x: 349, startPoint y: 203, endPoint x: 379, endPoint y: 196, distance: 31.1
click at [376, 198] on div "Janela de atendimento Grade de atendimento Capacidade Transportadoras Veículos …" at bounding box center [327, 154] width 655 height 308
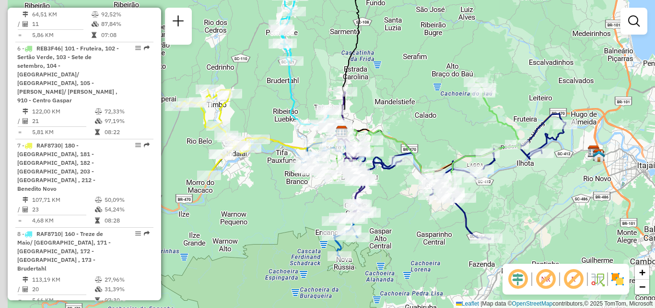
drag, startPoint x: 306, startPoint y: 202, endPoint x: 331, endPoint y: 202, distance: 24.9
click at [331, 202] on div "Janela de atendimento Grade de atendimento Capacidade Transportadoras Veículos …" at bounding box center [327, 154] width 655 height 308
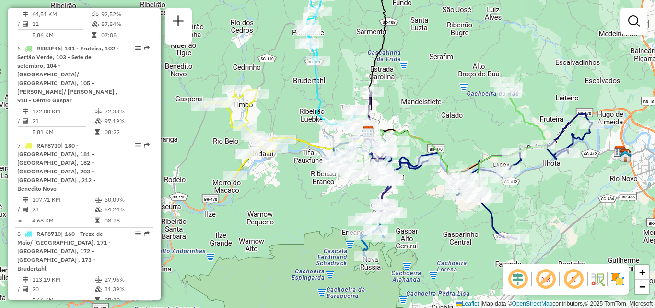
drag, startPoint x: 313, startPoint y: 175, endPoint x: 302, endPoint y: 155, distance: 21.9
click at [302, 162] on div "Janela de atendimento Grade de atendimento Capacidade Transportadoras Veículos …" at bounding box center [327, 154] width 655 height 308
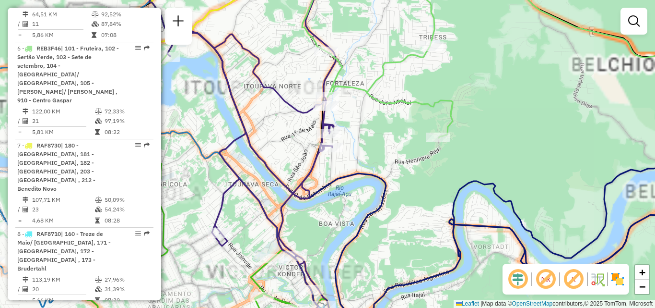
click at [418, 174] on div "Janela de atendimento Grade de atendimento Capacidade Transportadoras Veículos …" at bounding box center [327, 154] width 655 height 308
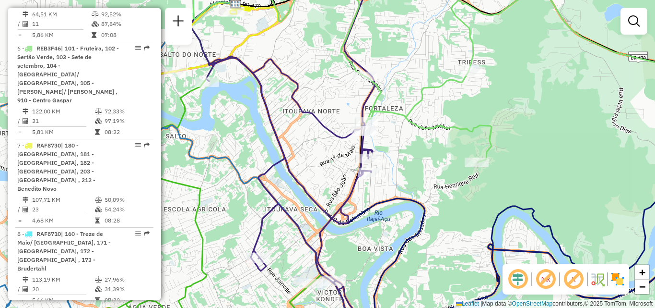
drag, startPoint x: 321, startPoint y: 158, endPoint x: 426, endPoint y: 138, distance: 106.4
click at [425, 139] on div "Rota 5 - Placa MDT4B87 92809088 - PEREIRA BAR Janela de atendimento Grade de at…" at bounding box center [327, 154] width 655 height 308
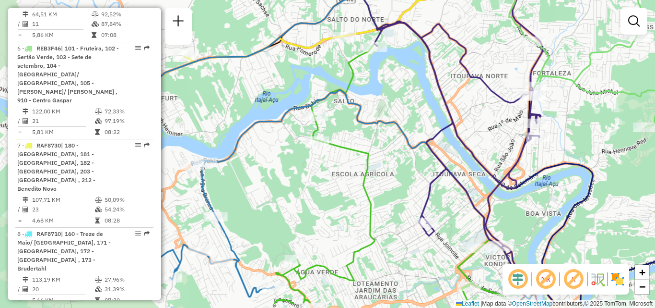
drag, startPoint x: 391, startPoint y: 162, endPoint x: 407, endPoint y: 134, distance: 32.0
click at [404, 141] on div "Janela de atendimento Grade de atendimento Capacidade Transportadoras Veículos …" at bounding box center [327, 154] width 655 height 308
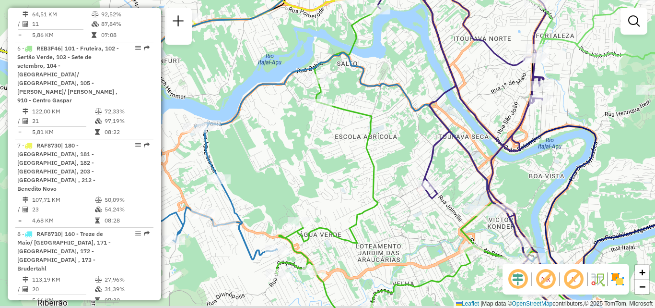
drag, startPoint x: 414, startPoint y: 157, endPoint x: 394, endPoint y: 139, distance: 27.2
click at [398, 145] on div "Janela de atendimento Grade de atendimento Capacidade Transportadoras Veículos …" at bounding box center [327, 154] width 655 height 308
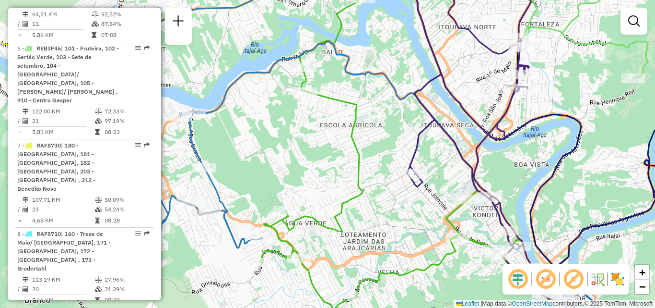
drag, startPoint x: 390, startPoint y: 214, endPoint x: 448, endPoint y: 235, distance: 62.1
click at [448, 235] on div "Rota 3 - Placa MFB1I53 92826513 - NORTE PIZZA LTDA - M Janela de atendimento Gr…" at bounding box center [327, 154] width 655 height 308
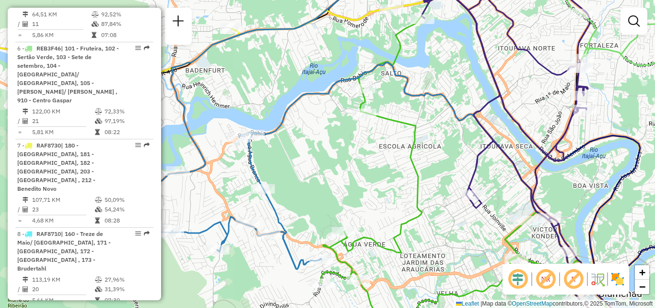
drag, startPoint x: 448, startPoint y: 235, endPoint x: 437, endPoint y: 131, distance: 104.8
click at [438, 135] on div "Janela de atendimento Grade de atendimento Capacidade Transportadoras Veículos …" at bounding box center [327, 154] width 655 height 308
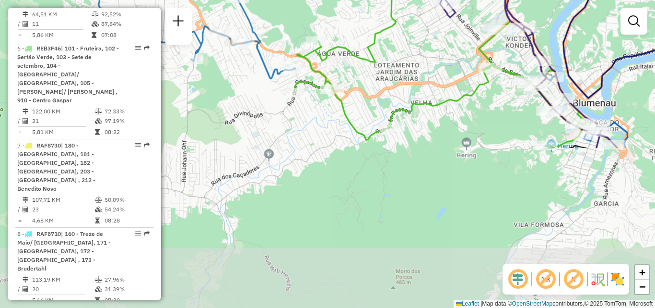
drag, startPoint x: 439, startPoint y: 150, endPoint x: 352, endPoint y: 210, distance: 105.8
click at [354, 210] on div "Janela de atendimento Grade de atendimento Capacidade Transportadoras Veículos …" at bounding box center [327, 154] width 655 height 308
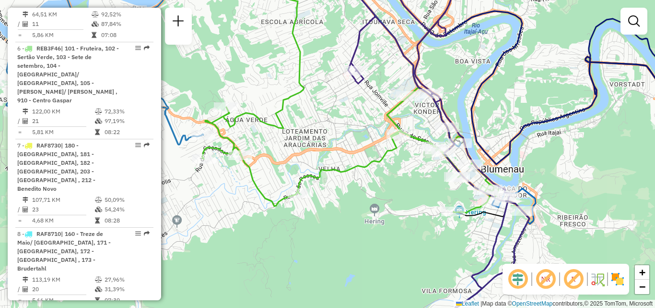
drag, startPoint x: 367, startPoint y: 183, endPoint x: 364, endPoint y: 207, distance: 24.6
click at [365, 210] on div "Janela de atendimento Grade de atendimento Capacidade Transportadoras Veículos …" at bounding box center [327, 154] width 655 height 308
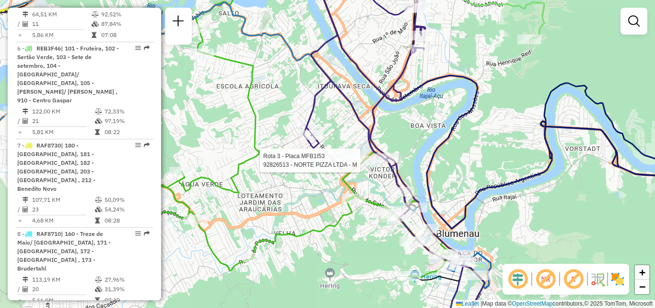
select select "**********"
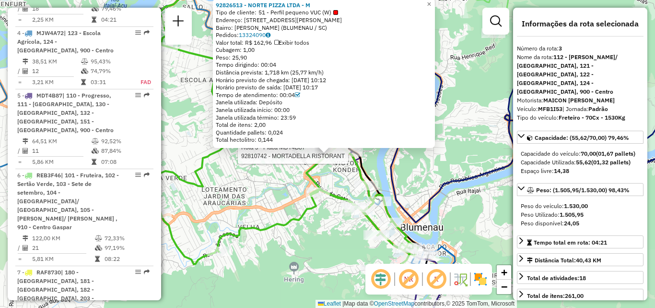
scroll to position [510, 0]
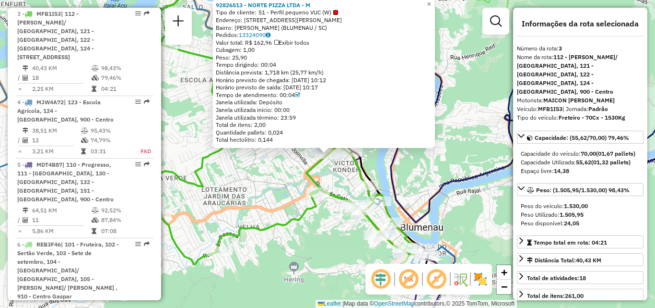
click at [245, 185] on div "92826513 - NORTE PIZZA LTDA - M Tipo de cliente: 51 - Perfil pequeno VUC (W) En…" at bounding box center [327, 154] width 655 height 308
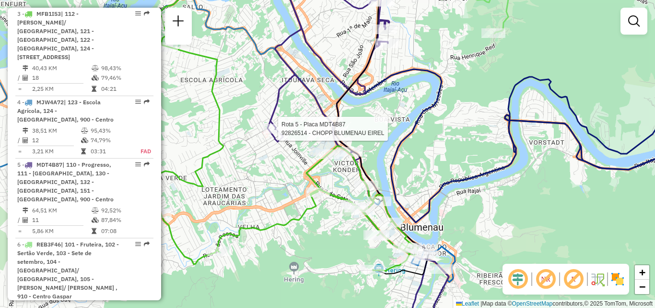
select select "**********"
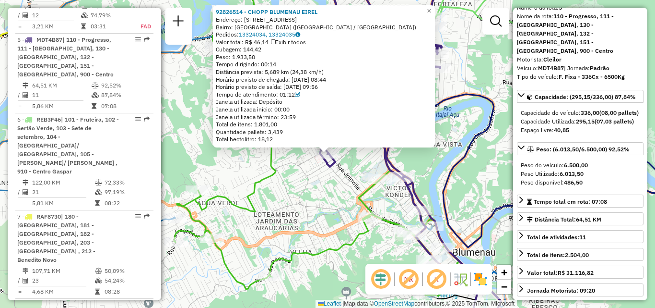
scroll to position [48, 0]
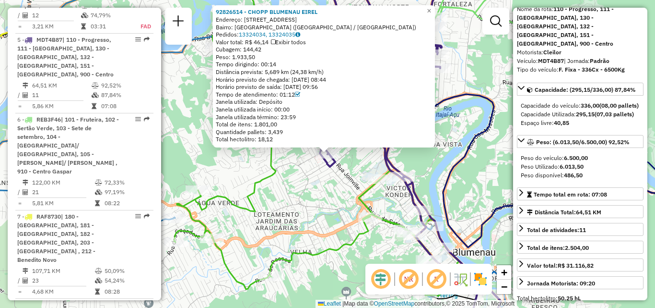
click at [279, 221] on div "Rota 3 - Placa MFB1I53 92809328 - MN RESTAURANTE LTDA 92826514 - CHOPP BLUMENAU…" at bounding box center [327, 154] width 655 height 308
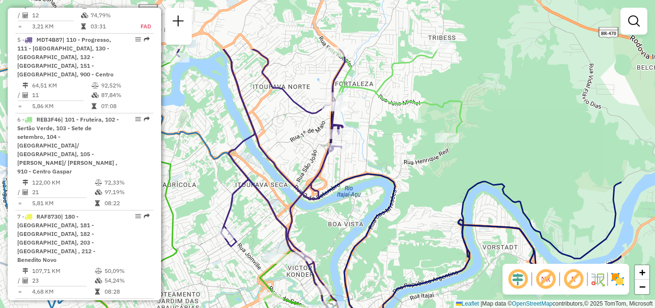
drag, startPoint x: 327, startPoint y: 210, endPoint x: 243, endPoint y: 273, distance: 104.8
click at [244, 273] on div "Janela de atendimento Grade de atendimento Capacidade Transportadoras Veículos …" at bounding box center [327, 154] width 655 height 308
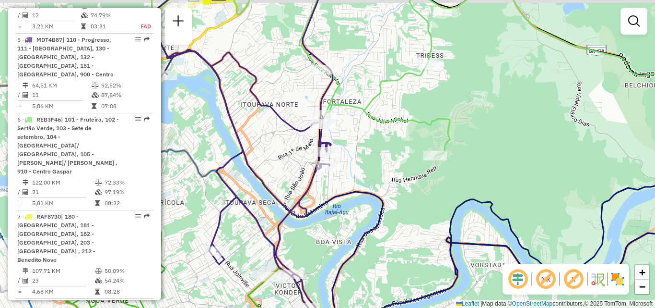
drag, startPoint x: 309, startPoint y: 209, endPoint x: 309, endPoint y: 240, distance: 31.2
click at [309, 216] on icon at bounding box center [235, 106] width 176 height 221
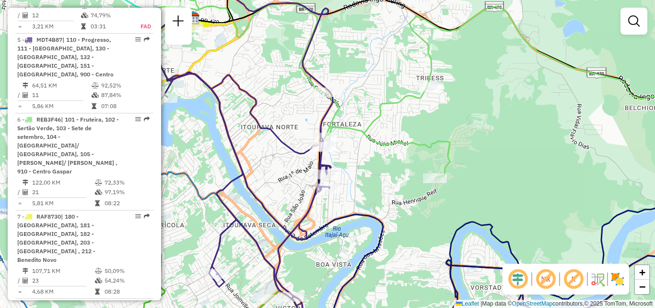
drag, startPoint x: 387, startPoint y: 124, endPoint x: 333, endPoint y: 133, distance: 54.5
click at [367, 133] on div "Janela de atendimento Grade de atendimento Capacidade Transportadoras Veículos …" at bounding box center [327, 154] width 655 height 308
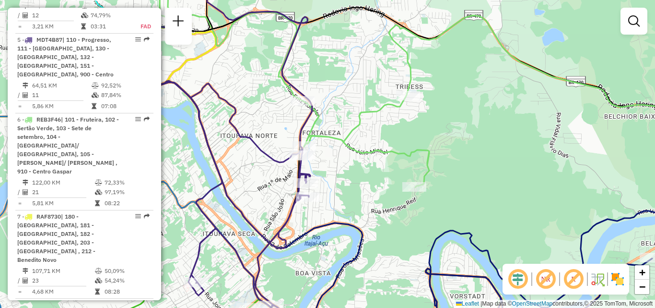
drag, startPoint x: 380, startPoint y: 149, endPoint x: 392, endPoint y: 151, distance: 12.1
click at [392, 151] on icon at bounding box center [438, 79] width 565 height 215
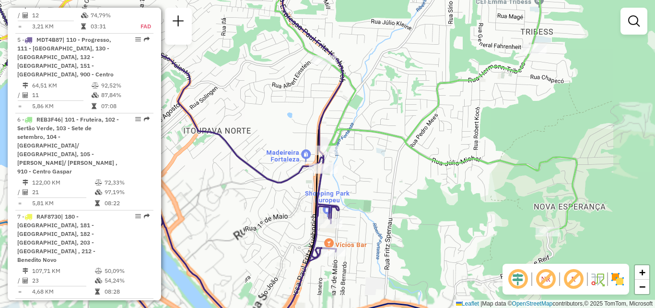
drag, startPoint x: 334, startPoint y: 164, endPoint x: 354, endPoint y: 167, distance: 19.6
click at [354, 167] on div "Janela de atendimento Grade de atendimento Capacidade Transportadoras Veículos …" at bounding box center [327, 154] width 655 height 308
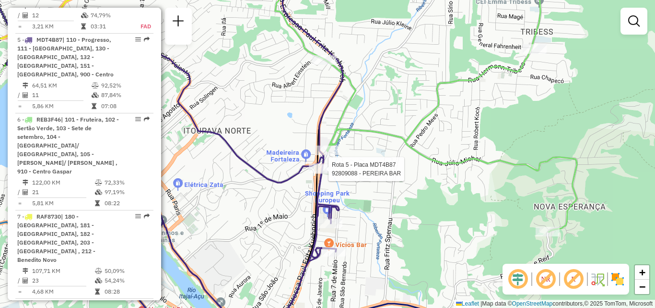
select select "**********"
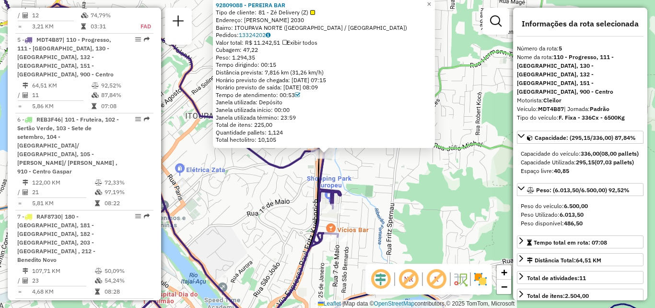
click at [380, 177] on div "92809088 - PEREIRA BAR Tipo de cliente: 81 - Zé Delivery (Z) Endereço: FERNANDO…" at bounding box center [327, 154] width 655 height 308
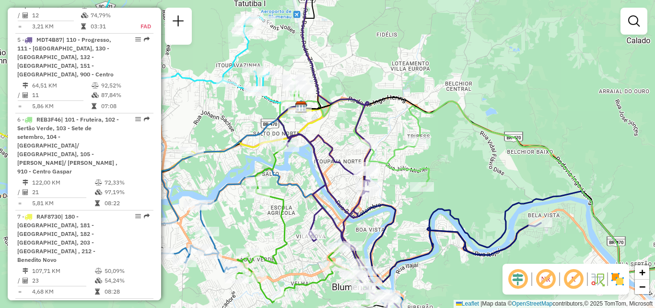
drag, startPoint x: 400, startPoint y: 211, endPoint x: 415, endPoint y: 212, distance: 14.9
click at [415, 212] on icon at bounding box center [409, 194] width 263 height 175
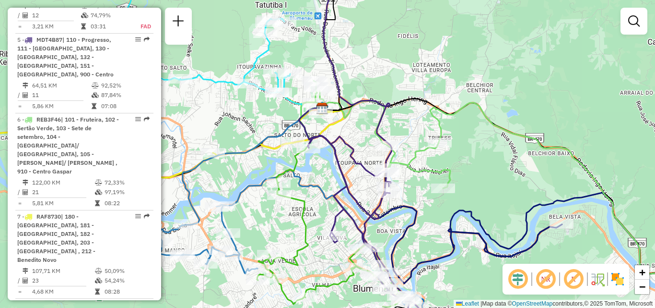
drag, startPoint x: 351, startPoint y: 187, endPoint x: 356, endPoint y: 187, distance: 5.3
click at [356, 187] on icon at bounding box center [364, 153] width 113 height 369
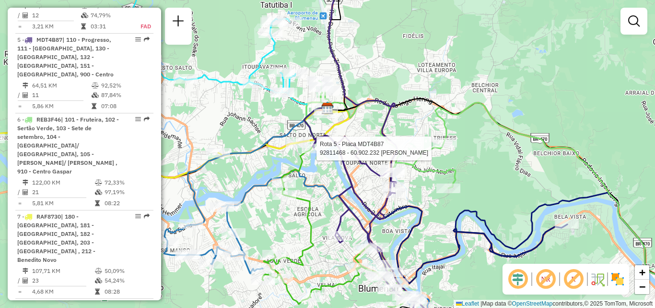
select select "**********"
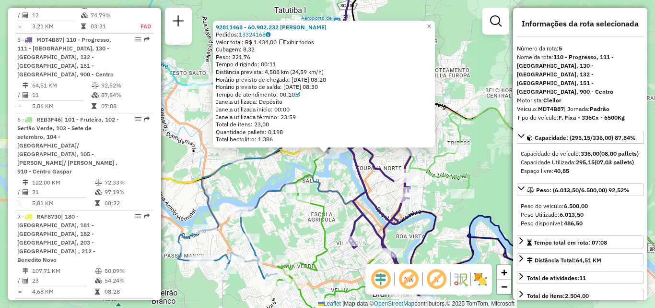
drag, startPoint x: 322, startPoint y: 185, endPoint x: 326, endPoint y: 180, distance: 5.5
click at [323, 185] on icon at bounding box center [291, 227] width 227 height 104
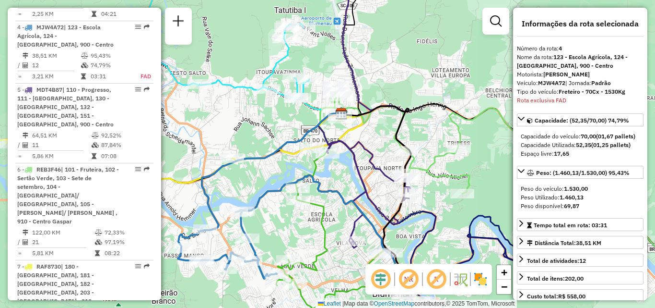
scroll to position [572, 0]
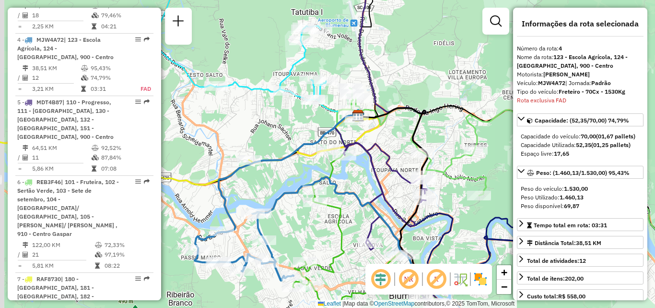
drag, startPoint x: 345, startPoint y: 181, endPoint x: 351, endPoint y: 181, distance: 5.3
click at [351, 181] on div "Janela de atendimento Grade de atendimento Capacidade Transportadoras Veículos …" at bounding box center [327, 154] width 655 height 308
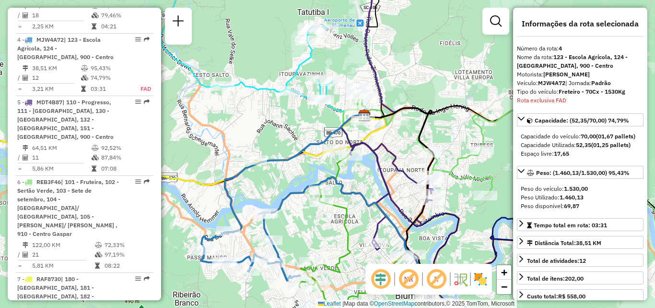
drag, startPoint x: 277, startPoint y: 170, endPoint x: 262, endPoint y: 168, distance: 14.6
click at [264, 168] on div "Rota 7 - Placa RAF8730 92807316 - MAIARA REGUEIRA Janela de atendimento Grade d…" at bounding box center [327, 154] width 655 height 308
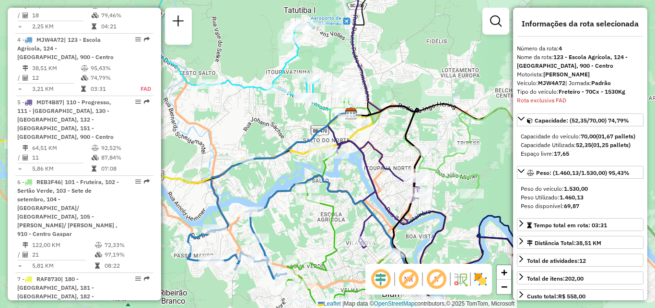
click at [327, 177] on div "Janela de atendimento Grade de atendimento Capacidade Transportadoras Veículos …" at bounding box center [327, 154] width 655 height 308
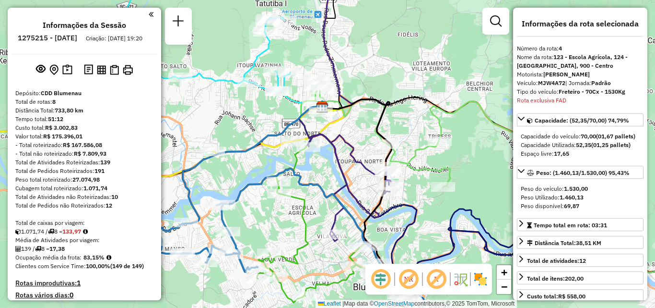
select select "**********"
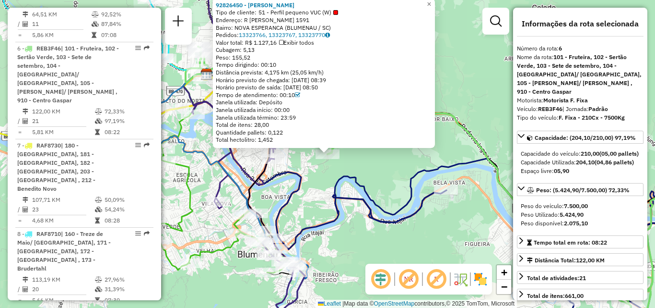
click at [341, 175] on icon at bounding box center [527, 248] width 388 height 180
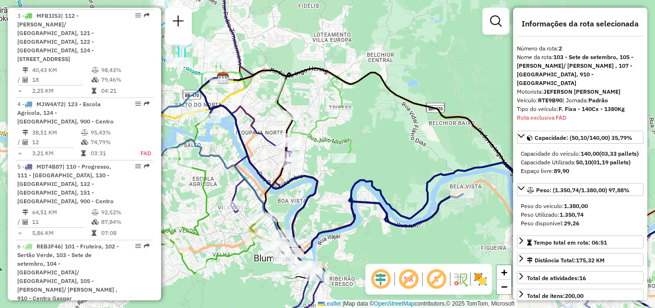
drag, startPoint x: 369, startPoint y: 174, endPoint x: 417, endPoint y: 182, distance: 49.1
click at [416, 182] on div "Janela de atendimento Grade de atendimento Capacidade Transportadoras Veículos …" at bounding box center [327, 154] width 655 height 308
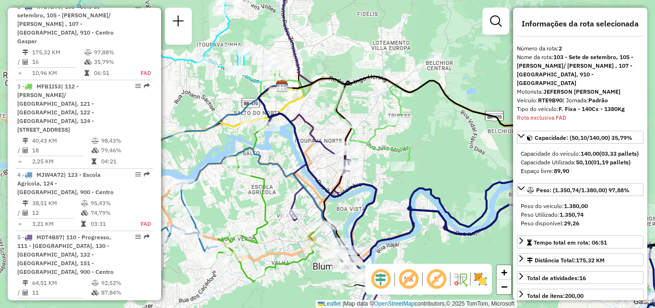
scroll to position [439, 0]
drag, startPoint x: 317, startPoint y: 99, endPoint x: 371, endPoint y: 91, distance: 54.4
click at [366, 92] on div "Janela de atendimento Grade de atendimento Capacidade Transportadoras Veículos …" at bounding box center [327, 154] width 655 height 308
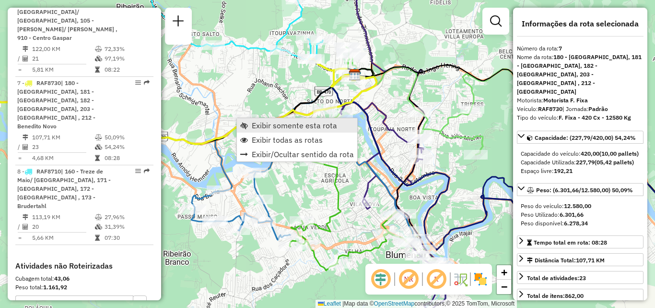
scroll to position [785, 0]
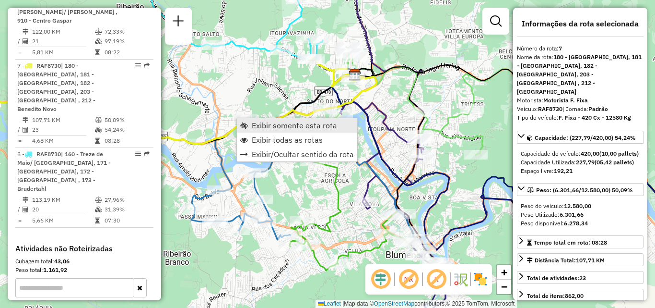
click at [268, 128] on span "Exibir somente esta rota" at bounding box center [294, 125] width 85 height 8
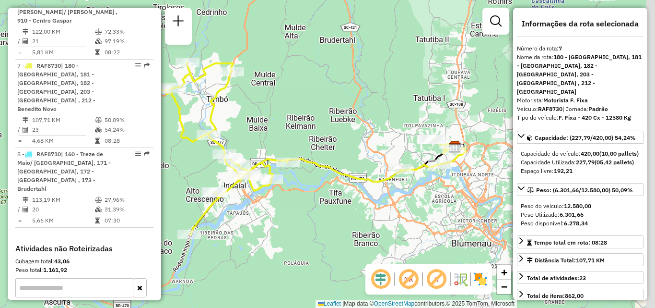
drag, startPoint x: 365, startPoint y: 187, endPoint x: 309, endPoint y: 175, distance: 57.4
click at [313, 178] on div "Janela de atendimento Grade de atendimento Capacidade Transportadoras Veículos …" at bounding box center [327, 154] width 655 height 308
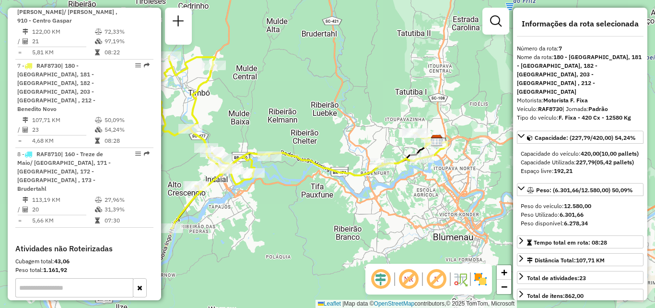
drag, startPoint x: 295, startPoint y: 173, endPoint x: 344, endPoint y: 171, distance: 49.5
click at [336, 173] on div "Janela de atendimento Grade de atendimento Capacidade Transportadoras Veículos …" at bounding box center [327, 154] width 655 height 308
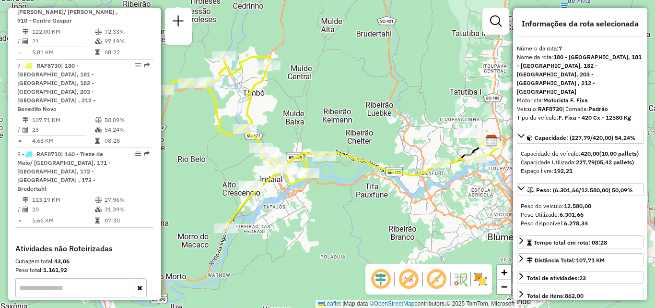
drag, startPoint x: 480, startPoint y: 196, endPoint x: 417, endPoint y: 196, distance: 62.9
click at [419, 196] on div "Janela de atendimento Grade de atendimento Capacidade Transportadoras Veículos …" at bounding box center [327, 154] width 655 height 308
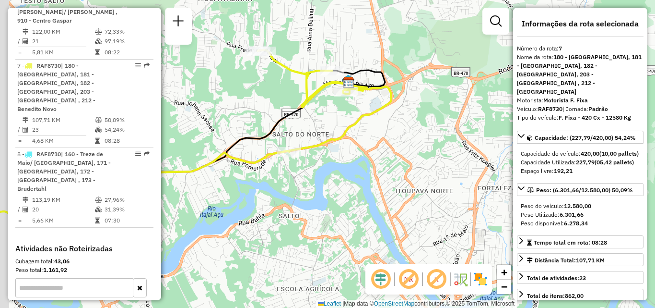
drag, startPoint x: 422, startPoint y: 159, endPoint x: 446, endPoint y: 150, distance: 25.2
click at [446, 150] on div "Janela de atendimento Grade de atendimento Capacidade Transportadoras Veículos …" at bounding box center [327, 154] width 655 height 308
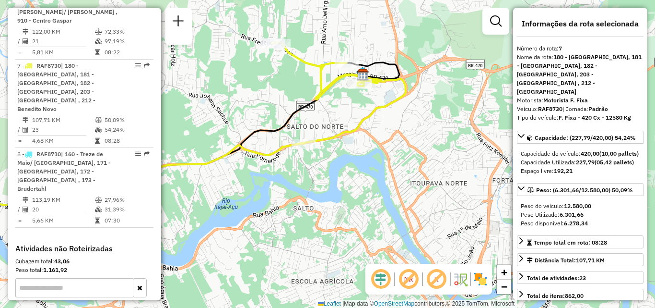
drag, startPoint x: 426, startPoint y: 166, endPoint x: 436, endPoint y: 178, distance: 16.3
click at [436, 178] on div "Janela de atendimento Grade de atendimento Capacidade Transportadoras Veículos …" at bounding box center [327, 154] width 655 height 308
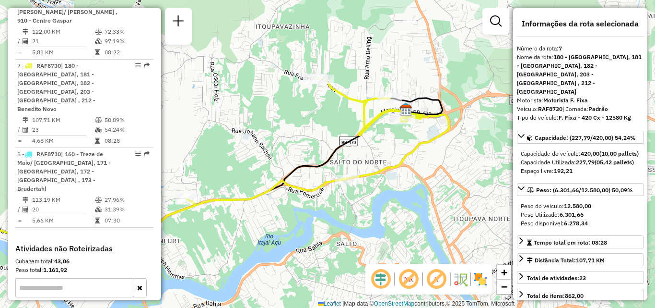
drag, startPoint x: 331, startPoint y: 108, endPoint x: 367, endPoint y: 129, distance: 41.5
click at [365, 128] on div "Janela de atendimento Grade de atendimento Capacidade Transportadoras Veículos …" at bounding box center [327, 154] width 655 height 308
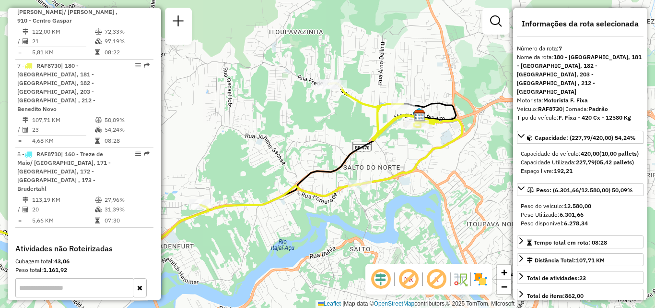
drag, startPoint x: 321, startPoint y: 198, endPoint x: 349, endPoint y: 186, distance: 30.7
click at [340, 189] on icon at bounding box center [198, 168] width 528 height 171
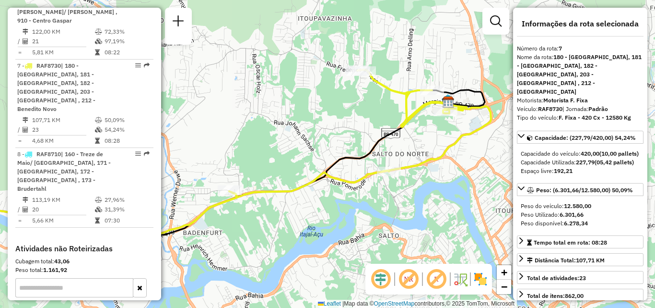
drag, startPoint x: 328, startPoint y: 183, endPoint x: 289, endPoint y: 192, distance: 39.8
click at [291, 192] on div "Janela de atendimento Grade de atendimento Capacidade Transportadoras Veículos …" at bounding box center [327, 154] width 655 height 308
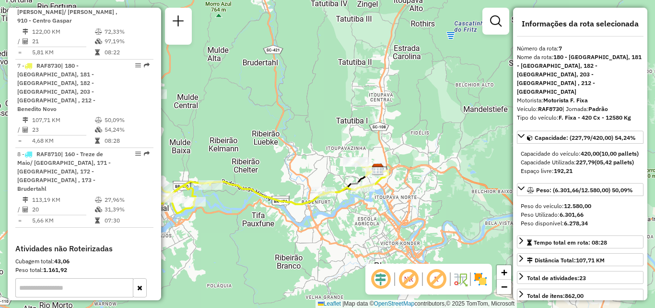
drag, startPoint x: 315, startPoint y: 204, endPoint x: 369, endPoint y: 204, distance: 54.2
click at [349, 204] on div "Janela de atendimento Grade de atendimento Capacidade Transportadoras Veículos …" at bounding box center [327, 154] width 655 height 308
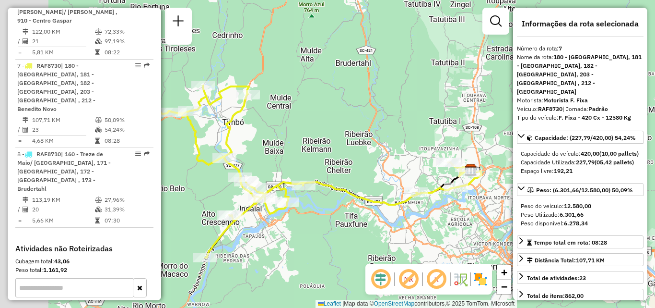
drag, startPoint x: 313, startPoint y: 212, endPoint x: 408, endPoint y: 213, distance: 94.5
click at [404, 213] on div "Janela de atendimento Grade de atendimento Capacidade Transportadoras Veículos …" at bounding box center [327, 154] width 655 height 308
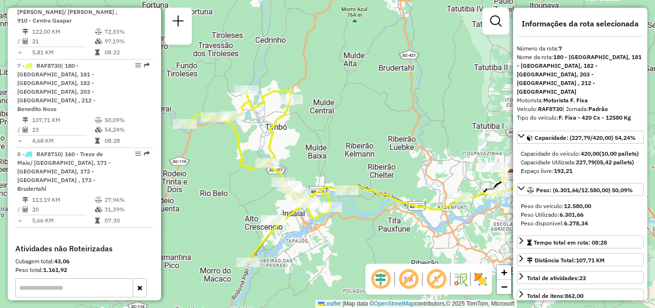
drag, startPoint x: 354, startPoint y: 223, endPoint x: 340, endPoint y: 221, distance: 14.0
click at [340, 221] on div "Janela de atendimento Grade de atendimento Capacidade Transportadoras Veículos …" at bounding box center [327, 154] width 655 height 308
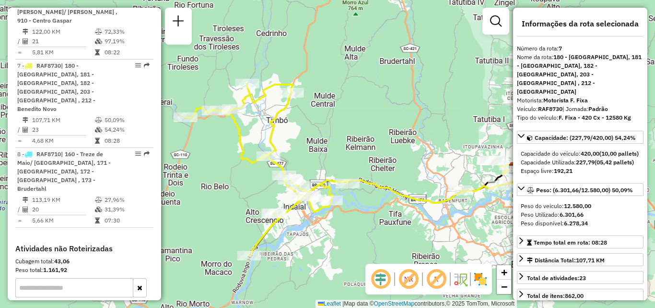
drag, startPoint x: 315, startPoint y: 230, endPoint x: 312, endPoint y: 212, distance: 19.0
click at [312, 214] on div "Janela de atendimento Grade de atendimento Capacidade Transportadoras Veículos …" at bounding box center [327, 154] width 655 height 308
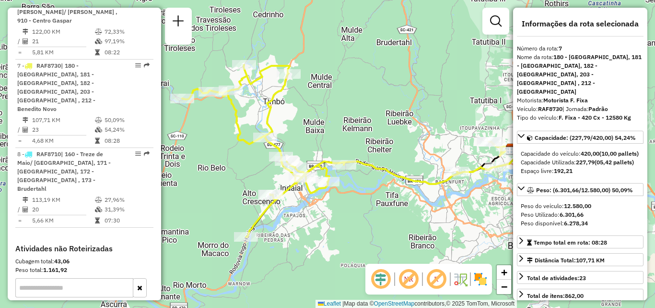
drag, startPoint x: 341, startPoint y: 227, endPoint x: 295, endPoint y: 234, distance: 46.5
click at [298, 233] on div "Janela de atendimento Grade de atendimento Capacidade Transportadoras Veículos …" at bounding box center [327, 154] width 655 height 308
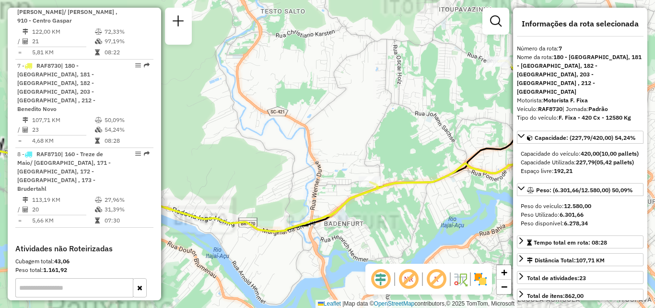
drag, startPoint x: 424, startPoint y: 183, endPoint x: 373, endPoint y: 178, distance: 51.1
click at [400, 183] on icon at bounding box center [275, 145] width 716 height 171
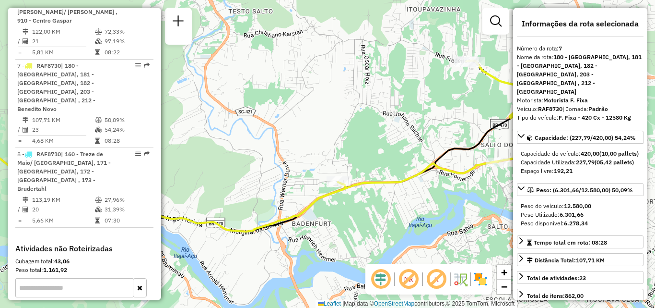
click at [377, 201] on div "Janela de atendimento Grade de atendimento Capacidade Transportadoras Veículos …" at bounding box center [327, 154] width 655 height 308
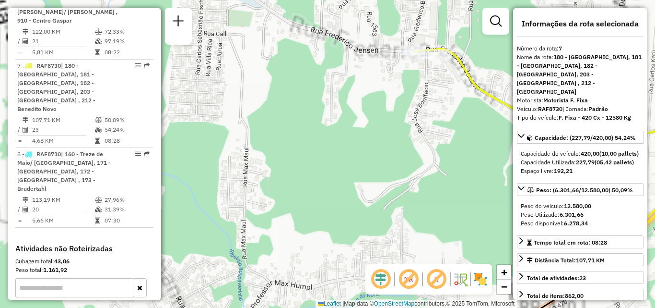
drag, startPoint x: 416, startPoint y: 100, endPoint x: 360, endPoint y: 136, distance: 65.9
click at [361, 135] on div "Janela de atendimento Grade de atendimento Capacidade Transportadoras Veículos …" at bounding box center [327, 154] width 655 height 308
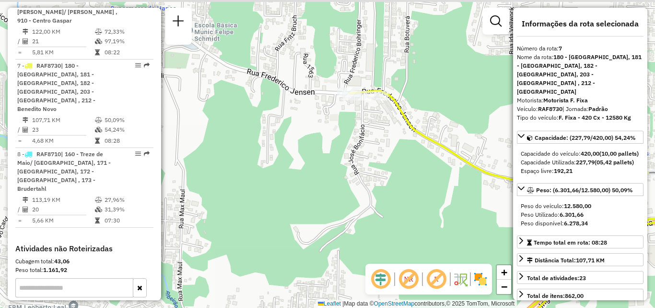
drag, startPoint x: 367, startPoint y: 113, endPoint x: 355, endPoint y: 134, distance: 24.5
click at [362, 133] on div "Janela de atendimento Grade de atendimento Capacidade Transportadoras Veículos …" at bounding box center [327, 154] width 655 height 308
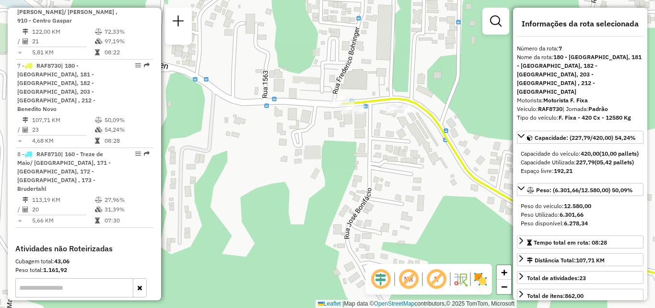
drag, startPoint x: 346, startPoint y: 134, endPoint x: 346, endPoint y: 142, distance: 8.2
click at [346, 142] on div "Janela de atendimento Grade de atendimento Capacidade Transportadoras Veículos …" at bounding box center [327, 154] width 655 height 308
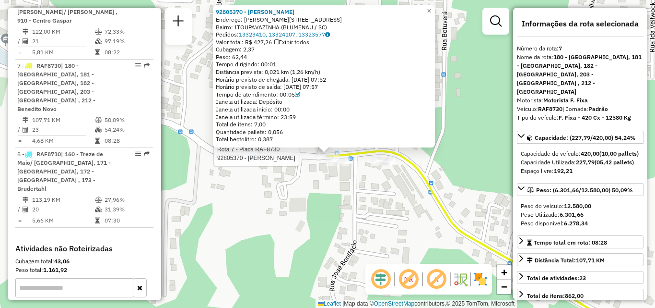
click at [267, 218] on div "Rota 7 - Placa RAF8730 92805370 - JEAN MARCELO HAVENST Rota 7 - Placa RAF8730 9…" at bounding box center [327, 154] width 655 height 308
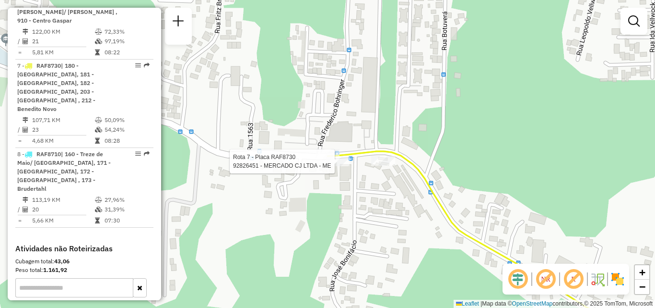
select select "**********"
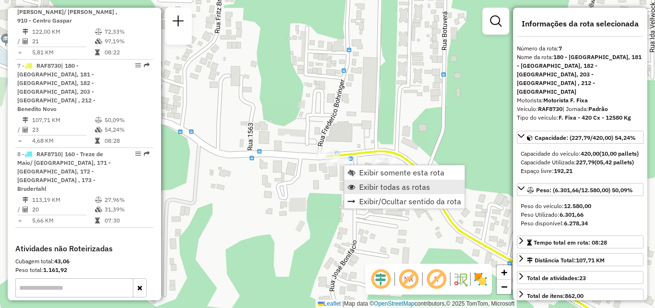
click at [376, 188] on span "Exibir todas as rotas" at bounding box center [394, 187] width 71 height 8
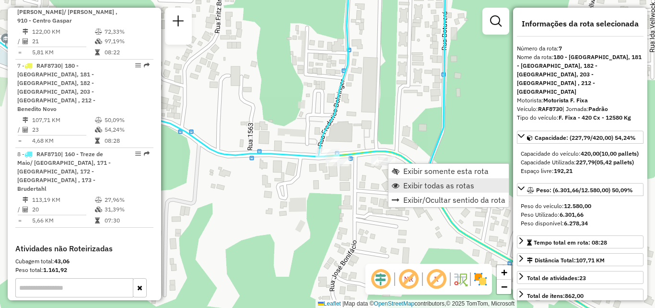
click at [432, 188] on span "Exibir todas as rotas" at bounding box center [439, 185] width 71 height 8
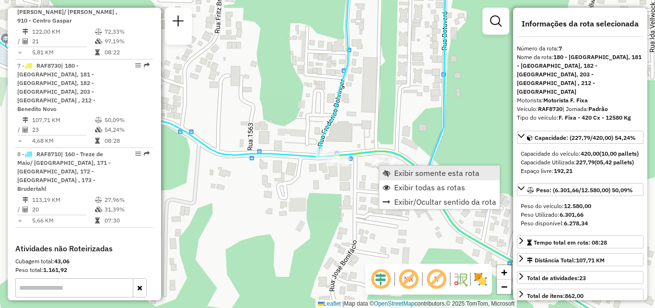
click at [412, 170] on span "Exibir somente esta rota" at bounding box center [436, 173] width 85 height 8
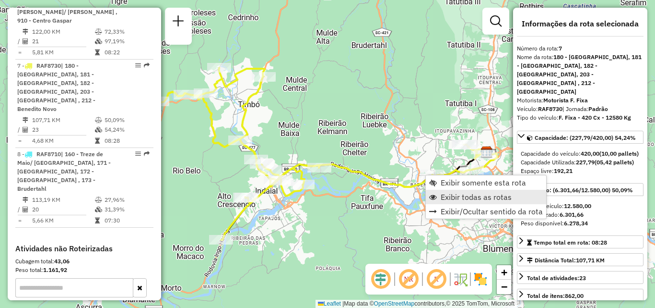
click at [443, 193] on span "Exibir todas as rotas" at bounding box center [476, 197] width 71 height 8
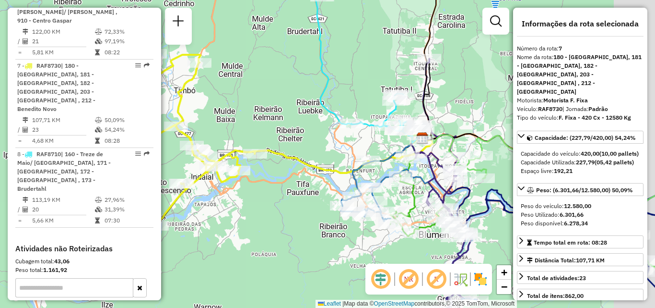
drag, startPoint x: 328, startPoint y: 195, endPoint x: 311, endPoint y: 190, distance: 18.2
click at [308, 190] on div "Rota 4 - Placa MJW4A72 92800424 - POSTO ISLEB LTDA Janela de atendimento Grade …" at bounding box center [327, 154] width 655 height 308
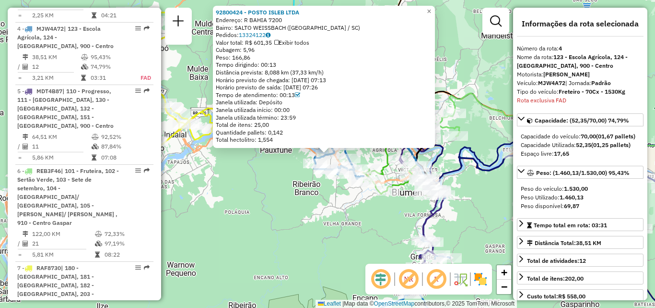
scroll to position [572, 0]
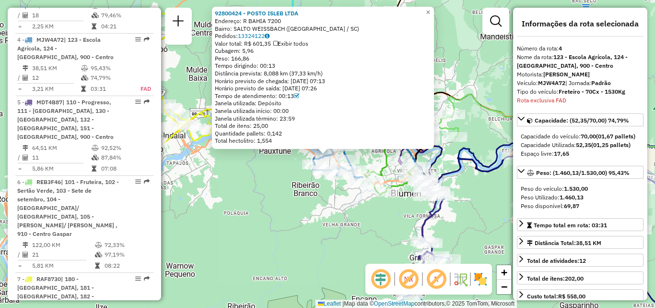
drag, startPoint x: 324, startPoint y: 201, endPoint x: 294, endPoint y: 215, distance: 33.3
click at [295, 215] on div "92800424 - POSTO ISLEB LTDA Endereço: R BAHIA 7200 Bairro: SALTO WEISSBACH (BLU…" at bounding box center [327, 154] width 655 height 308
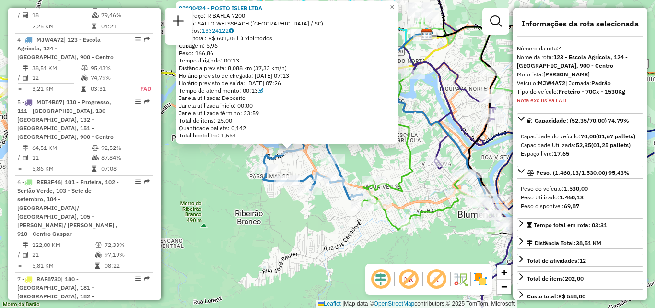
click at [311, 199] on div "Rota 4 - Placa MJW4A72 92804195 - MERCADO PR LTDA ME 92800424 - POSTO ISLEB LTD…" at bounding box center [327, 154] width 655 height 308
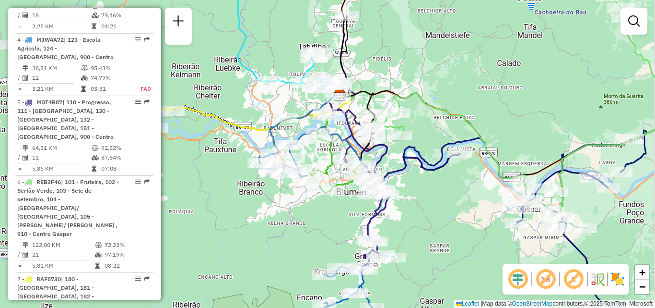
drag, startPoint x: 350, startPoint y: 152, endPoint x: 332, endPoint y: 155, distance: 18.5
click at [332, 155] on icon at bounding box center [345, 164] width 74 height 62
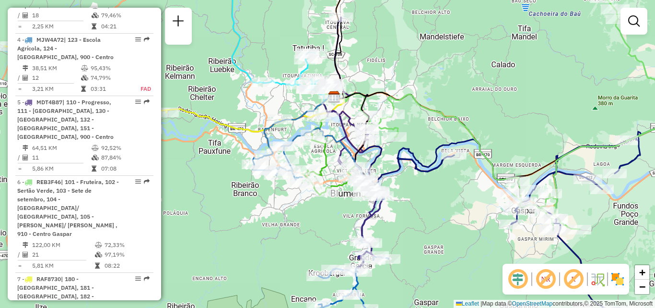
drag, startPoint x: 268, startPoint y: 206, endPoint x: 320, endPoint y: 208, distance: 51.4
click at [320, 208] on div "Rota 3 - Placa MFB1I53 92826513 - NORTE PIZZA LTDA - M Rota 3 - Placa MFB1I53 9…" at bounding box center [327, 154] width 655 height 308
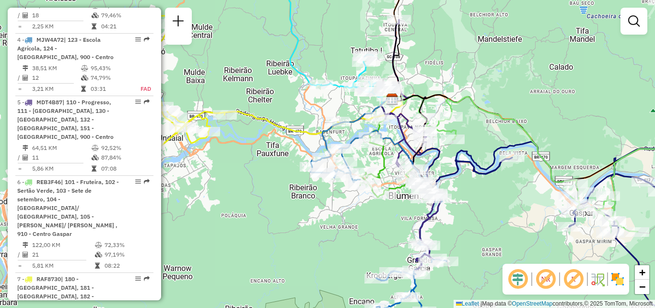
drag, startPoint x: 262, startPoint y: 190, endPoint x: 303, endPoint y: 221, distance: 50.7
click at [303, 221] on div "Janela de atendimento Grade de atendimento Capacidade Transportadoras Veículos …" at bounding box center [327, 154] width 655 height 308
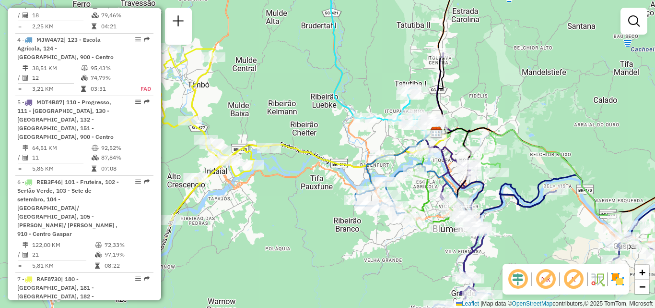
click at [273, 185] on div "Janela de atendimento Grade de atendimento Capacidade Transportadoras Veículos …" at bounding box center [327, 154] width 655 height 308
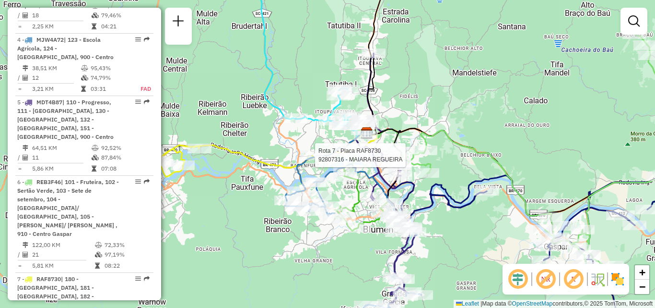
select select "**********"
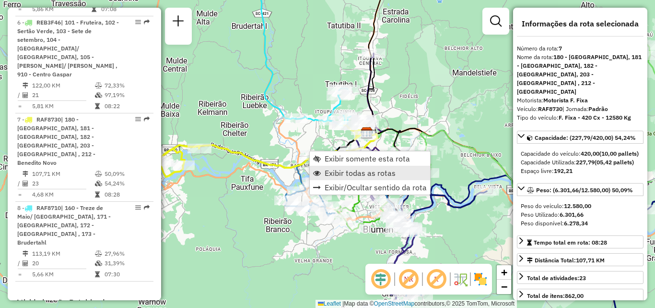
scroll to position [785, 0]
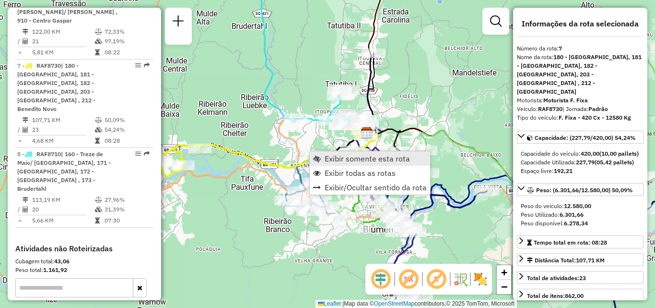
click at [349, 159] on span "Exibir somente esta rota" at bounding box center [367, 158] width 85 height 8
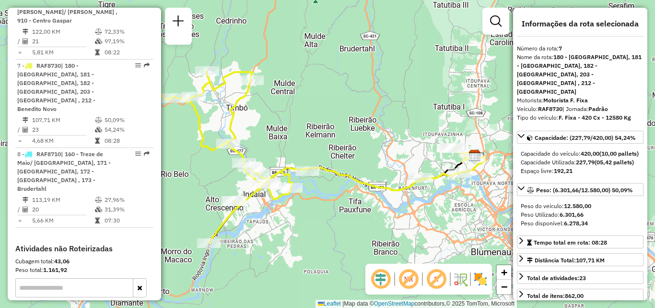
drag, startPoint x: 338, startPoint y: 184, endPoint x: 284, endPoint y: 192, distance: 54.9
click at [288, 192] on div "Janela de atendimento Grade de atendimento Capacidade Transportadoras Veículos …" at bounding box center [327, 154] width 655 height 308
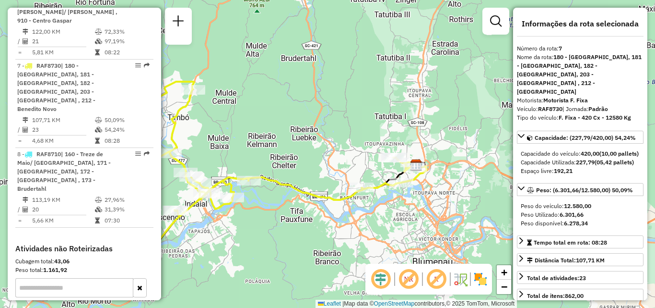
drag, startPoint x: 305, startPoint y: 168, endPoint x: 300, endPoint y: 165, distance: 5.5
click at [303, 166] on div "Janela de atendimento Grade de atendimento Capacidade Transportadoras Veículos …" at bounding box center [327, 154] width 655 height 308
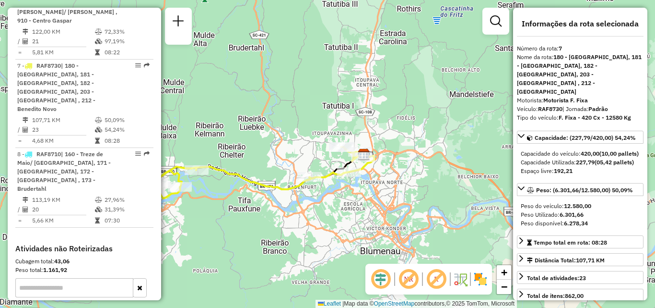
drag, startPoint x: 280, startPoint y: 190, endPoint x: 259, endPoint y: 190, distance: 21.1
click at [259, 190] on icon at bounding box center [205, 156] width 340 height 172
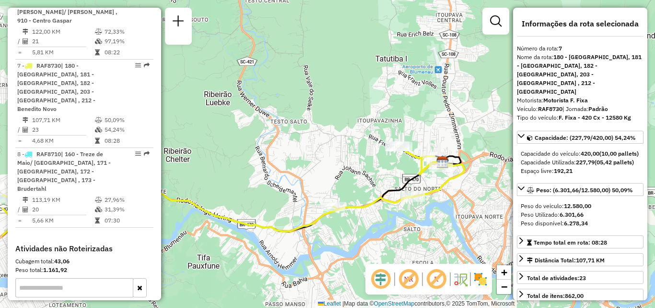
drag, startPoint x: 390, startPoint y: 209, endPoint x: 399, endPoint y: 204, distance: 11.0
click at [402, 209] on div "Janela de atendimento Grade de atendimento Capacidade Transportadoras Veículos …" at bounding box center [327, 154] width 655 height 308
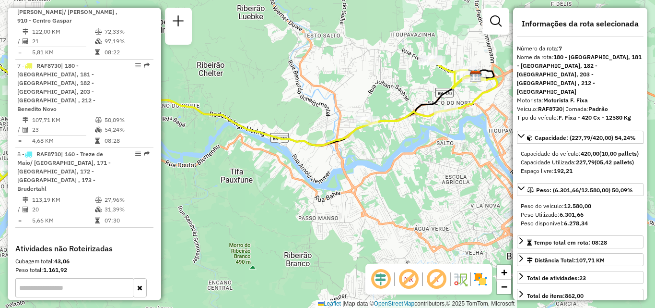
click at [411, 172] on div "Janela de atendimento Grade de atendimento Capacidade Transportadoras Veículos …" at bounding box center [327, 154] width 655 height 308
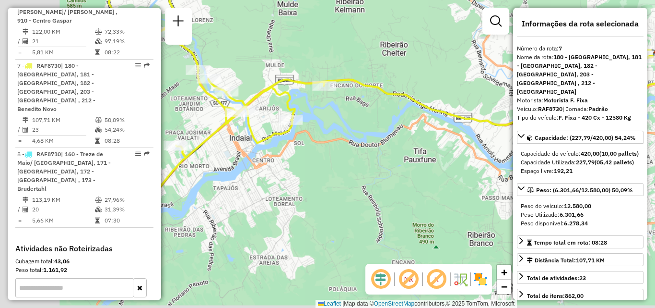
drag, startPoint x: 446, startPoint y: 176, endPoint x: 413, endPoint y: 179, distance: 33.2
click at [454, 176] on div "Janela de atendimento Grade de atendimento Capacidade Transportadoras Veículos …" at bounding box center [327, 154] width 655 height 308
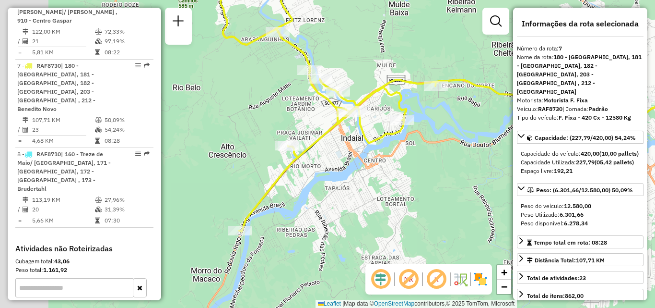
drag, startPoint x: 409, startPoint y: 179, endPoint x: 430, endPoint y: 179, distance: 21.6
click at [422, 179] on div "Janela de atendimento Grade de atendimento Capacidade Transportadoras Veículos …" at bounding box center [327, 154] width 655 height 308
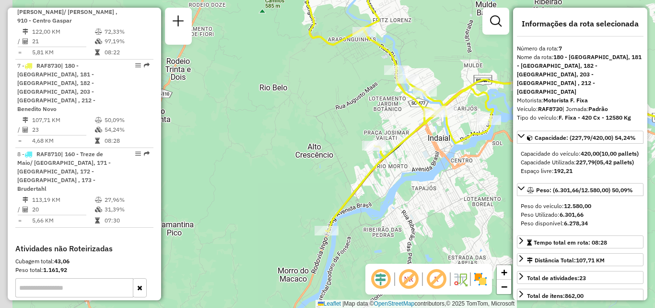
drag, startPoint x: 414, startPoint y: 203, endPoint x: 293, endPoint y: 212, distance: 121.3
click at [293, 212] on div "Janela de atendimento Grade de atendimento Capacidade Transportadoras Veículos …" at bounding box center [327, 154] width 655 height 308
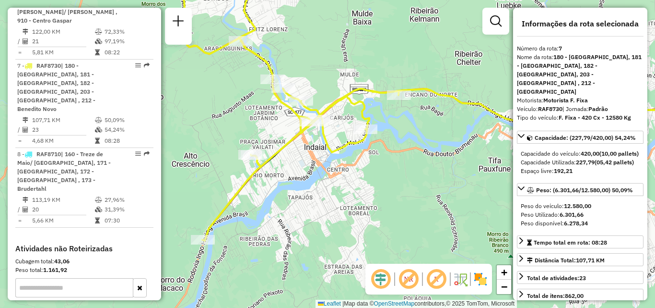
drag, startPoint x: 430, startPoint y: 185, endPoint x: 296, endPoint y: 224, distance: 140.0
click at [296, 224] on div "Janela de atendimento Grade de atendimento Capacidade Transportadoras Veículos …" at bounding box center [327, 154] width 655 height 308
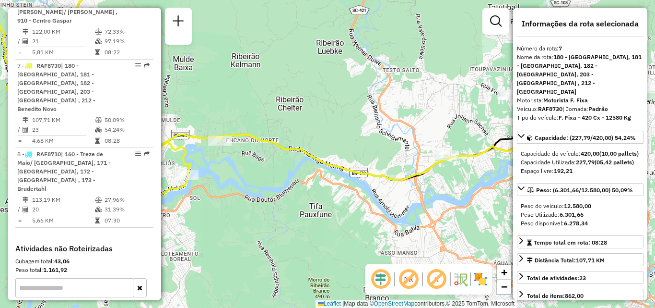
drag, startPoint x: 359, startPoint y: 210, endPoint x: 322, endPoint y: 214, distance: 37.3
click at [322, 214] on div "Janela de atendimento Grade de atendimento Capacidade Transportadoras Veículos …" at bounding box center [327, 154] width 655 height 308
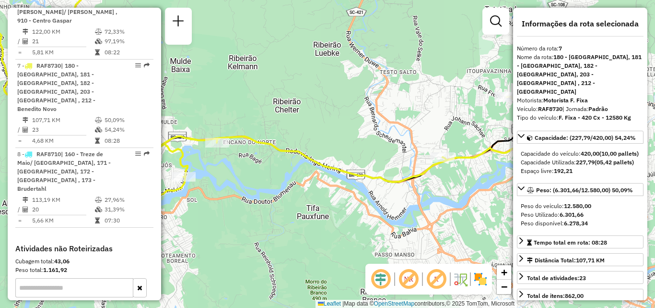
drag, startPoint x: 372, startPoint y: 196, endPoint x: 275, endPoint y: 222, distance: 100.3
click at [276, 222] on div "Janela de atendimento Grade de atendimento Capacidade Transportadoras Veículos …" at bounding box center [327, 154] width 655 height 308
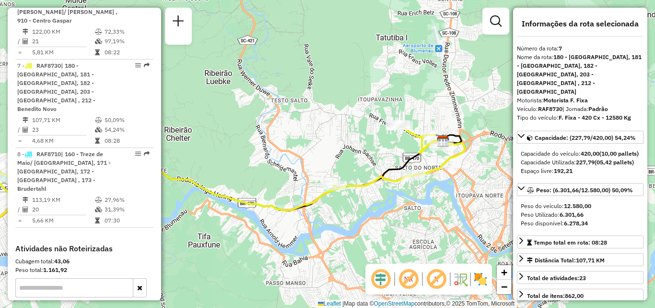
drag, startPoint x: 371, startPoint y: 204, endPoint x: 310, endPoint y: 212, distance: 61.4
click at [311, 212] on div "Janela de atendimento Grade de atendimento Capacidade Transportadoras Veículos …" at bounding box center [327, 154] width 655 height 308
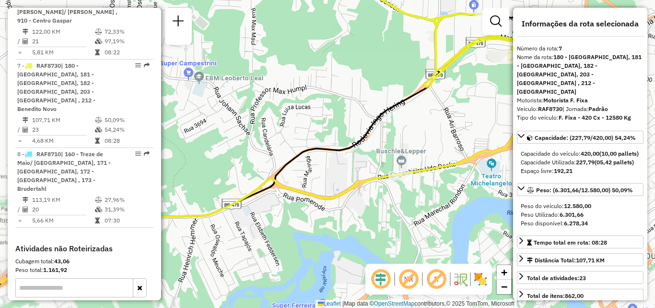
drag, startPoint x: 346, startPoint y: 186, endPoint x: 329, endPoint y: 214, distance: 33.3
click at [329, 214] on div "Janela de atendimento Grade de atendimento Capacidade Transportadoras Veículos …" at bounding box center [327, 154] width 655 height 308
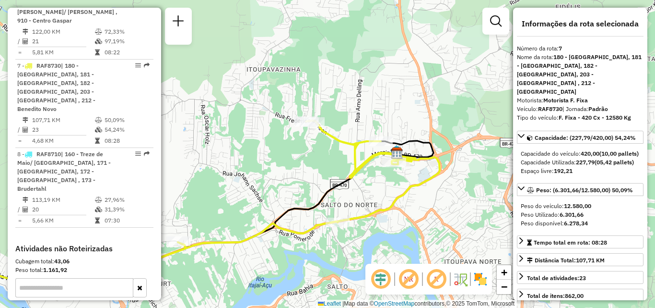
drag, startPoint x: 409, startPoint y: 182, endPoint x: 378, endPoint y: 216, distance: 46.5
click at [378, 216] on icon at bounding box center [173, 205] width 534 height 171
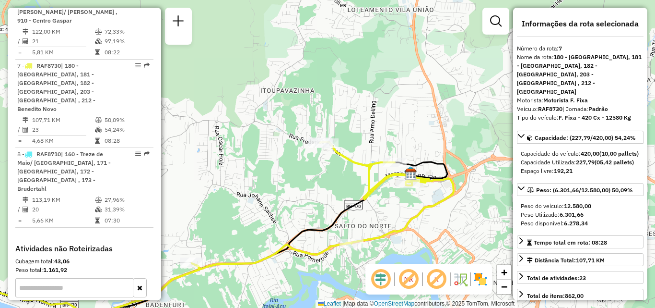
drag, startPoint x: 251, startPoint y: 236, endPoint x: 288, endPoint y: 217, distance: 41.6
click at [259, 256] on icon at bounding box center [205, 227] width 498 height 171
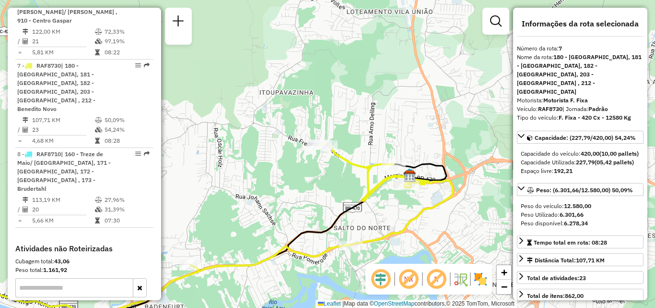
click at [319, 164] on div "Janela de atendimento Grade de atendimento Capacidade Transportadoras Veículos …" at bounding box center [327, 154] width 655 height 308
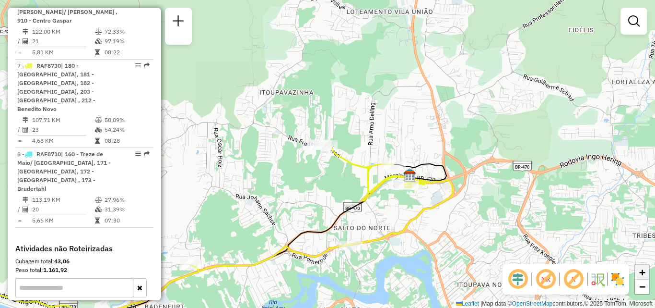
click at [645, 268] on span "+" at bounding box center [643, 272] width 6 height 12
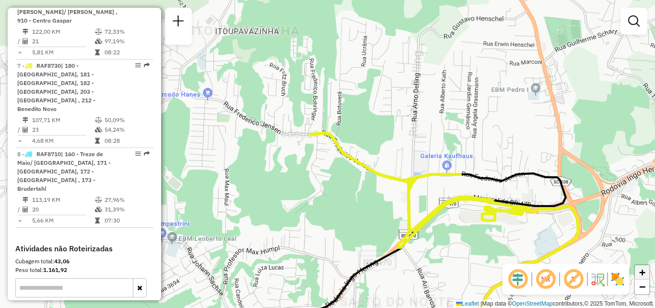
click at [645, 268] on span "+" at bounding box center [643, 272] width 6 height 12
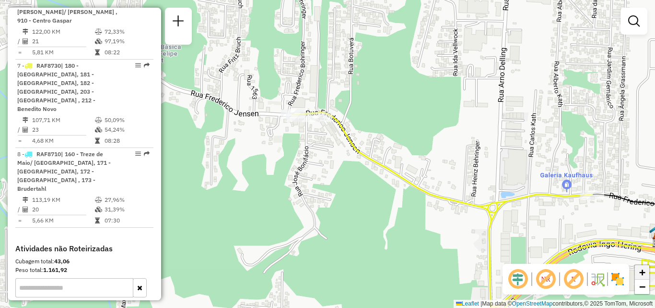
click at [645, 268] on span "+" at bounding box center [643, 272] width 6 height 12
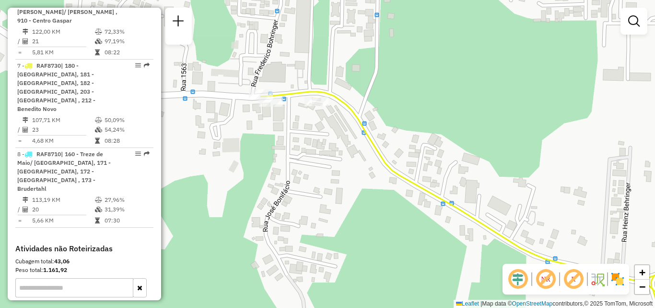
drag, startPoint x: 278, startPoint y: 141, endPoint x: 284, endPoint y: 177, distance: 36.4
click at [284, 177] on div "Janela de atendimento Grade de atendimento Capacidade Transportadoras Veículos …" at bounding box center [327, 154] width 655 height 308
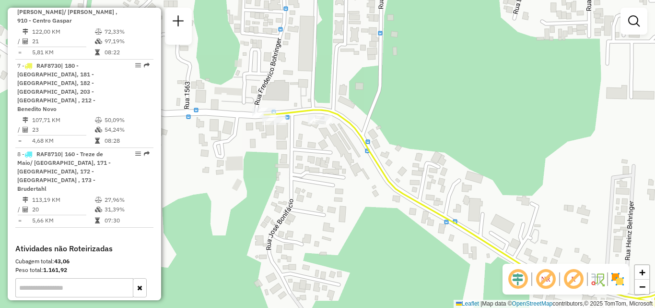
click at [292, 188] on div "Janela de atendimento Grade de atendimento Capacidade Transportadoras Veículos …" at bounding box center [327, 154] width 655 height 308
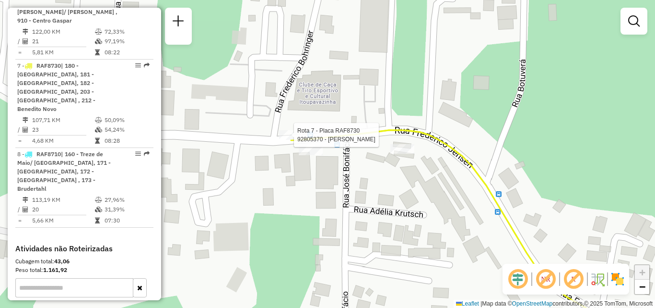
select select "**********"
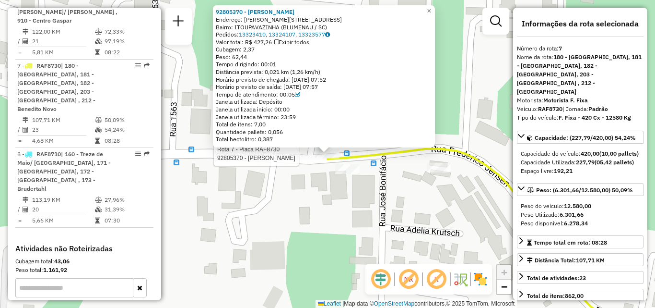
click at [304, 201] on div "Rota 7 - Placa RAF8730 92805370 - JEAN MARCELO HAVENST 92805370 - JEAN MARCELO …" at bounding box center [327, 154] width 655 height 308
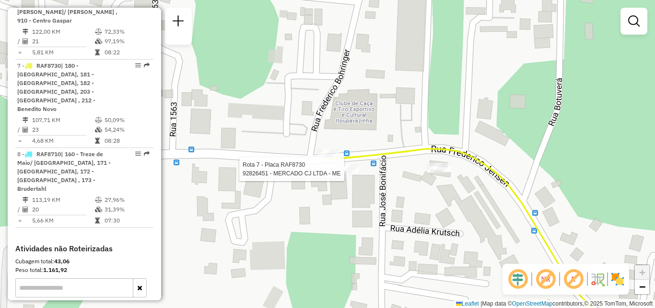
select select "**********"
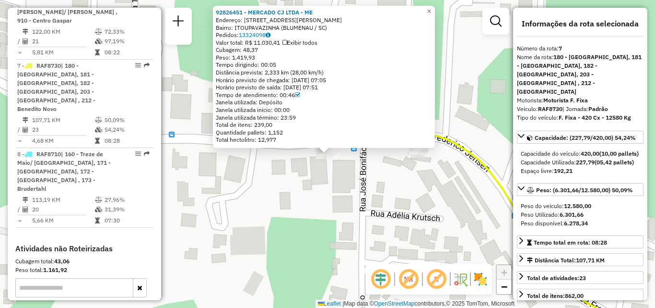
click at [362, 202] on div "Rota 7 - Placa RAF8730 92826451 - MERCADO CJ LTDA - ME 92826451 - MERCADO CJ LT…" at bounding box center [327, 154] width 655 height 308
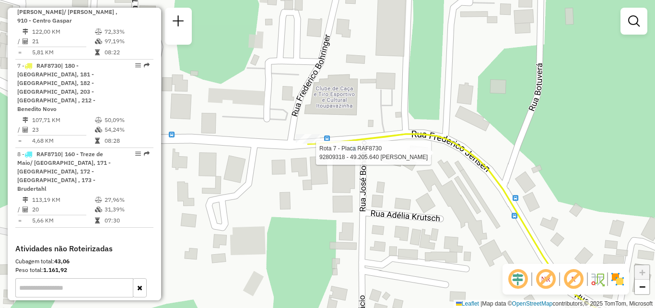
select select "**********"
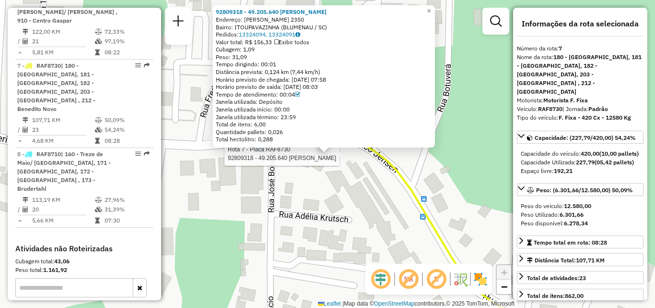
click at [358, 208] on div "Rota 7 - Placa RAF8730 92809318 - 49.205.640 ZULMAR JO 92809318 - 49.205.640 ZU…" at bounding box center [327, 154] width 655 height 308
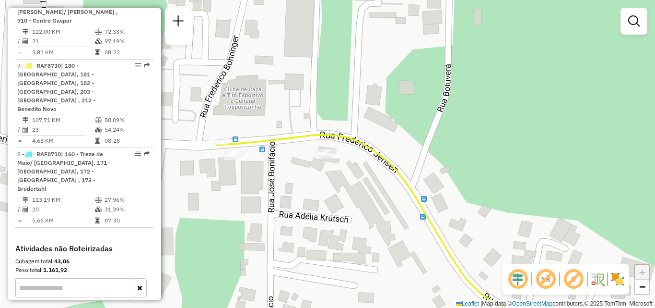
click at [336, 212] on div "Janela de atendimento Grade de atendimento Capacidade Transportadoras Veículos …" at bounding box center [327, 154] width 655 height 308
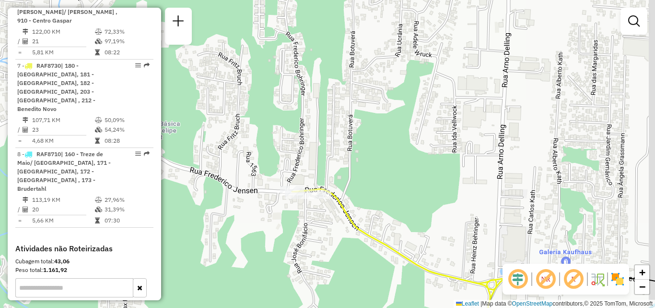
drag, startPoint x: 321, startPoint y: 217, endPoint x: 305, endPoint y: 209, distance: 17.8
click at [309, 213] on div "Janela de atendimento Grade de atendimento Capacidade Transportadoras Veículos …" at bounding box center [327, 154] width 655 height 308
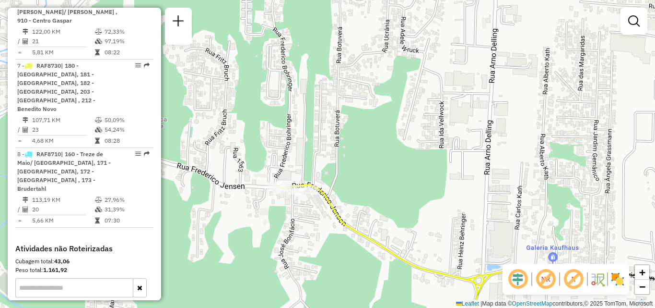
click at [255, 192] on div "Rota 7 - Placa RAF8730 92826451 - MERCADO CJ LTDA - ME Janela de atendimento Gr…" at bounding box center [327, 154] width 655 height 308
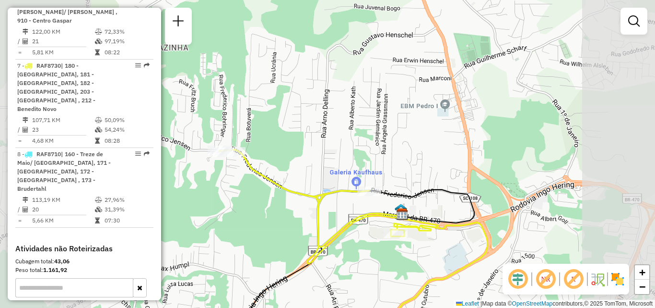
drag, startPoint x: 344, startPoint y: 194, endPoint x: 305, endPoint y: 198, distance: 39.0
click at [305, 198] on icon at bounding box center [354, 243] width 268 height 189
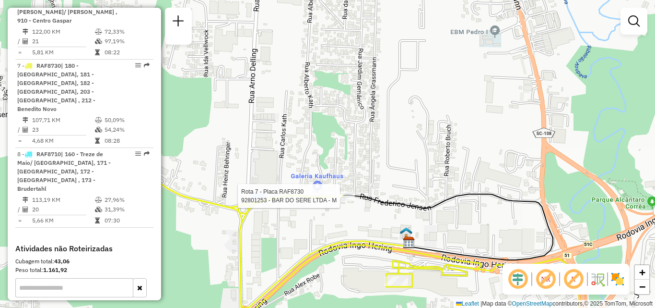
select select "**********"
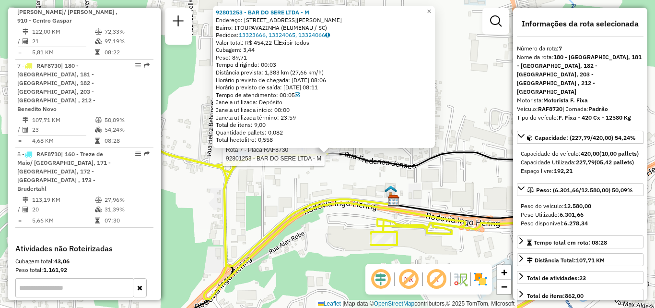
click at [390, 224] on icon at bounding box center [296, 204] width 536 height 267
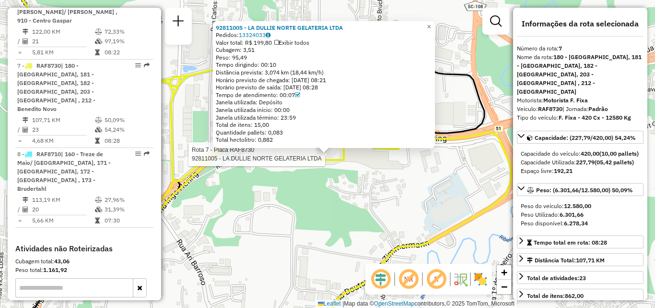
click at [369, 217] on div "Rota 7 - Placa RAF8730 92811005 - LA DULLIE NORTE GELATERIA LTDA 92811005 - LA …" at bounding box center [327, 154] width 655 height 308
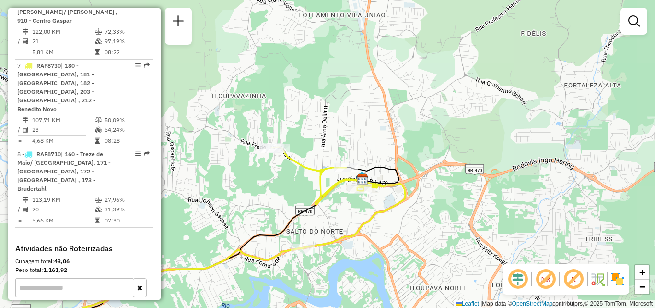
drag, startPoint x: 366, startPoint y: 223, endPoint x: 379, endPoint y: 172, distance: 52.8
click at [377, 179] on div "Janela de atendimento Grade de atendimento Capacidade Transportadoras Veículos …" at bounding box center [327, 154] width 655 height 308
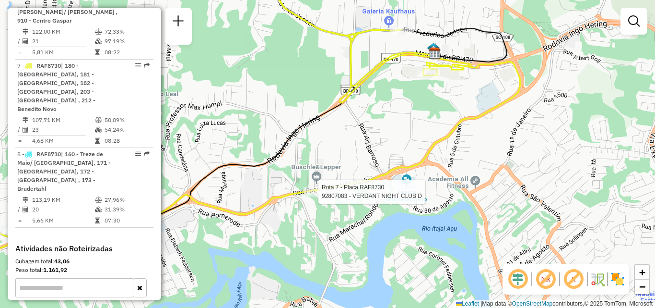
select select "**********"
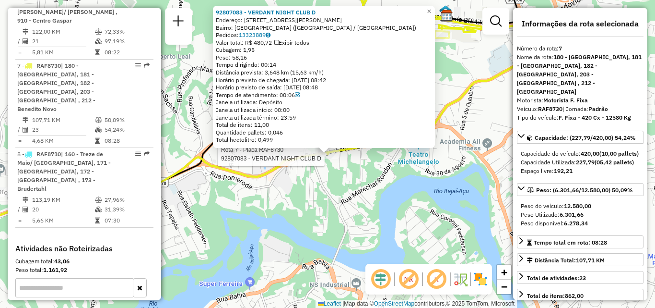
click at [321, 197] on div "Rota 7 - Placa RAF8730 92807083 - VERDANT NIGHT CLUB D 92807083 - VERDANT NIGHT…" at bounding box center [327, 154] width 655 height 308
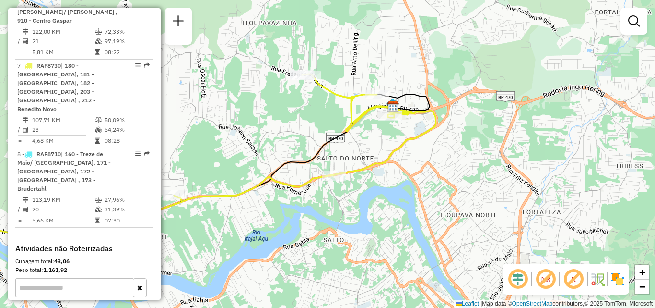
drag, startPoint x: 315, startPoint y: 197, endPoint x: 365, endPoint y: 197, distance: 49.9
click at [365, 197] on div "Janela de atendimento Grade de atendimento Capacidade Transportadoras Veículos …" at bounding box center [327, 154] width 655 height 308
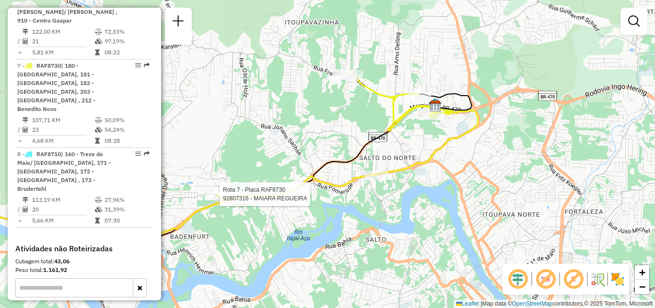
select select "**********"
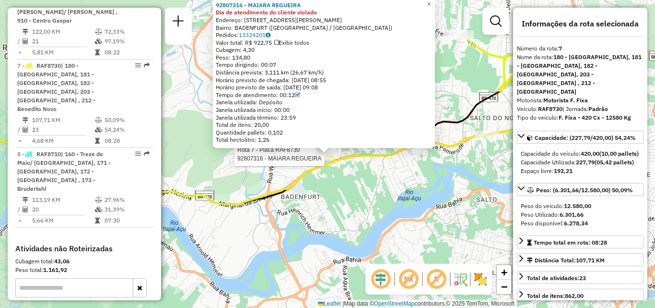
click at [298, 214] on div "Rota 7 - Placa RAF8730 92807316 - MAIARA REGUEIRA 92807316 - MAIARA REGUEIRA Di…" at bounding box center [327, 154] width 655 height 308
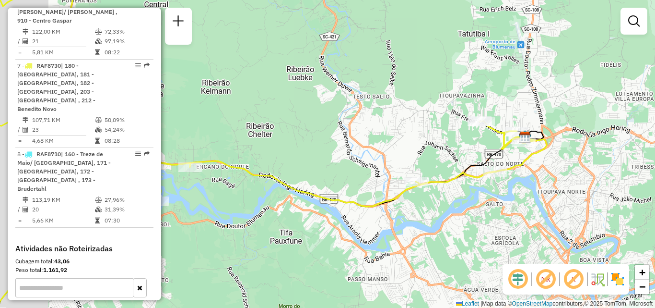
drag, startPoint x: 374, startPoint y: 214, endPoint x: 431, endPoint y: 213, distance: 56.6
click at [431, 213] on div "Janela de atendimento Grade de atendimento Capacidade Transportadoras Veículos …" at bounding box center [327, 154] width 655 height 308
drag, startPoint x: 368, startPoint y: 217, endPoint x: 429, endPoint y: 220, distance: 61.0
click at [429, 220] on div "Janela de atendimento Grade de atendimento Capacidade Transportadoras Veículos …" at bounding box center [327, 154] width 655 height 308
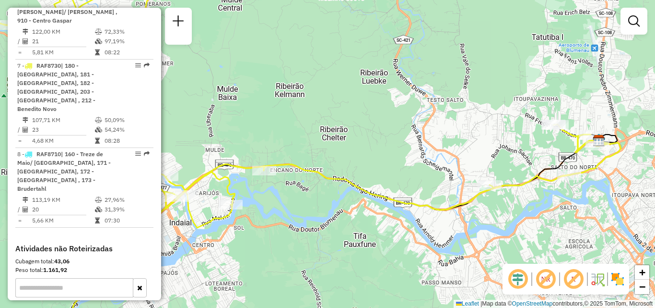
drag, startPoint x: 379, startPoint y: 220, endPoint x: 427, endPoint y: 220, distance: 48.9
click at [427, 220] on div "Janela de atendimento Grade de atendimento Capacidade Transportadoras Veículos …" at bounding box center [327, 154] width 655 height 308
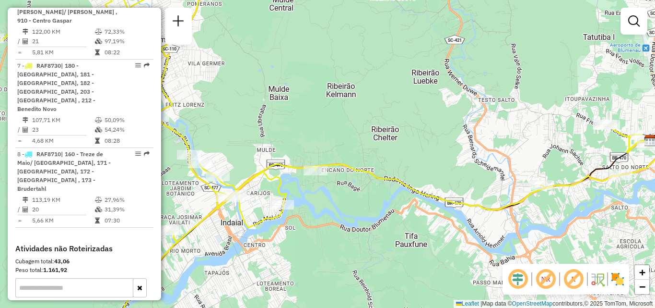
drag, startPoint x: 427, startPoint y: 220, endPoint x: 503, endPoint y: 214, distance: 75.6
click at [503, 214] on div "Janela de atendimento Grade de atendimento Capacidade Transportadoras Veículos …" at bounding box center [327, 154] width 655 height 308
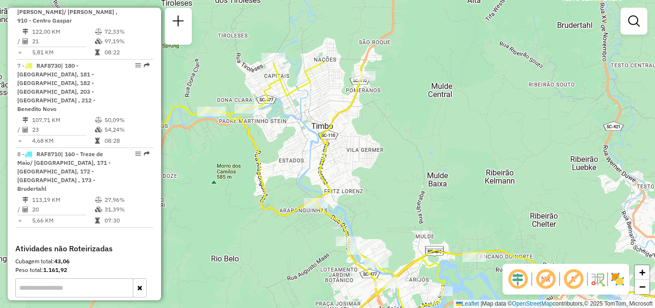
drag, startPoint x: 469, startPoint y: 234, endPoint x: 496, endPoint y: 312, distance: 82.1
click at [496, 307] on html "Aguarde... Pop-up bloqueado! Seu navegador bloqueou automáticamente a abertura …" at bounding box center [327, 154] width 655 height 308
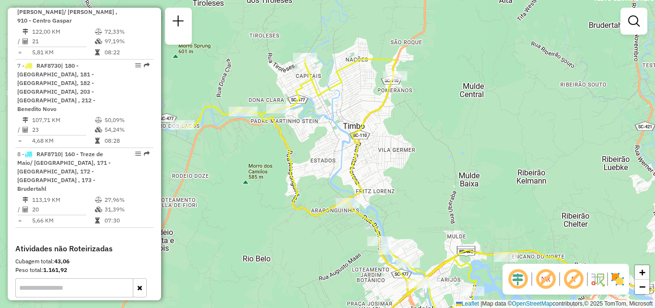
drag, startPoint x: 401, startPoint y: 186, endPoint x: 426, endPoint y: 145, distance: 47.1
click at [427, 151] on div "Janela de atendimento Grade de atendimento Capacidade Transportadoras Veículos …" at bounding box center [327, 154] width 655 height 308
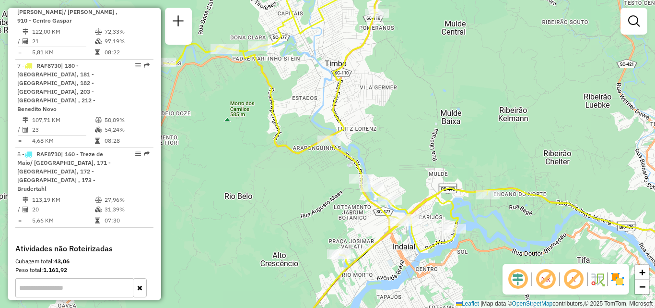
drag, startPoint x: 289, startPoint y: 218, endPoint x: 265, endPoint y: 190, distance: 36.7
click at [268, 193] on div "Janela de atendimento Grade de atendimento Capacidade Transportadoras Veículos …" at bounding box center [327, 154] width 655 height 308
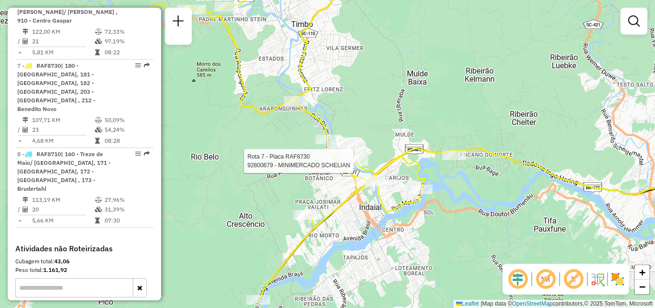
select select "**********"
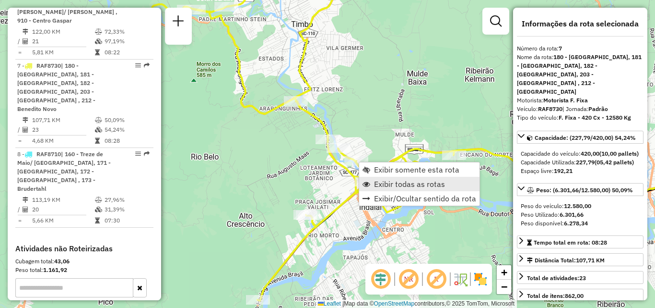
click at [418, 184] on span "Exibir todas as rotas" at bounding box center [409, 184] width 71 height 8
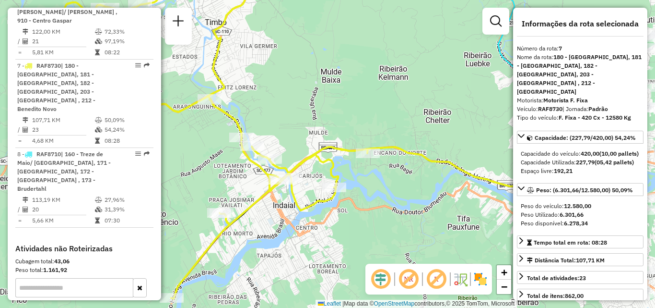
drag, startPoint x: 384, startPoint y: 205, endPoint x: 284, endPoint y: 198, distance: 100.5
click at [302, 200] on icon at bounding box center [339, 132] width 591 height 331
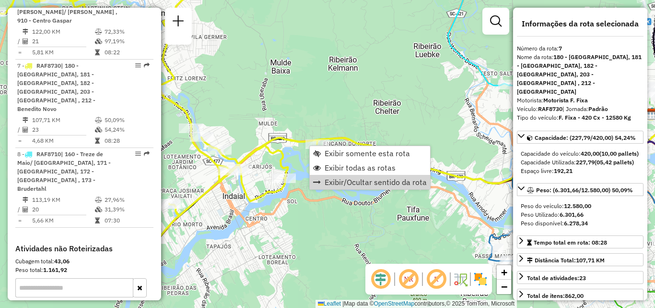
click at [337, 211] on div "Janela de atendimento Grade de atendimento Capacidade Transportadoras Veículos …" at bounding box center [327, 154] width 655 height 308
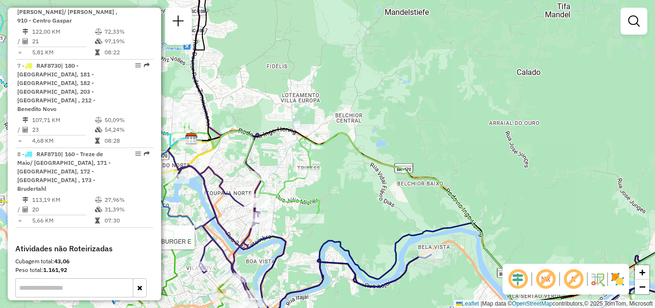
drag, startPoint x: 327, startPoint y: 198, endPoint x: 310, endPoint y: 197, distance: 16.3
click at [338, 200] on div "Rota 4 - Placa MJW4A72 92807717 - THE FAMILYS BURGER E Janela de atendimento Gr…" at bounding box center [327, 154] width 655 height 308
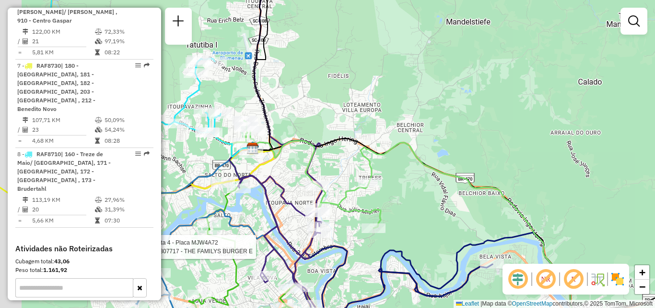
drag, startPoint x: 268, startPoint y: 189, endPoint x: 318, endPoint y: 196, distance: 50.0
click at [318, 196] on icon at bounding box center [507, 233] width 526 height 226
drag, startPoint x: 405, startPoint y: 193, endPoint x: 127, endPoint y: 193, distance: 278.3
click at [127, 193] on hb-router-mapa "Informações da Sessão 1275215 - 13/09/2025 Criação: 12/09/2025 19:20 Depósito: …" at bounding box center [327, 154] width 655 height 308
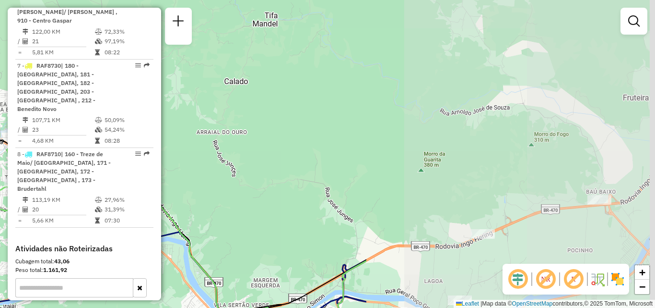
drag, startPoint x: 379, startPoint y: 190, endPoint x: 242, endPoint y: 180, distance: 137.1
click at [247, 180] on div "Rota 4 - Placa MJW4A72 92807717 - THE FAMILYS BURGER E Janela de atendimento Gr…" at bounding box center [327, 154] width 655 height 308
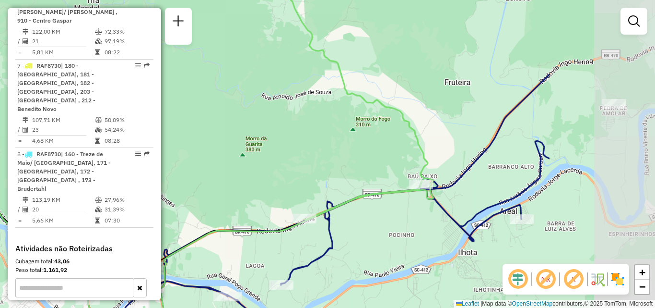
drag, startPoint x: 364, startPoint y: 184, endPoint x: 284, endPoint y: 268, distance: 115.7
click at [284, 268] on div "Rota 4 - Placa MJW4A72 92807717 - THE FAMILYS BURGER E Janela de atendimento Gr…" at bounding box center [327, 154] width 655 height 308
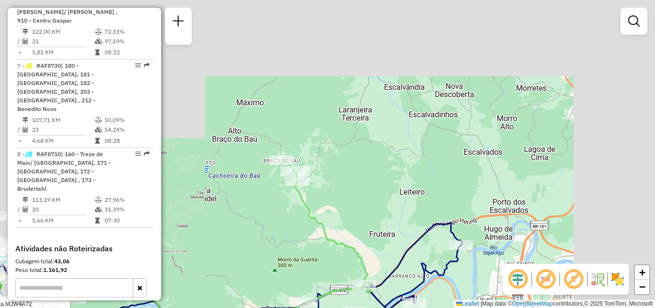
click at [340, 232] on div "Rota 4 - Placa MJW4A72 92807717 - THE FAMILYS BURGER E Janela de atendimento Gr…" at bounding box center [327, 154] width 655 height 308
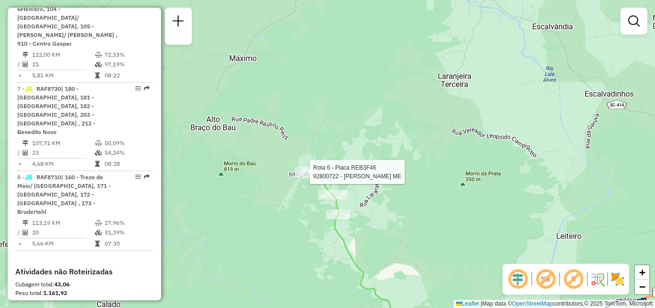
select select "**********"
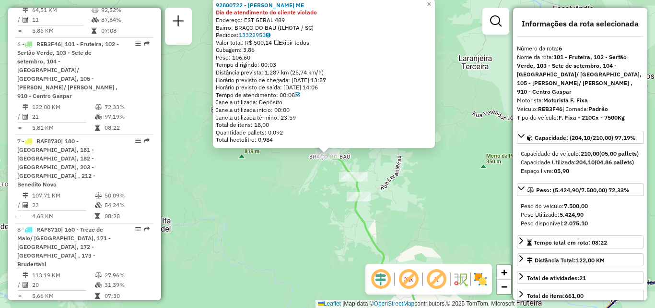
scroll to position [705, 0]
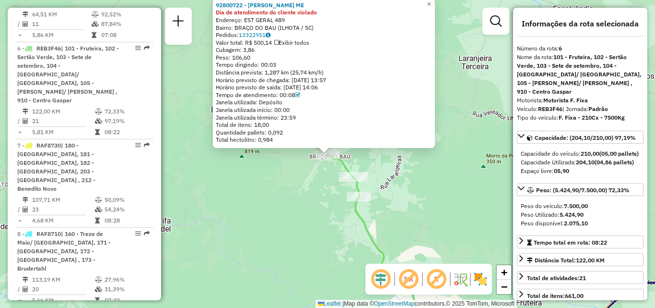
drag, startPoint x: 264, startPoint y: 218, endPoint x: 265, endPoint y: 247, distance: 28.3
click at [265, 247] on div "92800722 - GELASIO RICHART ME Dia de atendimento do cliente violado Endereço: E…" at bounding box center [327, 154] width 655 height 308
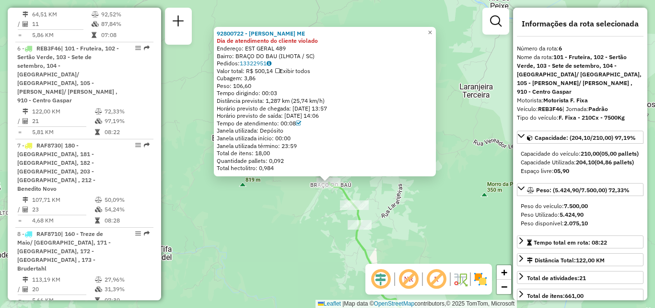
click at [280, 227] on div "92800722 - GELASIO RICHART ME Dia de atendimento do cliente violado Endereço: E…" at bounding box center [327, 154] width 655 height 308
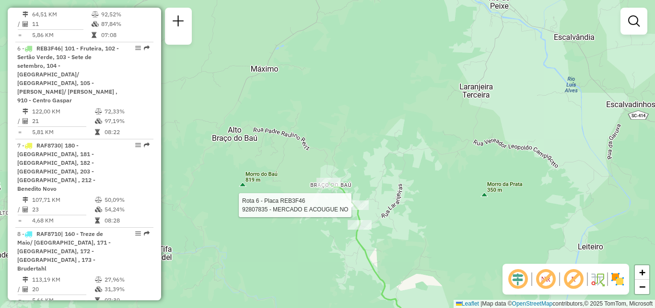
select select "**********"
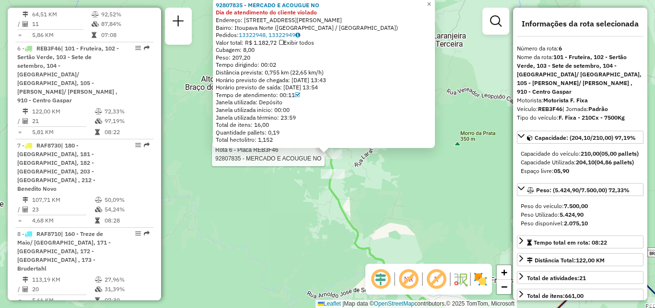
click at [260, 227] on div "Rota 6 - Placa REB3F46 92807835 - MERCADO E ACOUGUE NO 92807835 - MERCADO E ACO…" at bounding box center [327, 154] width 655 height 308
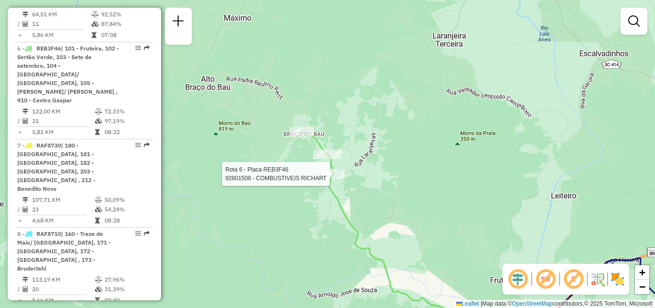
select select "**********"
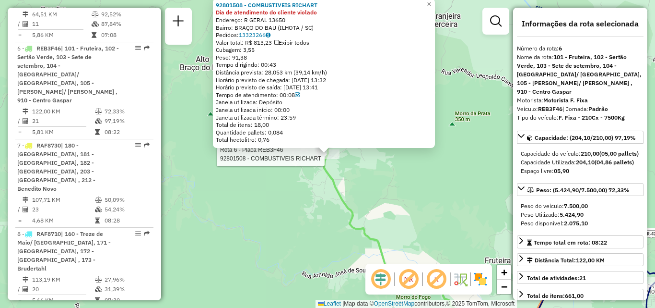
click at [318, 218] on div "Rota 6 - Placa REB3F46 92801508 - COMBUSTIVEIS RICHART 92801508 - COMBUSTIVEIS …" at bounding box center [327, 154] width 655 height 308
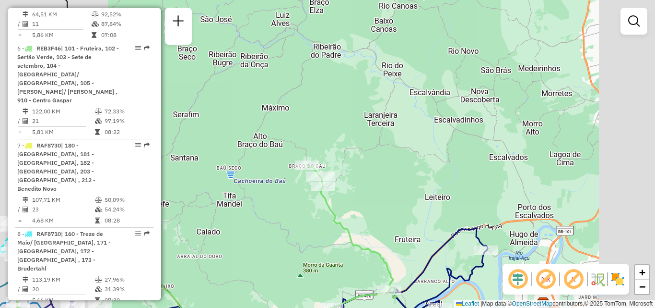
drag, startPoint x: 318, startPoint y: 239, endPoint x: 314, endPoint y: 157, distance: 82.1
click at [315, 179] on div "Janela de atendimento Grade de atendimento Capacidade Transportadoras Veículos …" at bounding box center [327, 154] width 655 height 308
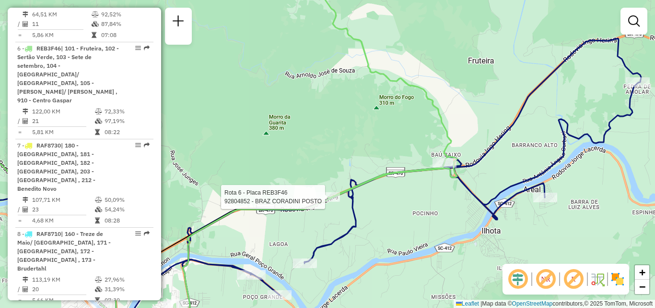
click at [331, 202] on div at bounding box center [328, 197] width 24 height 10
select select "**********"
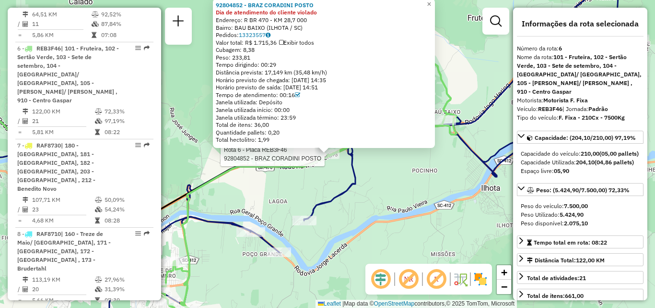
click at [344, 191] on icon at bounding box center [287, 167] width 707 height 343
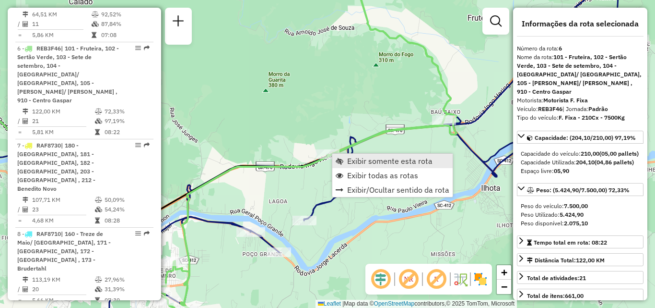
click at [374, 164] on span "Exibir somente esta rota" at bounding box center [389, 161] width 85 height 8
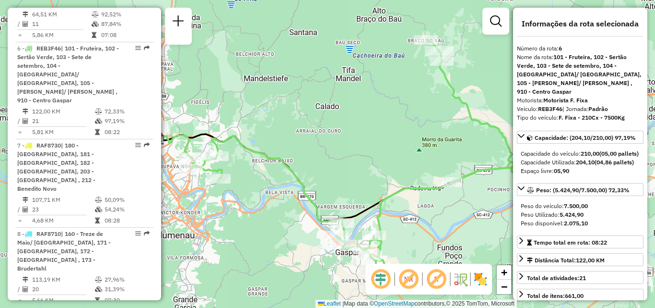
drag, startPoint x: 311, startPoint y: 193, endPoint x: 345, endPoint y: 205, distance: 35.5
click at [345, 205] on div "Janela de atendimento Grade de atendimento Capacidade Transportadoras Veículos …" at bounding box center [327, 154] width 655 height 308
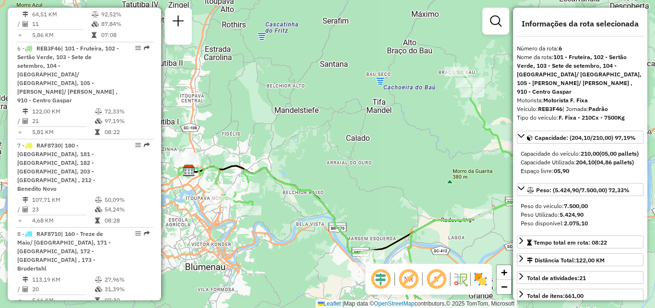
drag, startPoint x: 421, startPoint y: 181, endPoint x: 416, endPoint y: 188, distance: 8.5
click at [414, 208] on div "Janela de atendimento Grade de atendimento Capacidade Transportadoras Veículos …" at bounding box center [327, 154] width 655 height 308
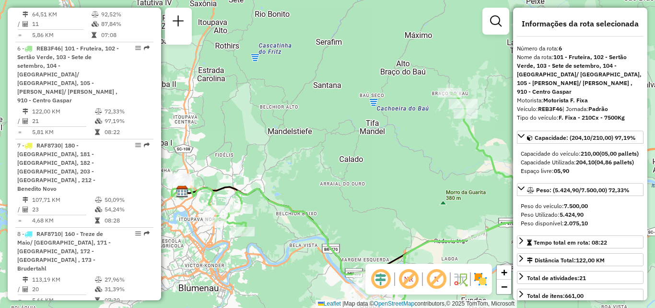
click at [361, 159] on div "Janela de atendimento Grade de atendimento Capacidade Transportadoras Veículos …" at bounding box center [327, 154] width 655 height 308
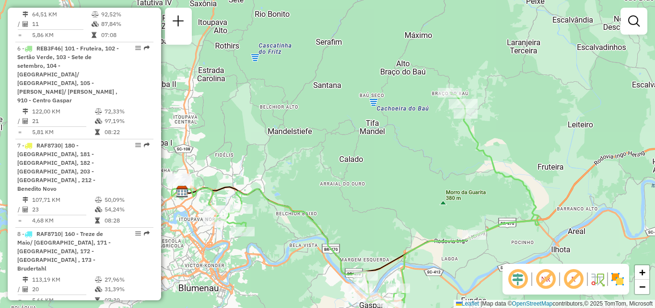
click at [305, 162] on div "Janela de atendimento Grade de atendimento Capacidade Transportadoras Veículos …" at bounding box center [327, 154] width 655 height 308
drag, startPoint x: 379, startPoint y: 198, endPoint x: 392, endPoint y: 179, distance: 23.4
click at [392, 179] on div "Janela de atendimento Grade de atendimento Capacidade Transportadoras Veículos …" at bounding box center [327, 154] width 655 height 308
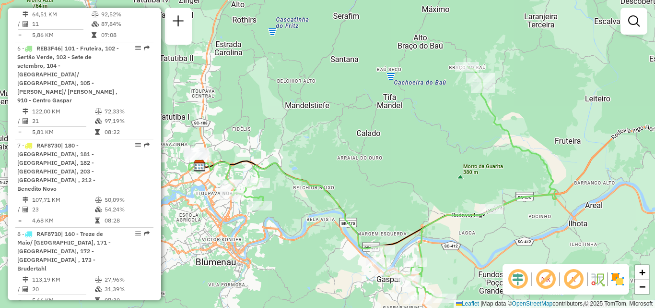
select select "**********"
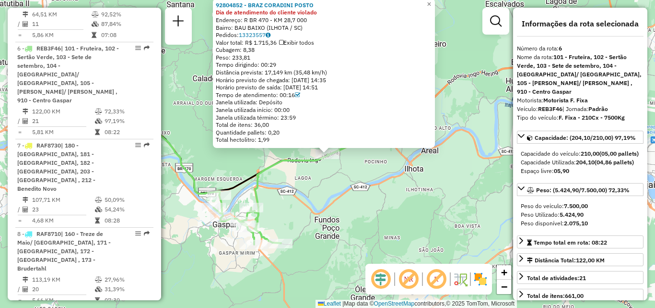
click at [306, 202] on div "92804852 - BRAZ CORADINI POSTO Dia de atendimento do cliente violado Endereço: …" at bounding box center [327, 154] width 655 height 308
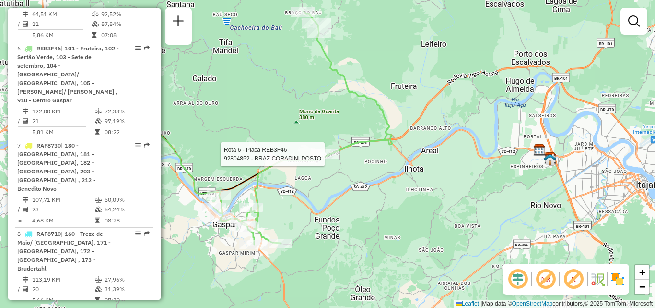
select select "**********"
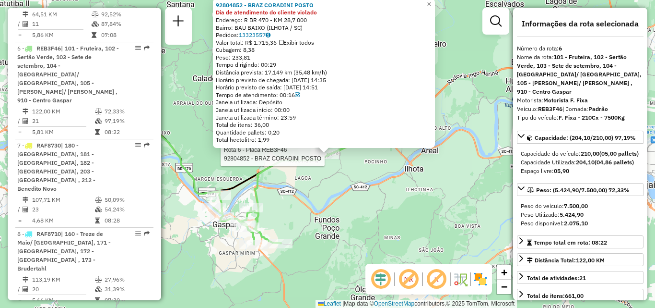
click at [200, 216] on div "Rota 6 - Placa REB3F46 92804852 - BRAZ CORADINI POSTO Rota 6 - Placa REB3F46 92…" at bounding box center [327, 154] width 655 height 308
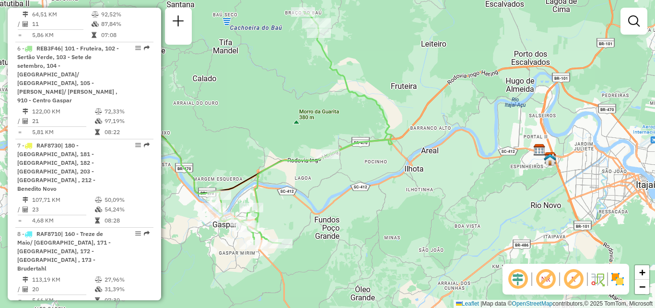
click at [221, 228] on div "Janela de atendimento Grade de atendimento Capacidade Transportadoras Veículos …" at bounding box center [327, 154] width 655 height 308
drag, startPoint x: 228, startPoint y: 236, endPoint x: 392, endPoint y: 202, distance: 167.2
click at [359, 208] on div "Janela de atendimento Grade de atendimento Capacidade Transportadoras Veículos …" at bounding box center [327, 154] width 655 height 308
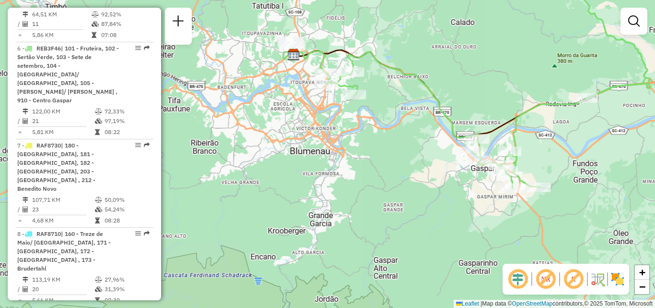
drag, startPoint x: 343, startPoint y: 231, endPoint x: 353, endPoint y: 262, distance: 33.2
click at [355, 263] on div "Janela de atendimento Grade de atendimento Capacidade Transportadoras Veículos …" at bounding box center [327, 154] width 655 height 308
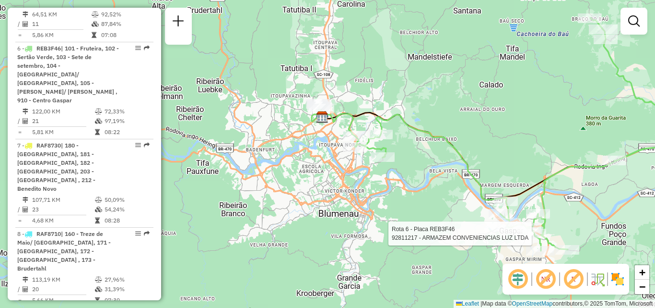
drag, startPoint x: 339, startPoint y: 182, endPoint x: 348, endPoint y: 234, distance: 53.0
click at [348, 234] on div "Rota 6 - Placa REB3F46 92811217 - ARMAZEM CONVENIENCIAS LUZ LTDA Janela de aten…" at bounding box center [327, 154] width 655 height 308
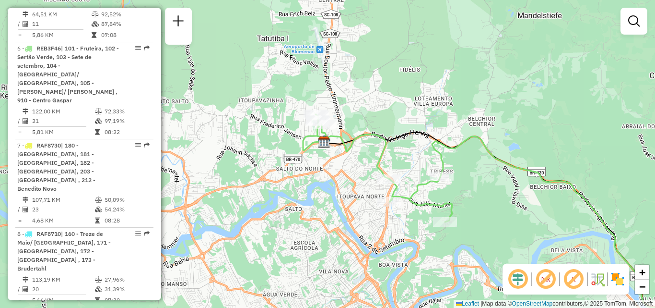
drag, startPoint x: 343, startPoint y: 191, endPoint x: 340, endPoint y: 253, distance: 62.0
click at [343, 255] on div "Rota 6 - Placa REB3F46 92811217 - ARMAZEM CONVENIENCIAS LUZ LTDA Janela de aten…" at bounding box center [327, 154] width 655 height 308
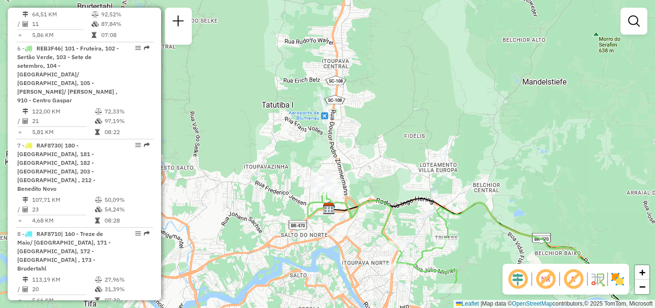
drag, startPoint x: 220, startPoint y: 245, endPoint x: 263, endPoint y: 219, distance: 50.1
click at [261, 221] on div "Rota 6 - Placa REB3F46 92811217 - ARMAZEM CONVENIENCIAS LUZ LTDA Janela de aten…" at bounding box center [327, 154] width 655 height 308
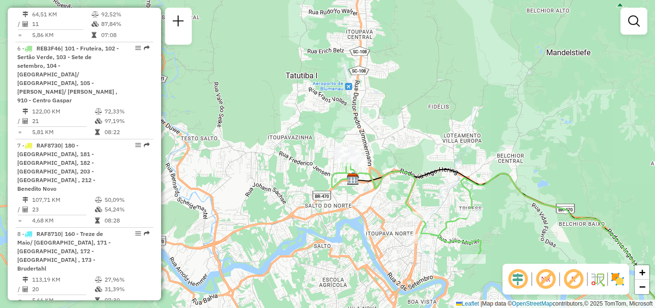
drag, startPoint x: 331, startPoint y: 220, endPoint x: 326, endPoint y: 216, distance: 5.5
click at [330, 221] on div "Rota 6 - Placa REB3F46 92811217 - ARMAZEM CONVENIENCIAS LUZ LTDA Janela de aten…" at bounding box center [327, 154] width 655 height 308
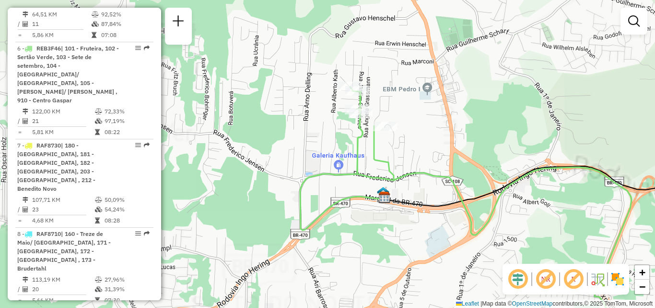
drag, startPoint x: 377, startPoint y: 177, endPoint x: 379, endPoint y: 199, distance: 22.6
click at [379, 199] on div "Rota 6 - Placa REB3F46 92811217 - ARMAZEM CONVENIENCIAS LUZ LTDA Janela de aten…" at bounding box center [327, 154] width 655 height 308
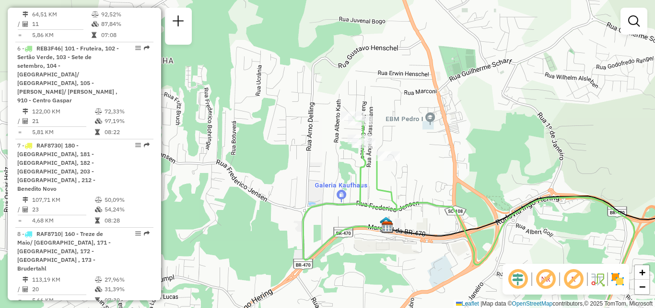
drag, startPoint x: 389, startPoint y: 202, endPoint x: 314, endPoint y: 154, distance: 88.9
click at [353, 155] on icon at bounding box center [494, 227] width 282 height 221
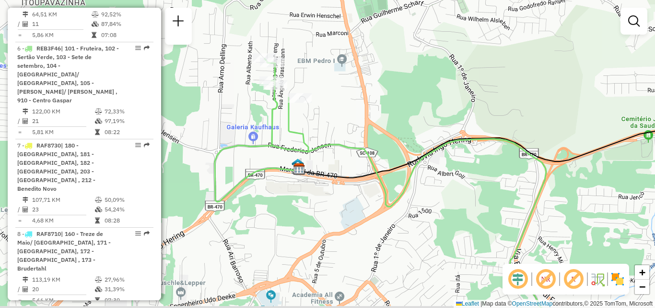
drag, startPoint x: 423, startPoint y: 235, endPoint x: 281, endPoint y: 158, distance: 161.0
click at [300, 170] on div "Rota 6 - Placa REB3F46 92811217 - ARMAZEM CONVENIENCIAS LUZ LTDA Janela de aten…" at bounding box center [327, 154] width 655 height 308
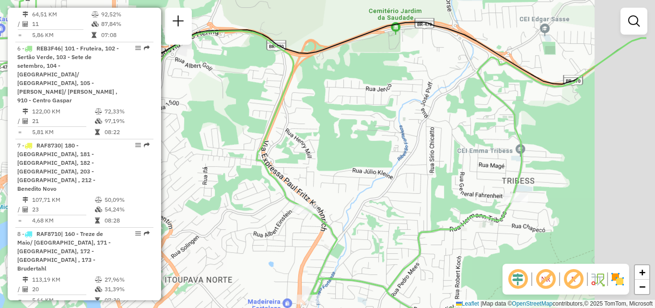
drag, startPoint x: 287, startPoint y: 179, endPoint x: 238, endPoint y: 166, distance: 50.0
click at [242, 167] on div "Rota 6 - Placa REB3F46 92811217 - ARMAZEM CONVENIENCIAS LUZ LTDA Janela de aten…" at bounding box center [327, 154] width 655 height 308
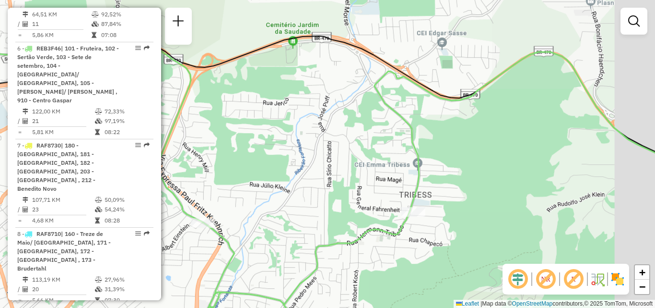
drag, startPoint x: 301, startPoint y: 207, endPoint x: 312, endPoint y: 252, distance: 46.5
click at [313, 270] on div "Rota 6 - Placa REB3F46 92811217 - ARMAZEM CONVENIENCIAS LUZ LTDA Janela de aten…" at bounding box center [327, 154] width 655 height 308
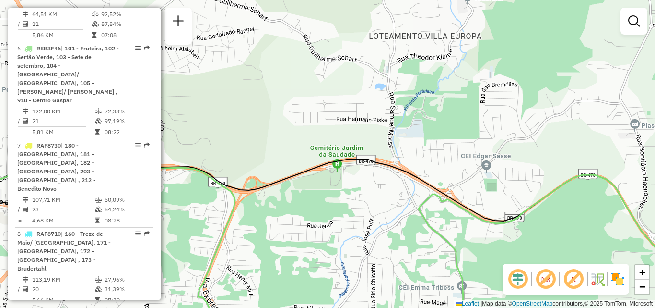
drag, startPoint x: 326, startPoint y: 231, endPoint x: 272, endPoint y: 81, distance: 159.4
click at [271, 80] on div "Rota 6 - Placa REB3F46 92811217 - ARMAZEM CONVENIENCIAS LUZ LTDA Janela de aten…" at bounding box center [327, 154] width 655 height 308
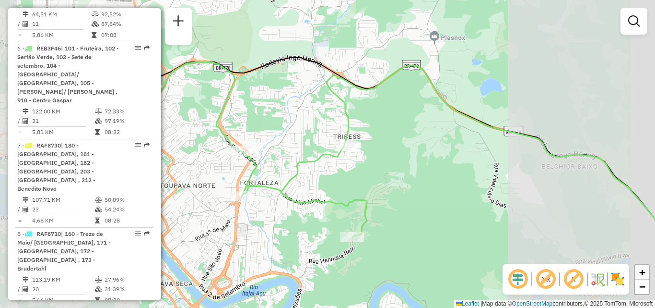
drag, startPoint x: 299, startPoint y: 170, endPoint x: 360, endPoint y: 165, distance: 61.6
click at [360, 165] on icon at bounding box center [407, 172] width 627 height 301
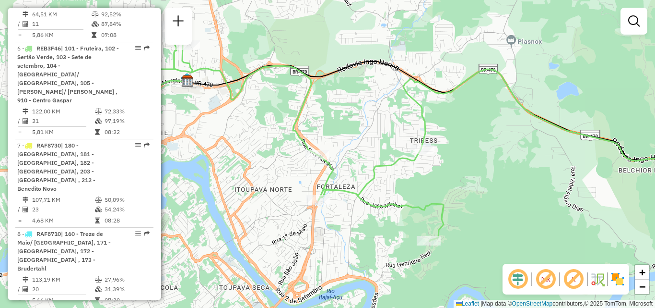
drag, startPoint x: 328, startPoint y: 166, endPoint x: 405, endPoint y: 253, distance: 116.2
click at [411, 241] on icon at bounding box center [448, 132] width 557 height 215
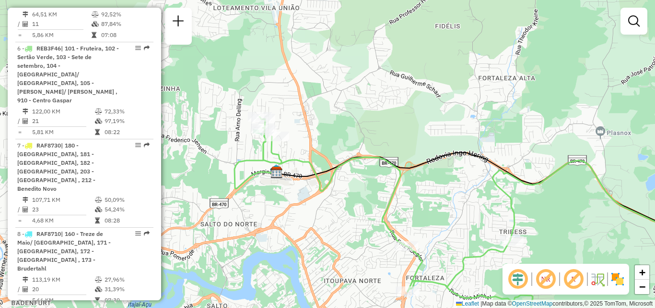
drag, startPoint x: 329, startPoint y: 194, endPoint x: 285, endPoint y: 134, distance: 73.5
click at [286, 134] on div "Rota 6 - Placa REB3F46 92811217 - ARMAZEM CONVENIENCIAS LUZ LTDA Janela de aten…" at bounding box center [327, 154] width 655 height 308
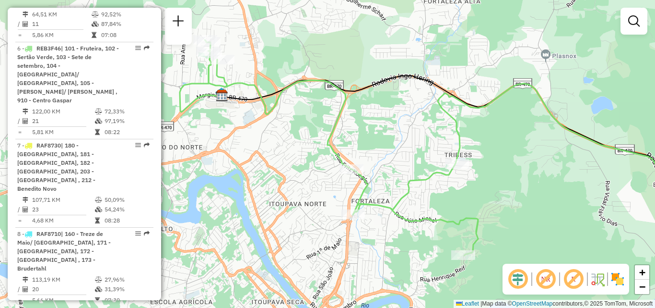
drag, startPoint x: 324, startPoint y: 179, endPoint x: 315, endPoint y: 172, distance: 11.3
click at [315, 173] on icon at bounding box center [435, 147] width 461 height 215
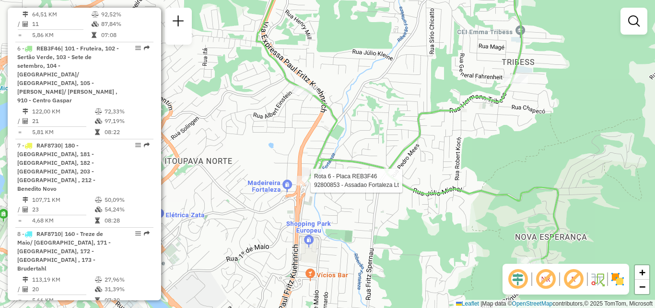
select select "**********"
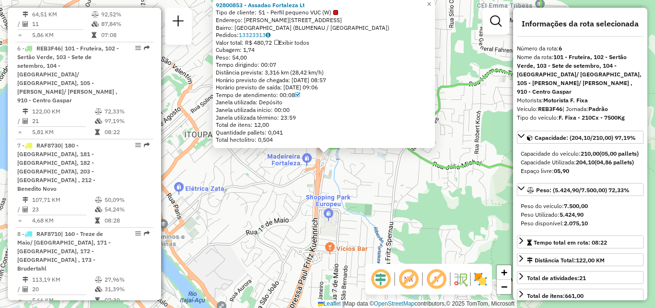
click at [342, 209] on div "92800853 - Assadao Fortaleza Lt Tipo de cliente: 51 - Perfil pequeno VUC (W) En…" at bounding box center [327, 154] width 655 height 308
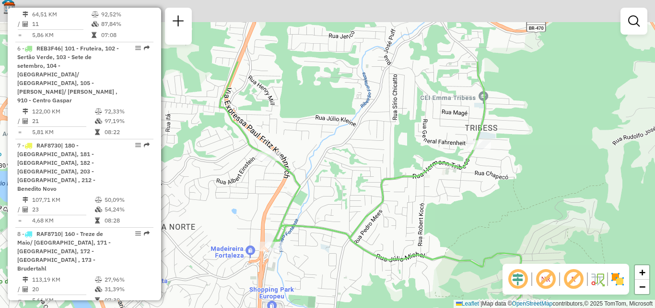
drag, startPoint x: 356, startPoint y: 254, endPoint x: 342, endPoint y: 290, distance: 39.2
click at [344, 293] on div "Janela de atendimento Grade de atendimento Capacidade Transportadoras Veículos …" at bounding box center [327, 154] width 655 height 308
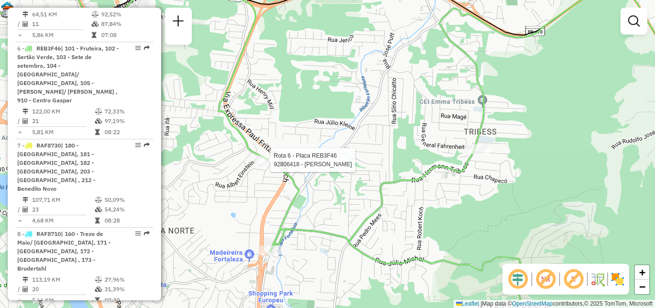
select select "**********"
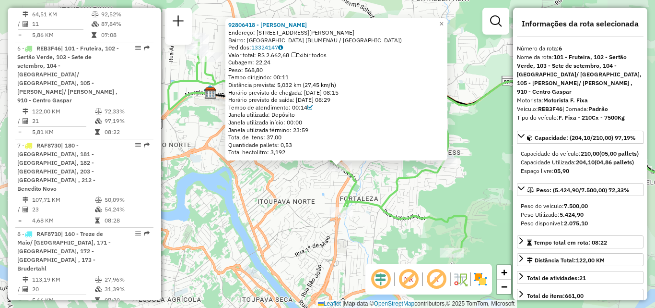
click at [404, 187] on div "92806418 - MARCOS LUCIANI Endereço: R Fritz Koegler 389 Bairro: FORTALEZA (BLUM…" at bounding box center [327, 154] width 655 height 308
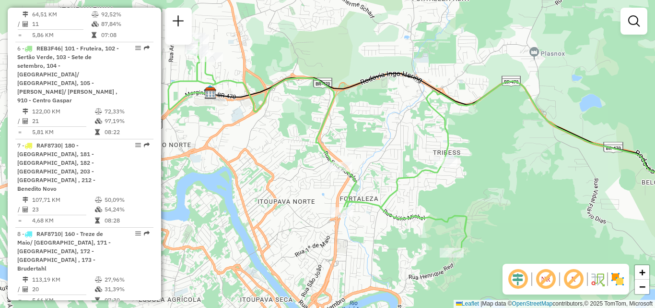
drag, startPoint x: 428, startPoint y: 209, endPoint x: 320, endPoint y: 181, distance: 111.8
click at [320, 181] on div "Janela de atendimento Grade de atendimento Capacidade Transportadoras Veículos …" at bounding box center [327, 154] width 655 height 308
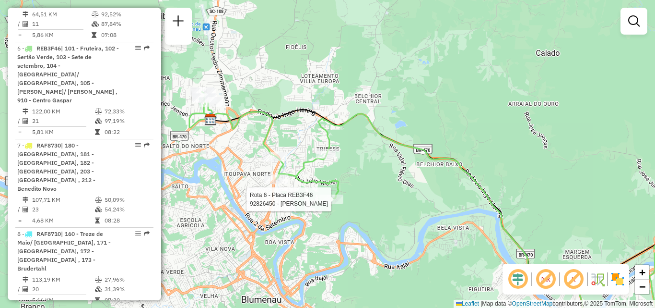
select select "**********"
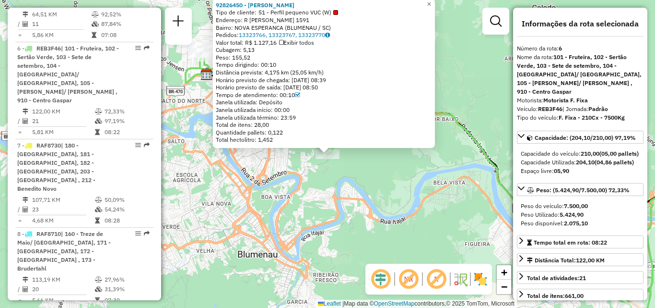
click at [380, 225] on div "92826450 - MARILENE REIS Tipo de cliente: 51 - Perfil pequeno VUC (W) Endereço:…" at bounding box center [327, 154] width 655 height 308
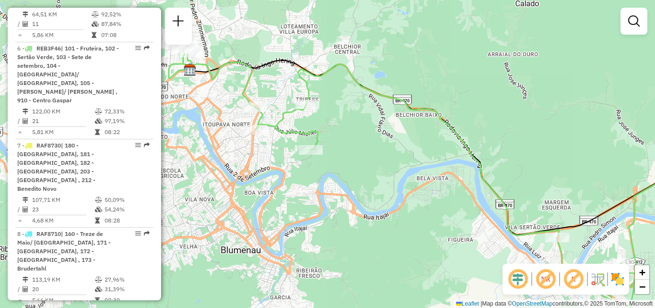
click at [386, 218] on div "Janela de atendimento Grade de atendimento Capacidade Transportadoras Veículos …" at bounding box center [327, 154] width 655 height 308
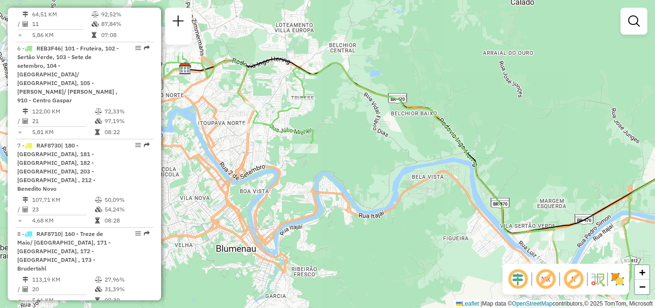
click at [297, 249] on div "Janela de atendimento Grade de atendimento Capacidade Transportadoras Veículos …" at bounding box center [327, 154] width 655 height 308
drag, startPoint x: 282, startPoint y: 244, endPoint x: 211, endPoint y: 244, distance: 71.5
click at [215, 244] on div "Janela de atendimento Grade de atendimento Capacidade Transportadoras Veículos …" at bounding box center [327, 154] width 655 height 308
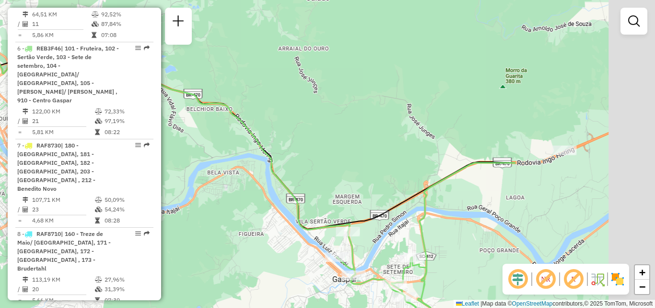
drag, startPoint x: 256, startPoint y: 195, endPoint x: 247, endPoint y: 183, distance: 14.8
click at [253, 191] on div "Janela de atendimento Grade de atendimento Capacidade Transportadoras Veículos …" at bounding box center [327, 154] width 655 height 308
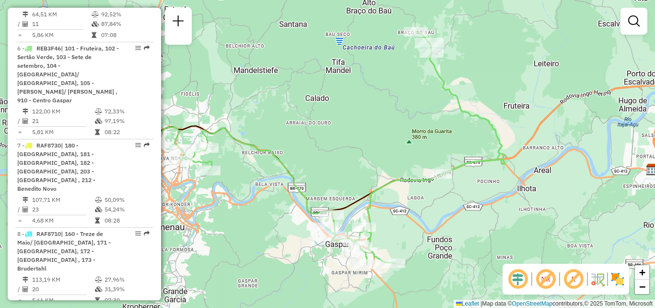
drag, startPoint x: 239, startPoint y: 179, endPoint x: 319, endPoint y: 221, distance: 89.9
click at [361, 232] on div "Janela de atendimento Grade de atendimento Capacidade Transportadoras Veículos …" at bounding box center [327, 154] width 655 height 308
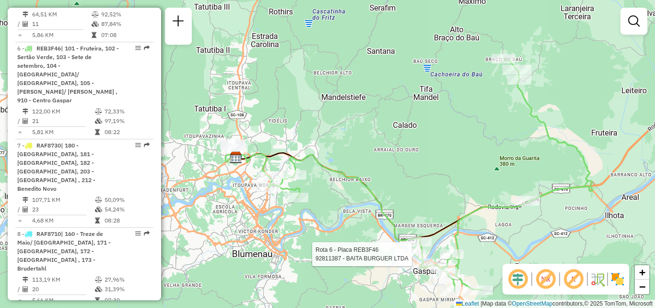
drag, startPoint x: 279, startPoint y: 225, endPoint x: 295, endPoint y: 233, distance: 17.4
click at [295, 233] on div "Rota 6 - Placa REB3F46 92811387 - BAITA BURGUER LTDA Janela de atendimento Grad…" at bounding box center [327, 154] width 655 height 308
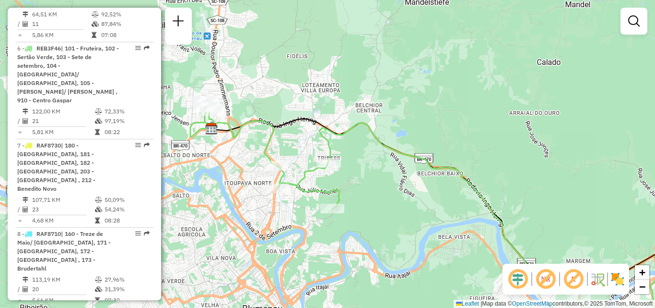
click at [326, 224] on div "Rota 6 - Placa REB3F46 92811387 - BAITA BURGUER LTDA Janela de atendimento Grad…" at bounding box center [327, 154] width 655 height 308
drag, startPoint x: 271, startPoint y: 203, endPoint x: 297, endPoint y: 222, distance: 32.3
click at [297, 222] on div "Rota 6 - Placa REB3F46 92811387 - BAITA BURGUER LTDA Janela de atendimento Grad…" at bounding box center [327, 154] width 655 height 308
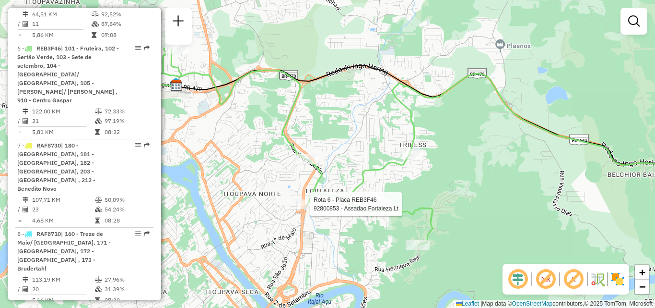
select select "**********"
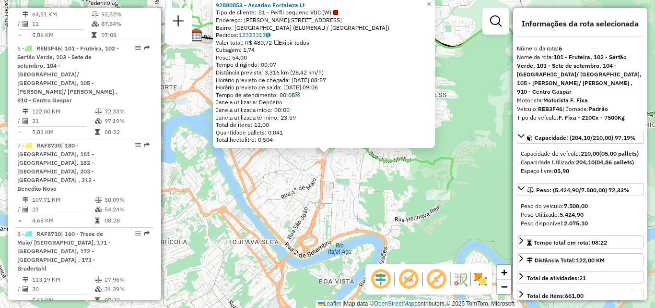
click at [307, 218] on div "92800853 - Assadao Fortaleza Lt Tipo de cliente: 51 - Perfil pequeno VUC (W) En…" at bounding box center [327, 154] width 655 height 308
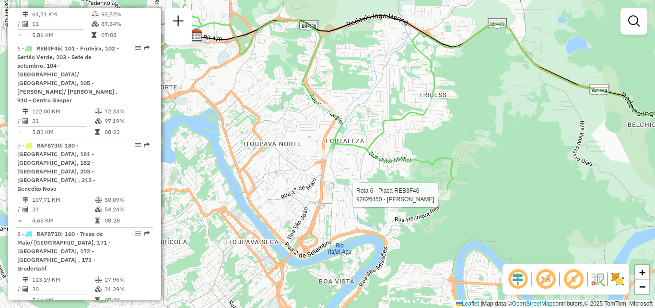
select select "**********"
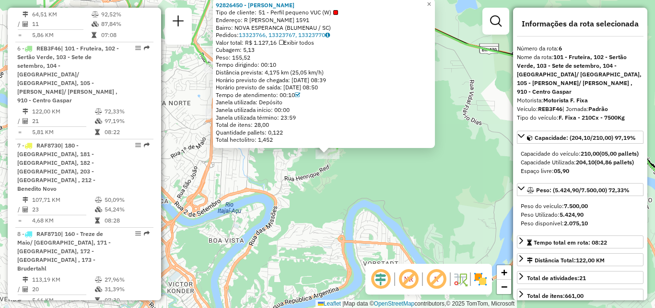
click at [296, 183] on div "92826450 - MARILENE REIS Tipo de cliente: 51 - Perfil pequeno VUC (W) Endereço:…" at bounding box center [327, 154] width 655 height 308
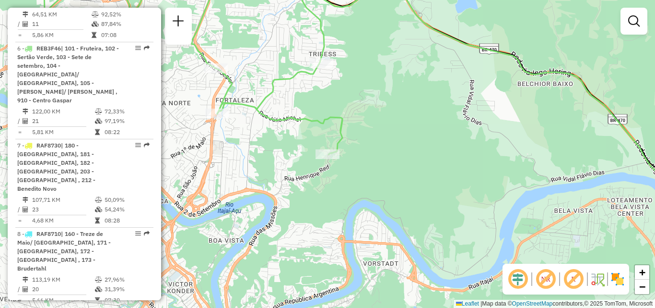
drag, startPoint x: 296, startPoint y: 171, endPoint x: 302, endPoint y: 225, distance: 54.2
click at [302, 225] on div "Janela de atendimento Grade de atendimento Capacidade Transportadoras Veículos …" at bounding box center [327, 154] width 655 height 308
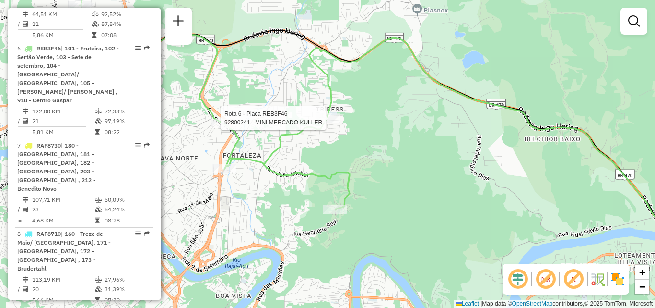
select select "**********"
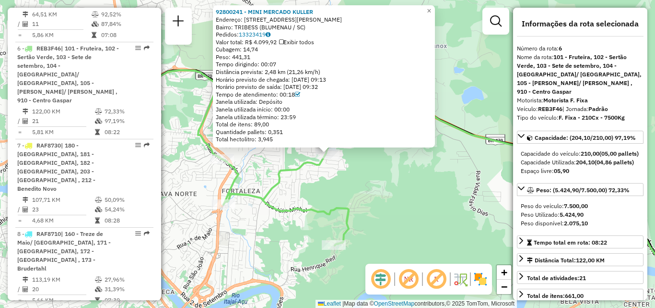
click at [277, 181] on icon at bounding box center [392, 184] width 634 height 309
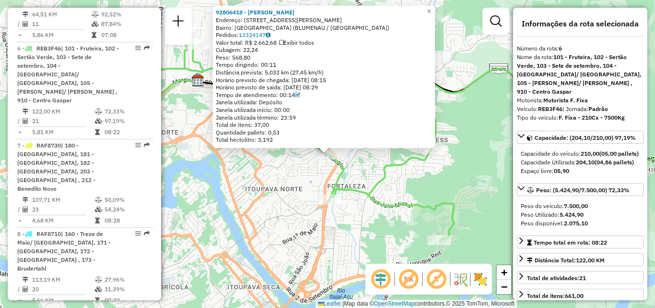
click at [290, 226] on div "92806418 - MARCOS LUCIANI Endereço: R Fritz Koegler 389 Bairro: FORTALEZA (BLUM…" at bounding box center [327, 154] width 655 height 308
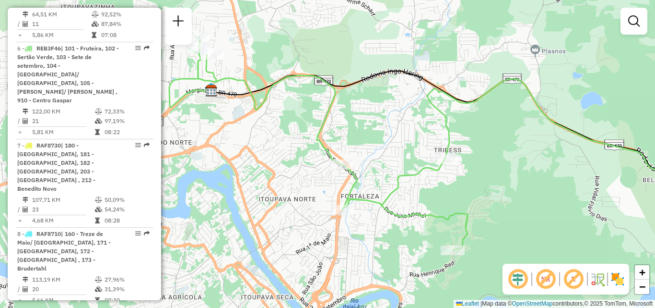
drag, startPoint x: 285, startPoint y: 225, endPoint x: 289, endPoint y: 237, distance: 13.2
click at [282, 237] on div "Janela de atendimento Grade de atendimento Capacidade Transportadoras Veículos …" at bounding box center [327, 154] width 655 height 308
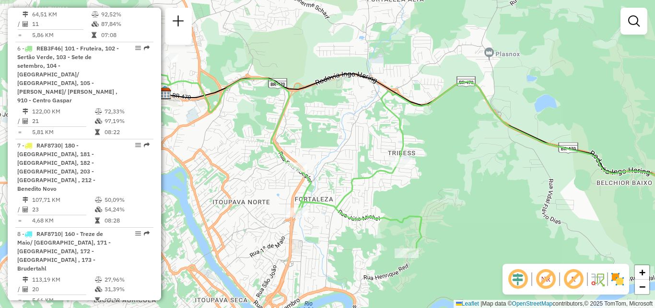
drag, startPoint x: 316, startPoint y: 242, endPoint x: 366, endPoint y: 257, distance: 52.5
click at [370, 261] on div "Janela de atendimento Grade de atendimento Capacidade Transportadoras Veículos …" at bounding box center [327, 154] width 655 height 308
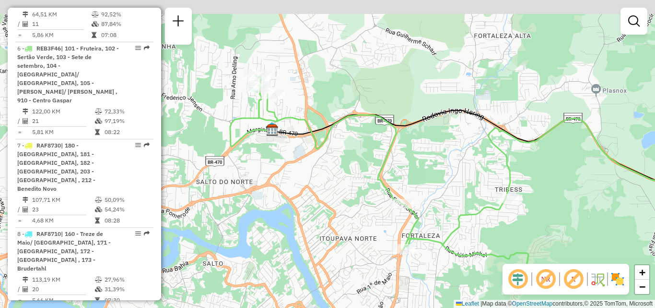
drag, startPoint x: 334, startPoint y: 254, endPoint x: 360, endPoint y: 271, distance: 30.9
click at [360, 271] on div "Janela de atendimento Grade de atendimento Capacidade Transportadoras Veículos …" at bounding box center [327, 154] width 655 height 308
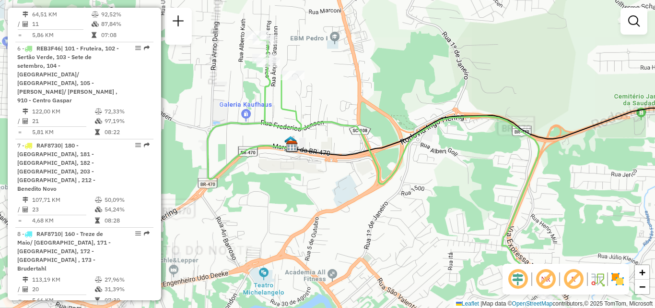
click at [356, 217] on icon at bounding box center [489, 187] width 463 height 302
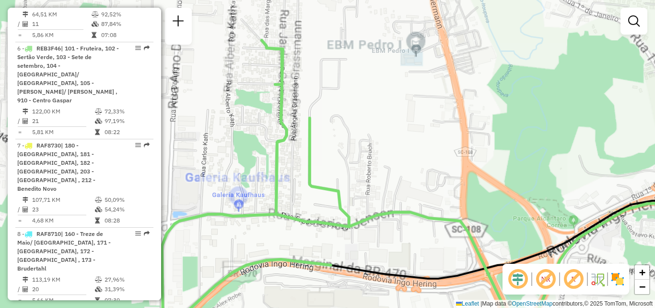
drag, startPoint x: 343, startPoint y: 206, endPoint x: 317, endPoint y: 176, distance: 39.5
click at [344, 214] on icon at bounding box center [543, 249] width 562 height 419
select select "**********"
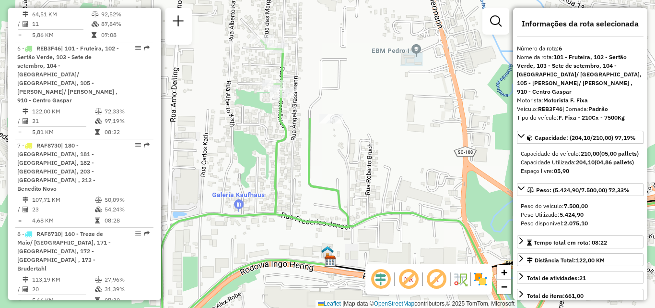
drag, startPoint x: 296, startPoint y: 154, endPoint x: 333, endPoint y: 239, distance: 93.0
click at [333, 239] on div "Janela de atendimento Grade de atendimento Capacidade Transportadoras Veículos …" at bounding box center [327, 154] width 655 height 308
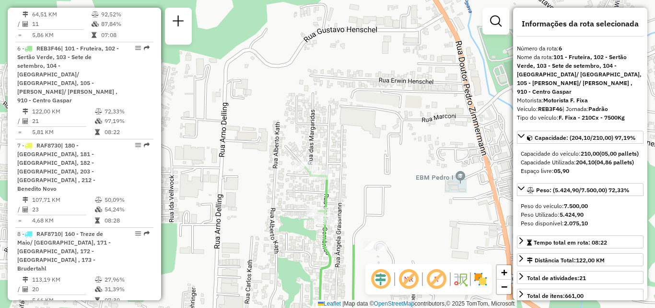
click at [308, 187] on div "Janela de atendimento Grade de atendimento Capacidade Transportadoras Veículos …" at bounding box center [327, 154] width 655 height 308
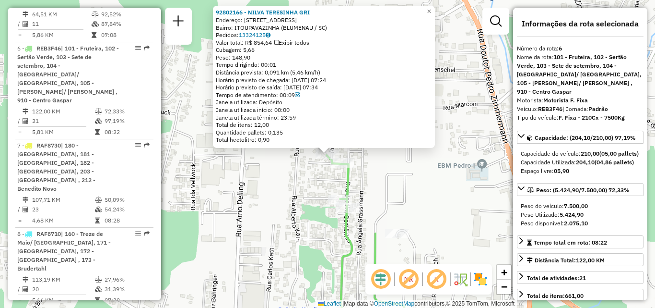
click at [274, 208] on div "92802166 - NILVA TERESINHA GRI Endereço: R DAS MARGARIDAS 115 Bairro: ITOUPAVAZ…" at bounding box center [327, 154] width 655 height 308
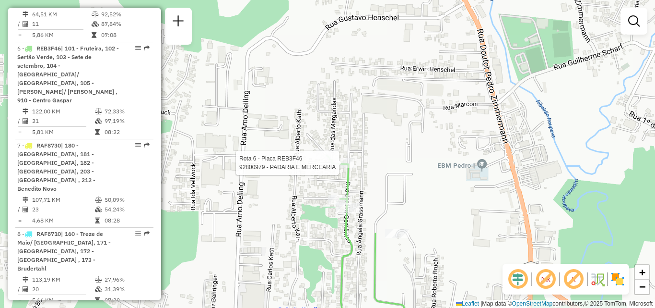
select select "**********"
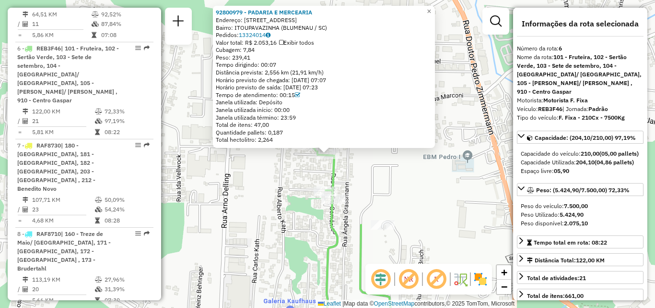
click at [290, 213] on div "92800979 - PADARIA E MERCEARIA Endereço: R DAS MARGARIDAS 68 Bairro: ITOUPAVAZI…" at bounding box center [327, 154] width 655 height 308
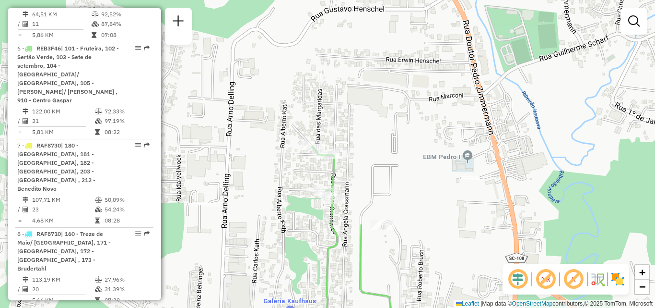
drag, startPoint x: 288, startPoint y: 235, endPoint x: 323, endPoint y: 211, distance: 43.1
click at [320, 213] on div "Janela de atendimento Grade de atendimento Capacidade Transportadoras Veículos …" at bounding box center [327, 154] width 655 height 308
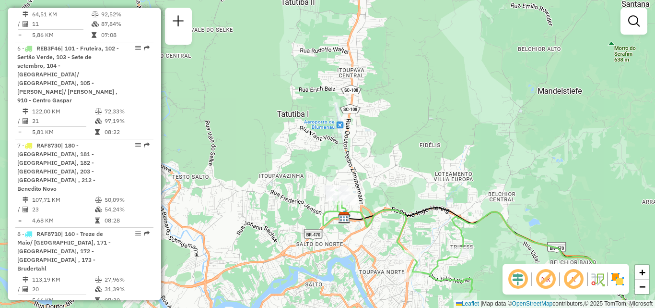
drag, startPoint x: 280, startPoint y: 243, endPoint x: 286, endPoint y: 196, distance: 47.4
click at [281, 223] on div "Janela de atendimento Grade de atendimento Capacidade Transportadoras Veículos …" at bounding box center [327, 154] width 655 height 308
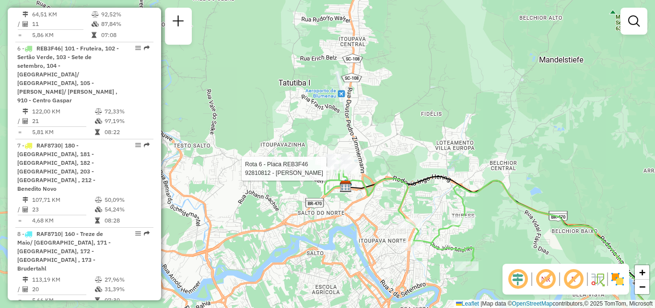
select select "**********"
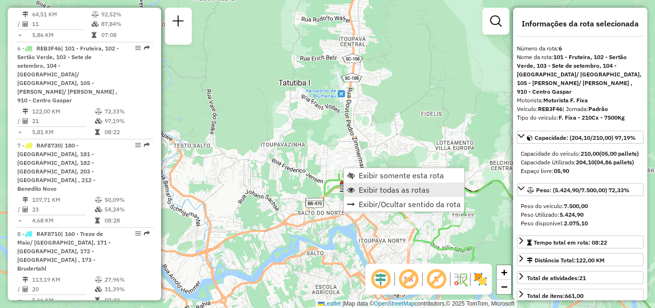
click at [372, 191] on span "Exibir todas as rotas" at bounding box center [394, 190] width 71 height 8
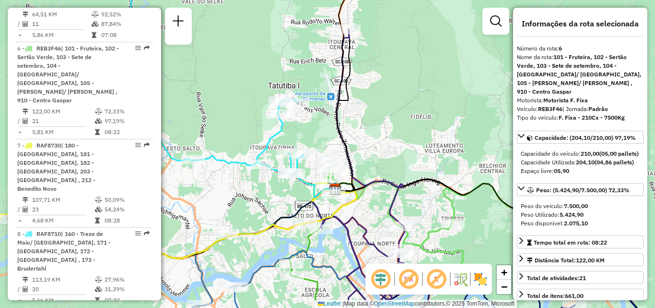
drag, startPoint x: 276, startPoint y: 212, endPoint x: 250, endPoint y: 228, distance: 30.9
click at [250, 227] on div "Janela de atendimento Grade de atendimento Capacidade Transportadoras Veículos …" at bounding box center [327, 154] width 655 height 308
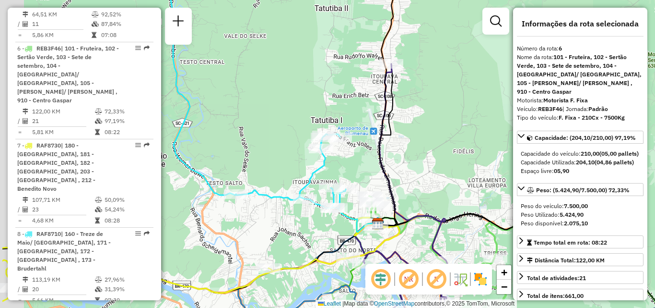
drag, startPoint x: 266, startPoint y: 161, endPoint x: 334, endPoint y: 180, distance: 70.7
click at [334, 180] on div "Janela de atendimento Grade de atendimento Capacidade Transportadoras Veículos …" at bounding box center [327, 154] width 655 height 308
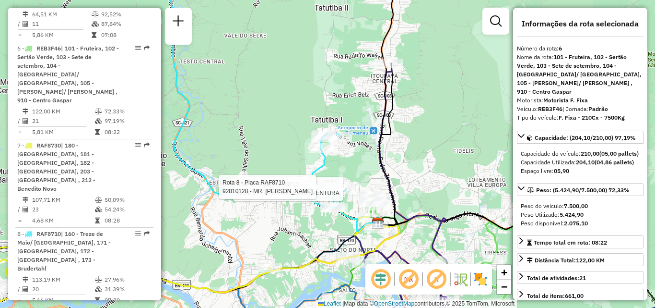
drag, startPoint x: 298, startPoint y: 203, endPoint x: 324, endPoint y: 182, distance: 33.1
click at [318, 187] on div "Rota 8 - Placa RAF8710 92801314 - MINI MERCADO VENTURA Rota 8 - Placa RAF8710 9…" at bounding box center [327, 154] width 655 height 308
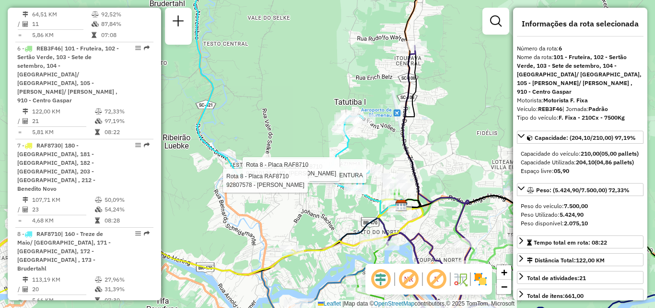
drag
click at [289, 212] on div "Rota 8 - Placa RAF8710 92801314 - MINI MERCADO VENTURA Rota 8 - Placa RAF8710 9…" at bounding box center [327, 154] width 655 height 308
click at [294, 215] on div "Rota 8 - Placa RAF8710 92801314 - MINI MERCADO VENTURA Rota 8 - Placa RAF8710 9…" at bounding box center [327, 154] width 655 height 308
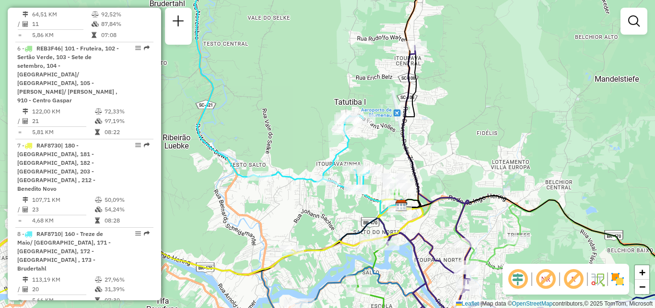
drag, startPoint x: 294, startPoint y: 216, endPoint x: 325, endPoint y: 223, distance: 32.3
click at [325, 223] on div "Janela de atendimento Grade de atendimento Capacidade Transportadoras Veículos …" at bounding box center [327, 154] width 655 height 308
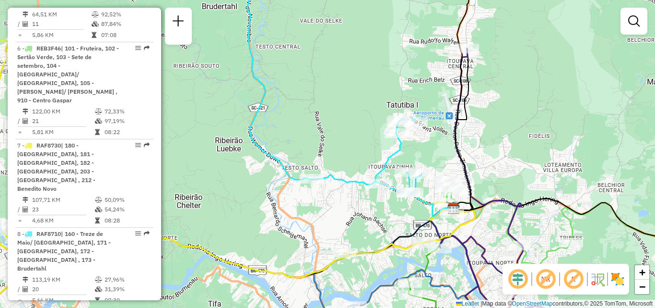
click at [362, 213] on div "Janela de atendimento Grade de atendimento Capacidade Transportadoras Veículos …" at bounding box center [327, 154] width 655 height 308
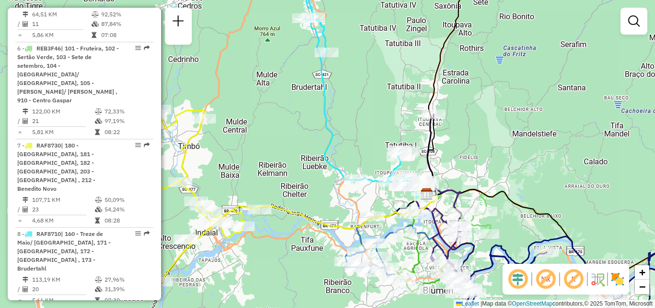
drag, startPoint x: 279, startPoint y: 214, endPoint x: 325, endPoint y: 201, distance: 47.4
click at [325, 201] on div "Janela de atendimento Grade de atendimento Capacidade Transportadoras Veículos …" at bounding box center [327, 154] width 655 height 308
drag, startPoint x: 285, startPoint y: 193, endPoint x: 281, endPoint y: 152, distance: 41.5
click at [283, 169] on div "Janela de atendimento Grade de atendimento Capacidade Transportadoras Veículos …" at bounding box center [327, 154] width 655 height 308
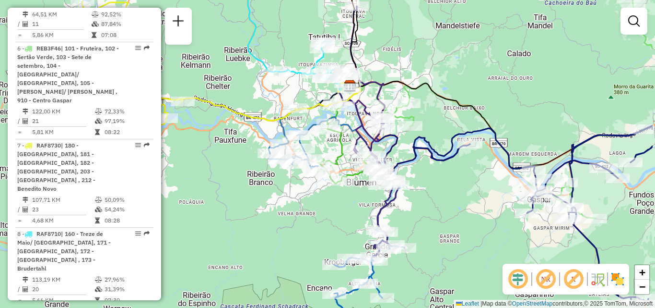
drag, startPoint x: 425, startPoint y: 157, endPoint x: 367, endPoint y: 184, distance: 63.5
click at [373, 179] on div "Janela de atendimento Grade de atendimento Capacidade Transportadoras Veículos …" at bounding box center [327, 154] width 655 height 308
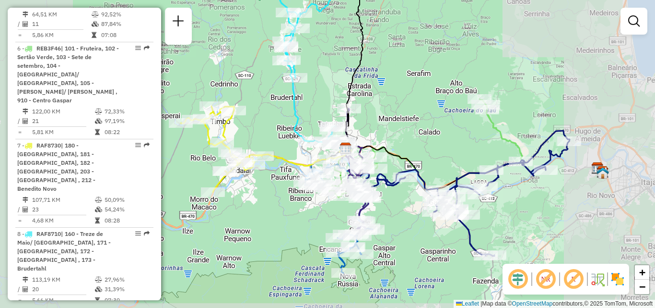
drag, startPoint x: 399, startPoint y: 169, endPoint x: 468, endPoint y: 179, distance: 69.8
click at [468, 179] on icon at bounding box center [473, 193] width 193 height 125
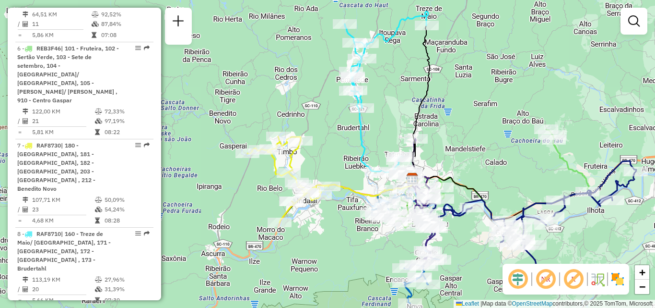
drag, startPoint x: 346, startPoint y: 125, endPoint x: 342, endPoint y: 152, distance: 27.7
click at [342, 152] on div "Janela de atendimento Grade de atendimento Capacidade Transportadoras Veículos …" at bounding box center [327, 154] width 655 height 308
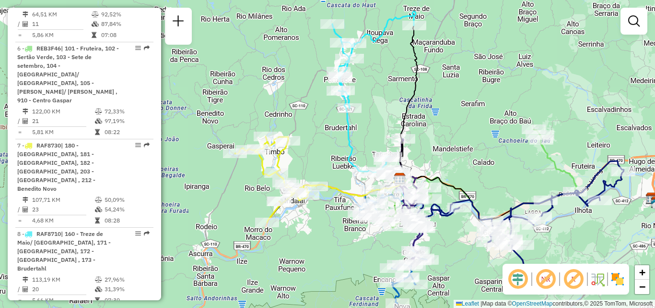
drag, startPoint x: 350, startPoint y: 201, endPoint x: 282, endPoint y: 155, distance: 81.7
click at [282, 160] on icon at bounding box center [320, 179] width 170 height 86
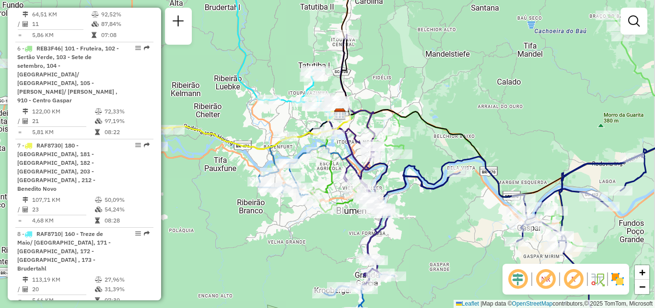
drag, startPoint x: 428, startPoint y: 188, endPoint x: 375, endPoint y: 171, distance: 56.4
click at [404, 171] on icon at bounding box center [561, 229] width 315 height 202
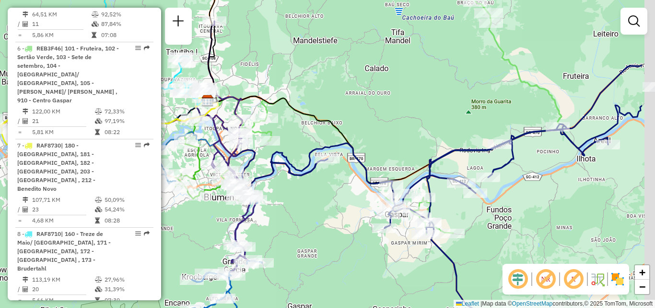
drag, startPoint x: 407, startPoint y: 190, endPoint x: 330, endPoint y: 194, distance: 77.3
click at [329, 194] on div "Janela de atendimento Grade de atendimento Capacidade Transportadoras Veículos …" at bounding box center [327, 154] width 655 height 308
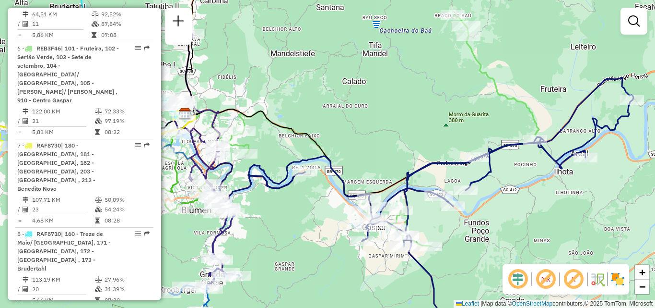
drag, startPoint x: 439, startPoint y: 173, endPoint x: 392, endPoint y: 191, distance: 50.3
click at [369, 227] on div "Janela de atendimento Grade de atendimento Capacidade Transportadoras Veículos …" at bounding box center [327, 154] width 655 height 308
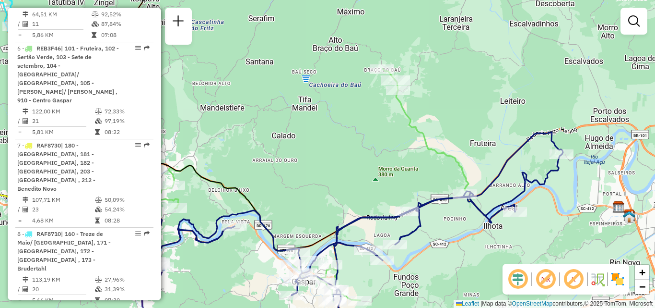
drag, startPoint x: 402, startPoint y: 203, endPoint x: 400, endPoint y: 150, distance: 52.8
click at [400, 158] on div "Janela de atendimento Grade de atendimento Capacidade Transportadoras Veículos …" at bounding box center [327, 154] width 655 height 308
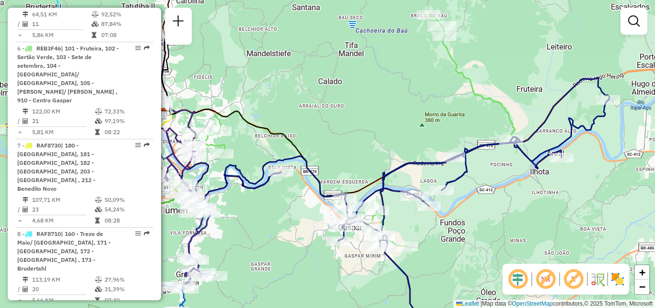
drag, startPoint x: 439, startPoint y: 212, endPoint x: 486, endPoint y: 197, distance: 49.2
click at [487, 195] on div "Janela de atendimento Grade de atendimento Capacidade Transportadoras Veículos …" at bounding box center [327, 154] width 655 height 308
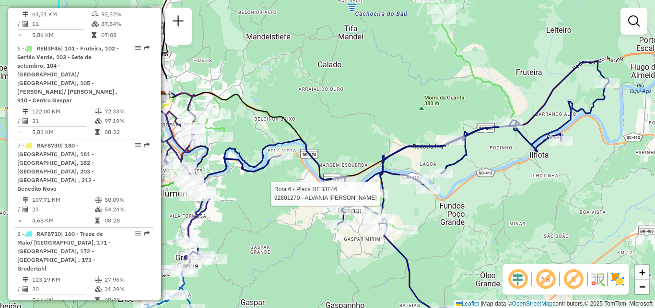
select select "**********"
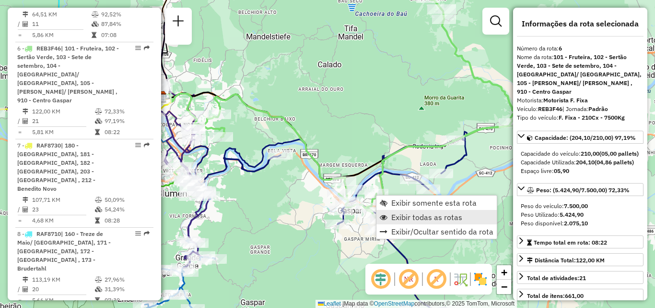
click at [415, 217] on span "Exibir todas as rotas" at bounding box center [427, 217] width 71 height 8
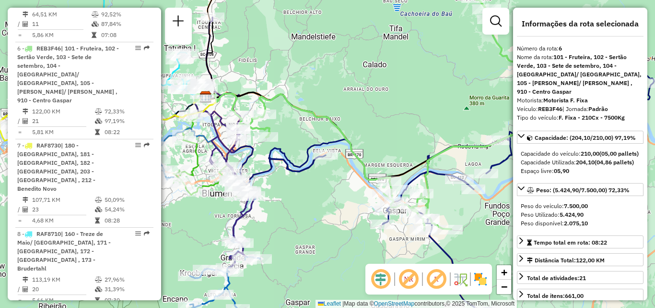
drag, startPoint x: 285, startPoint y: 210, endPoint x: 344, endPoint y: 209, distance: 59.5
click at [344, 209] on div "Janela de atendimento Grade de atendimento Capacidade Transportadoras Veículos …" at bounding box center [327, 154] width 655 height 308
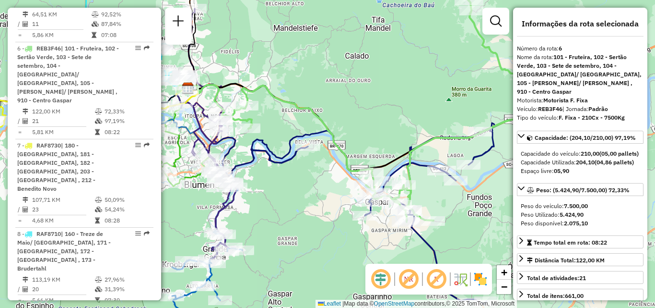
drag, startPoint x: 324, startPoint y: 192, endPoint x: 278, endPoint y: 181, distance: 46.8
click at [294, 184] on div "Janela de atendimento Grade de atendimento Capacidade Transportadoras Veículos …" at bounding box center [327, 154] width 655 height 308
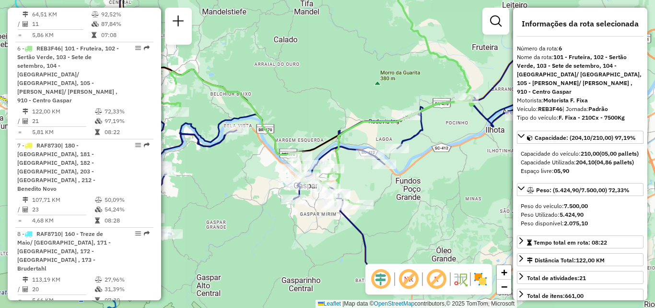
drag, startPoint x: 483, startPoint y: 183, endPoint x: 270, endPoint y: 209, distance: 215.0
click at [343, 197] on div "Janela de atendimento Grade de atendimento Capacidade Transportadoras Veículos …" at bounding box center [327, 154] width 655 height 308
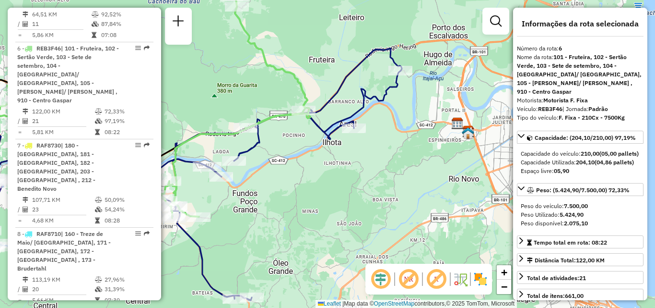
drag, startPoint x: 334, startPoint y: 199, endPoint x: 378, endPoint y: 167, distance: 53.5
click at [373, 169] on div "Janela de atendimento Grade de atendimento Capacidade Transportadoras Veículos …" at bounding box center [327, 154] width 655 height 308
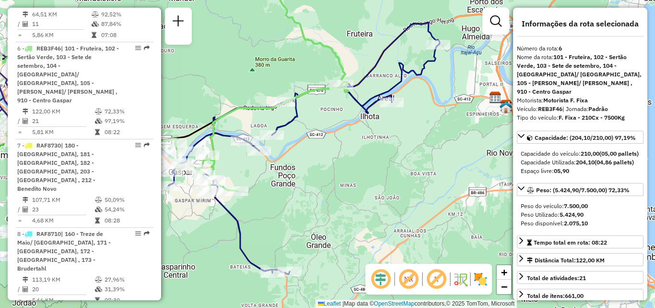
drag, startPoint x: 370, startPoint y: 190, endPoint x: 472, endPoint y: 182, distance: 102.5
click at [466, 182] on div "Janela de atendimento Grade de atendimento Capacidade Transportadoras Veículos …" at bounding box center [327, 154] width 655 height 308
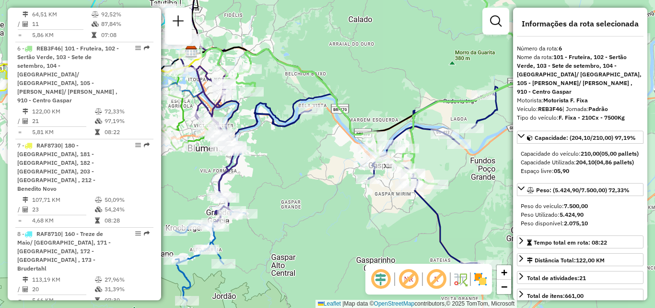
drag, startPoint x: 312, startPoint y: 176, endPoint x: 317, endPoint y: 210, distance: 33.9
click at [317, 210] on div "Janela de atendimento Grade de atendimento Capacidade Transportadoras Veículos …" at bounding box center [327, 154] width 655 height 308
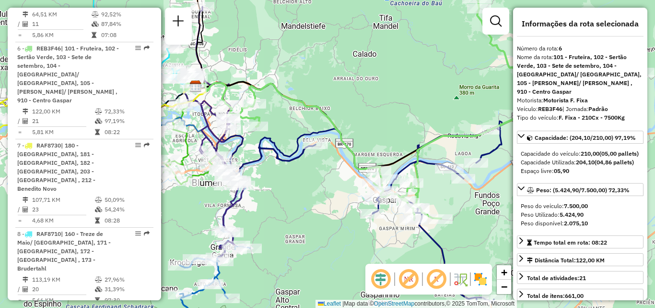
drag, startPoint x: 322, startPoint y: 195, endPoint x: 356, endPoint y: 172, distance: 41.4
click at [351, 176] on div "Janela de atendimento Grade de atendimento Capacidade Transportadoras Veículos …" at bounding box center [327, 154] width 655 height 308
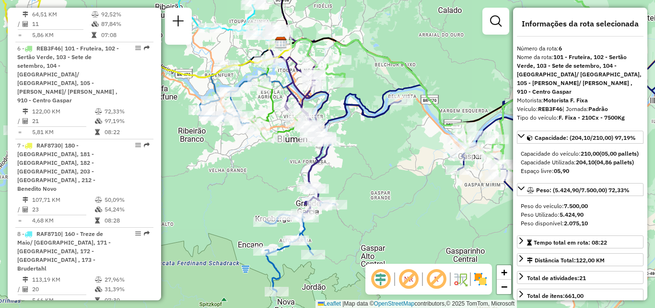
drag, startPoint x: 328, startPoint y: 163, endPoint x: 395, endPoint y: 163, distance: 67.2
click at [395, 163] on div "Janela de atendimento Grade de atendimento Capacidade Transportadoras Veículos …" at bounding box center [327, 154] width 655 height 308
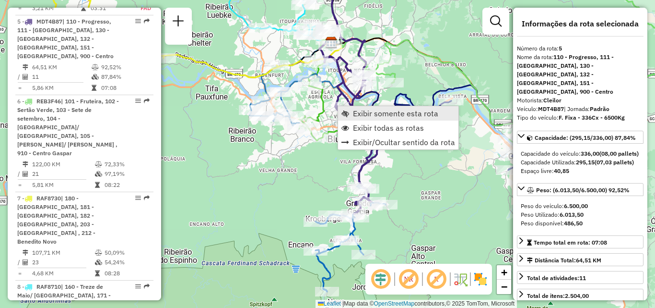
scroll to position [634, 0]
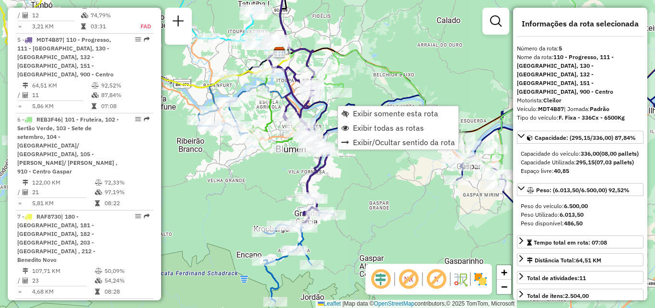
drag, startPoint x: 278, startPoint y: 202, endPoint x: 230, endPoint y: 220, distance: 51.3
click at [231, 220] on div "Rota 5 - Placa MDT4B87 92811521 - MARCELI CONVENIENCIA E TABACARIA LTDA Janela …" at bounding box center [327, 154] width 655 height 308
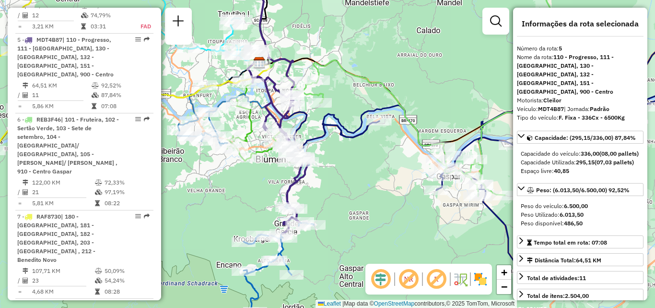
drag, startPoint x: 471, startPoint y: 225, endPoint x: 391, endPoint y: 233, distance: 80.5
click at [405, 233] on div "Janela de atendimento Grade de atendimento Capacidade Transportadoras Veículos …" at bounding box center [327, 154] width 655 height 308
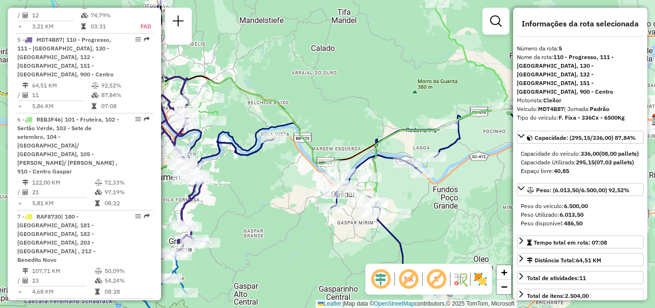
drag, startPoint x: 303, startPoint y: 184, endPoint x: 271, endPoint y: 170, distance: 34.8
click at [270, 172] on div "Rota 2 - Placa RTE9B90 92801862 - AUTO POSTO PADILHA L Rota 6 - Placa REB3F46 9…" at bounding box center [327, 154] width 655 height 308
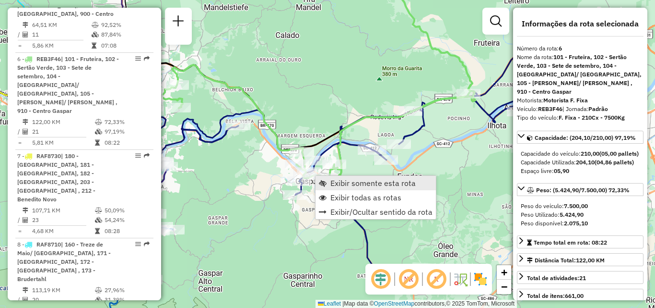
scroll to position [705, 0]
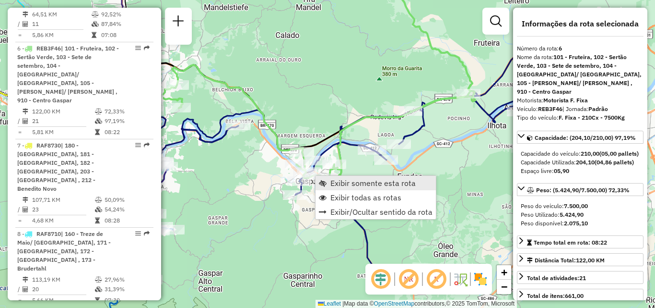
click at [356, 186] on span "Exibir somente esta rota" at bounding box center [373, 183] width 85 height 8
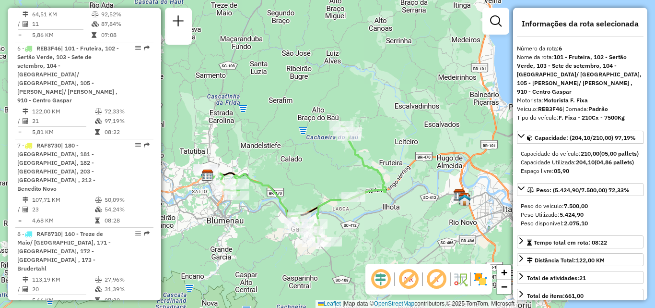
click at [265, 208] on div "Janela de atendimento Grade de atendimento Capacidade Transportadoras Veículos …" at bounding box center [327, 154] width 655 height 308
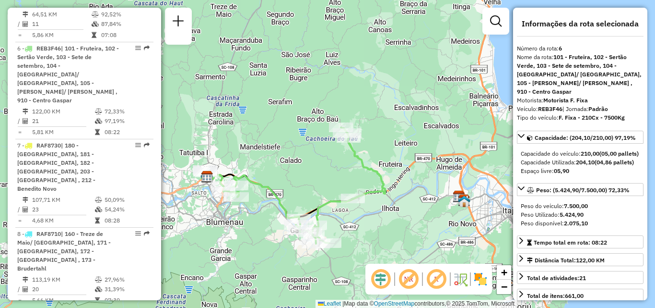
drag, startPoint x: 414, startPoint y: 111, endPoint x: 421, endPoint y: 102, distance: 11.2
click at [421, 102] on div "Janela de atendimento Grade de atendimento Capacidade Transportadoras Veículos …" at bounding box center [327, 154] width 655 height 308
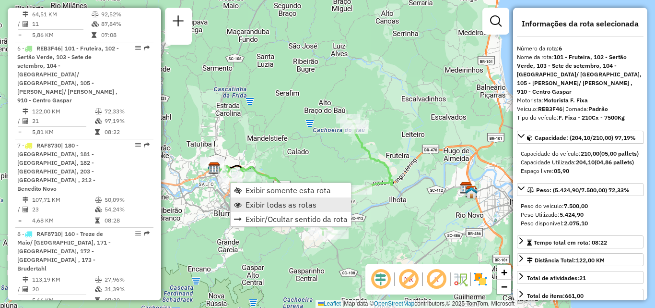
click at [282, 207] on span "Exibir todas as rotas" at bounding box center [281, 205] width 71 height 8
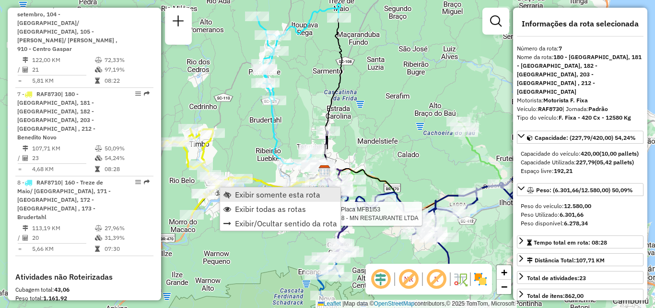
scroll to position [785, 0]
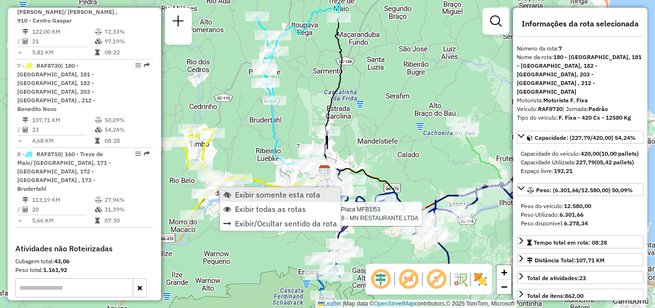
click at [250, 191] on span "Exibir somente esta rota" at bounding box center [277, 194] width 85 height 8
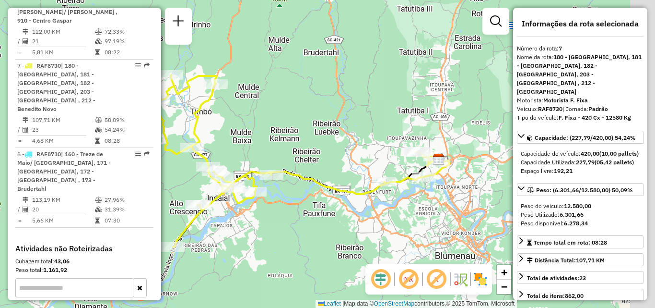
drag, startPoint x: 372, startPoint y: 184, endPoint x: 285, endPoint y: 192, distance: 87.7
click at [289, 192] on icon at bounding box center [279, 161] width 340 height 172
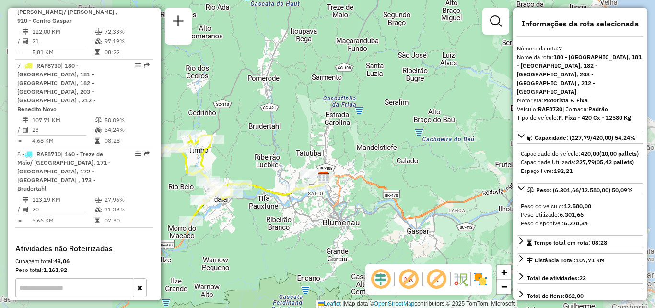
drag, startPoint x: 253, startPoint y: 201, endPoint x: 288, endPoint y: 204, distance: 34.7
click at [288, 204] on div "Janela de atendimento Grade de atendimento Capacidade Transportadoras Veículos …" at bounding box center [327, 154] width 655 height 308
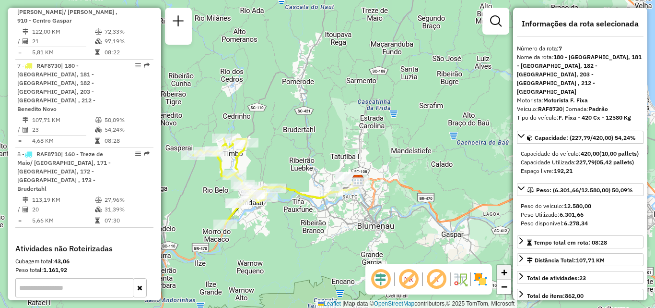
click at [502, 273] on span "+" at bounding box center [504, 272] width 6 height 12
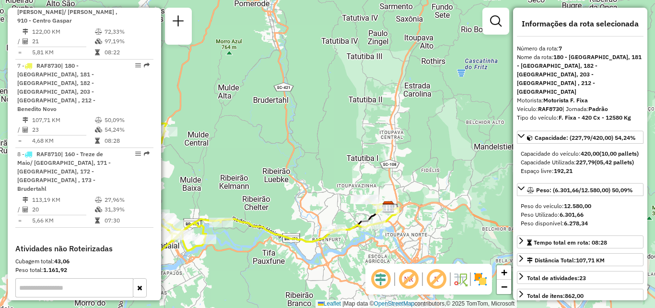
drag, startPoint x: 408, startPoint y: 262, endPoint x: 475, endPoint y: 229, distance: 74.9
click at [469, 230] on div "Janela de atendimento Grade de atendimento Capacidade Transportadoras Veículos …" at bounding box center [327, 154] width 655 height 308
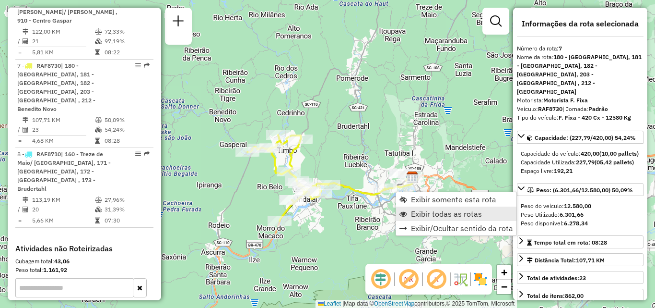
click at [431, 212] on span "Exibir todas as rotas" at bounding box center [446, 214] width 71 height 8
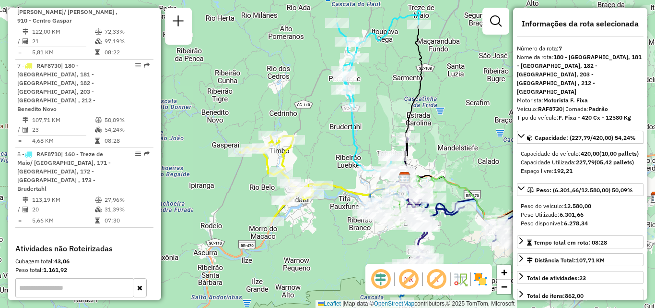
drag, startPoint x: 360, startPoint y: 216, endPoint x: 262, endPoint y: 206, distance: 98.8
click at [353, 208] on div at bounding box center [365, 211] width 24 height 10
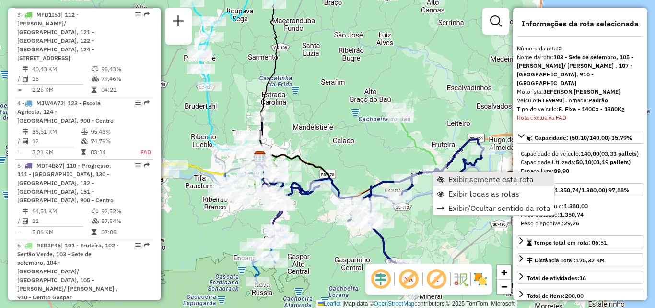
scroll to position [439, 0]
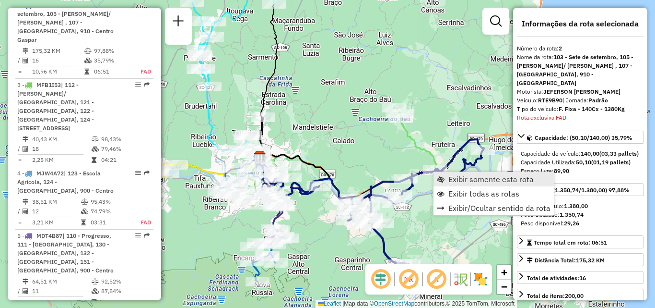
click at [453, 177] on span "Exibir somente esta rota" at bounding box center [491, 179] width 85 height 8
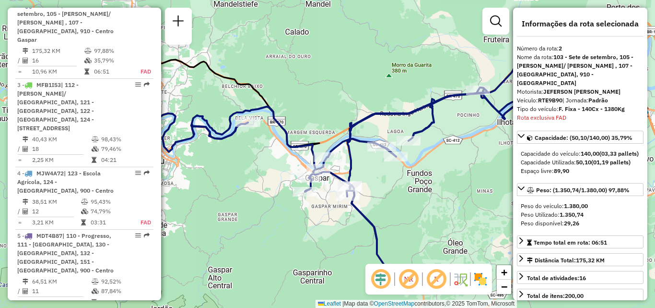
drag, startPoint x: 432, startPoint y: 205, endPoint x: 463, endPoint y: 205, distance: 31.2
click at [465, 205] on div "Janela de atendimento Grade de atendimento Capacidade Transportadoras Veículos …" at bounding box center [327, 154] width 655 height 308
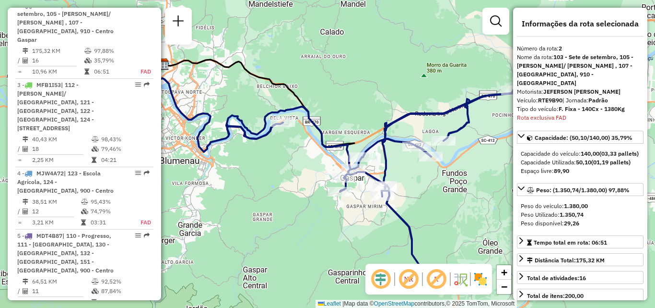
drag, startPoint x: 378, startPoint y: 170, endPoint x: 316, endPoint y: 97, distance: 95.3
click at [316, 101] on div "Janela de atendimento Grade de atendimento Capacidade Transportadoras Veículos …" at bounding box center [327, 154] width 655 height 308
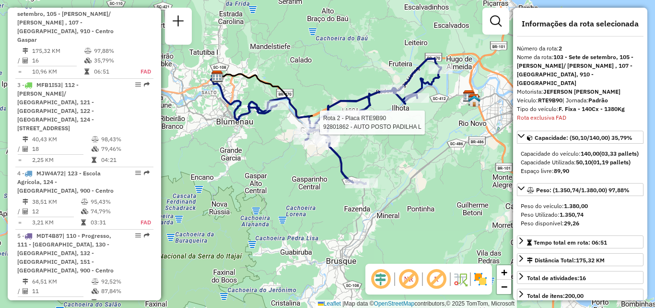
drag, startPoint x: 382, startPoint y: 128, endPoint x: 395, endPoint y: 142, distance: 18.7
click at [395, 140] on div "Rota 2 - Placa RTE9B90 92801862 - AUTO POSTO PADILHA L Janela de atendimento Gr…" at bounding box center [327, 154] width 655 height 308
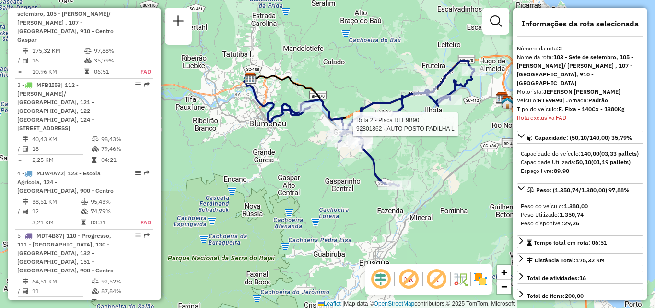
drag, startPoint x: 404, startPoint y: 141, endPoint x: 438, endPoint y: 140, distance: 33.6
click at [438, 140] on div "Rota 2 - Placa RTE9B90 92801862 - AUTO POSTO PADILHA L Janela de atendimento Gr…" at bounding box center [327, 154] width 655 height 308
click at [497, 167] on div "Rota 2 - Placa RTE9B90 92801862 - AUTO POSTO PADILHA L Janela de atendimento Gr…" at bounding box center [327, 154] width 655 height 308
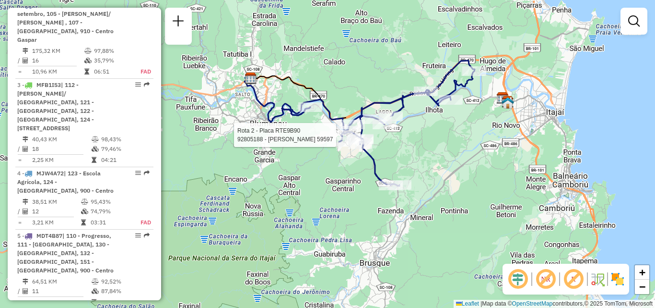
select select "**********"
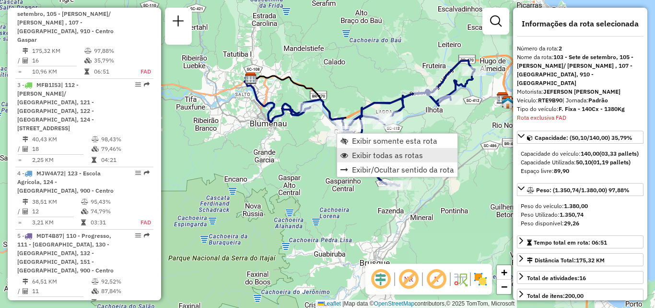
click at [374, 155] on span "Exibir todas as rotas" at bounding box center [387, 155] width 71 height 8
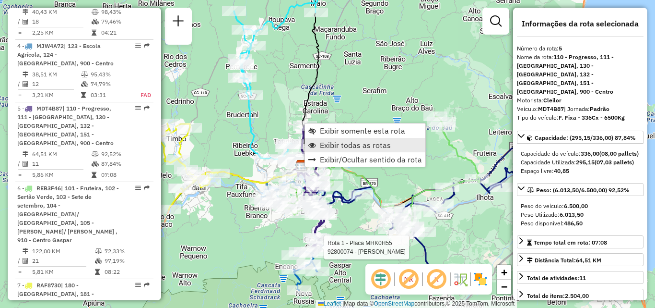
scroll to position [634, 0]
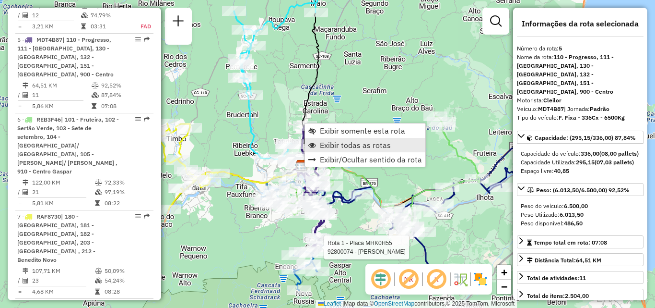
click at [336, 141] on span "Exibir todas as rotas" at bounding box center [355, 145] width 71 height 8
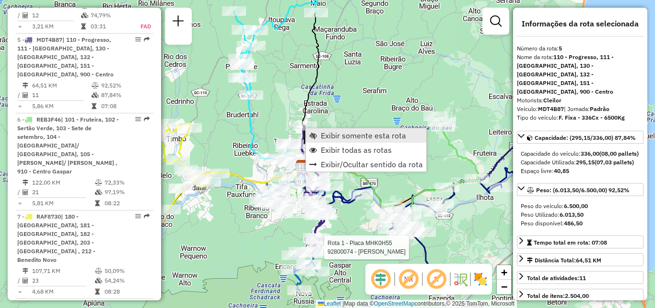
click at [346, 136] on span "Exibir somente esta rota" at bounding box center [363, 135] width 85 height 8
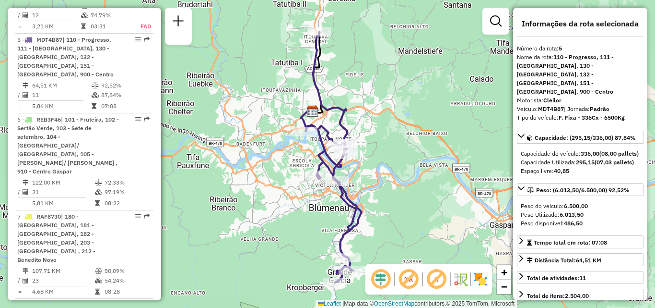
drag, startPoint x: 375, startPoint y: 166, endPoint x: 381, endPoint y: 172, distance: 8.2
click at [381, 172] on div "Janela de atendimento Grade de atendimento Capacidade Transportadoras Veículos …" at bounding box center [327, 154] width 655 height 308
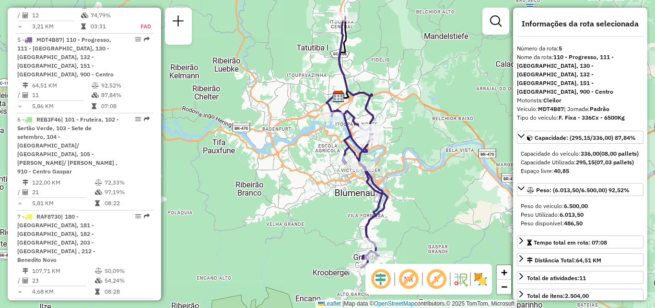
drag, startPoint x: 398, startPoint y: 175, endPoint x: 430, endPoint y: 170, distance: 33.0
click at [430, 170] on div "Janela de atendimento Grade de atendimento Capacidade Transportadoras Veículos …" at bounding box center [327, 154] width 655 height 308
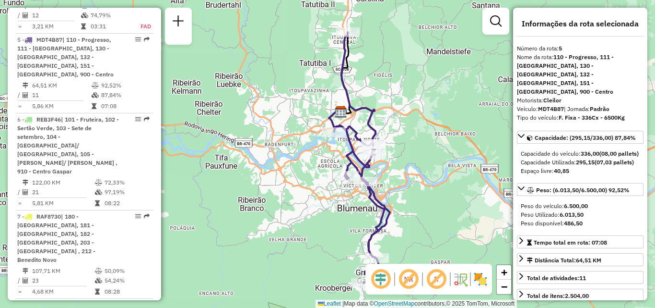
drag, startPoint x: 226, startPoint y: 204, endPoint x: 222, endPoint y: 210, distance: 6.8
click at [222, 210] on div "Janela de atendimento Grade de atendimento Capacidade Transportadoras Veículos …" at bounding box center [327, 154] width 655 height 308
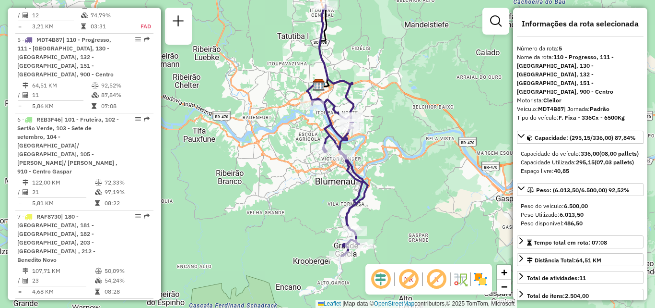
drag, startPoint x: 202, startPoint y: 167, endPoint x: 175, endPoint y: 135, distance: 41.9
click at [175, 135] on div "Janela de atendimento Grade de atendimento Capacidade Transportadoras Veículos …" at bounding box center [327, 154] width 655 height 308
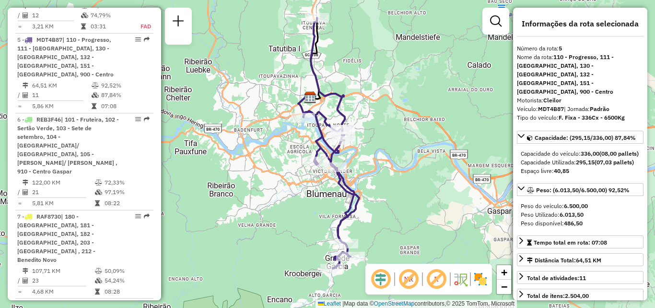
drag, startPoint x: 260, startPoint y: 225, endPoint x: 252, endPoint y: 241, distance: 18.5
click at [253, 260] on div "Janela de atendimento Grade de atendimento Capacidade Transportadoras Veículos …" at bounding box center [327, 154] width 655 height 308
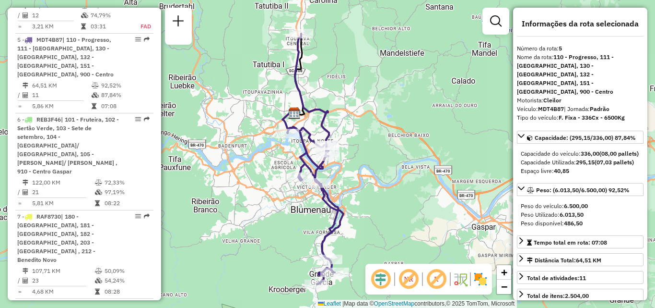
drag, startPoint x: 252, startPoint y: 234, endPoint x: 241, endPoint y: 212, distance: 25.1
click at [241, 212] on div "Janela de atendimento Grade de atendimento Capacidade Transportadoras Veículos …" at bounding box center [327, 154] width 655 height 308
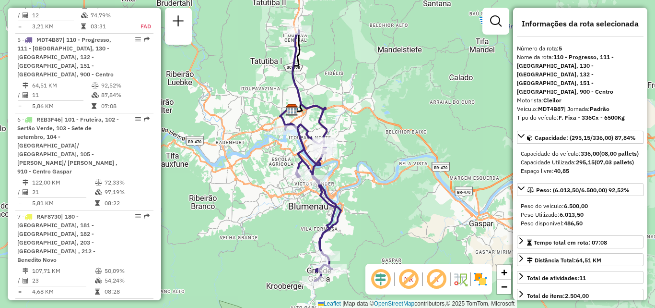
drag, startPoint x: 379, startPoint y: 185, endPoint x: 353, endPoint y: 152, distance: 42.4
click at [361, 172] on div "Janela de atendimento Grade de atendimento Capacidade Transportadoras Veículos …" at bounding box center [327, 154] width 655 height 308
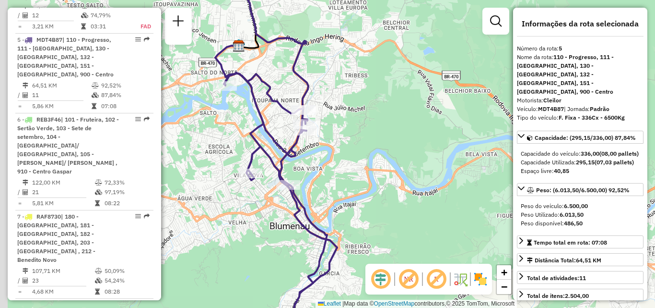
drag, startPoint x: 337, startPoint y: 147, endPoint x: 378, endPoint y: 149, distance: 40.4
click at [381, 152] on div "Janela de atendimento Grade de atendimento Capacidade Transportadoras Veículos …" at bounding box center [327, 154] width 655 height 308
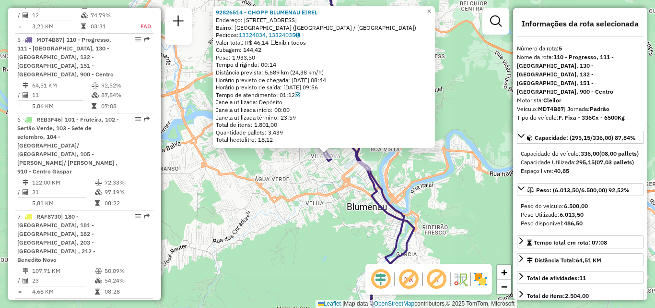
click at [282, 212] on div "92826514 - CHOPP BLUMENAU EIREL Endereço: RUA JOINVILLE 945 Bairro: VILA NOVA (…" at bounding box center [327, 154] width 655 height 308
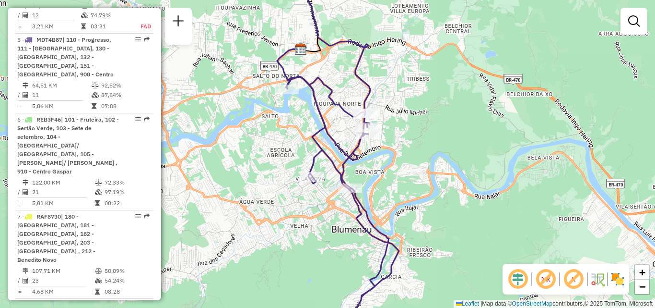
drag, startPoint x: 318, startPoint y: 224, endPoint x: 298, endPoint y: 254, distance: 35.7
click at [298, 254] on div "Janela de atendimento Grade de atendimento Capacidade Transportadoras Veículos …" at bounding box center [327, 154] width 655 height 308
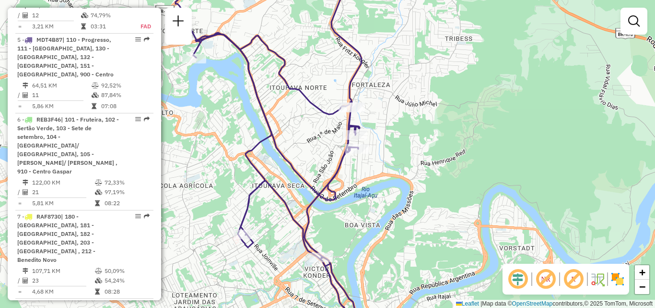
click at [363, 192] on div "Janela de atendimento Grade de atendimento Capacidade Transportadoras Veículos …" at bounding box center [327, 154] width 655 height 308
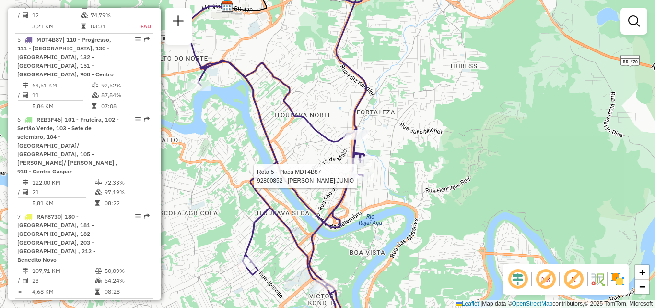
select select "**********"
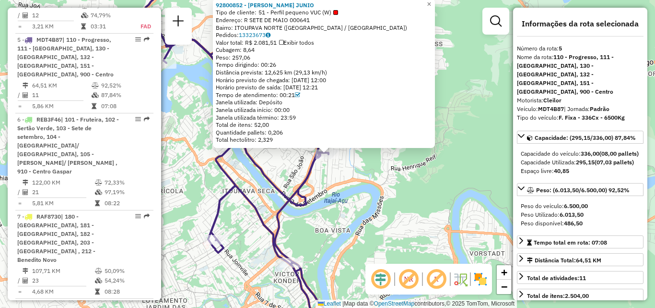
click at [375, 202] on div "92800852 - ANTONIO SCHMIT JUNIO Tipo de cliente: 51 - Perfil pequeno VUC (W) En…" at bounding box center [327, 154] width 655 height 308
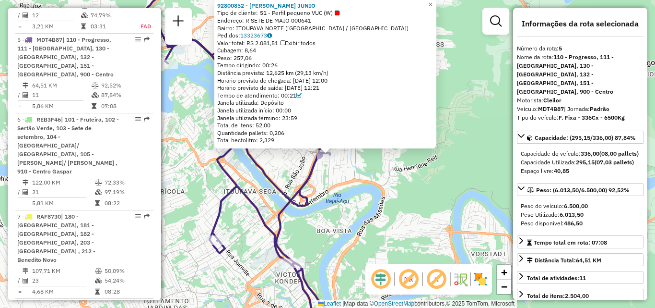
click at [346, 155] on div "92800852 - ANTONIO SCHMIT JUNIO Tipo de cliente: 51 - Perfil pequeno VUC (W) En…" at bounding box center [327, 154] width 655 height 308
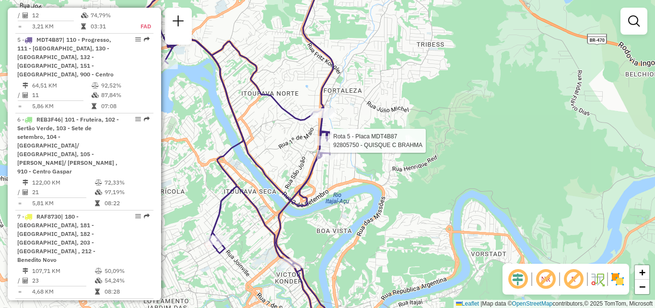
select select "**********"
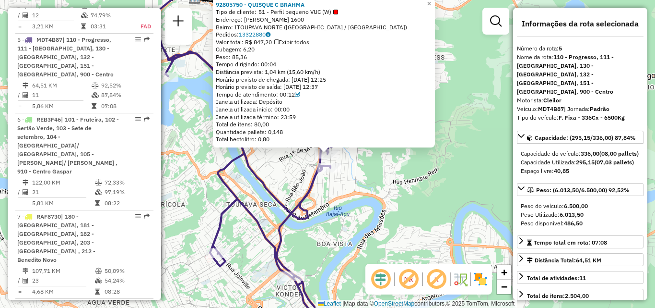
click at [279, 182] on div "92805750 - QUISQUE C BRAHMA Tipo de cliente: 51 - Perfil pequeno VUC (W) Endere…" at bounding box center [327, 154] width 655 height 308
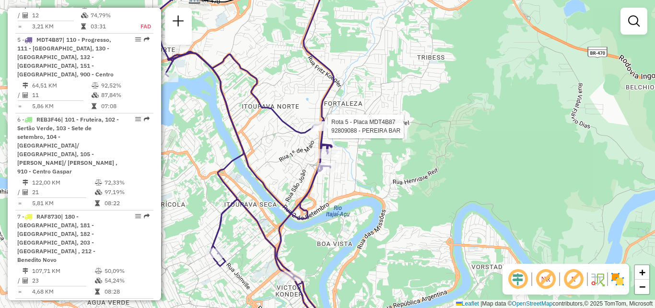
select select "**********"
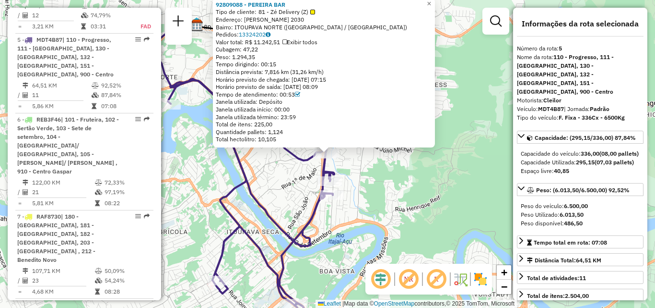
click at [284, 172] on div "92809088 - PEREIRA BAR Tipo de cliente: 81 - Zé Delivery (Z) Endereço: FERNANDO…" at bounding box center [327, 154] width 655 height 308
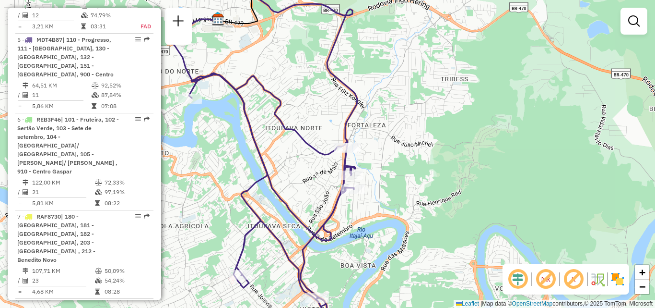
drag, startPoint x: 274, startPoint y: 200, endPoint x: 313, endPoint y: 190, distance: 40.0
click at [312, 191] on div "Janela de atendimento Grade de atendimento Capacidade Transportadoras Veículos …" at bounding box center [327, 154] width 655 height 308
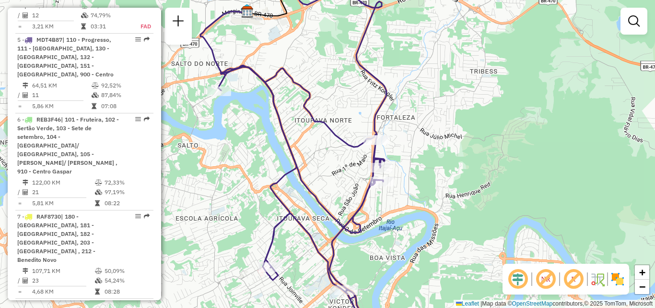
drag, startPoint x: 276, startPoint y: 183, endPoint x: 278, endPoint y: 101, distance: 81.6
click at [278, 132] on icon at bounding box center [302, 150] width 168 height 369
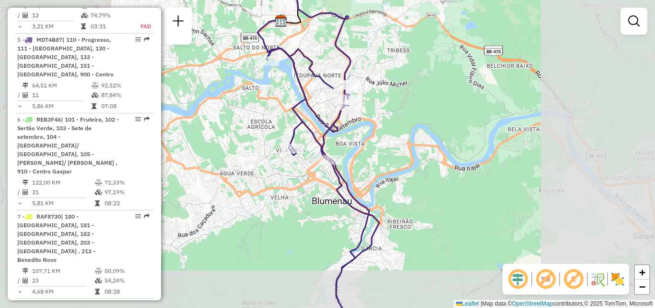
drag, startPoint x: 328, startPoint y: 209, endPoint x: 305, endPoint y: 145, distance: 67.7
click at [308, 157] on div "Janela de atendimento Grade de atendimento Capacidade Transportadoras Veículos …" at bounding box center [327, 154] width 655 height 308
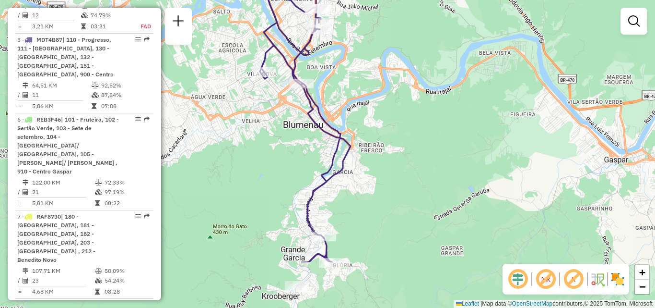
drag, startPoint x: 366, startPoint y: 205, endPoint x: 356, endPoint y: 142, distance: 63.6
click at [359, 156] on div "Janela de atendimento Grade de atendimento Capacidade Transportadoras Veículos …" at bounding box center [327, 154] width 655 height 308
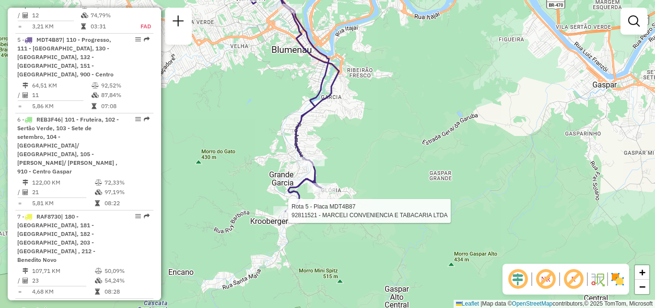
select select "**********"
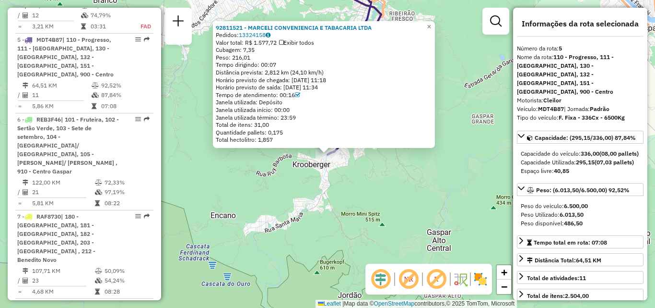
click at [352, 225] on div "92811521 - MARCELI CONVENIENCIA E TABACARIA LTDA Pedidos: 13324158 Valor total:…" at bounding box center [327, 154] width 655 height 308
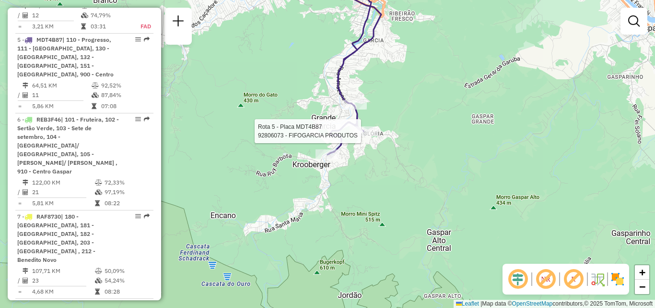
select select "**********"
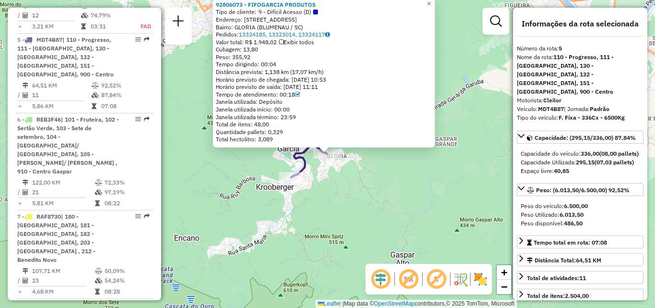
click at [365, 173] on div "92806073 - FIFOGARCIA PRODUTOS Tipo de cliente: 9 - Difícil Acesso (D) Endereço…" at bounding box center [327, 154] width 655 height 308
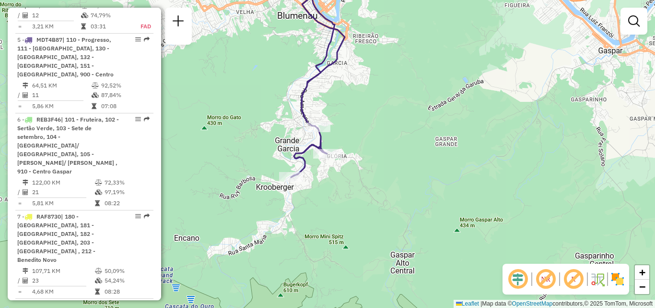
click at [368, 213] on div "Janela de atendimento Grade de atendimento Capacidade Transportadoras Veículos …" at bounding box center [327, 154] width 655 height 308
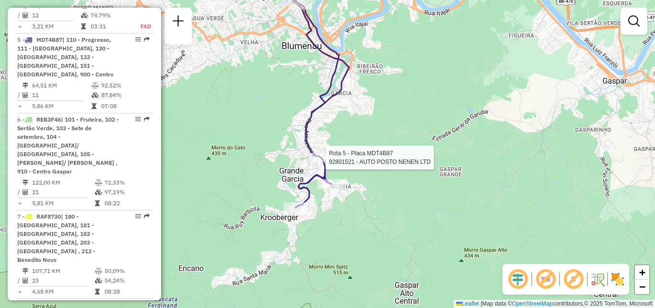
select select "**********"
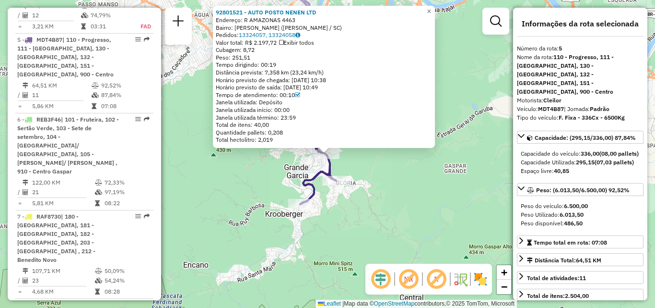
click at [277, 171] on div "92801521 - AUTO POSTO NENEN LTD Endereço: R AMAZONAS 4463 Bairro: GARCIA (BLUME…" at bounding box center [327, 154] width 655 height 308
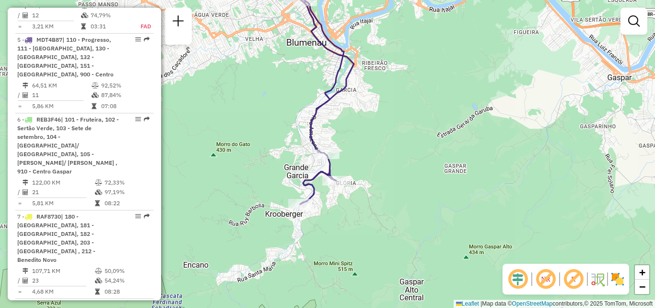
drag, startPoint x: 268, startPoint y: 131, endPoint x: 286, endPoint y: 248, distance: 117.9
click at [286, 248] on div "Janela de atendimento Grade de atendimento Capacidade Transportadoras Veículos …" at bounding box center [327, 154] width 655 height 308
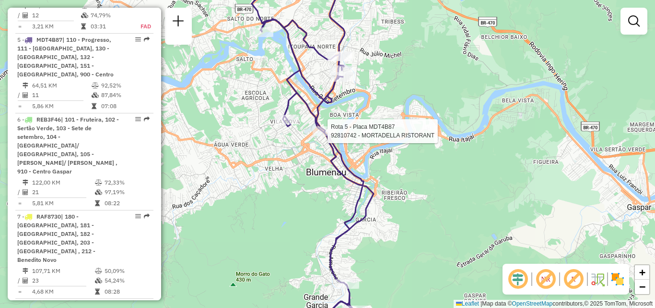
select select "**********"
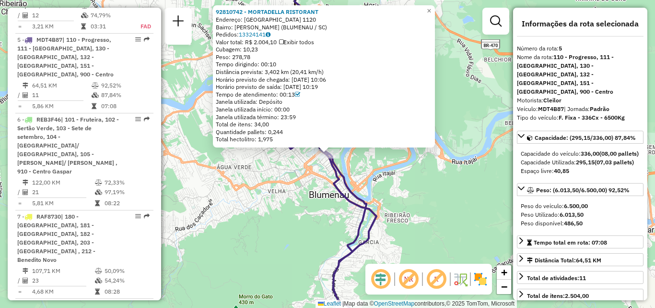
click at [308, 198] on div "92810742 - MORTADELLA RISTORANT Endereço: SAO PAULO 1120 Bairro: VICTOR KONDER …" at bounding box center [327, 154] width 655 height 308
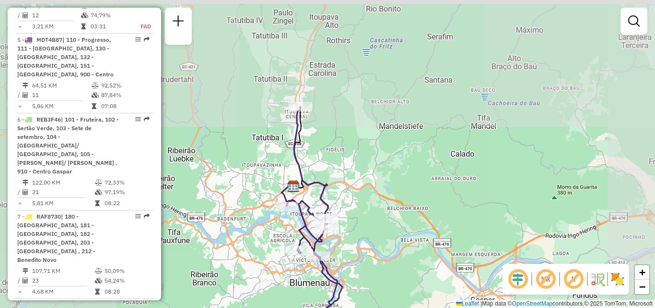
drag, startPoint x: 273, startPoint y: 217, endPoint x: 285, endPoint y: 285, distance: 68.6
click at [285, 285] on div "Janela de atendimento Grade de atendimento Capacidade Transportadoras Veículos …" at bounding box center [327, 154] width 655 height 308
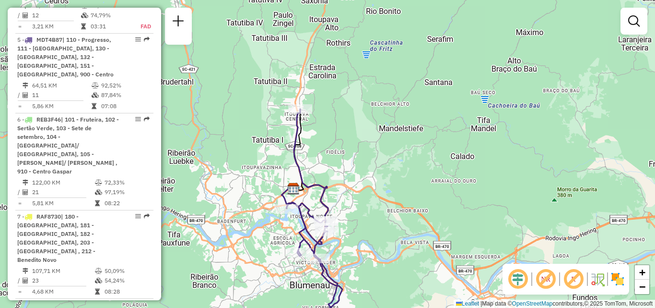
click at [297, 104] on div "Rota 5 - Placa MDT4B87 92807256 - ITOUPAVA ATACADO EIR Janela de atendimento Gr…" at bounding box center [327, 154] width 655 height 308
select select "**********"
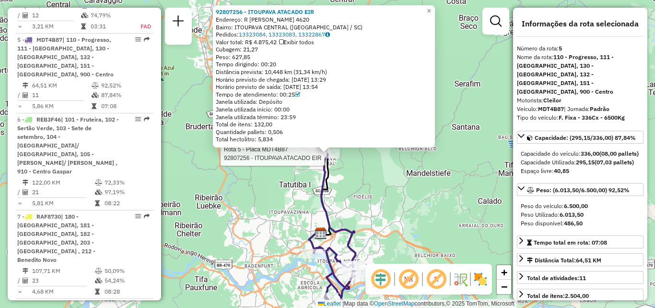
drag, startPoint x: 368, startPoint y: 211, endPoint x: 367, endPoint y: 183, distance: 27.8
click at [367, 193] on div "Rota 5 - Placa MDT4B87 92807256 - ITOUPAVA ATACADO EIR 92807256 - ITOUPAVA ATAC…" at bounding box center [327, 154] width 655 height 308
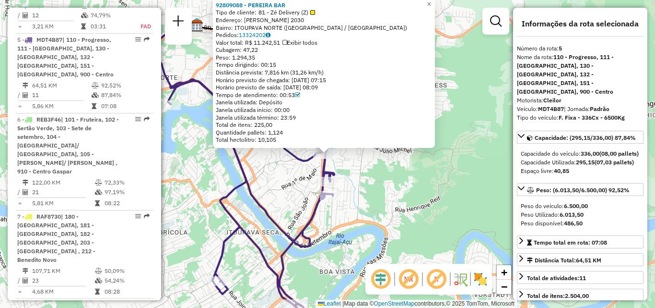
drag, startPoint x: 321, startPoint y: 213, endPoint x: 285, endPoint y: 220, distance: 36.8
click at [285, 220] on icon at bounding box center [252, 153] width 168 height 369
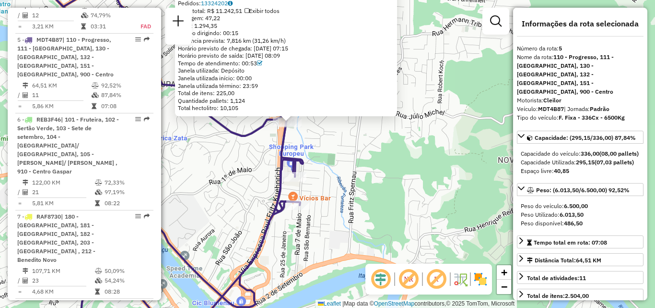
drag, startPoint x: 334, startPoint y: 212, endPoint x: 342, endPoint y: 212, distance: 7.7
click at [342, 212] on div "Rota 5 - Placa MDT4B87 92800852 - ANTONIO SCHMIT JUNIO 92809088 - PEREIRA BAR T…" at bounding box center [327, 154] width 655 height 308
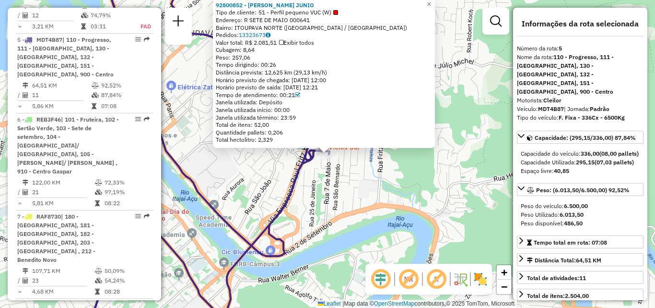
click at [308, 210] on div "92800852 - ANTONIO SCHMIT JUNIO Tipo de cliente: 51 - Perfil pequeno VUC (W) En…" at bounding box center [327, 154] width 655 height 308
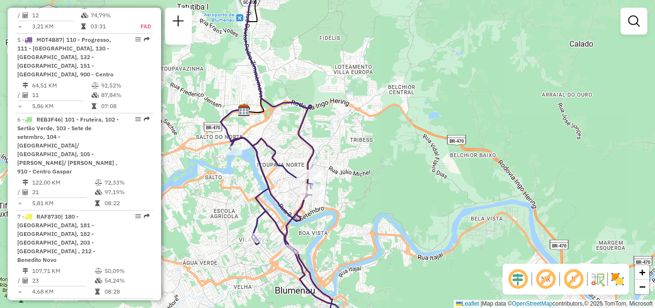
drag, startPoint x: 382, startPoint y: 149, endPoint x: 383, endPoint y: 113, distance: 36.0
click at [383, 117] on div "Janela de atendimento Grade de atendimento Capacidade Transportadoras Veículos …" at bounding box center [327, 154] width 655 height 308
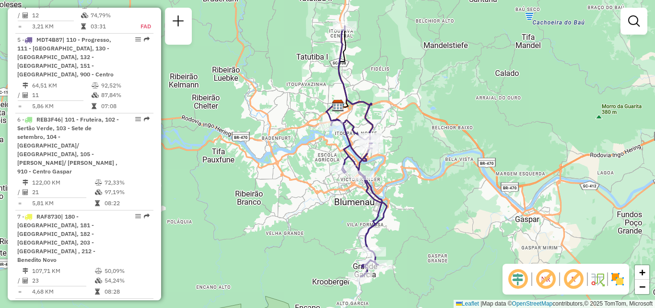
drag, startPoint x: 402, startPoint y: 131, endPoint x: 411, endPoint y: 141, distance: 13.3
click at [411, 141] on div "Janela de atendimento Grade de atendimento Capacidade Transportadoras Veículos …" at bounding box center [327, 154] width 655 height 308
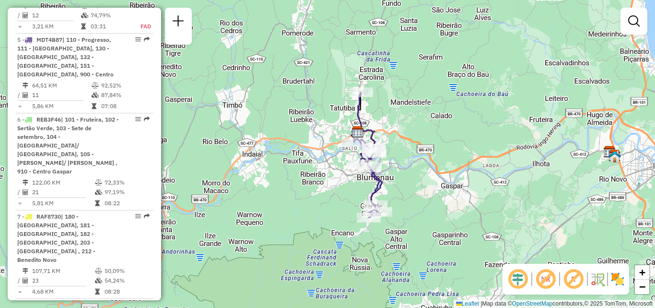
drag, startPoint x: 308, startPoint y: 148, endPoint x: 344, endPoint y: 148, distance: 36.5
click at [304, 149] on div "Janela de atendimento Grade de atendimento Capacidade Transportadoras Veículos …" at bounding box center [327, 154] width 655 height 308
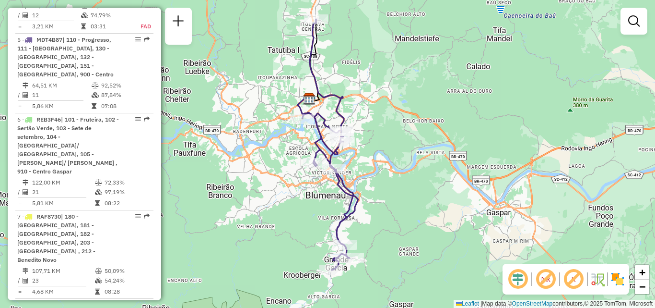
drag, startPoint x: 296, startPoint y: 157, endPoint x: 268, endPoint y: 145, distance: 30.3
click at [268, 145] on div "Janela de atendimento Grade de atendimento Capacidade Transportadoras Veículos …" at bounding box center [327, 154] width 655 height 308
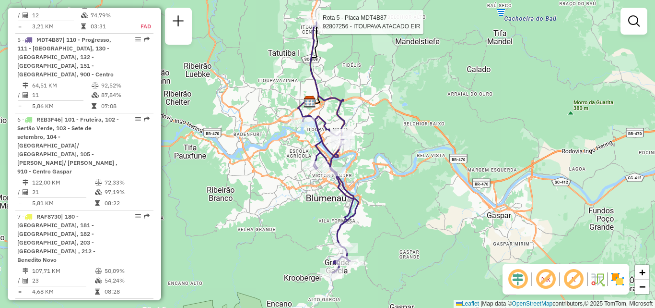
select select "**********"
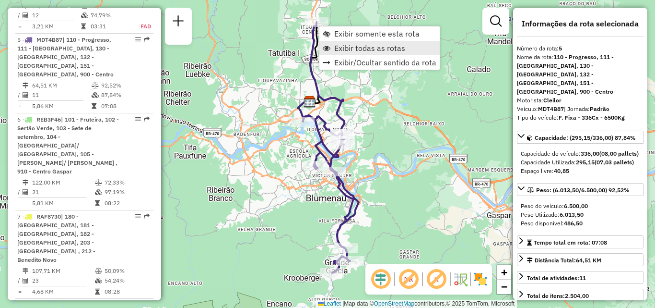
click at [351, 47] on span "Exibir todas as rotas" at bounding box center [369, 48] width 71 height 8
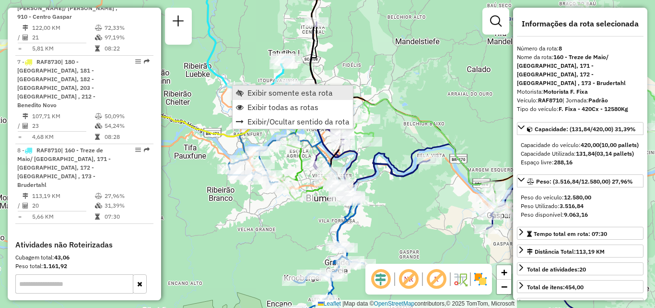
scroll to position [856, 0]
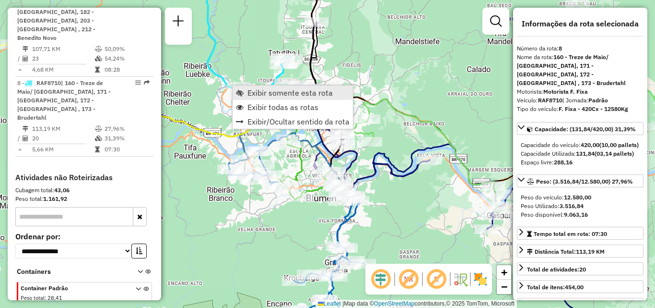
click at [271, 92] on span "Exibir somente esta rota" at bounding box center [290, 93] width 85 height 8
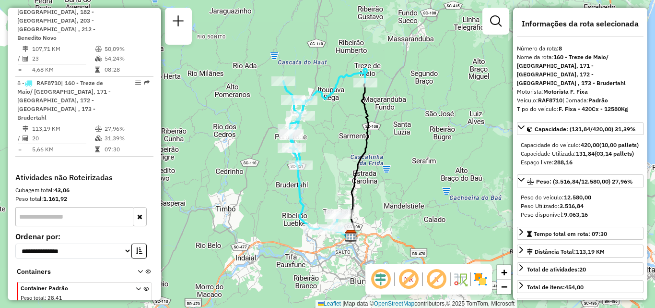
drag, startPoint x: 269, startPoint y: 150, endPoint x: 251, endPoint y: 133, distance: 24.8
click at [252, 134] on div "Janela de atendimento Grade de atendimento Capacidade Transportadoras Veículos …" at bounding box center [327, 154] width 655 height 308
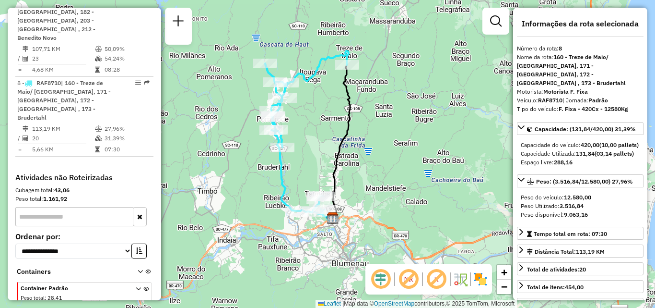
drag, startPoint x: 378, startPoint y: 145, endPoint x: 364, endPoint y: 138, distance: 15.2
click at [377, 142] on div "Janela de atendimento Grade de atendimento Capacidade Transportadoras Veículos …" at bounding box center [327, 154] width 655 height 308
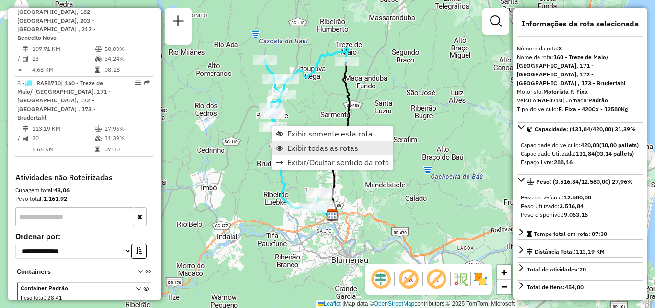
click at [303, 146] on span "Exibir todas as rotas" at bounding box center [322, 148] width 71 height 8
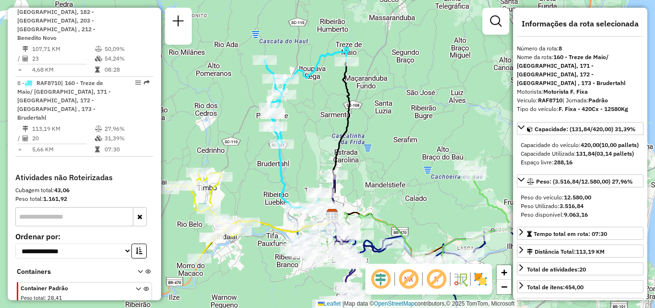
drag, startPoint x: 357, startPoint y: 161, endPoint x: 291, endPoint y: 82, distance: 103.2
click at [298, 89] on div "Janela de atendimento Grade de atendimento Capacidade Transportadoras Veículos …" at bounding box center [327, 154] width 655 height 308
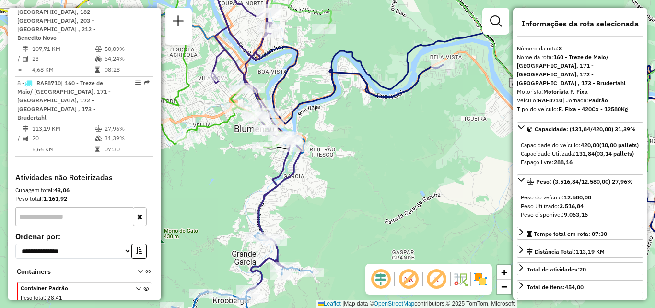
drag, startPoint x: 300, startPoint y: 106, endPoint x: 315, endPoint y: 105, distance: 14.9
click at [318, 108] on icon at bounding box center [316, 51] width 253 height 144
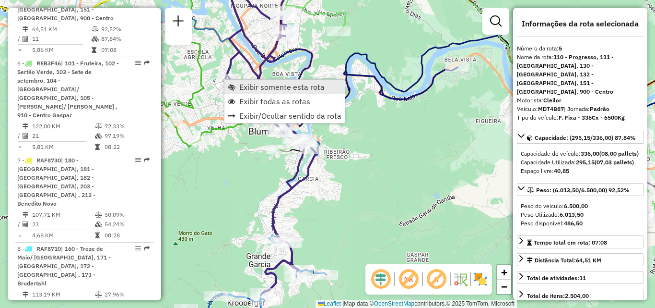
scroll to position [634, 0]
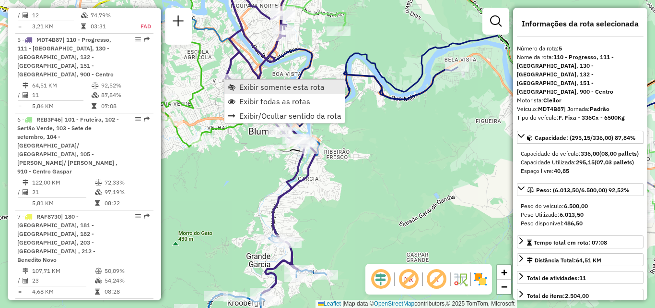
click at [254, 88] on span "Exibir somente esta rota" at bounding box center [281, 87] width 85 height 8
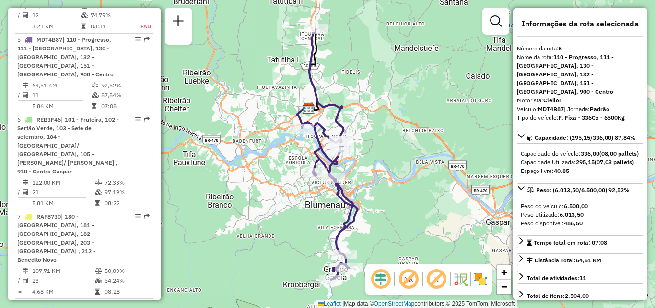
drag, startPoint x: 325, startPoint y: 128, endPoint x: 306, endPoint y: 112, distance: 24.6
click at [311, 116] on icon at bounding box center [330, 154] width 56 height 250
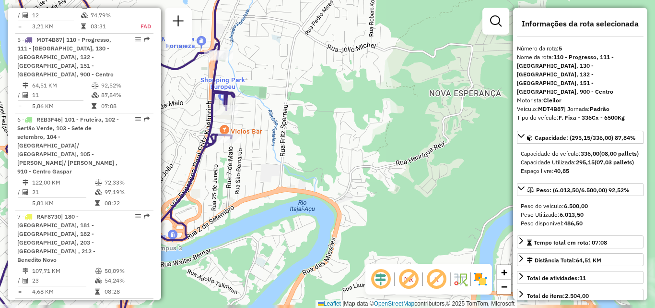
drag, startPoint x: 328, startPoint y: 146, endPoint x: 336, endPoint y: 141, distance: 9.7
click at [331, 142] on div "Janela de atendimento Grade de atendimento Capacidade Transportadoras Veículos …" at bounding box center [327, 154] width 655 height 308
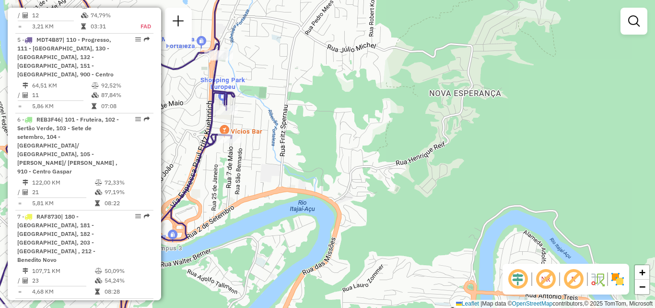
drag, startPoint x: 292, startPoint y: 148, endPoint x: 312, endPoint y: 144, distance: 20.1
click at [312, 144] on div "Rota 5 - Placa MDT4B87 92800852 - ANTONIO SCHMIT JUNIO Janela de atendimento Gr…" at bounding box center [327, 154] width 655 height 308
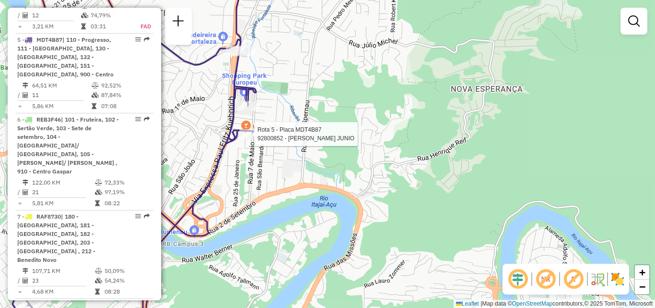
select select "**********"
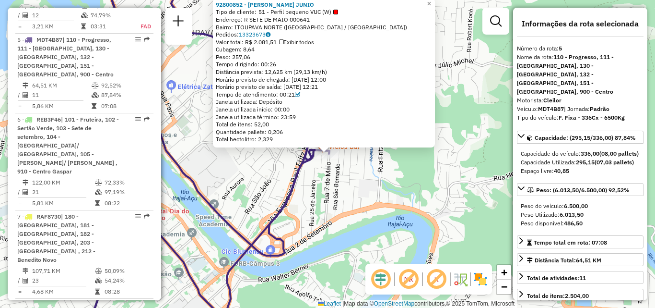
click at [350, 209] on div "92800852 - ANTONIO SCHMIT JUNIO Tipo de cliente: 51 - Perfil pequeno VUC (W) En…" at bounding box center [327, 154] width 655 height 308
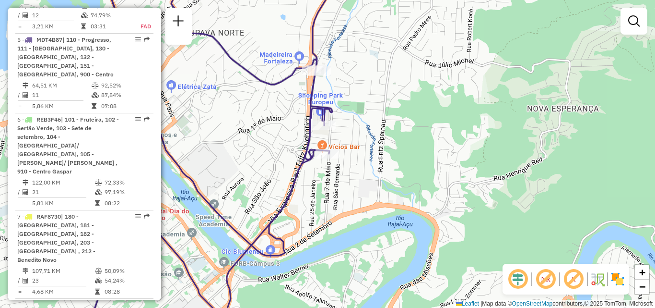
drag, startPoint x: 347, startPoint y: 201, endPoint x: 354, endPoint y: 226, distance: 26.2
click at [354, 226] on div "Janela de atendimento Grade de atendimento Capacidade Transportadoras Veículos …" at bounding box center [327, 154] width 655 height 308
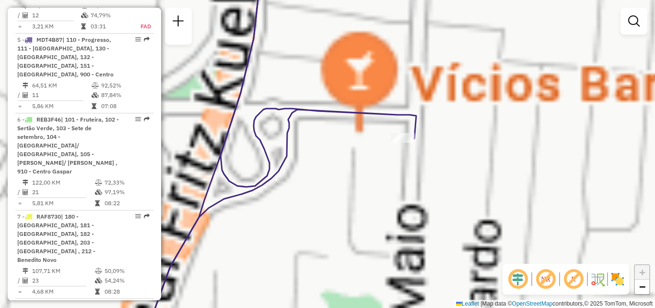
drag, startPoint x: 339, startPoint y: 186, endPoint x: 331, endPoint y: 211, distance: 25.9
click at [332, 210] on div "Janela de atendimento Grade de atendimento Capacidade Transportadoras Veículos …" at bounding box center [327, 154] width 655 height 308
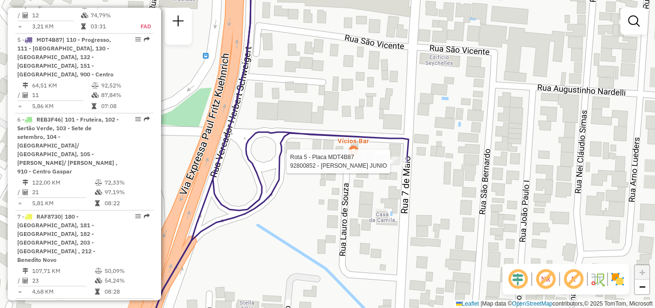
select select "**********"
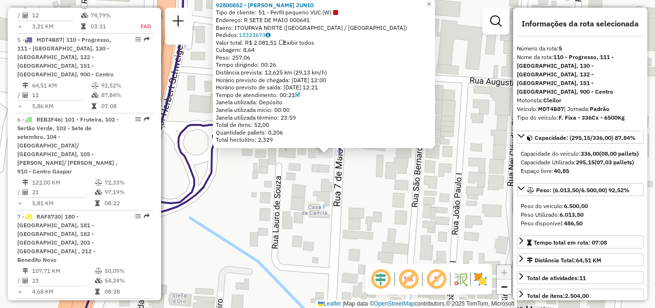
click at [388, 174] on div "92800852 - ANTONIO SCHMIT JUNIO Tipo de cliente: 51 - Perfil pequeno VUC (W) En…" at bounding box center [327, 154] width 655 height 308
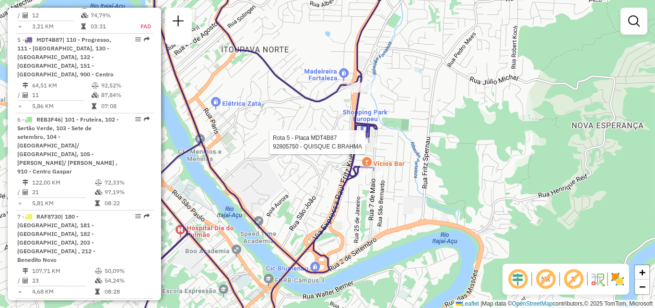
select select "**********"
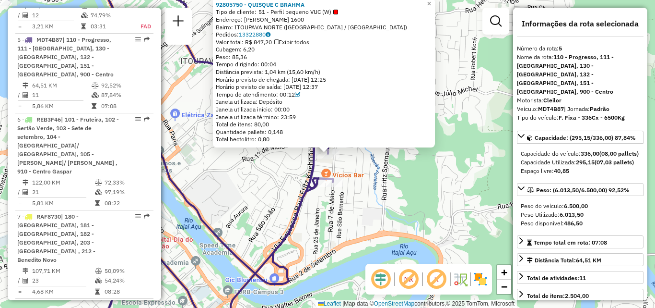
drag, startPoint x: 375, startPoint y: 181, endPoint x: 385, endPoint y: 176, distance: 11.6
click at [385, 176] on div "92805750 - QUISQUE C BRAHMA Tipo de cliente: 51 - Perfil pequeno VUC (W) Endere…" at bounding box center [327, 154] width 655 height 308
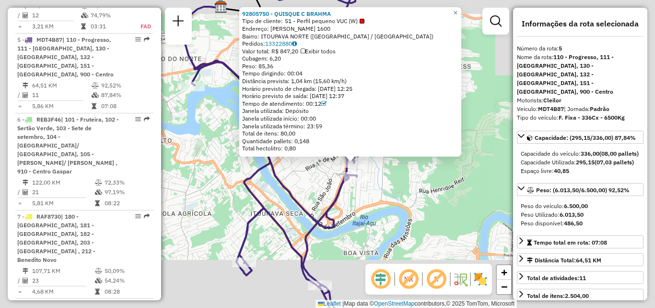
click at [368, 177] on div "92805750 - QUISQUE C BRAHMA Tipo de cliente: 51 - Perfil pequeno VUC (W) Endere…" at bounding box center [327, 154] width 655 height 308
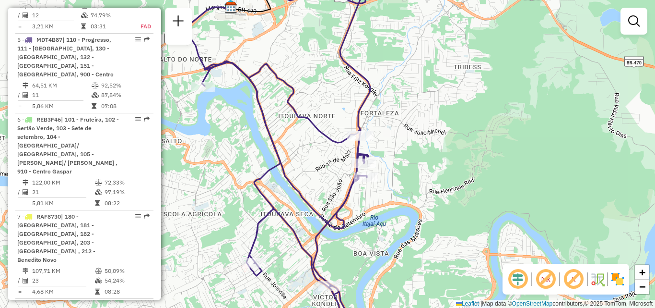
drag, startPoint x: 389, startPoint y: 202, endPoint x: 397, endPoint y: 200, distance: 8.6
click at [399, 202] on div "Janela de atendimento Grade de atendimento Capacidade Transportadoras Veículos …" at bounding box center [327, 154] width 655 height 308
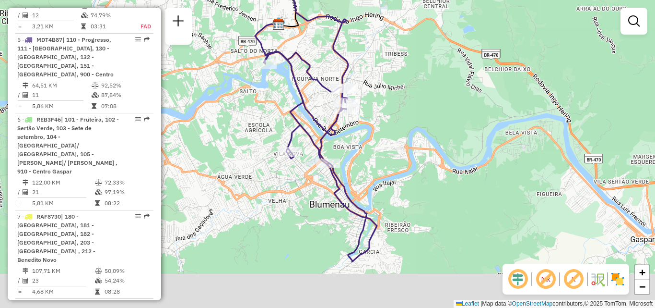
drag, startPoint x: 388, startPoint y: 182, endPoint x: 375, endPoint y: 133, distance: 50.6
click at [375, 133] on div "Janela de atendimento Grade de atendimento Capacidade Transportadoras Veículos …" at bounding box center [327, 154] width 655 height 308
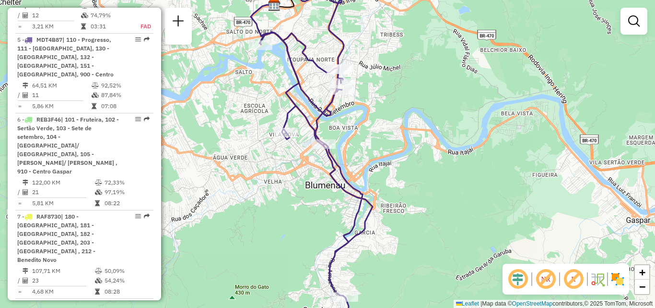
drag, startPoint x: 427, startPoint y: 202, endPoint x: 402, endPoint y: 149, distance: 57.7
click at [408, 159] on div "Janela de atendimento Grade de atendimento Capacidade Transportadoras Veículos …" at bounding box center [327, 154] width 655 height 308
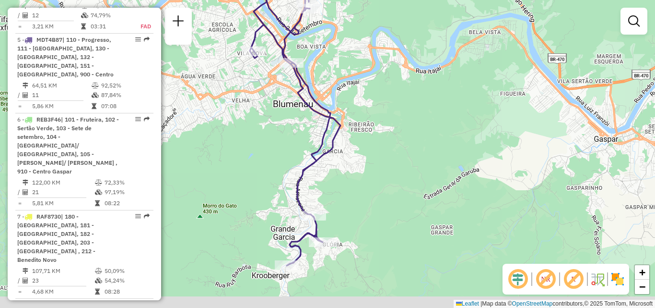
drag, startPoint x: 397, startPoint y: 177, endPoint x: 393, endPoint y: 126, distance: 51.0
click at [394, 135] on div "Janela de atendimento Grade de atendimento Capacidade Transportadoras Veículos …" at bounding box center [327, 154] width 655 height 308
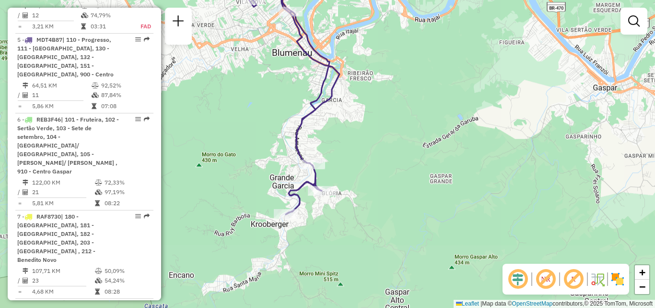
drag, startPoint x: 400, startPoint y: 183, endPoint x: 410, endPoint y: 200, distance: 19.8
click at [410, 199] on div "Janela de atendimento Grade de atendimento Capacidade Transportadoras Veículos …" at bounding box center [327, 154] width 655 height 308
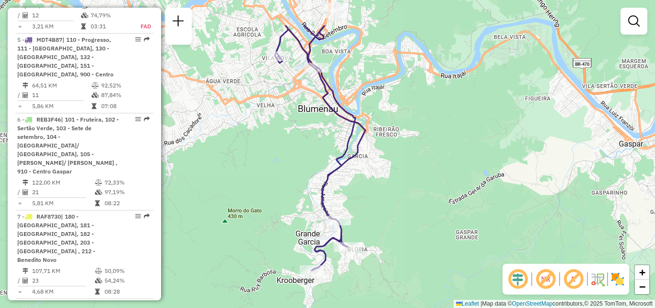
drag, startPoint x: 386, startPoint y: 174, endPoint x: 403, endPoint y: 232, distance: 60.6
click at [403, 232] on div "Janela de atendimento Grade de atendimento Capacidade Transportadoras Veículos …" at bounding box center [327, 154] width 655 height 308
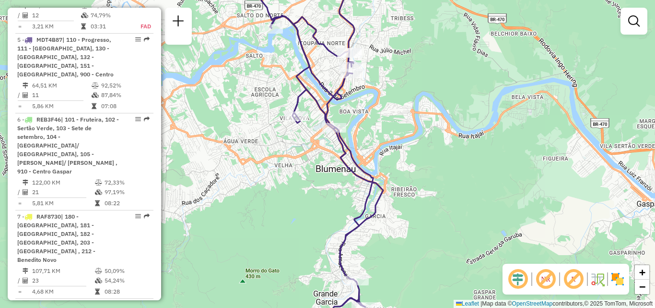
drag, startPoint x: 402, startPoint y: 241, endPoint x: 399, endPoint y: 272, distance: 30.4
click at [404, 277] on div "Janela de atendimento Grade de atendimento Capacidade Transportadoras Veículos …" at bounding box center [327, 154] width 655 height 308
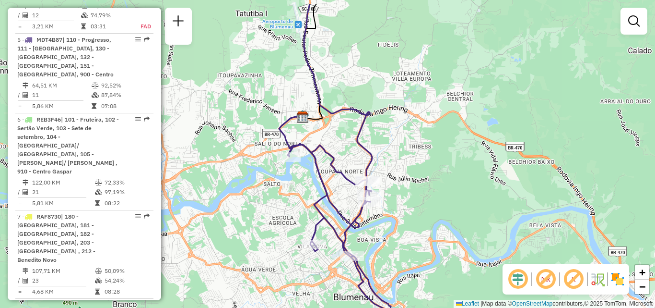
click at [411, 258] on div "Janela de atendimento Grade de atendimento Capacidade Transportadoras Veículos …" at bounding box center [327, 154] width 655 height 308
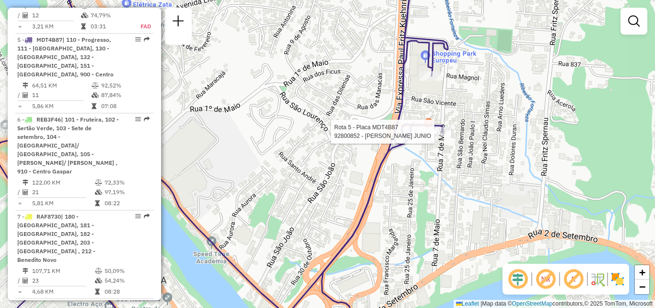
select select "**********"
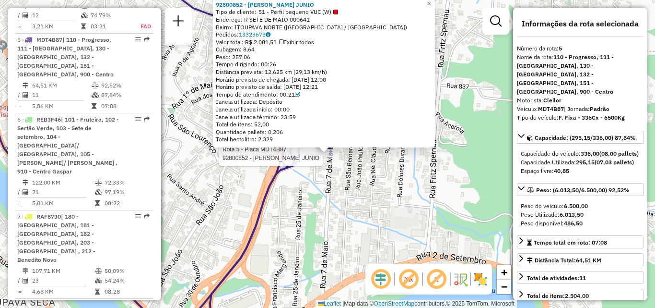
click at [376, 184] on div "Rota 5 - Placa MDT4B87 92800852 - ANTONIO SCHMIT JUNIO 92800852 - ANTONIO SCHMI…" at bounding box center [327, 154] width 655 height 308
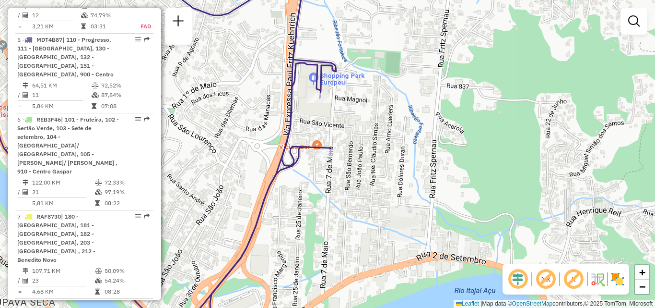
drag, startPoint x: 378, startPoint y: 191, endPoint x: 388, endPoint y: 198, distance: 12.4
click at [388, 198] on div "Janela de atendimento Grade de atendimento Capacidade Transportadoras Veículos …" at bounding box center [327, 154] width 655 height 308
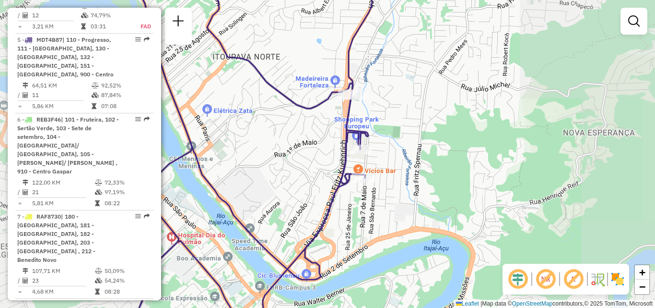
drag, startPoint x: 394, startPoint y: 131, endPoint x: 426, endPoint y: 207, distance: 82.2
click at [419, 198] on div "Janela de atendimento Grade de atendimento Capacidade Transportadoras Veículos …" at bounding box center [327, 154] width 655 height 308
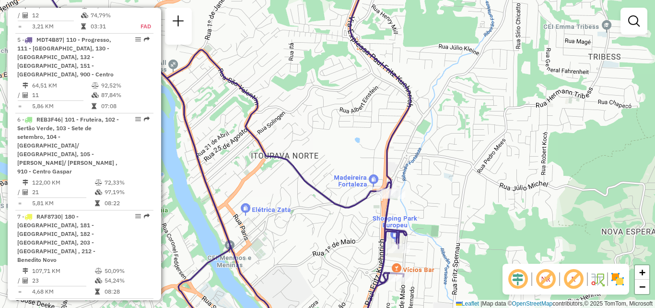
drag, startPoint x: 421, startPoint y: 163, endPoint x: 444, endPoint y: 202, distance: 45.6
click at [446, 205] on div "Janela de atendimento Grade de atendimento Capacidade Transportadoras Veículos …" at bounding box center [327, 154] width 655 height 308
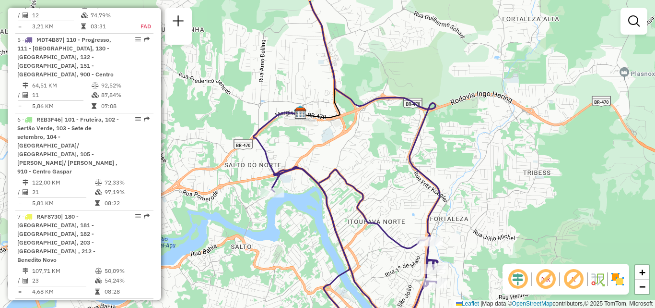
drag, startPoint x: 449, startPoint y: 181, endPoint x: 455, endPoint y: 208, distance: 27.6
click at [457, 205] on div "Janela de atendimento Grade de atendimento Capacidade Transportadoras Veículos …" at bounding box center [327, 154] width 655 height 308
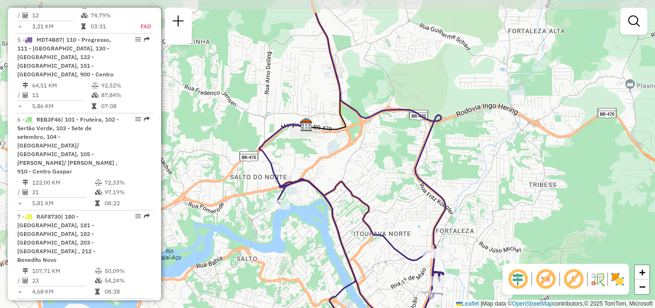
drag, startPoint x: 432, startPoint y: 209, endPoint x: 401, endPoint y: 101, distance: 112.2
click at [424, 154] on div "Janela de atendimento Grade de atendimento Capacidade Transportadoras Veículos …" at bounding box center [327, 154] width 655 height 308
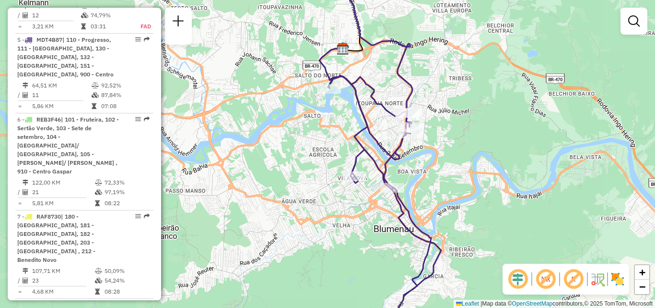
drag, startPoint x: 389, startPoint y: 179, endPoint x: 376, endPoint y: 154, distance: 28.5
click at [379, 161] on icon at bounding box center [384, 145] width 113 height 369
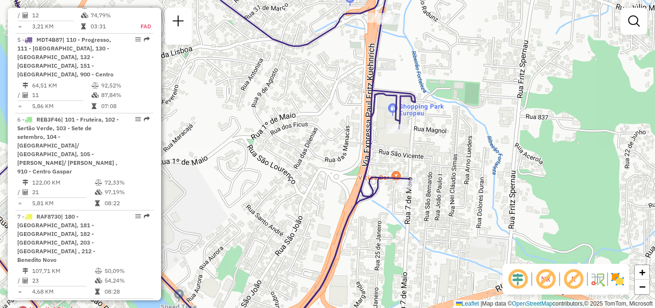
click at [421, 68] on div "Rota 5 - Placa MDT4B87 92809088 - PEREIRA BAR Janela de atendimento Grade de at…" at bounding box center [327, 154] width 655 height 308
drag, startPoint x: 316, startPoint y: 195, endPoint x: 296, endPoint y: 166, distance: 35.3
click at [294, 176] on div "Janela de atendimento Grade de atendimento Capacidade Transportadoras Veículos …" at bounding box center [327, 154] width 655 height 308
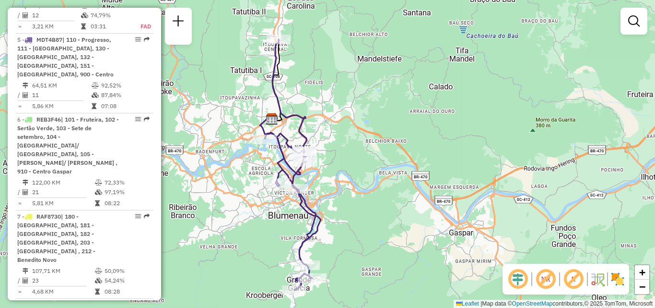
drag, startPoint x: 391, startPoint y: 173, endPoint x: 411, endPoint y: 156, distance: 25.9
click at [404, 161] on div "Janela de atendimento Grade de atendimento Capacidade Transportadoras Veículos …" at bounding box center [327, 154] width 655 height 308
